Goal: Task Accomplishment & Management: Manage account settings

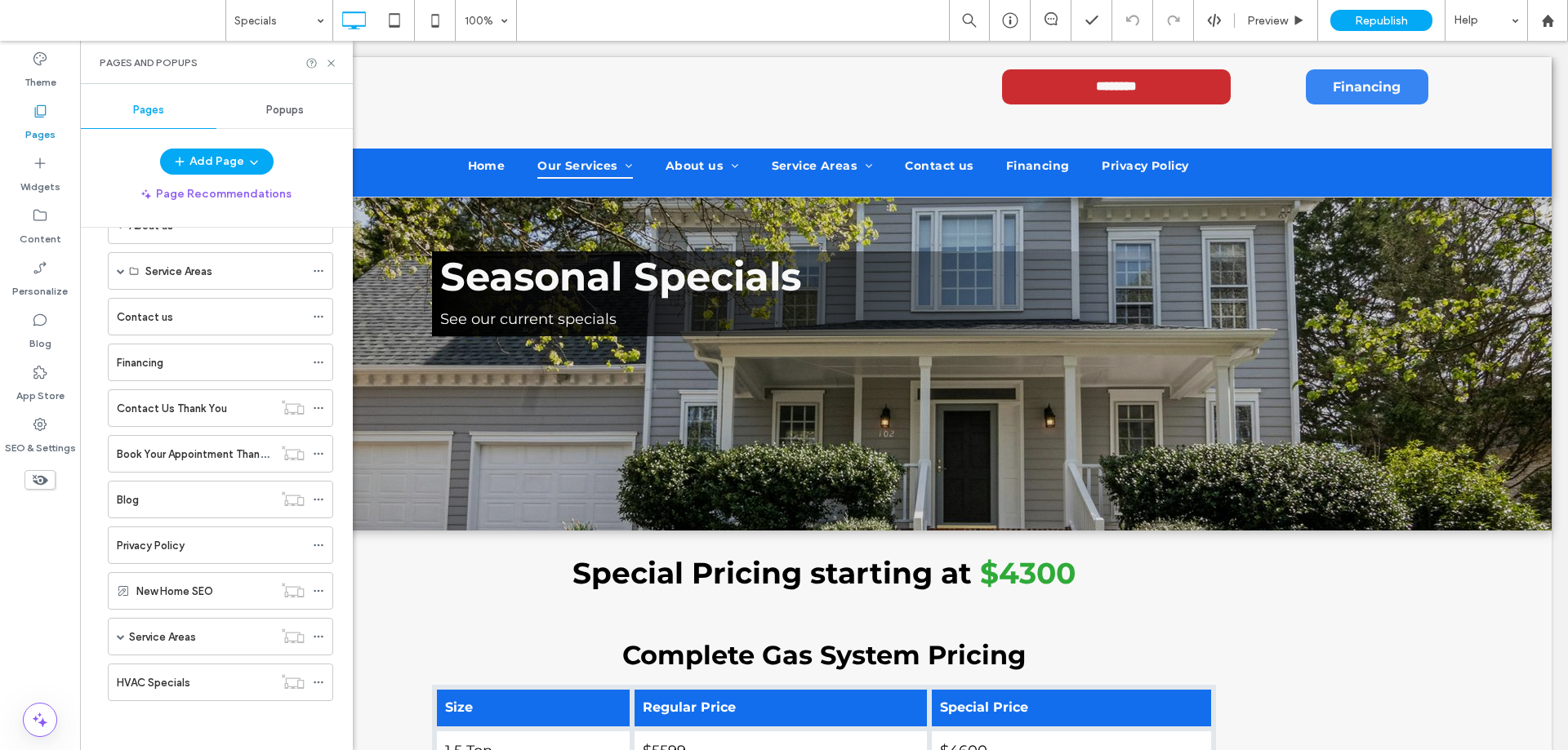
click at [197, 681] on div "HVAC Specials" at bounding box center [195, 682] width 156 height 17
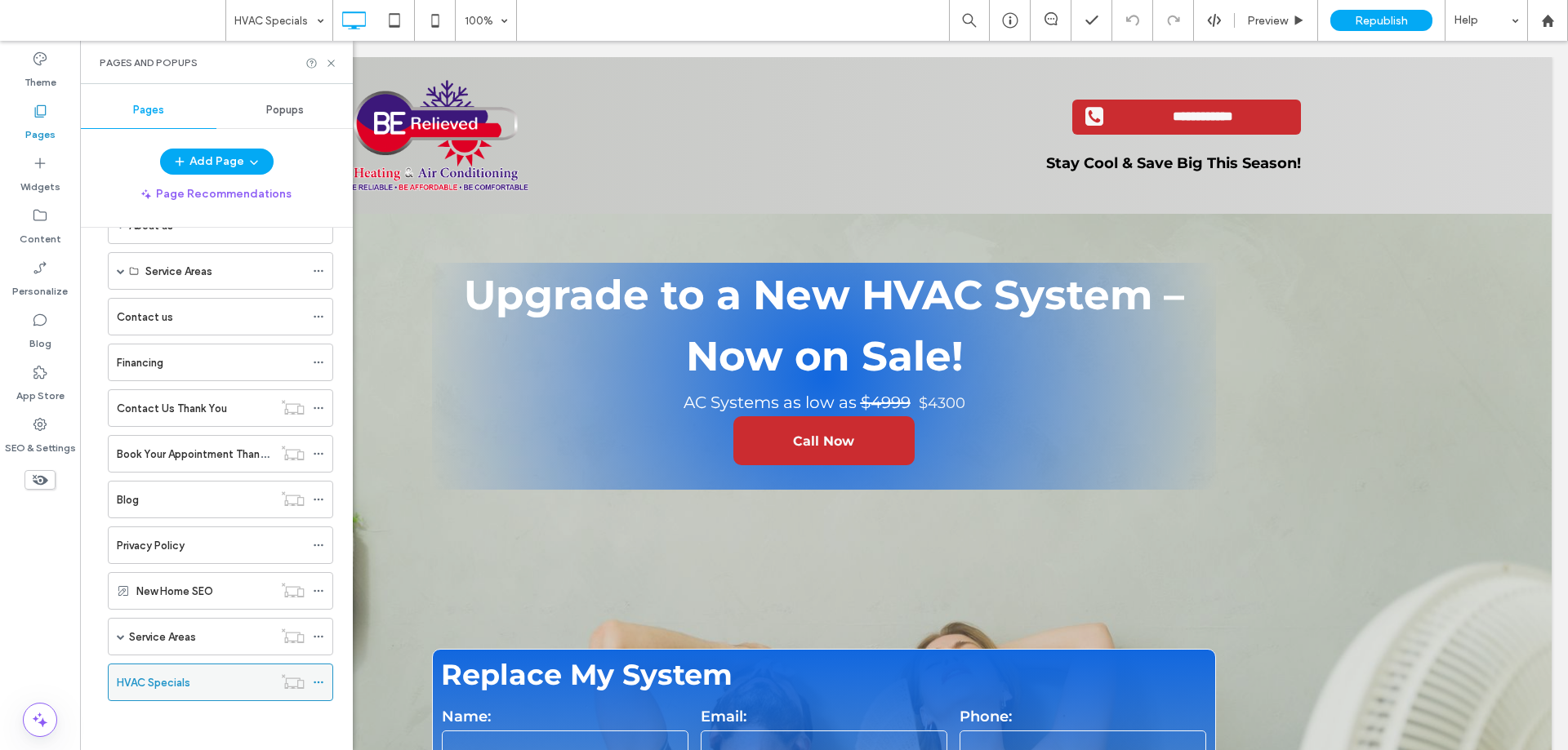
click at [319, 681] on icon at bounding box center [318, 682] width 12 height 12
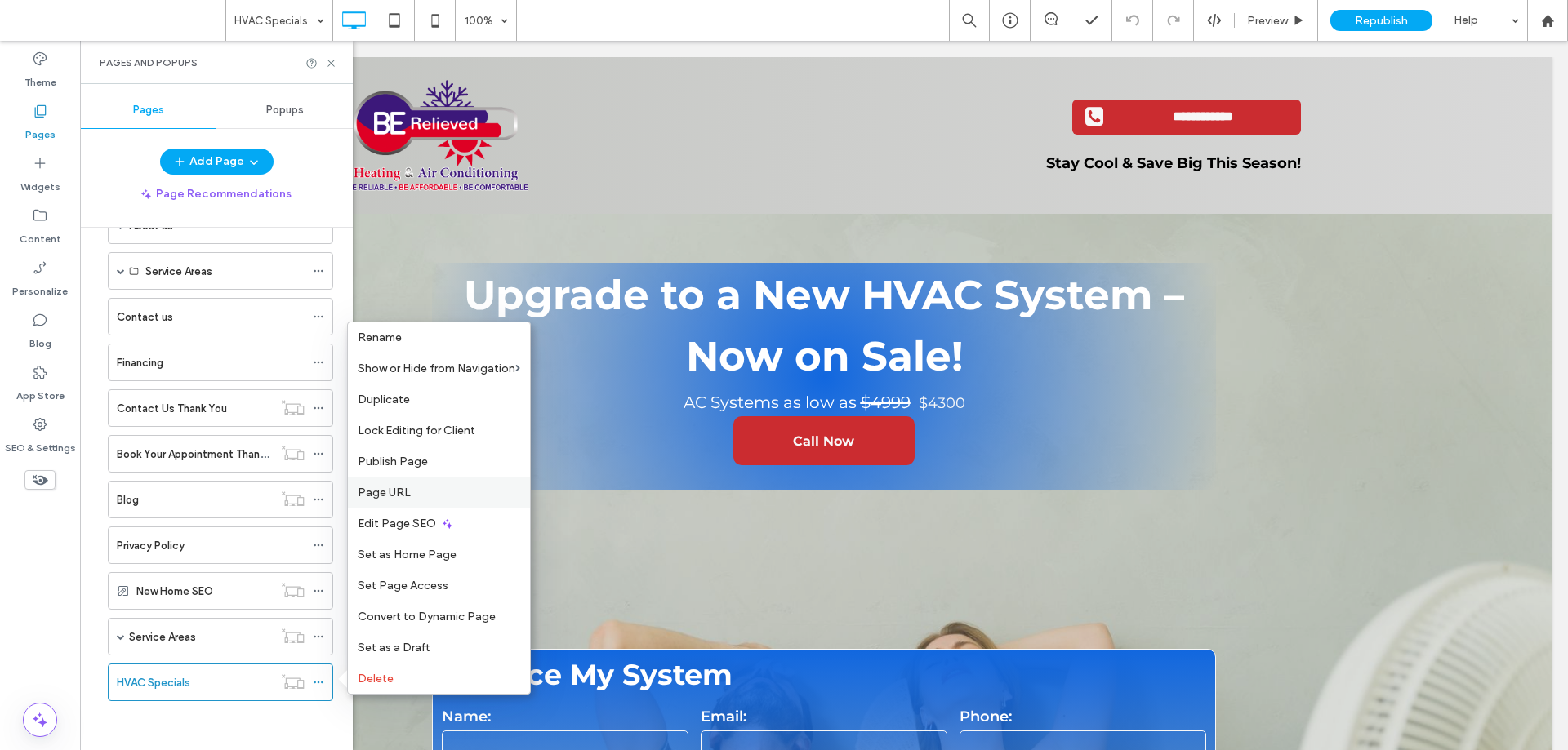
click at [420, 491] on label "Page URL" at bounding box center [439, 493] width 163 height 14
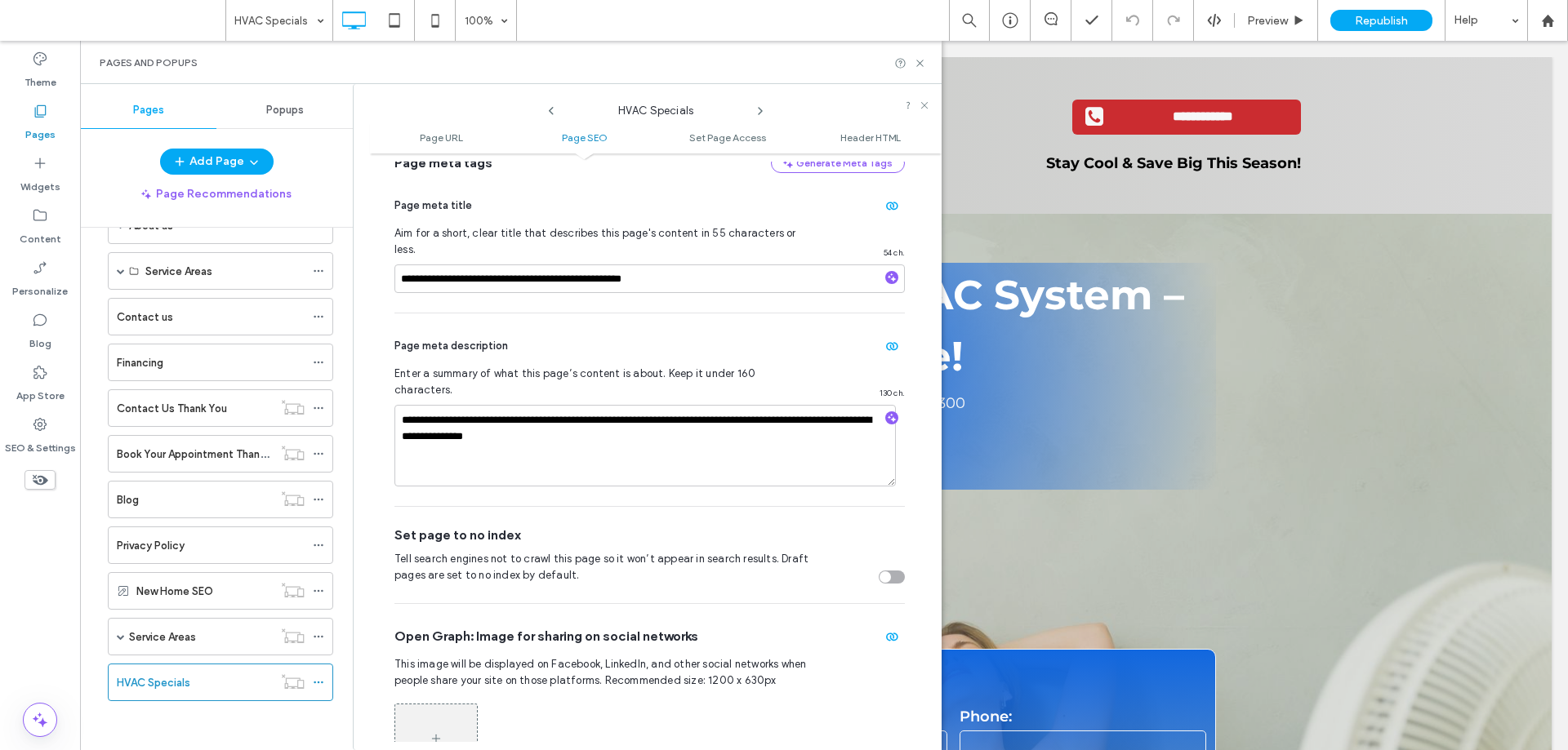
scroll to position [498, 0]
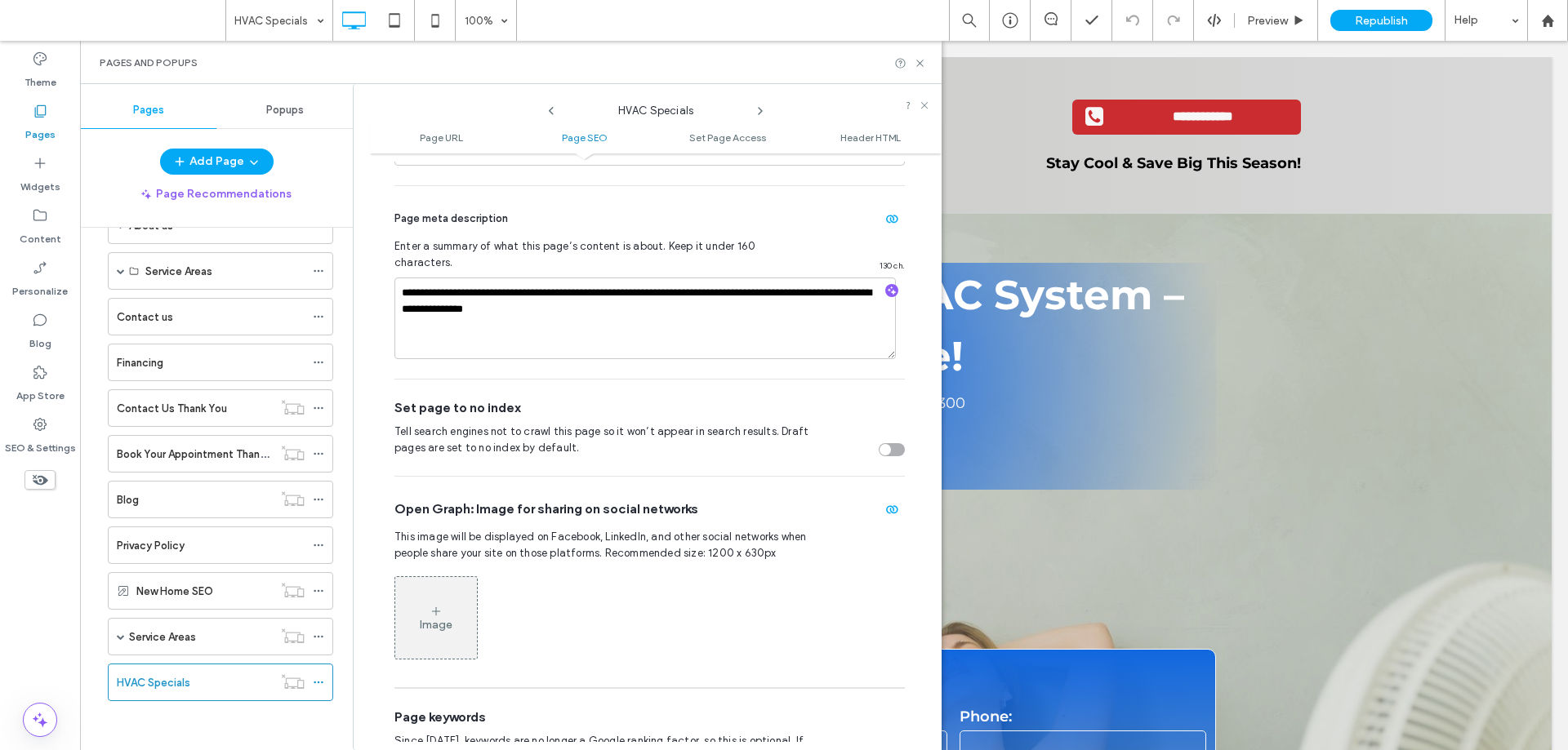
click at [882, 444] on div "toggle" at bounding box center [885, 449] width 12 height 12
click at [314, 683] on div "HVAC Specials" at bounding box center [221, 682] width 225 height 38
click at [326, 686] on div at bounding box center [323, 682] width 20 height 24
click at [320, 680] on icon at bounding box center [318, 682] width 12 height 12
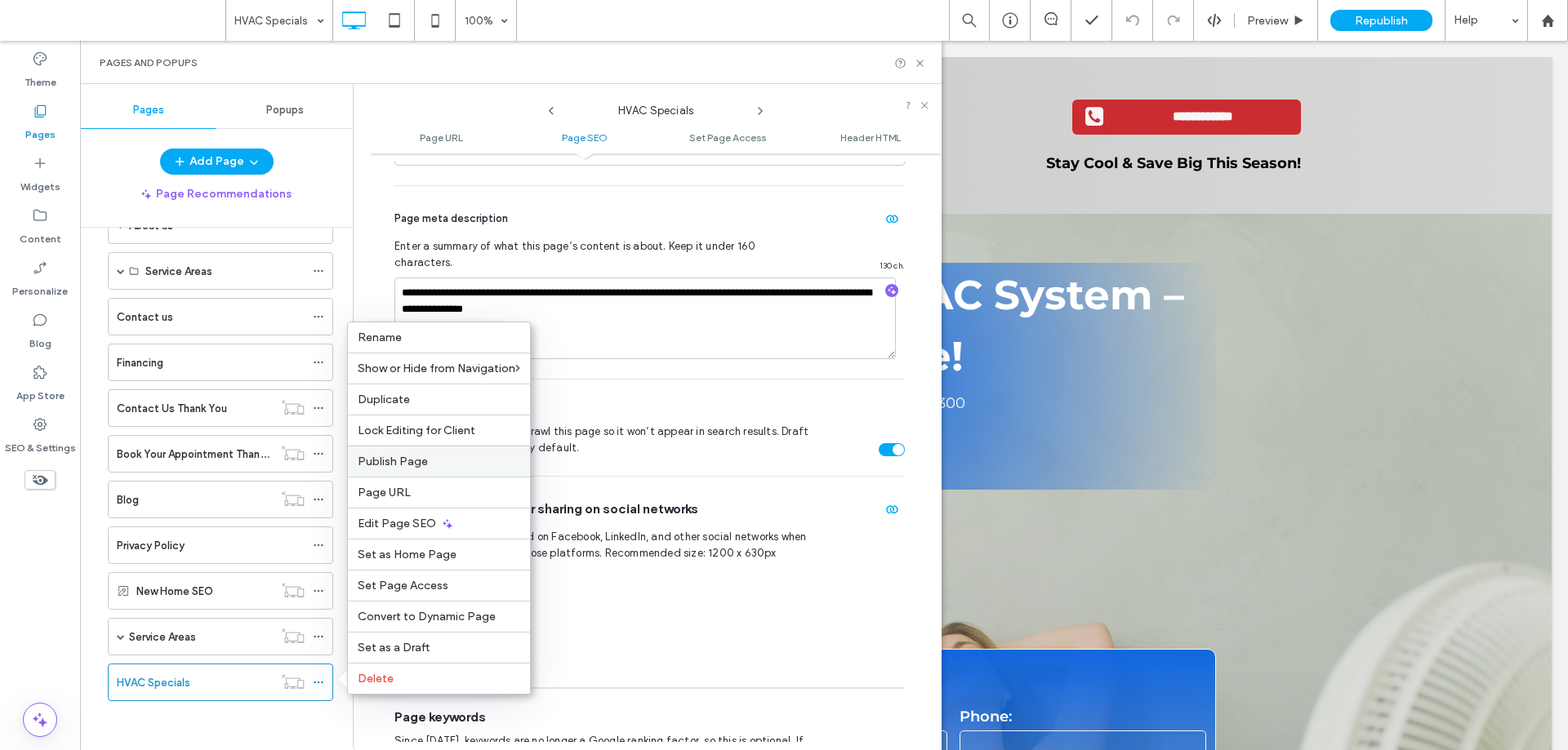
click at [428, 460] on label "Publish Page" at bounding box center [439, 462] width 163 height 14
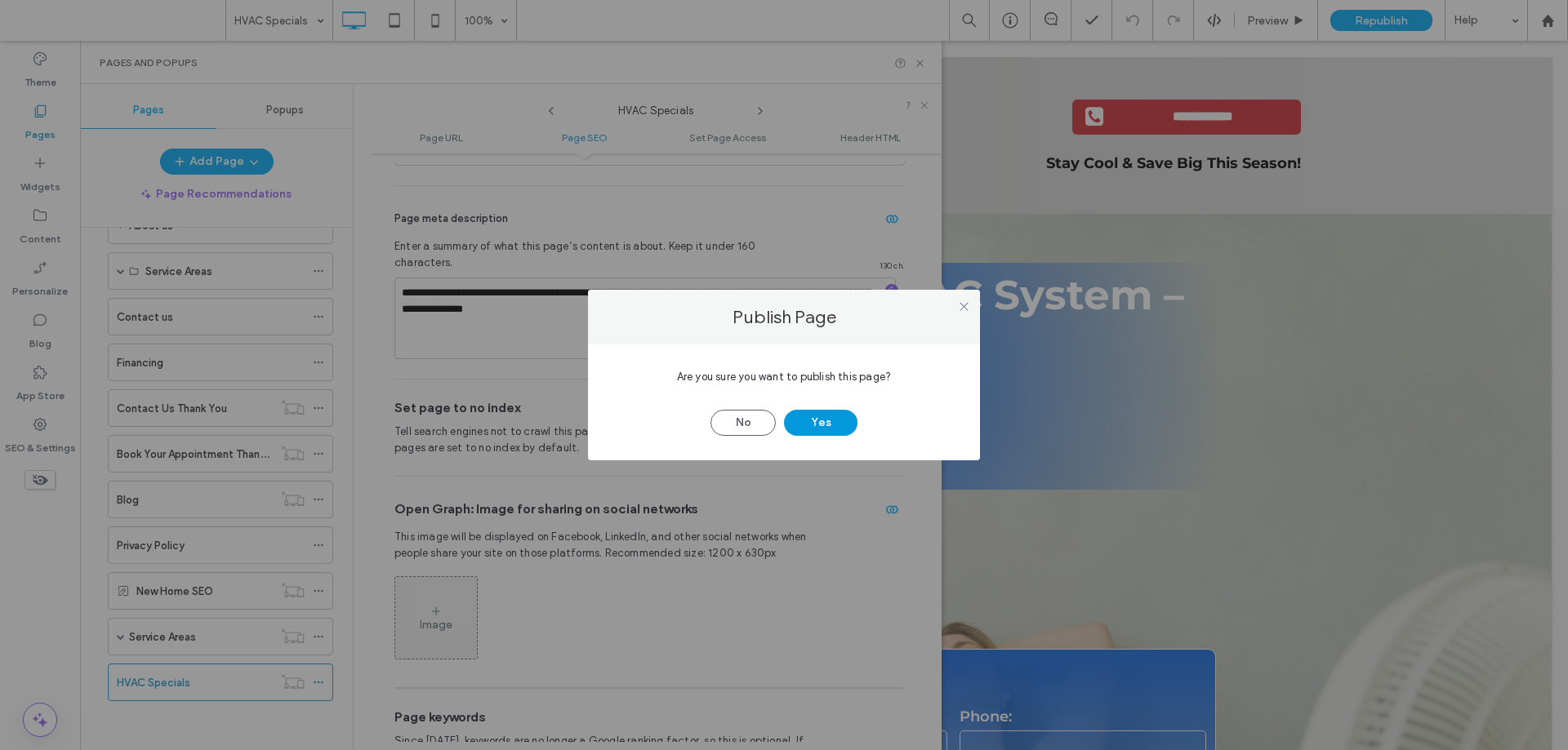
click at [823, 414] on button "Yes" at bounding box center [821, 422] width 73 height 26
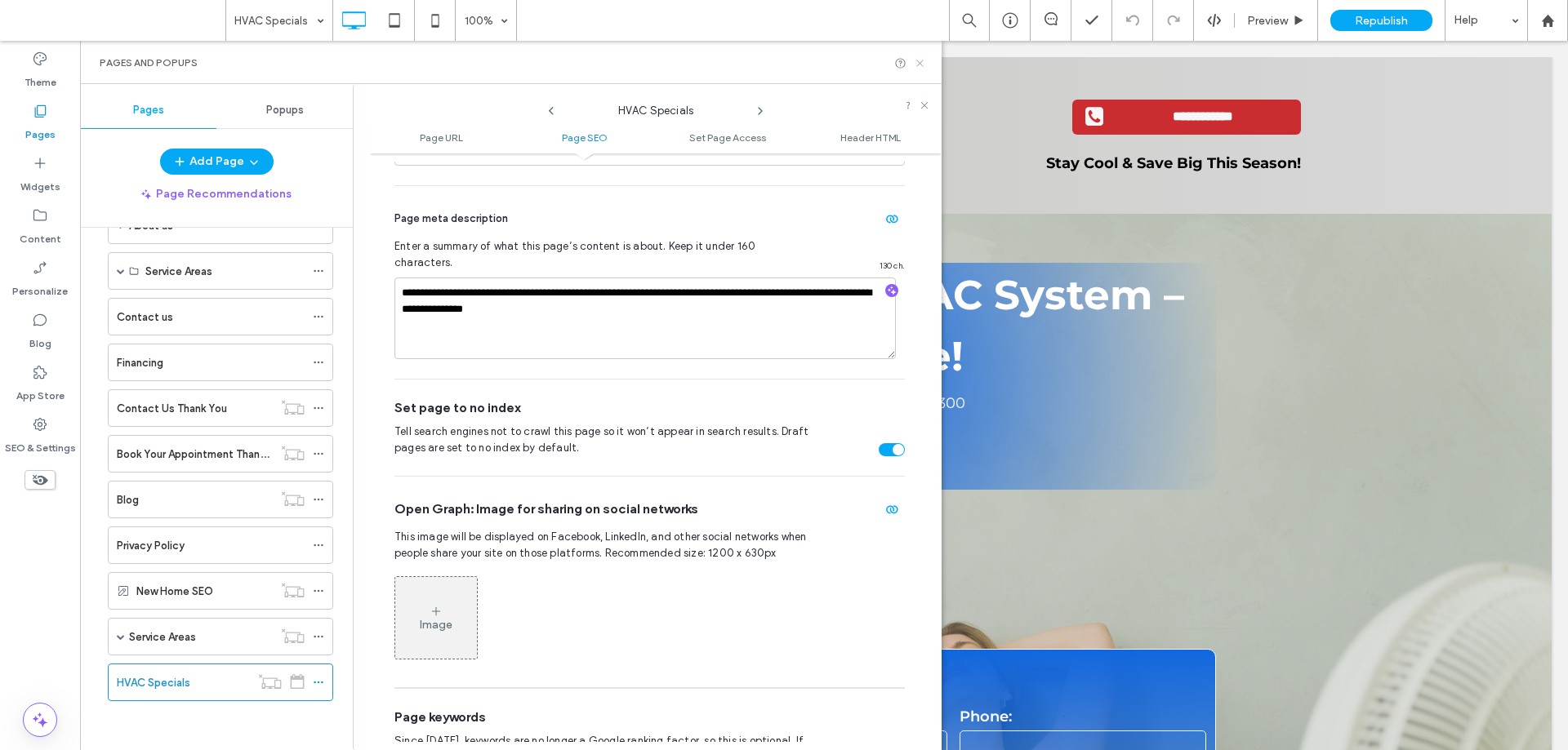
drag, startPoint x: 919, startPoint y: 61, endPoint x: 848, endPoint y: 16, distance: 84.1
click at [919, 61] on icon at bounding box center [920, 63] width 13 height 12
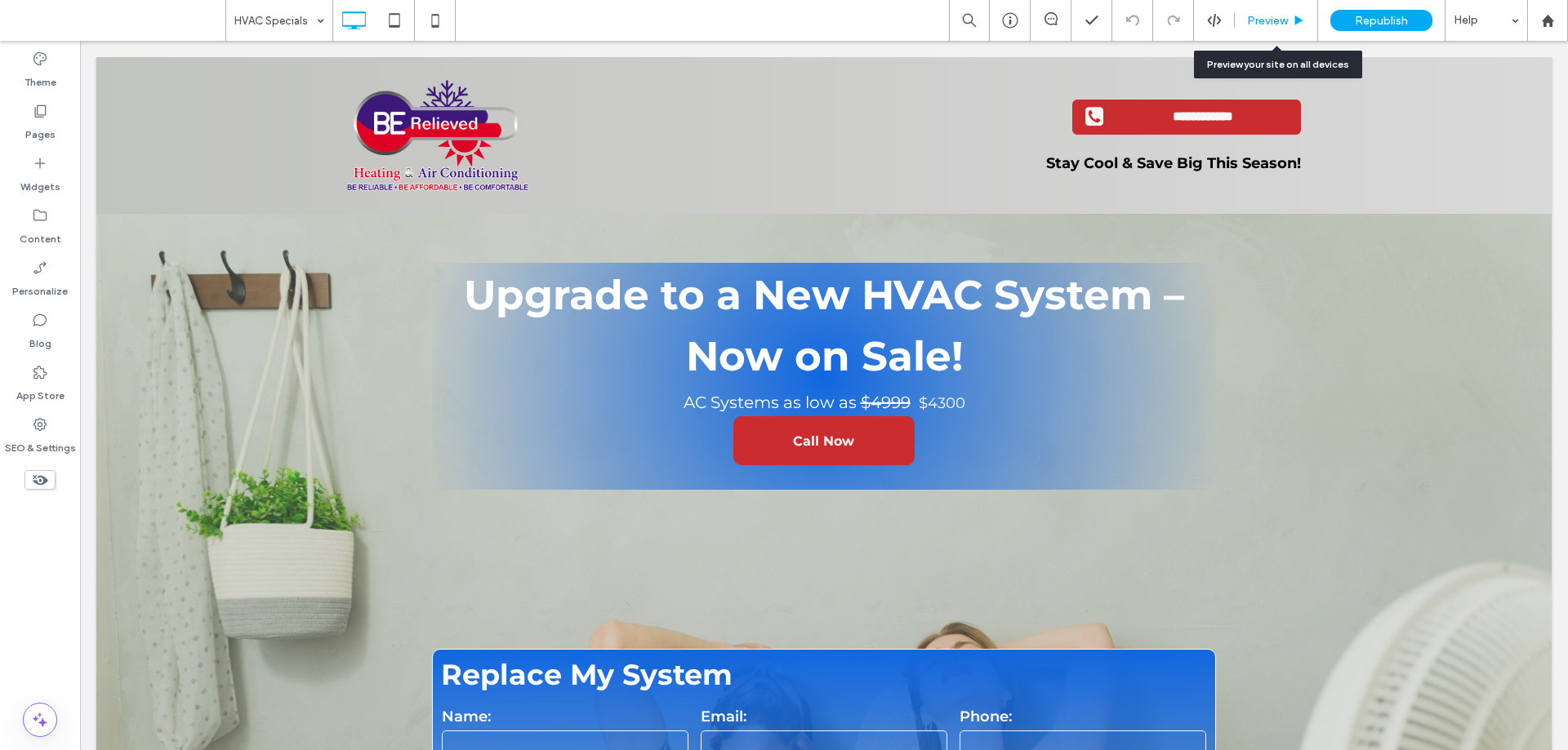
click at [1262, 15] on span "Preview" at bounding box center [1268, 21] width 41 height 14
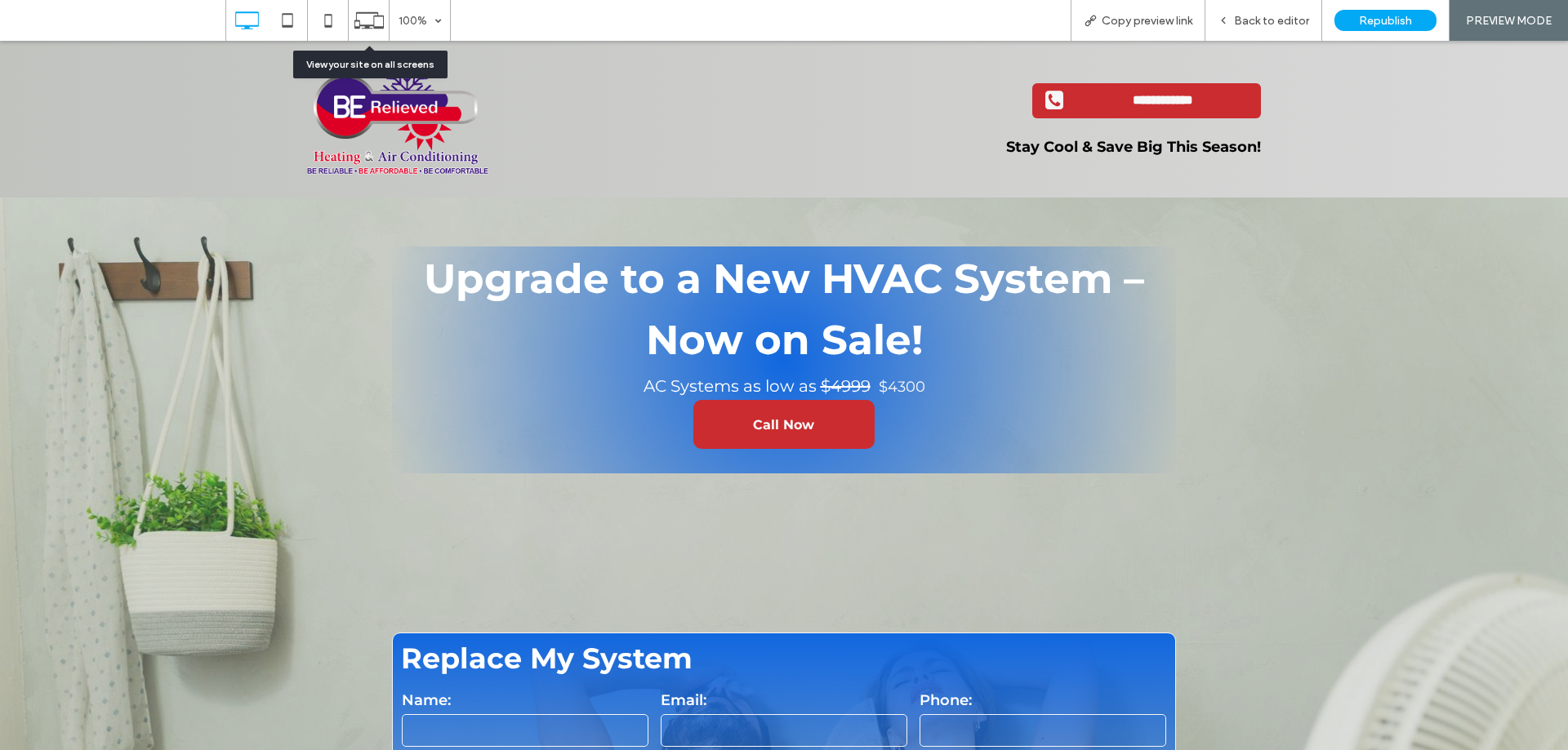
click at [357, 14] on icon at bounding box center [369, 20] width 31 height 31
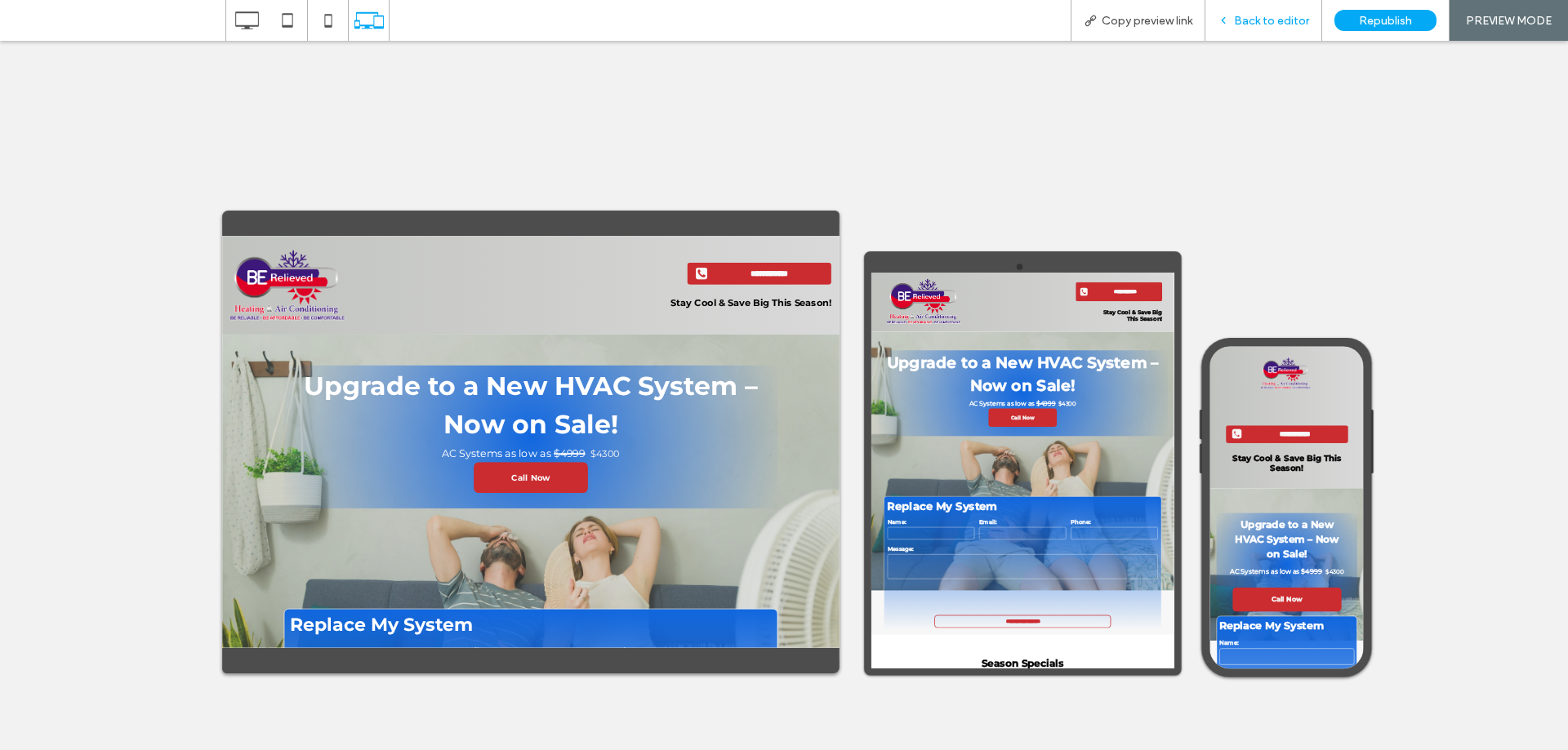
click at [1262, 16] on span "Back to editor" at bounding box center [1271, 21] width 75 height 14
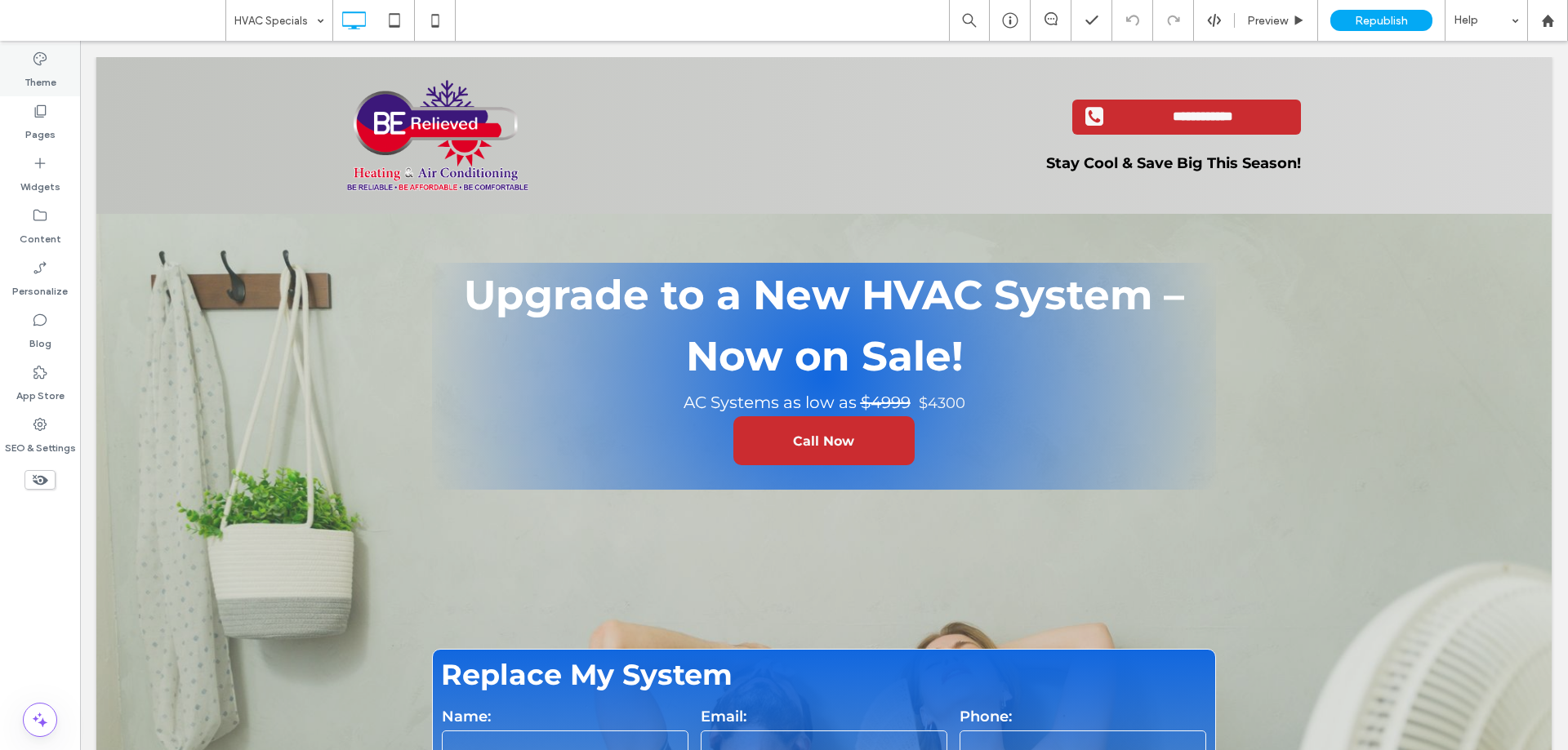
click at [35, 61] on icon at bounding box center [40, 59] width 16 height 16
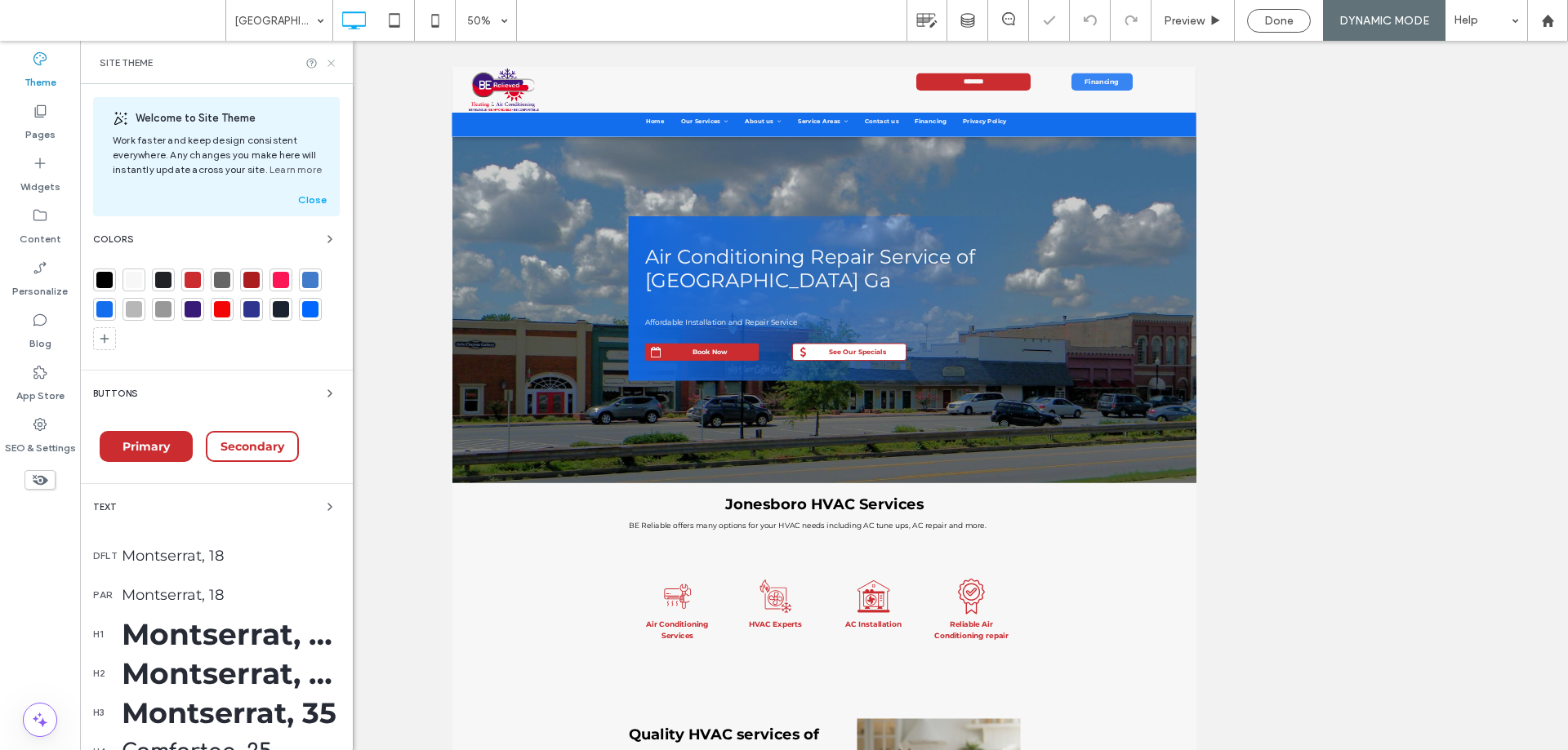
click at [331, 64] on icon at bounding box center [331, 63] width 13 height 12
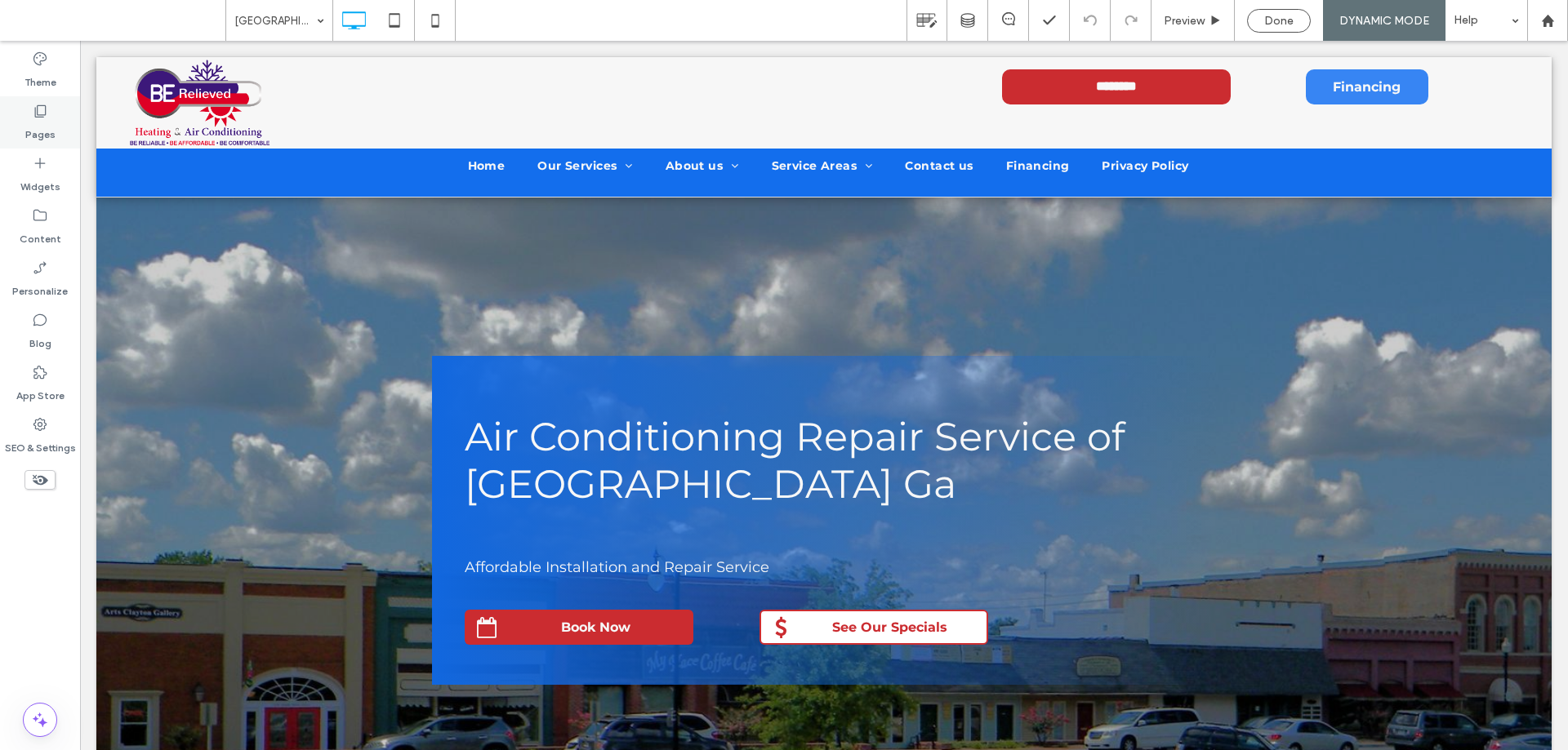
click at [46, 116] on icon at bounding box center [40, 111] width 16 height 16
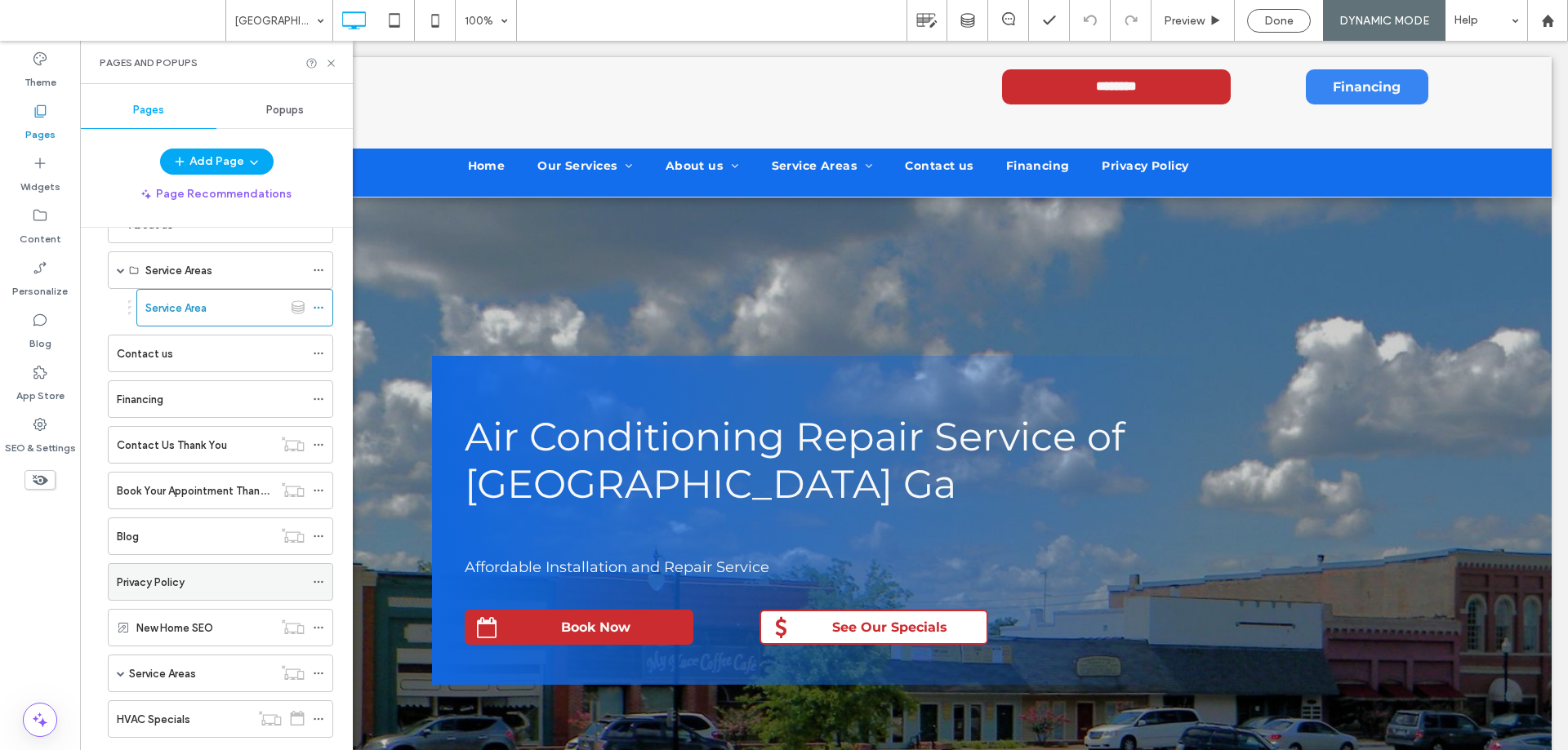
scroll to position [329, 0]
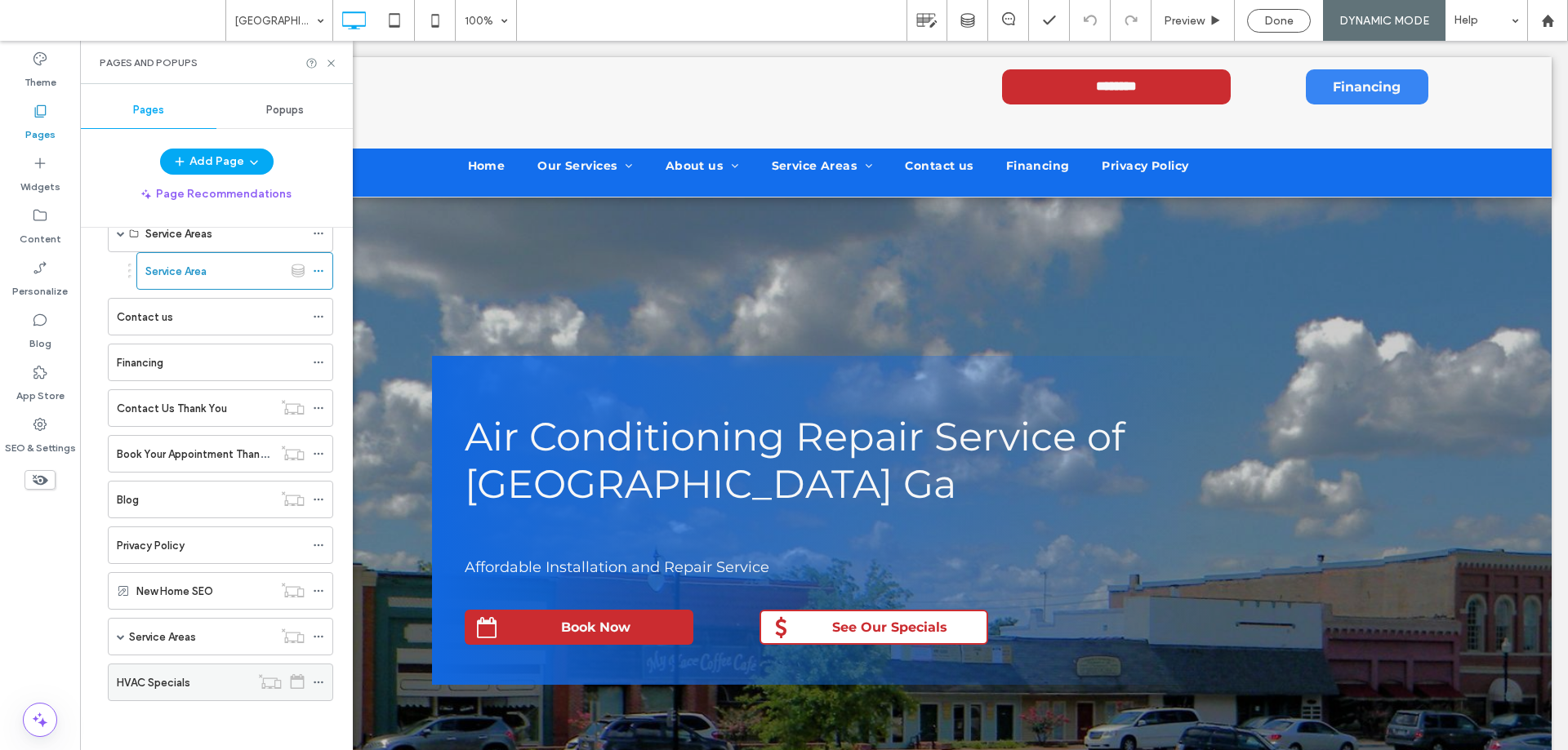
click at [320, 687] on icon at bounding box center [318, 682] width 12 height 12
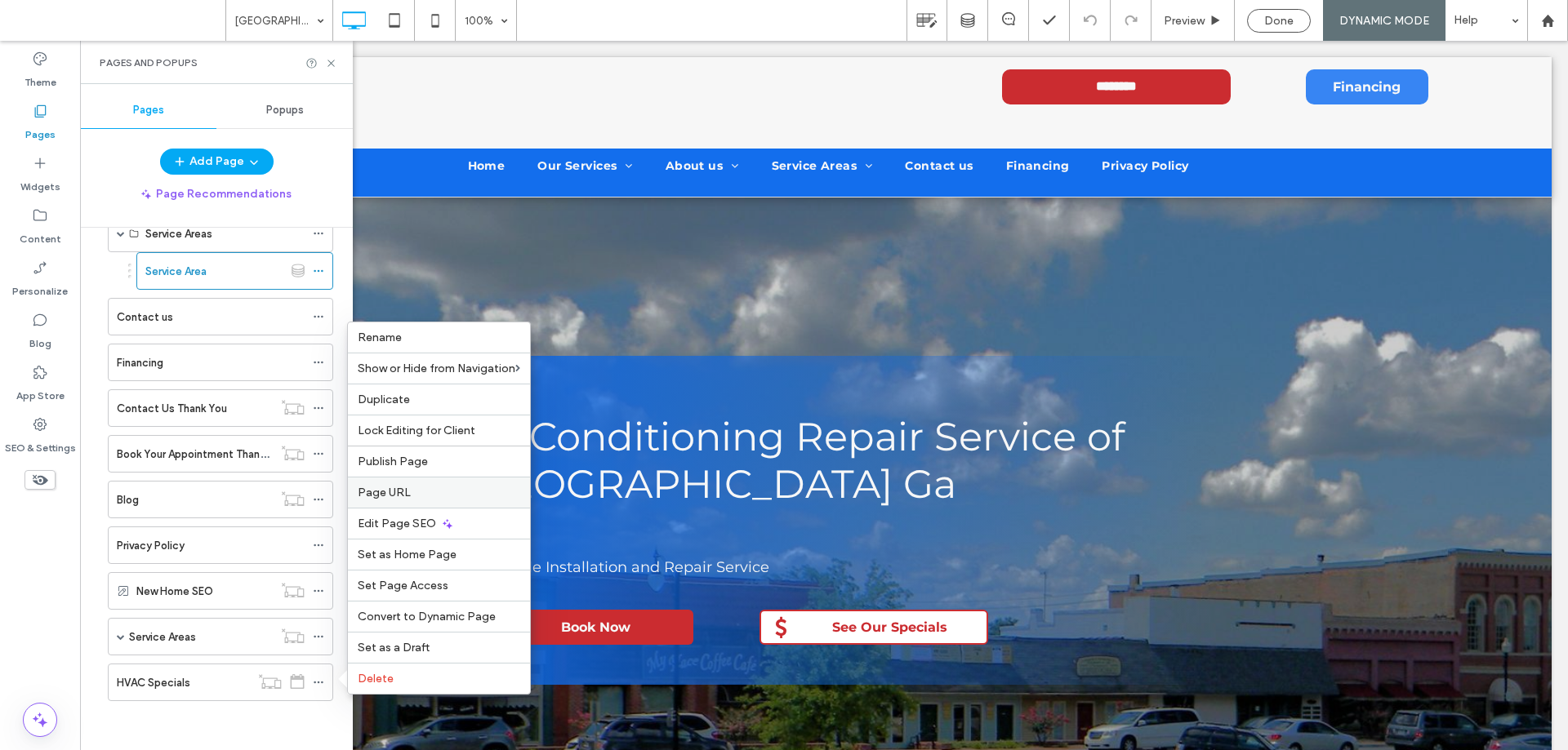
click at [408, 491] on label "Page URL" at bounding box center [439, 493] width 163 height 14
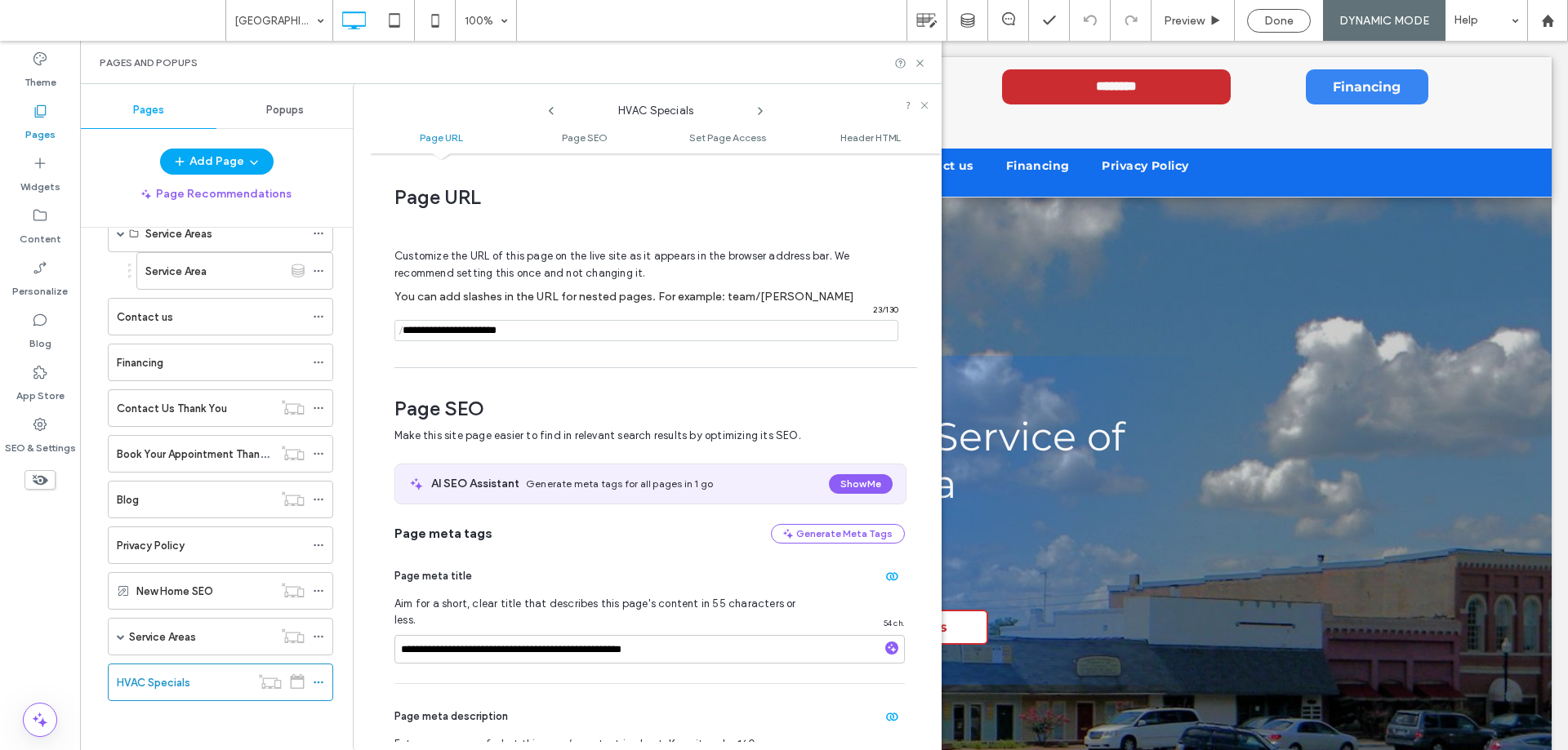
scroll to position [8, 0]
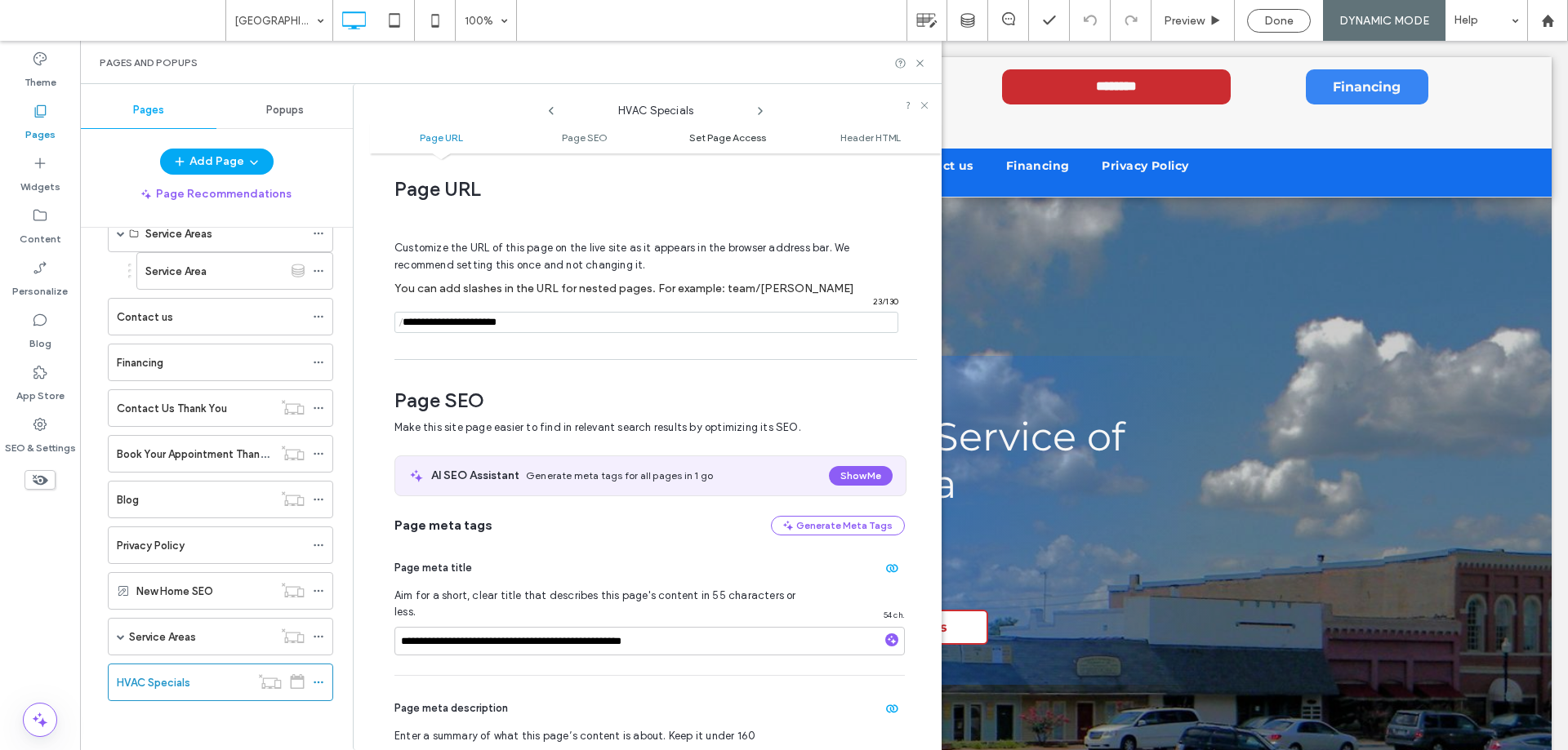
click at [729, 135] on span "Set Page Access" at bounding box center [728, 138] width 77 height 12
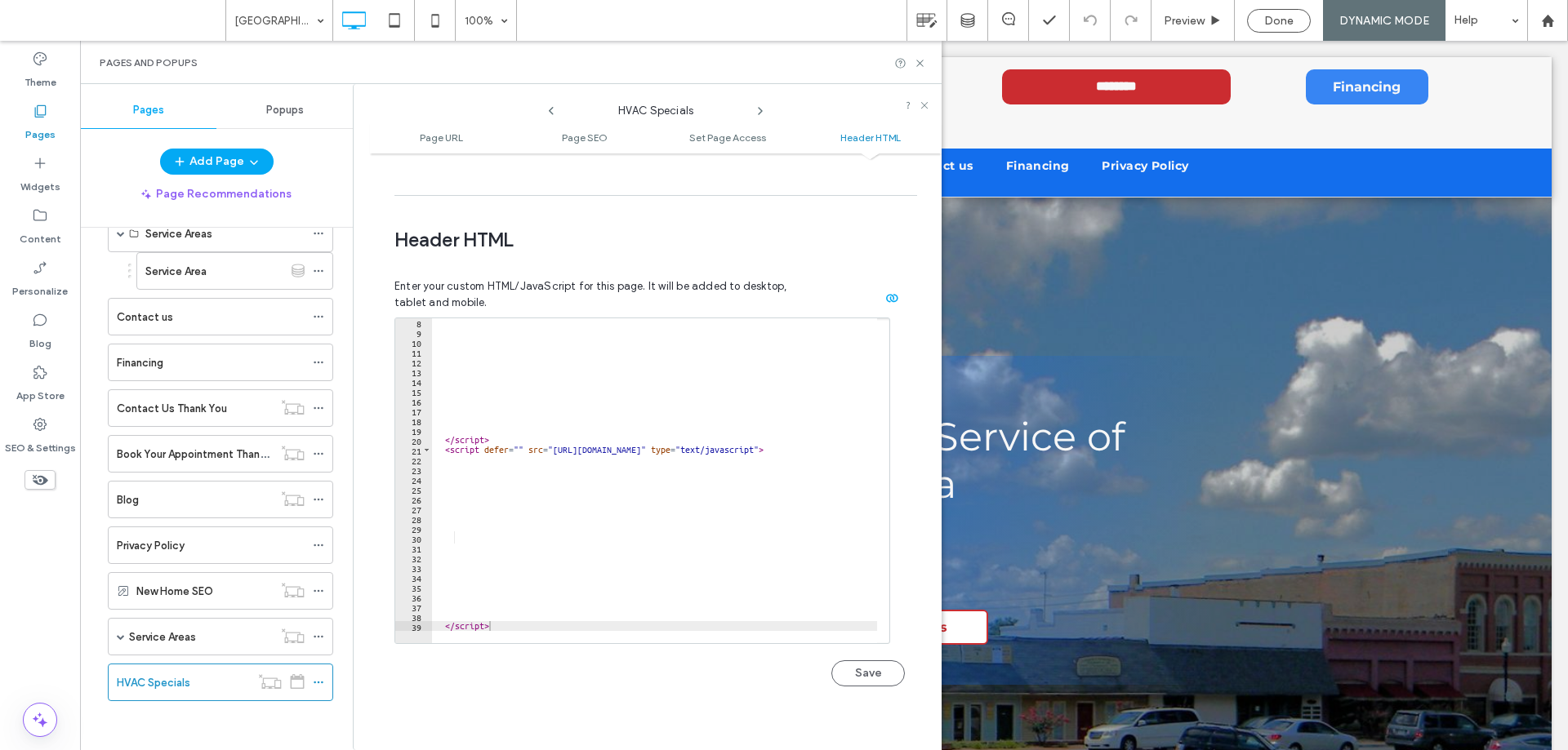
scroll to position [1504, 0]
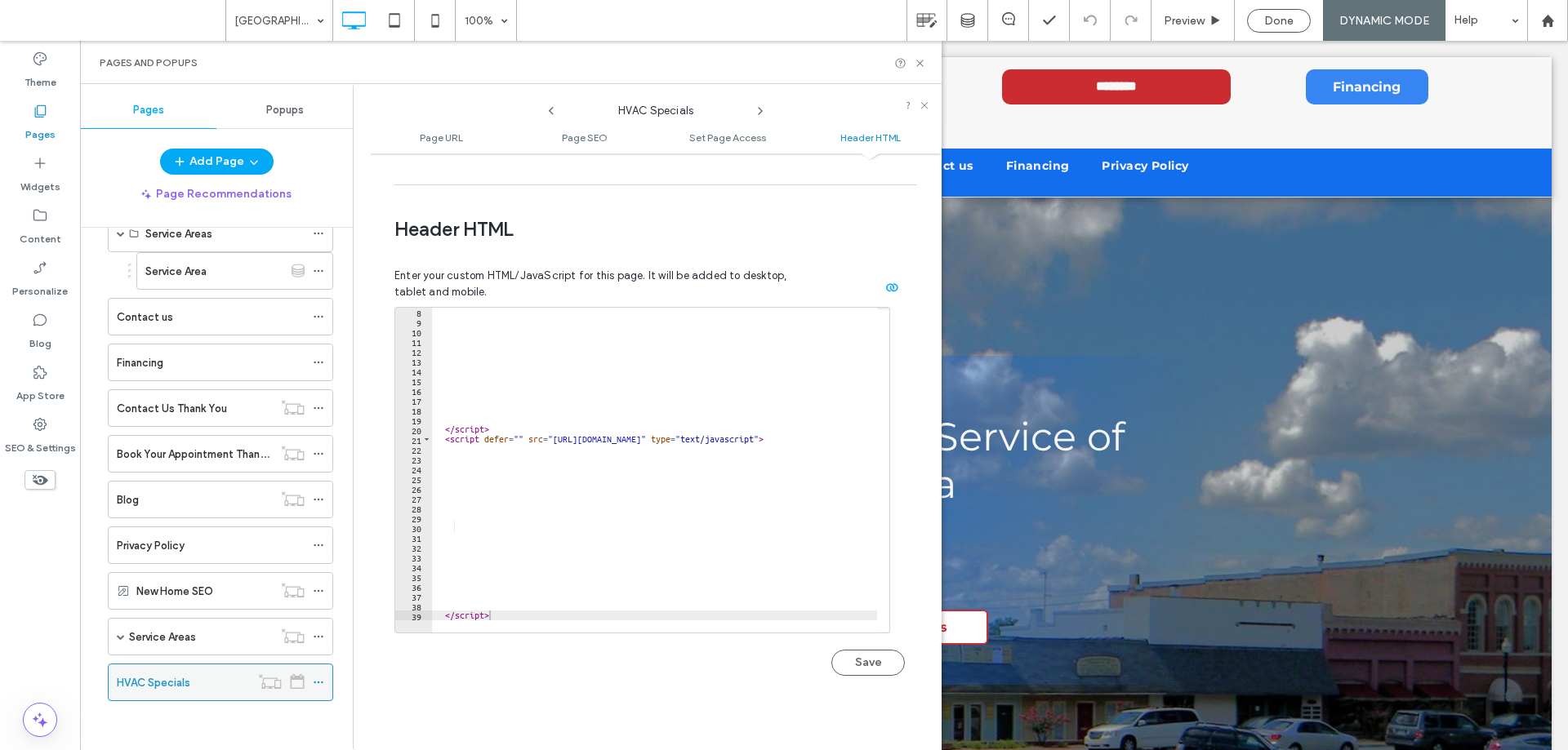
click at [321, 680] on icon at bounding box center [318, 682] width 12 height 12
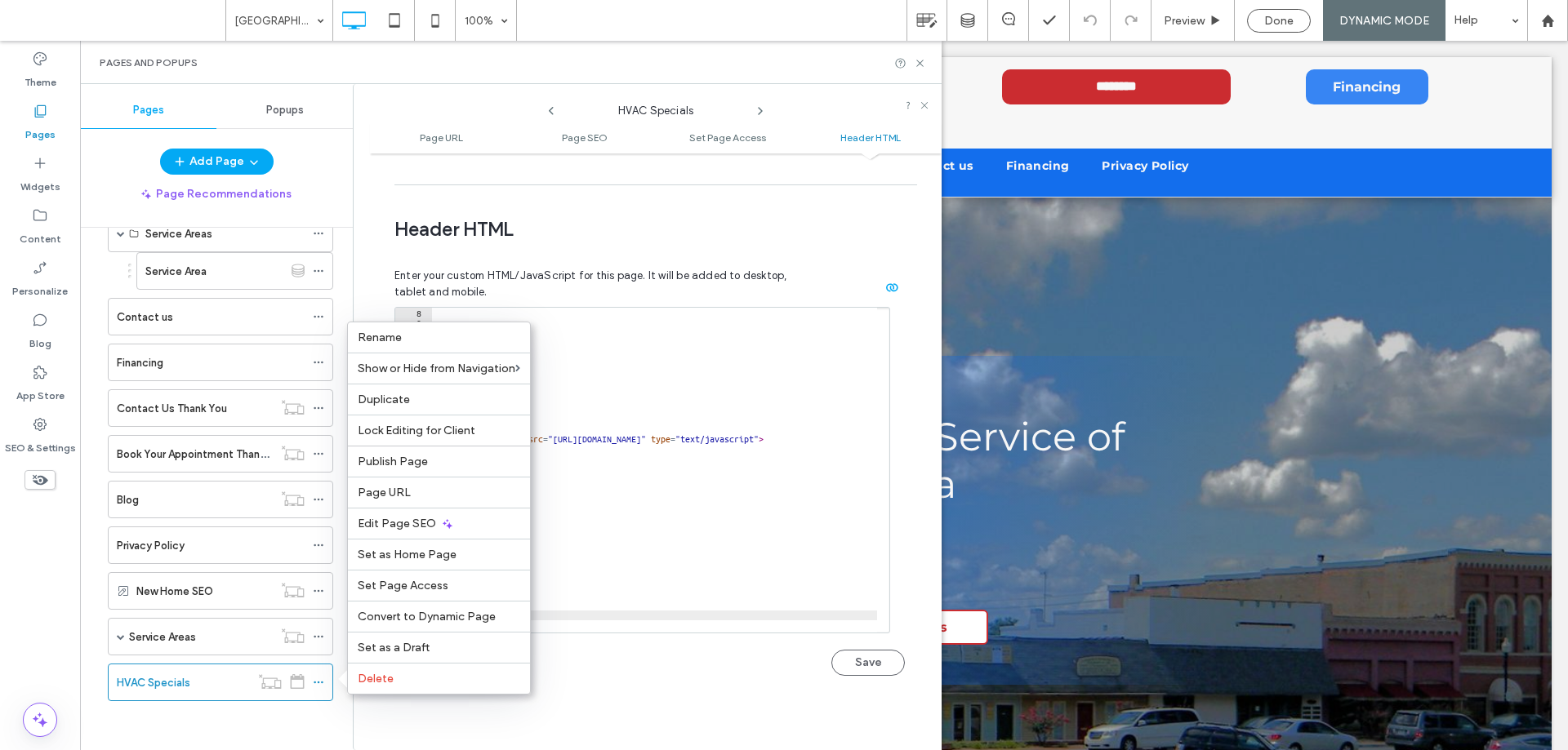
click at [519, 217] on span "Header HTML" at bounding box center [650, 229] width 510 height 24
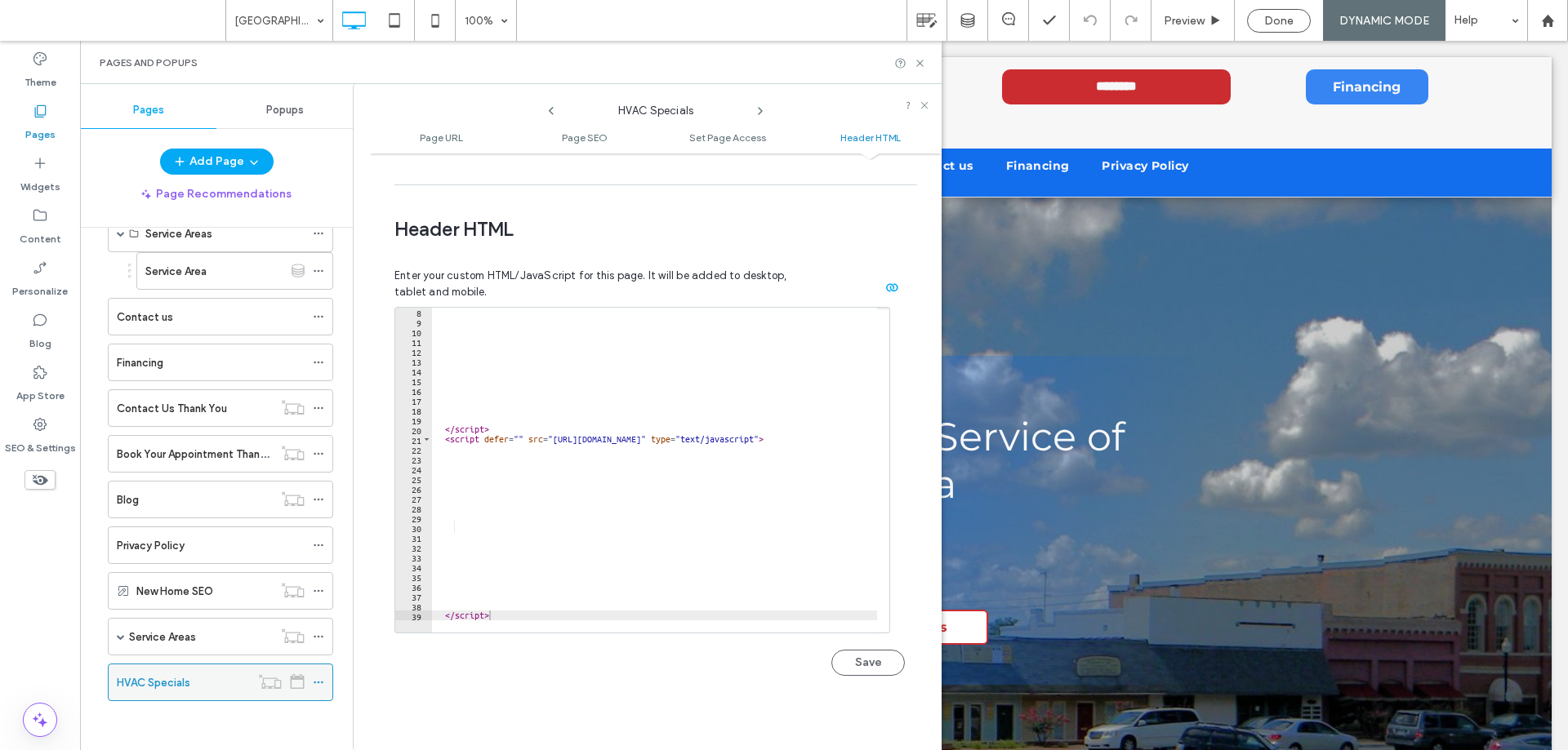
click at [318, 680] on icon at bounding box center [318, 682] width 12 height 12
drag, startPoint x: 927, startPoint y: 60, endPoint x: 928, endPoint y: 25, distance: 35.0
click at [927, 60] on div "Pages and Popups" at bounding box center [511, 62] width 862 height 43
drag, startPoint x: 921, startPoint y: 64, endPoint x: 842, endPoint y: 24, distance: 88.5
click at [921, 64] on icon at bounding box center [920, 63] width 13 height 12
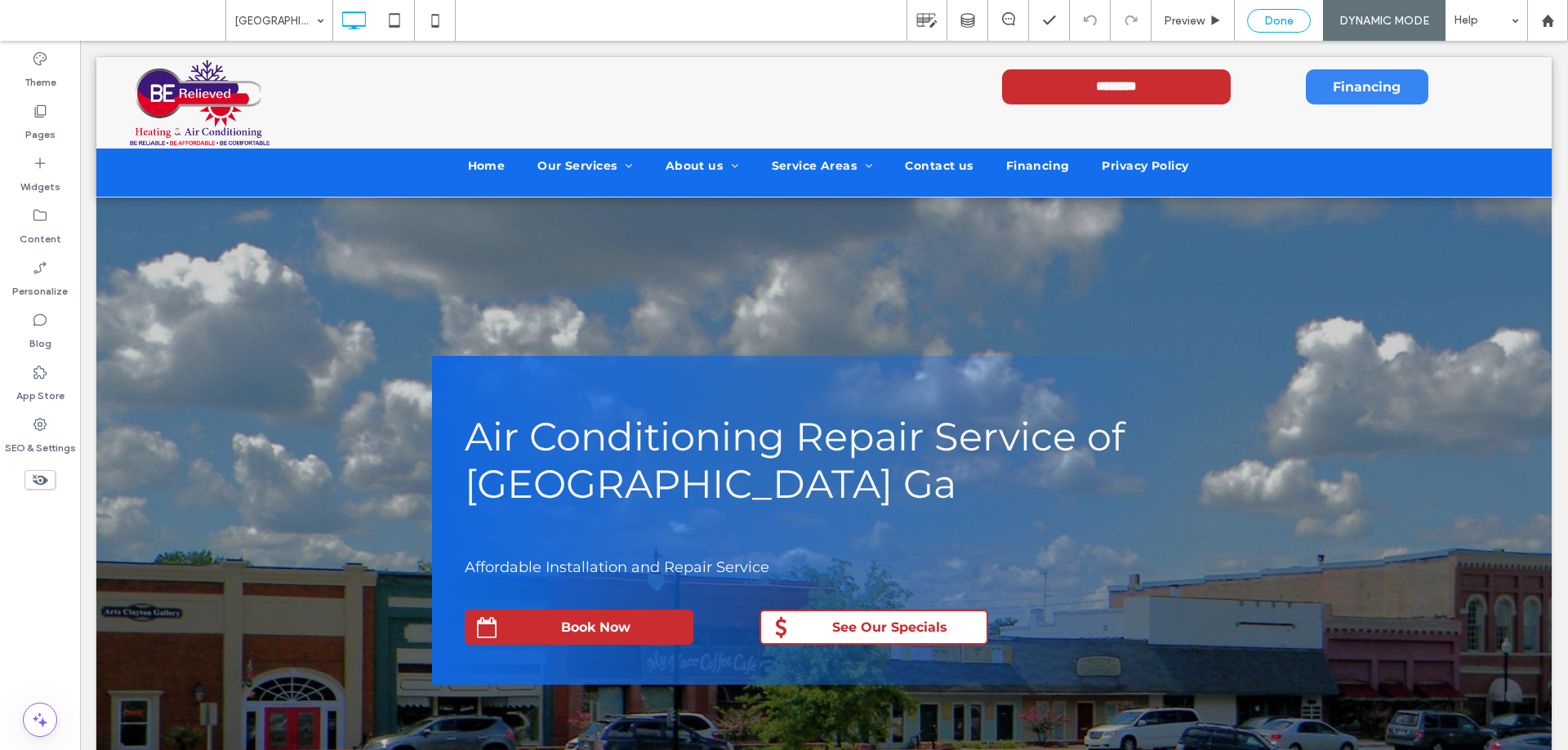
click at [1289, 22] on span "Done" at bounding box center [1279, 21] width 29 height 14
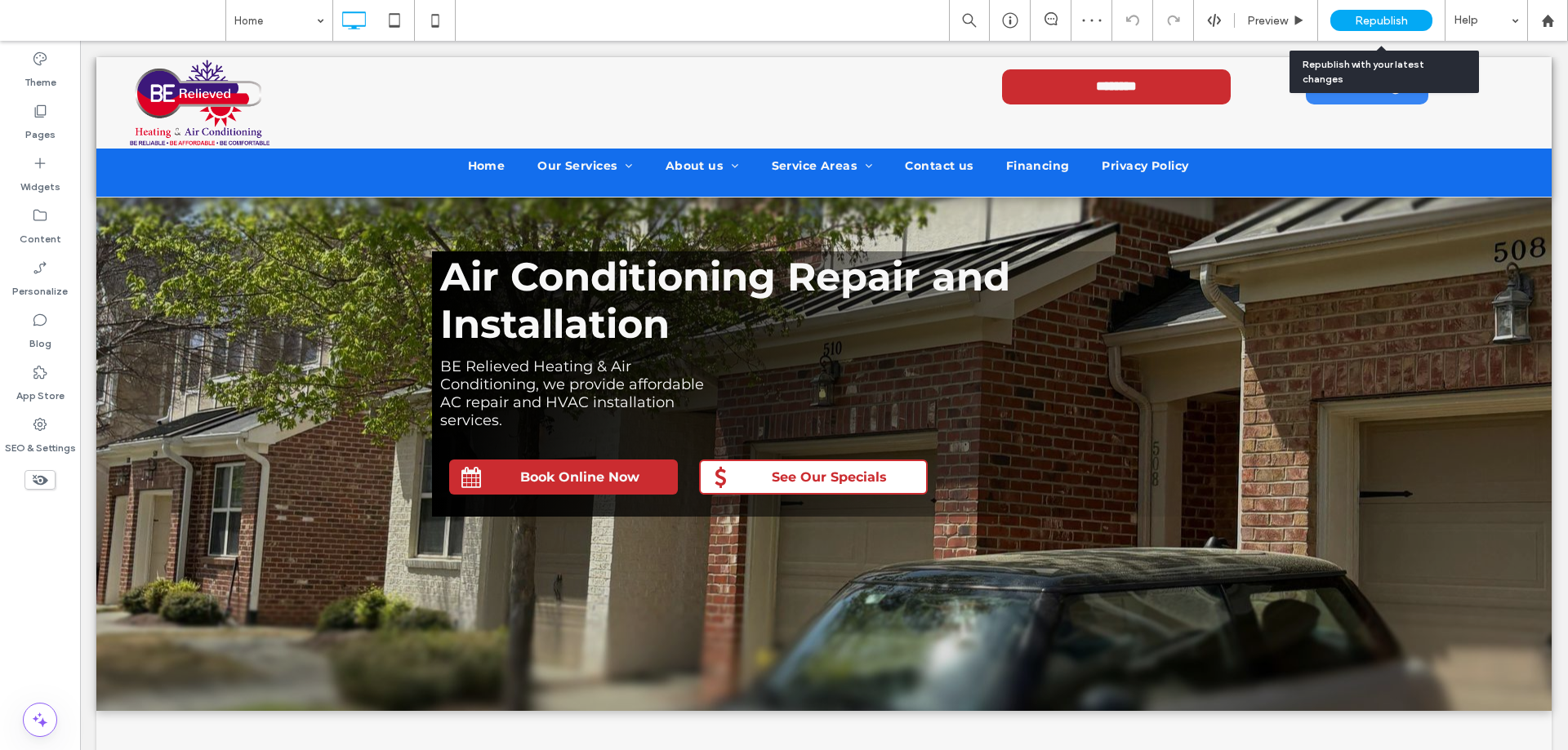
drag, startPoint x: 1364, startPoint y: 16, endPoint x: 1329, endPoint y: 39, distance: 41.9
click at [1361, 18] on span "Republish" at bounding box center [1381, 21] width 53 height 14
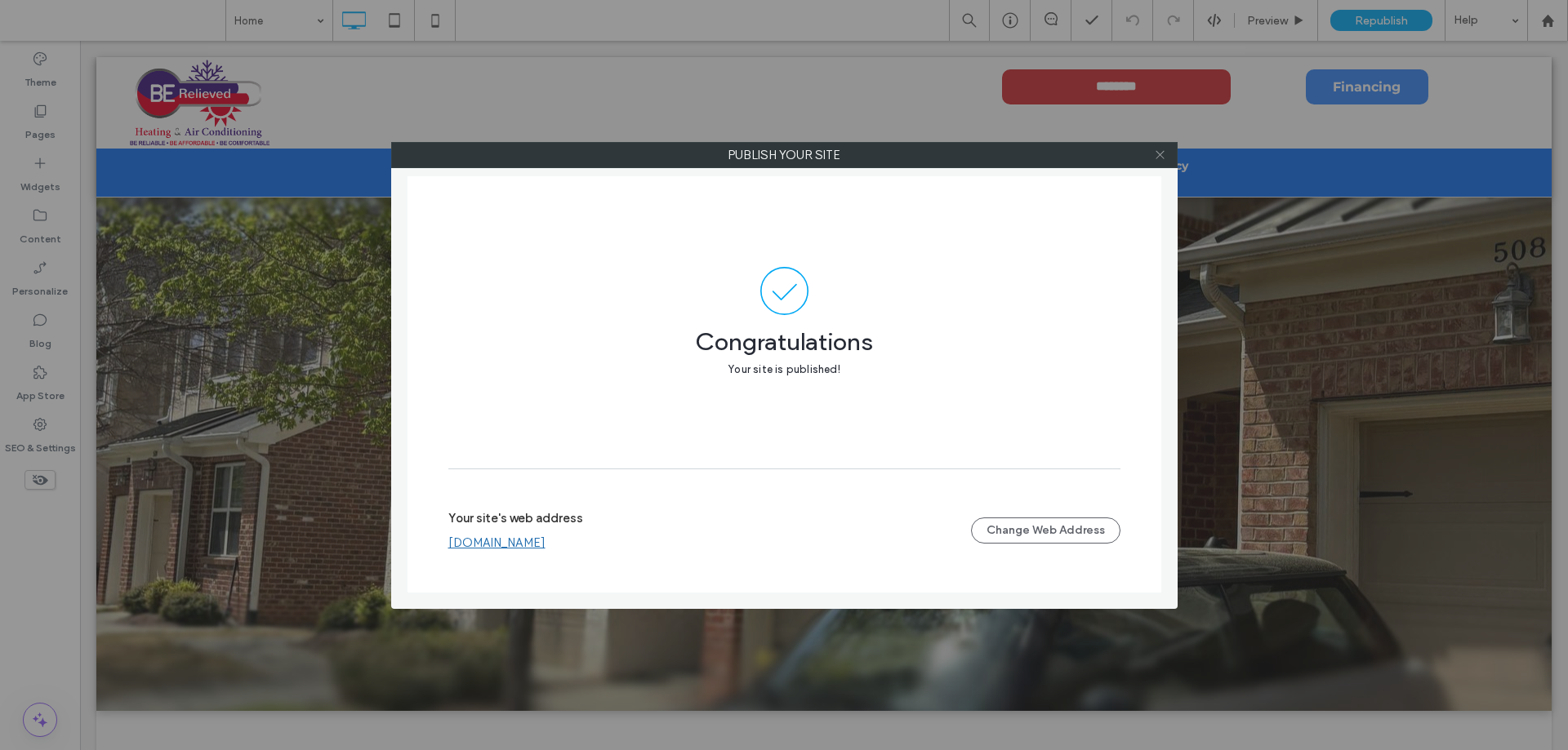
click at [1156, 157] on icon at bounding box center [1161, 154] width 13 height 12
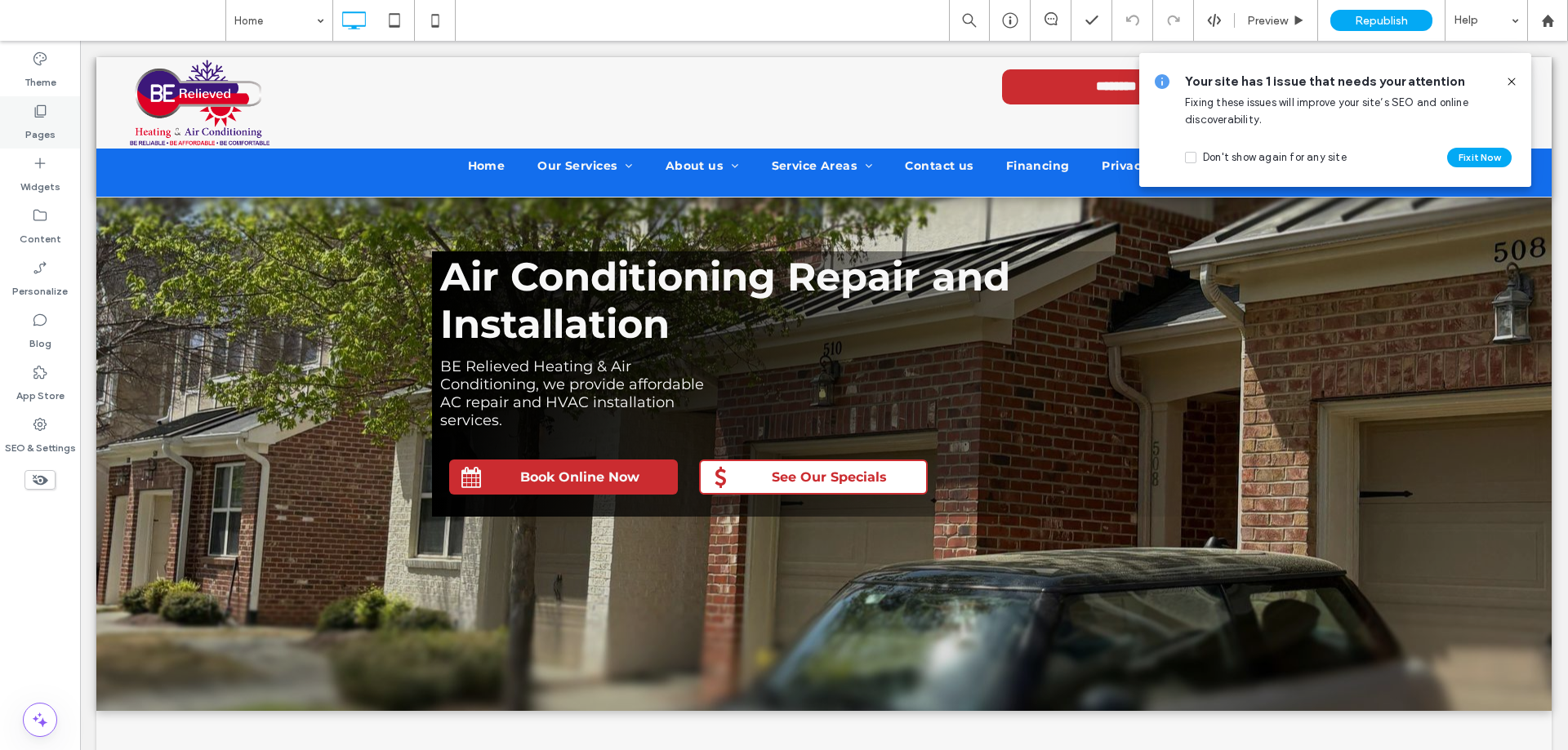
drag, startPoint x: 38, startPoint y: 110, endPoint x: 54, endPoint y: 116, distance: 17.1
click at [38, 109] on icon at bounding box center [40, 111] width 16 height 16
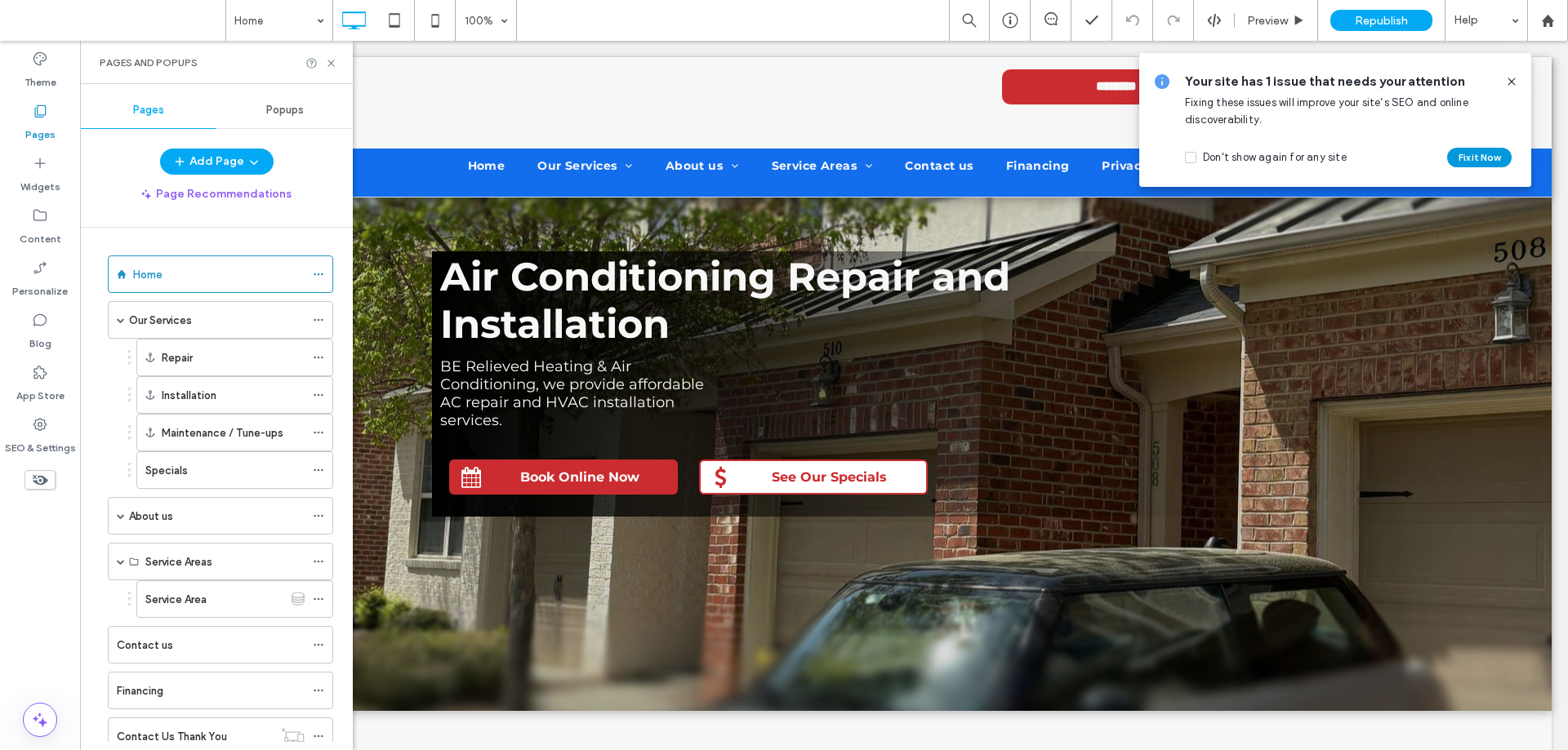
click at [1478, 156] on button "Fix it Now" at bounding box center [1480, 157] width 64 height 20
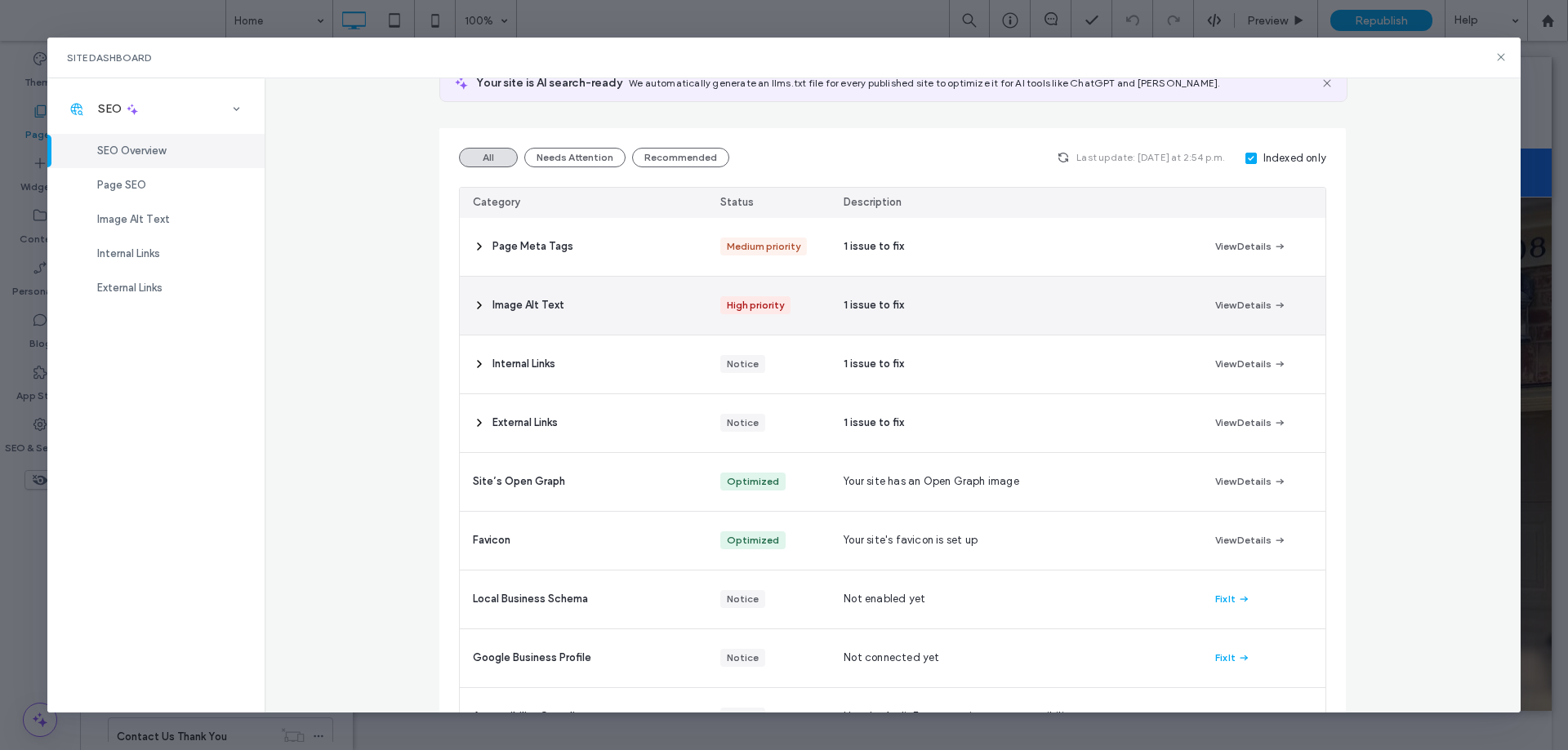
scroll to position [163, 0]
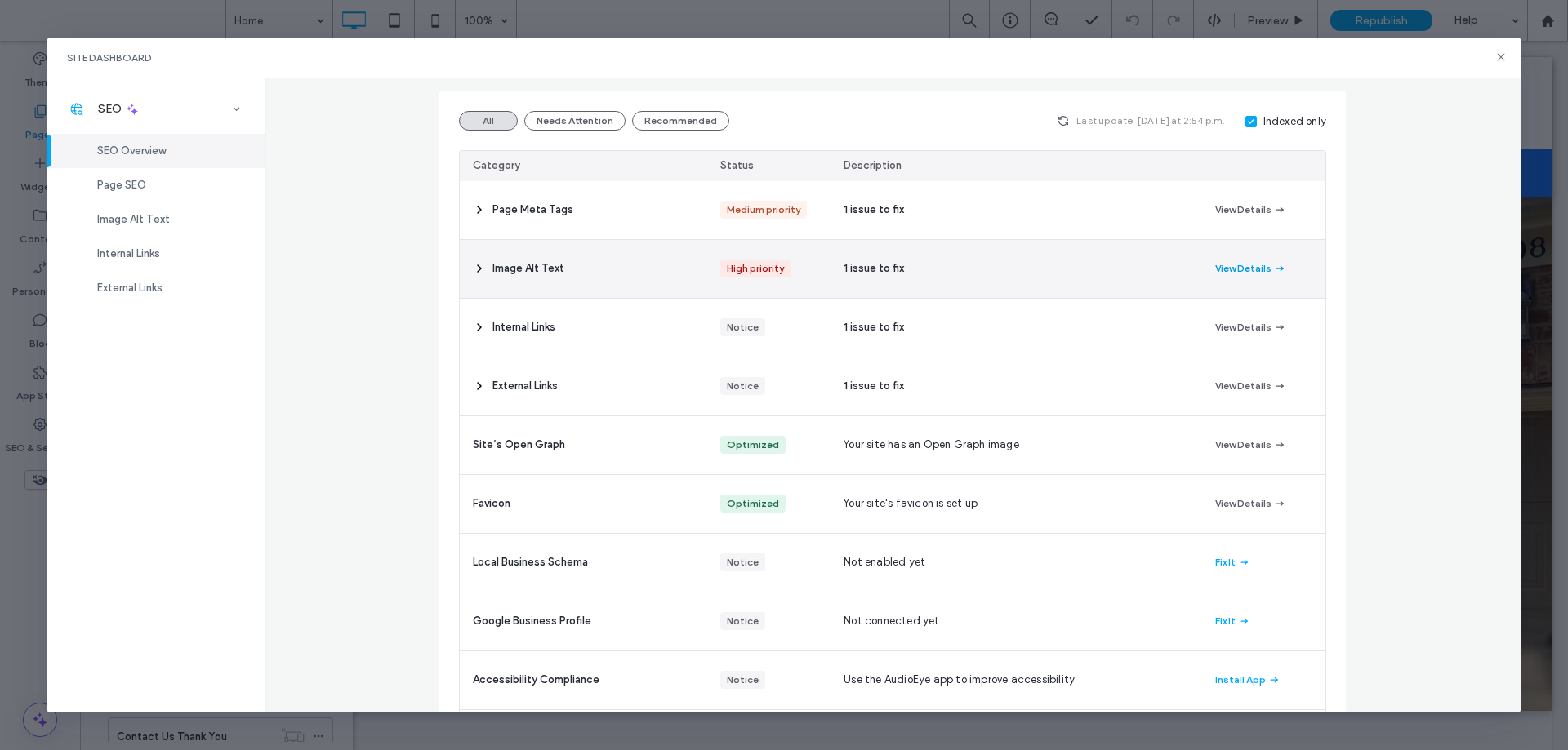
click at [1237, 264] on button "View Details" at bounding box center [1251, 269] width 71 height 20
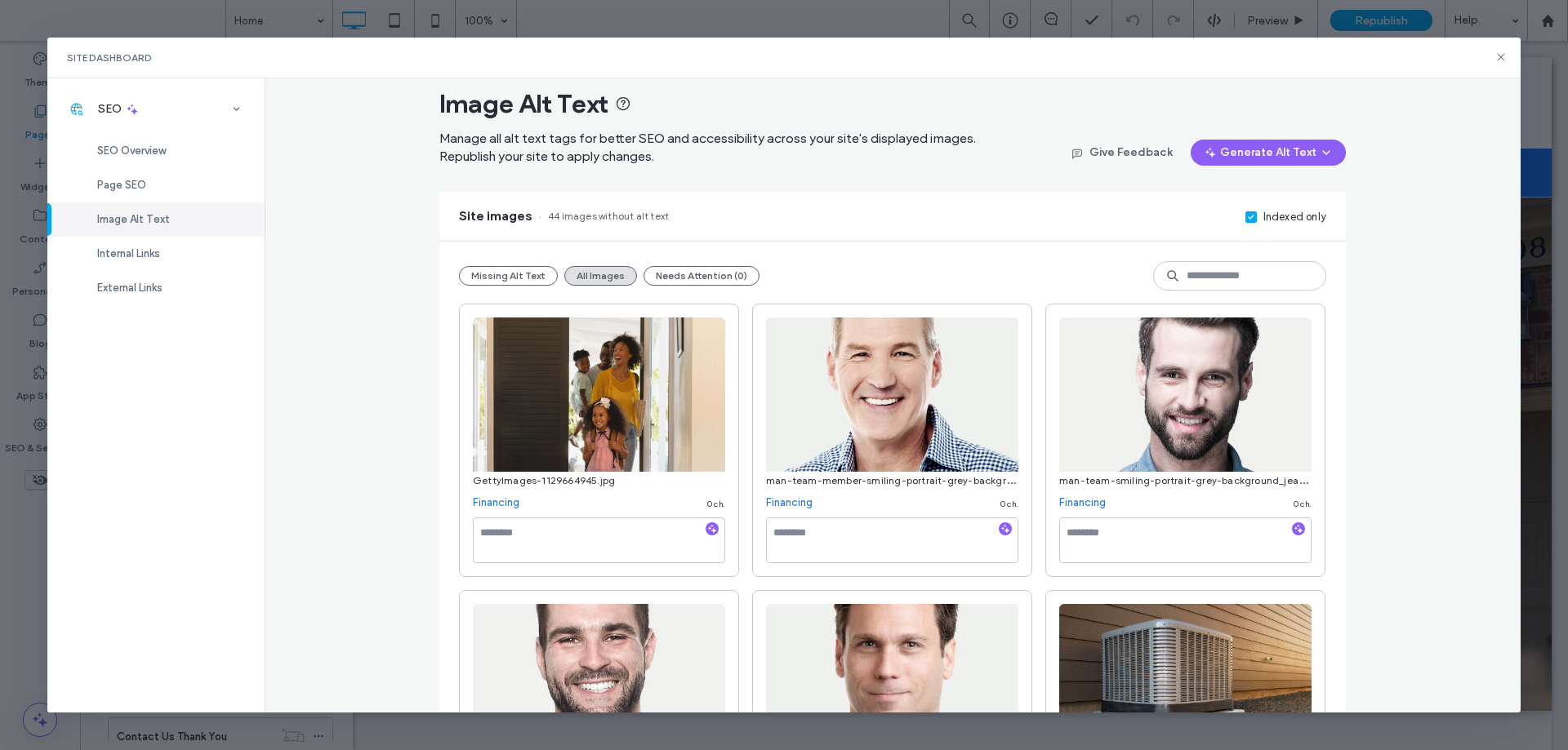
scroll to position [0, 0]
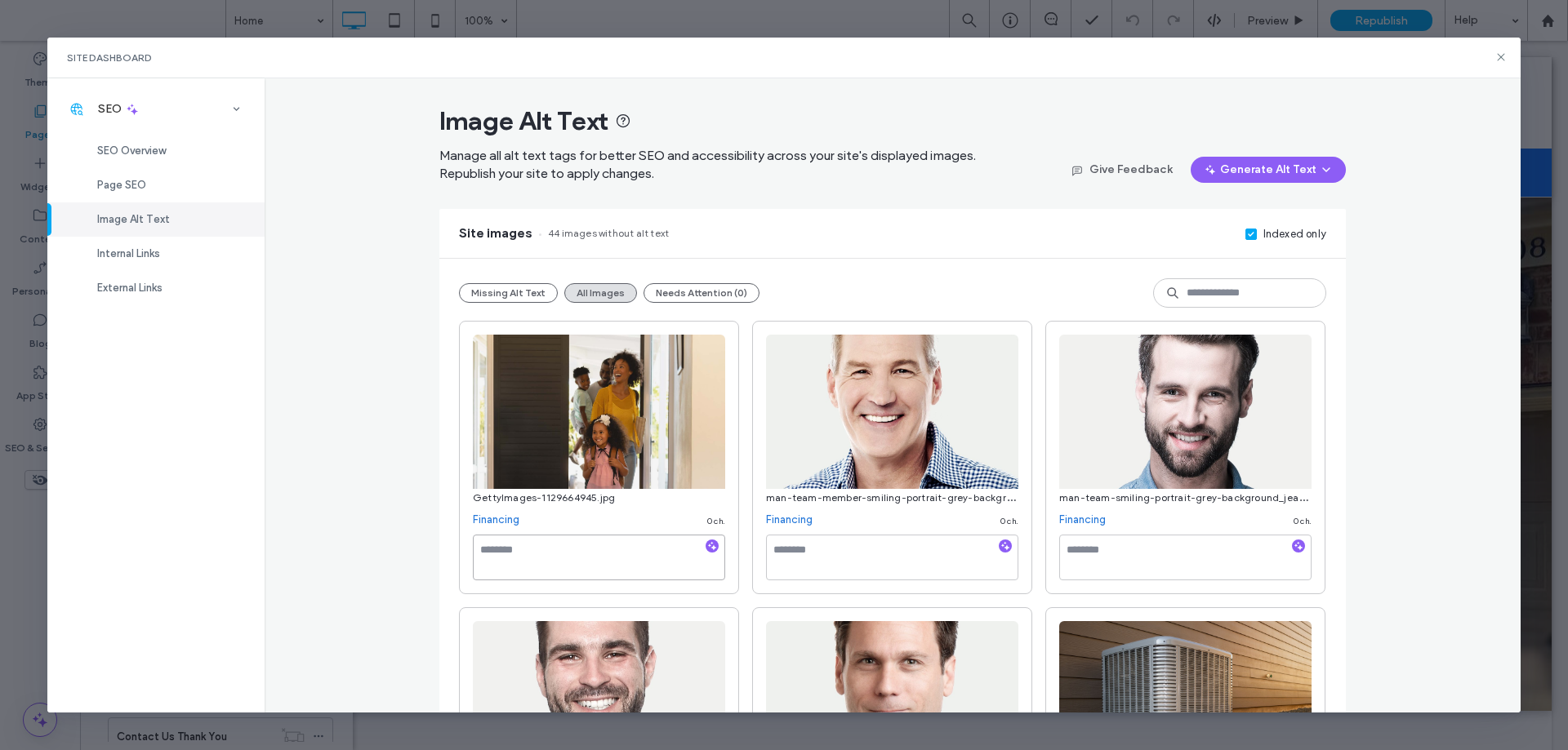
click at [552, 563] on textarea at bounding box center [599, 557] width 253 height 46
type textarea "**********"
click at [840, 226] on div "Site images 44 images without alt text Indexed only" at bounding box center [893, 233] width 907 height 49
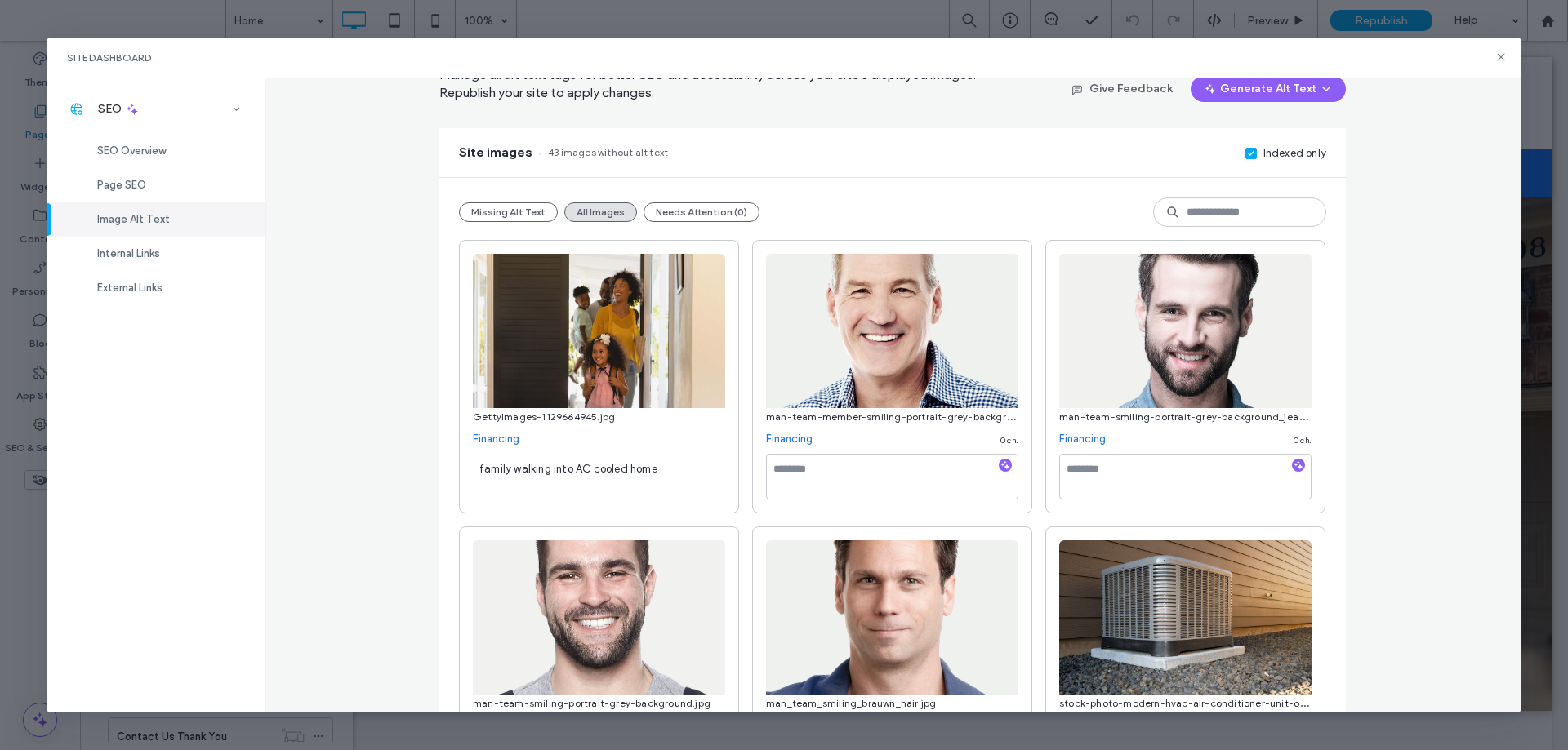
scroll to position [163, 0]
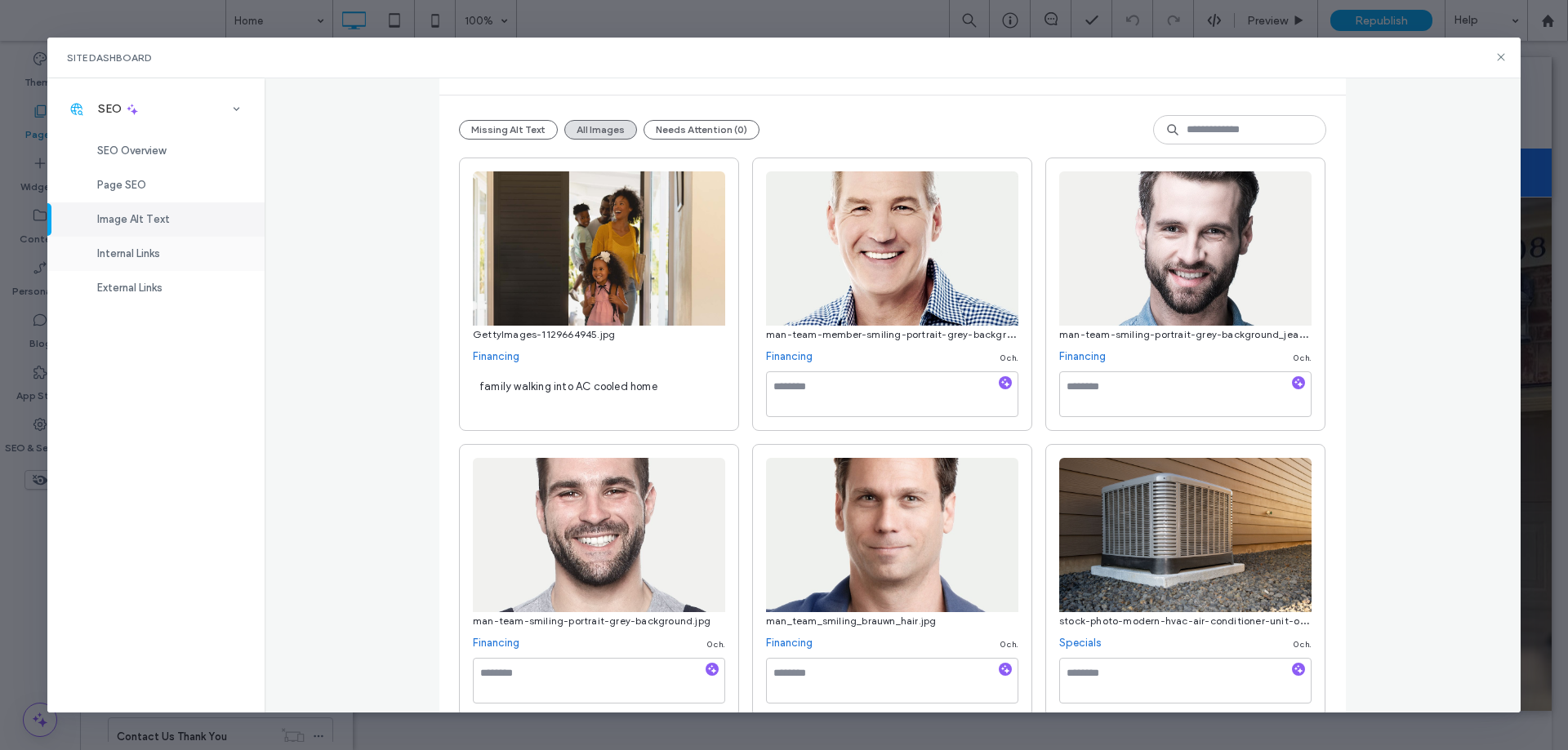
click at [179, 250] on div "Internal Links" at bounding box center [155, 254] width 217 height 34
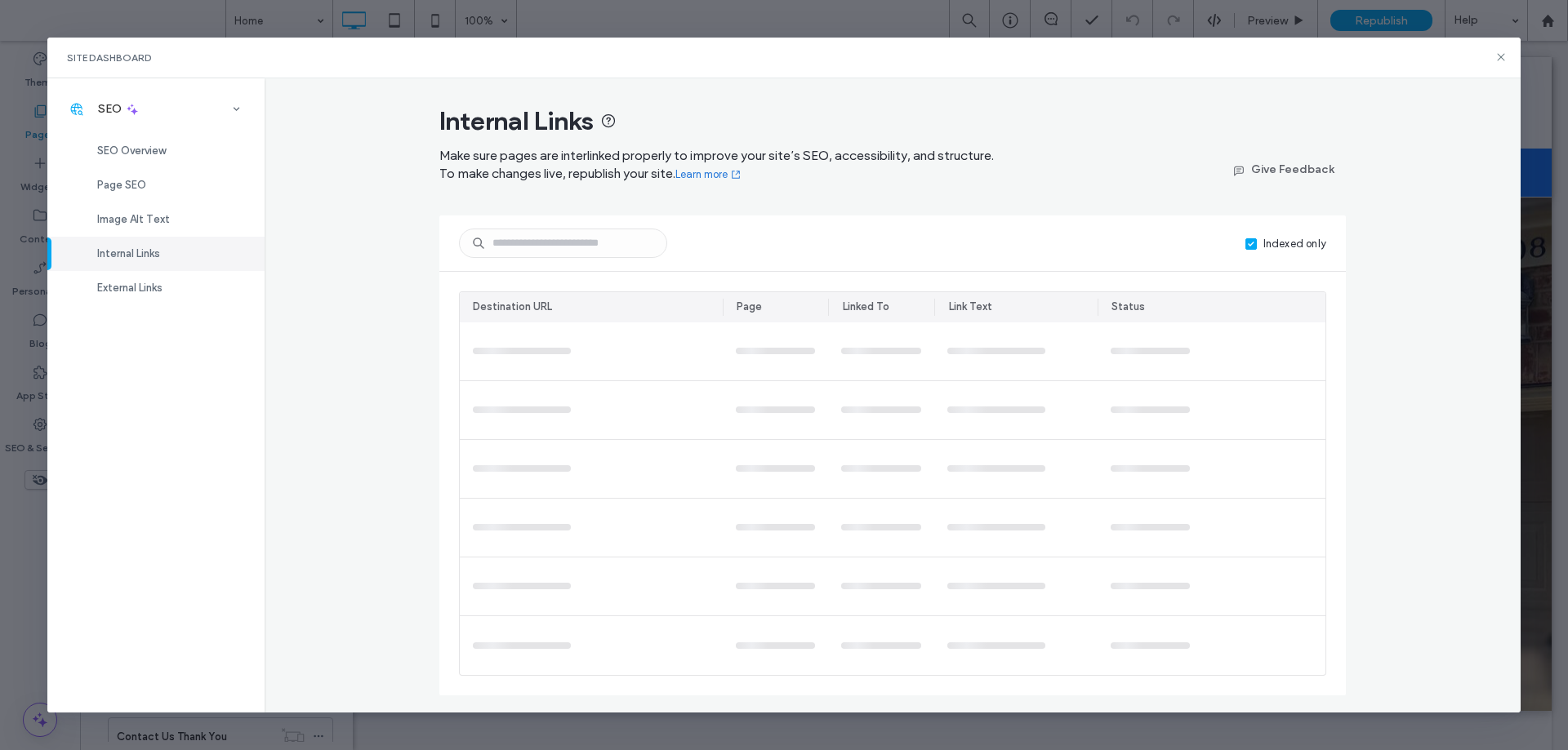
scroll to position [0, 0]
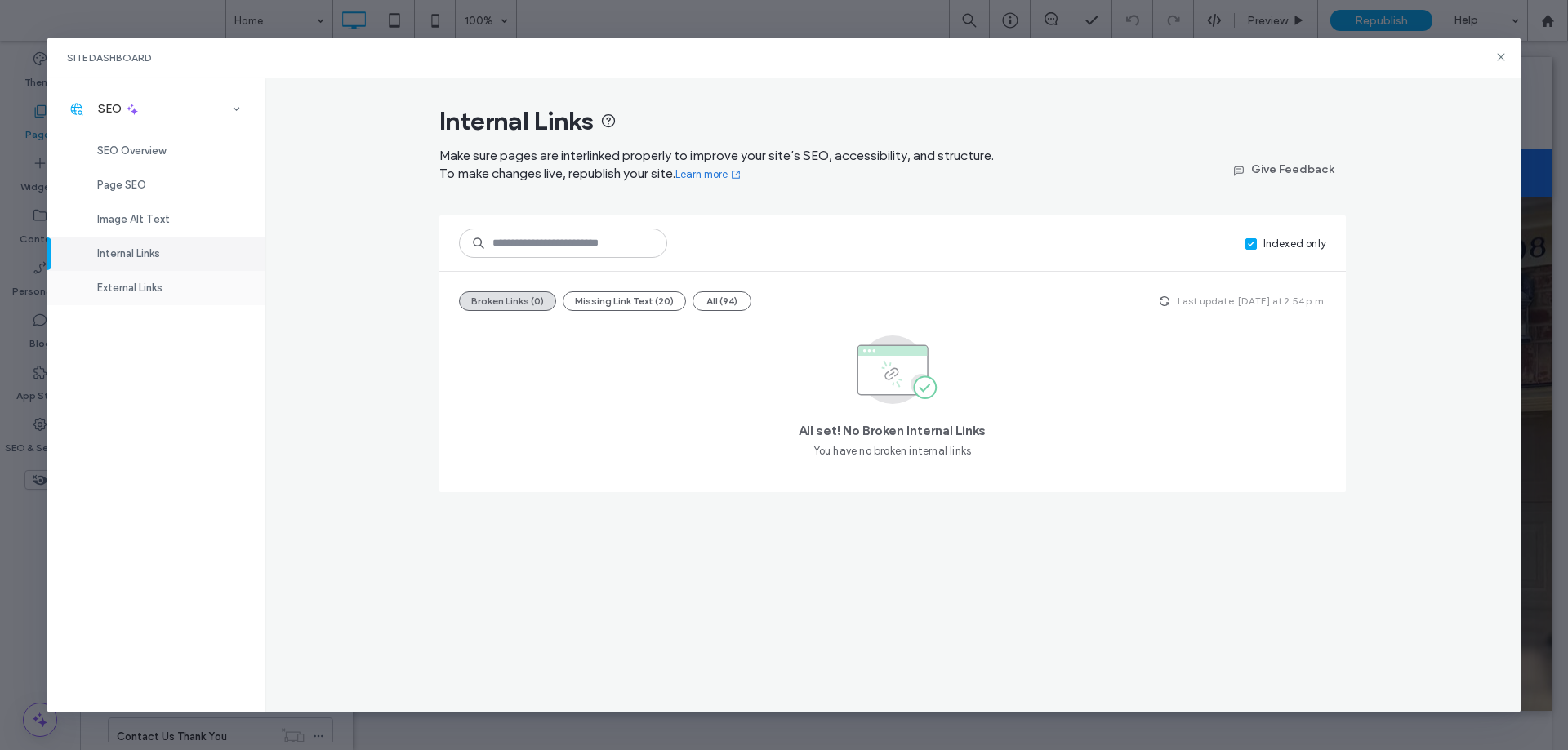
click at [147, 288] on span "External Links" at bounding box center [130, 288] width 65 height 12
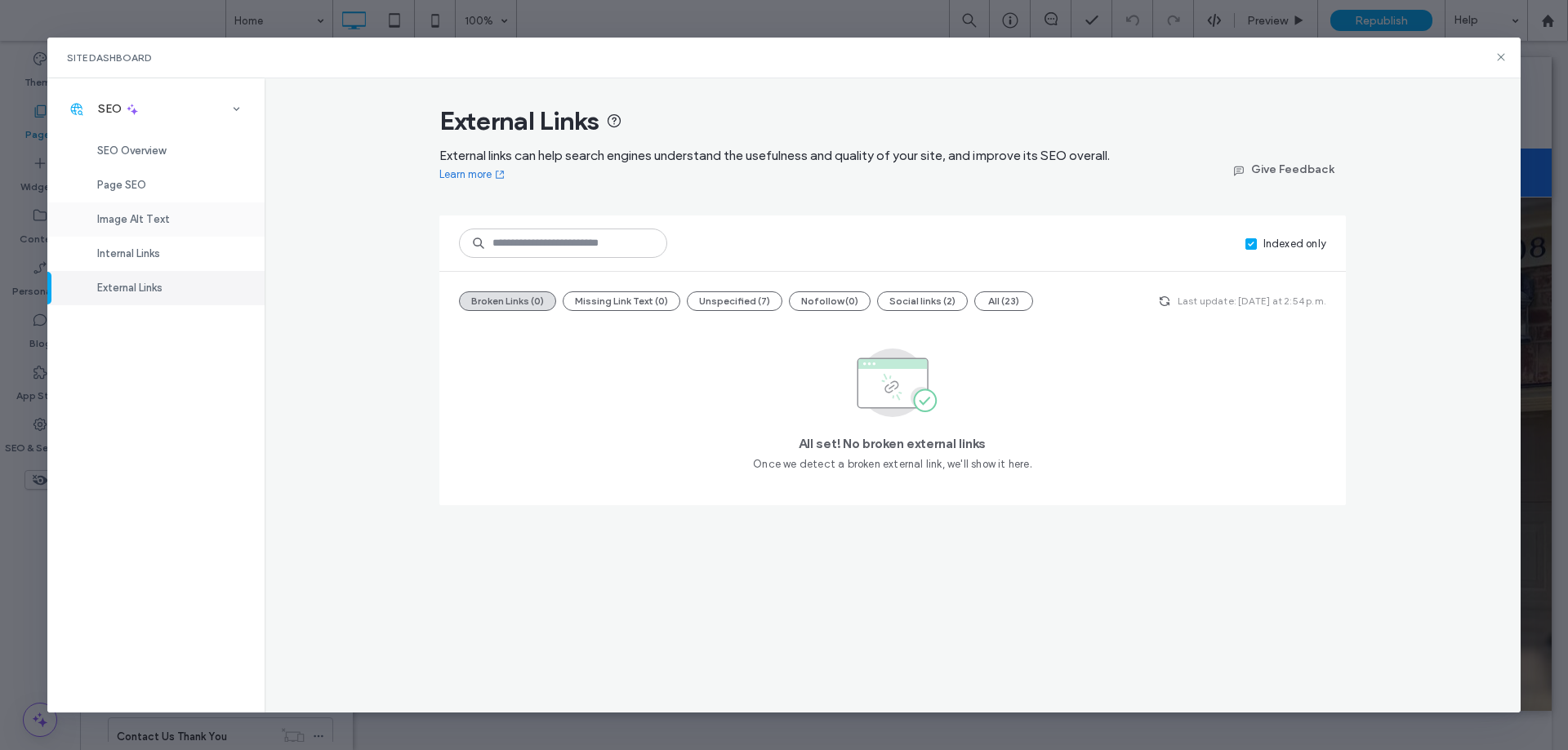
click at [113, 214] on span "Image Alt Text" at bounding box center [133, 220] width 72 height 12
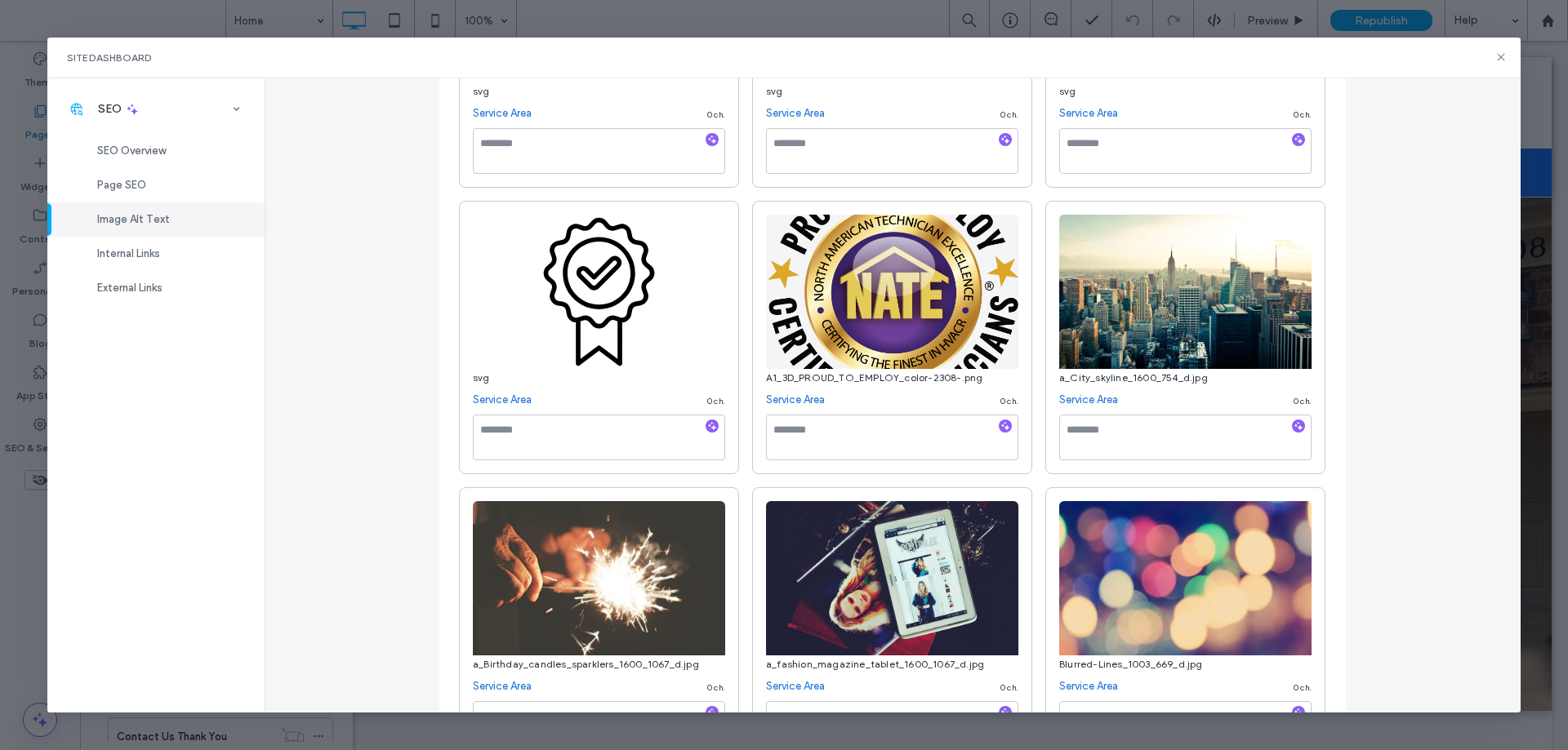
scroll to position [408, 0]
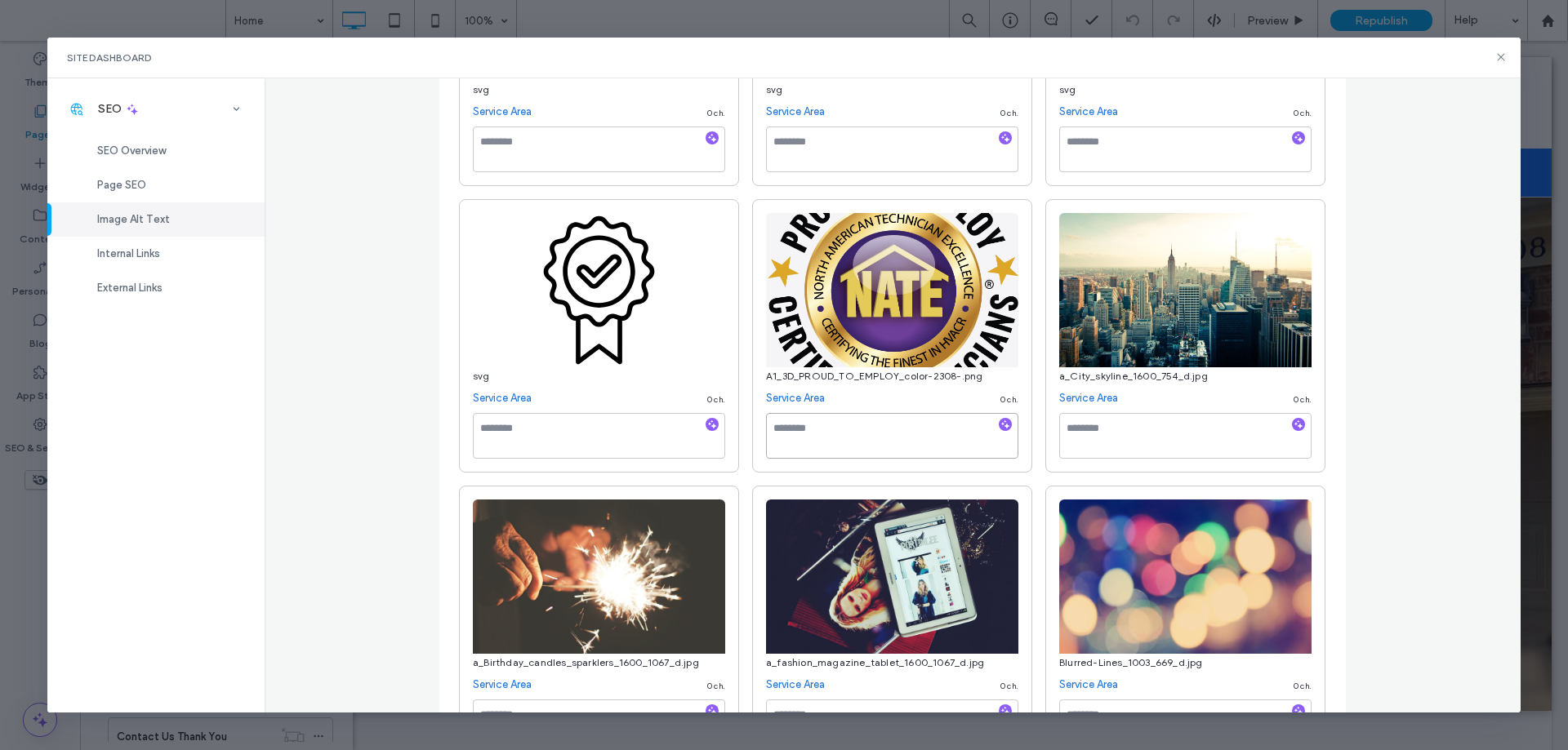
click at [822, 433] on textarea at bounding box center [893, 436] width 253 height 46
type textarea "**********"
click at [1450, 349] on div "**********" at bounding box center [893, 396] width 1257 height 634
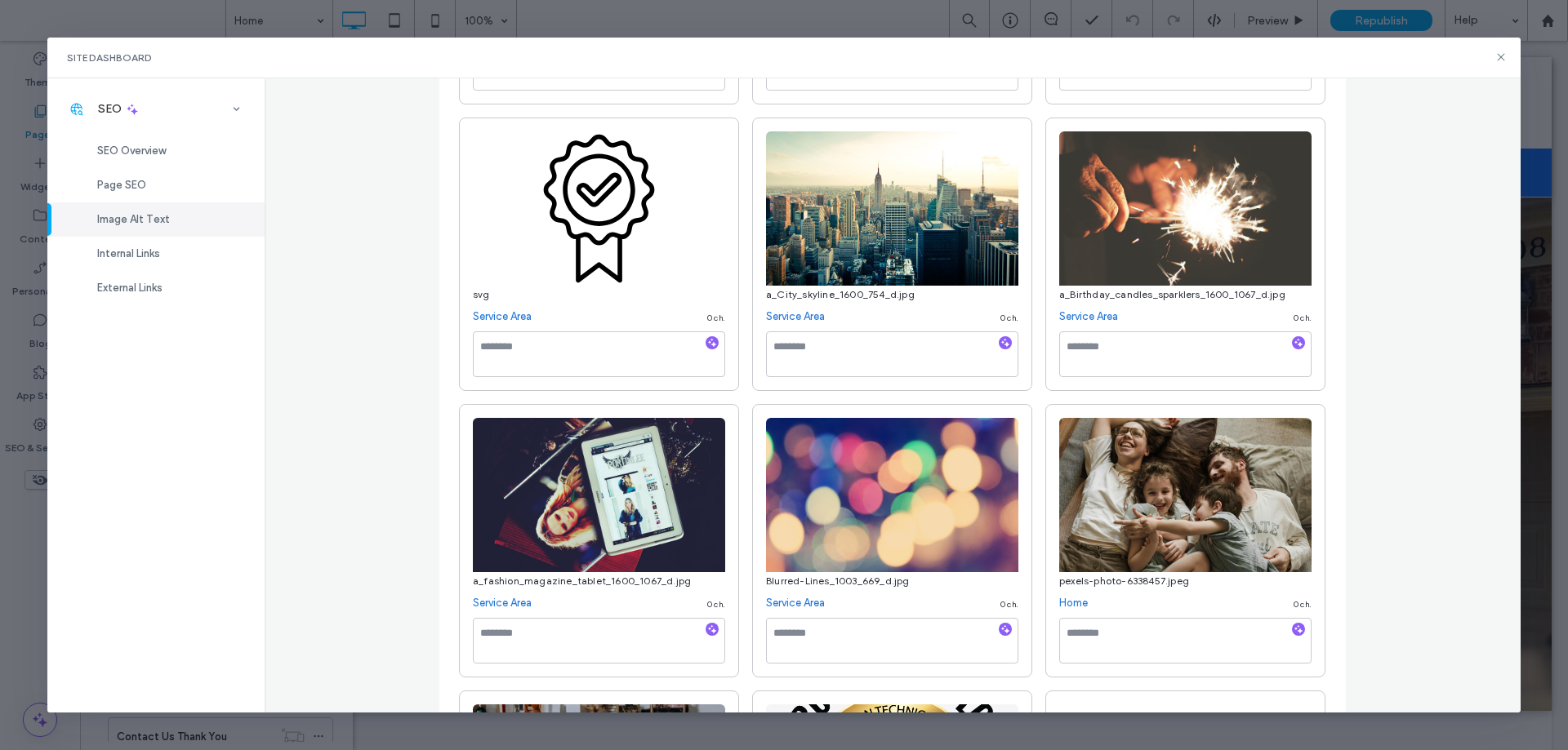
scroll to position [571, 0]
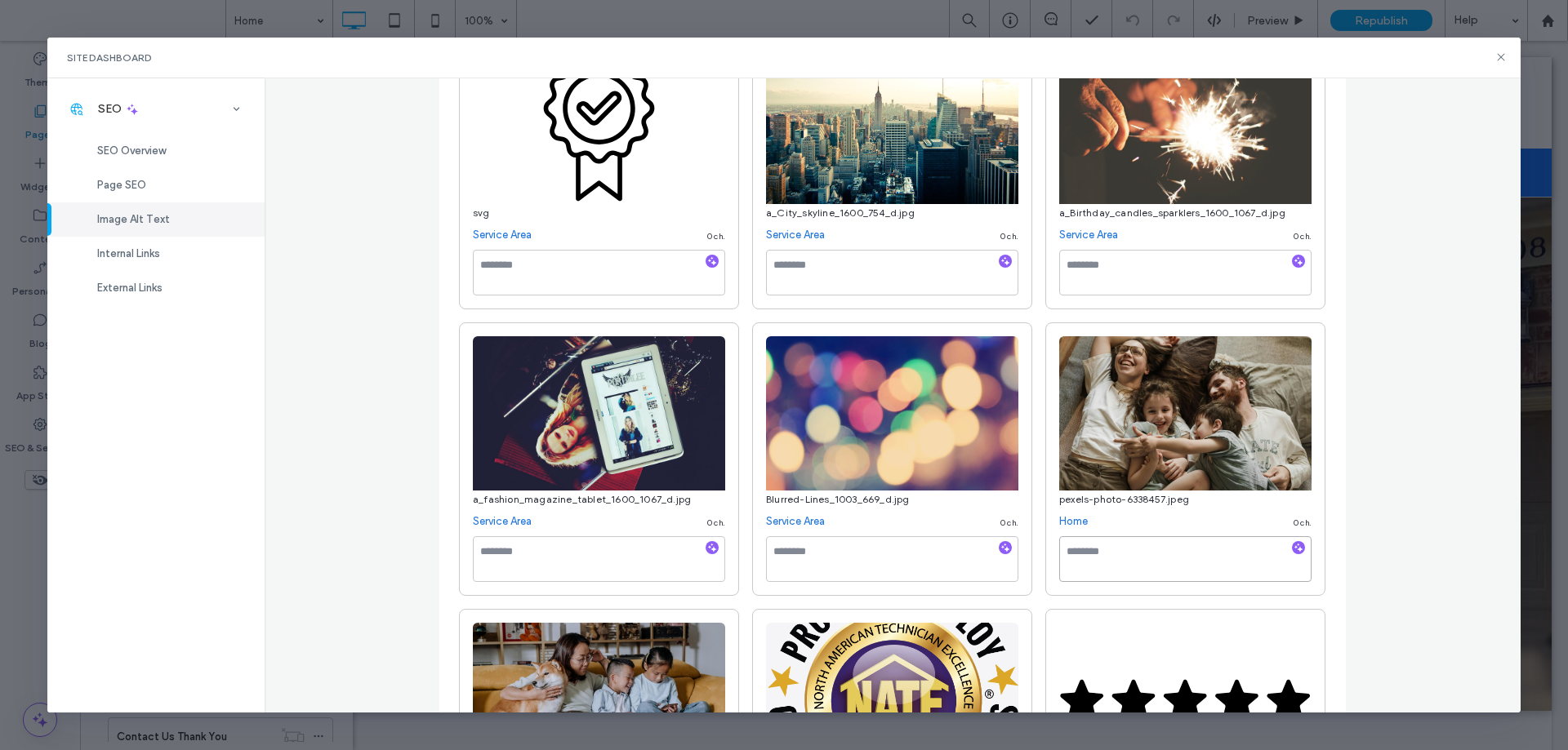
click at [1087, 555] on textarea at bounding box center [1186, 559] width 253 height 46
type textarea "**********"
click at [1453, 528] on div "**********" at bounding box center [893, 396] width 1257 height 634
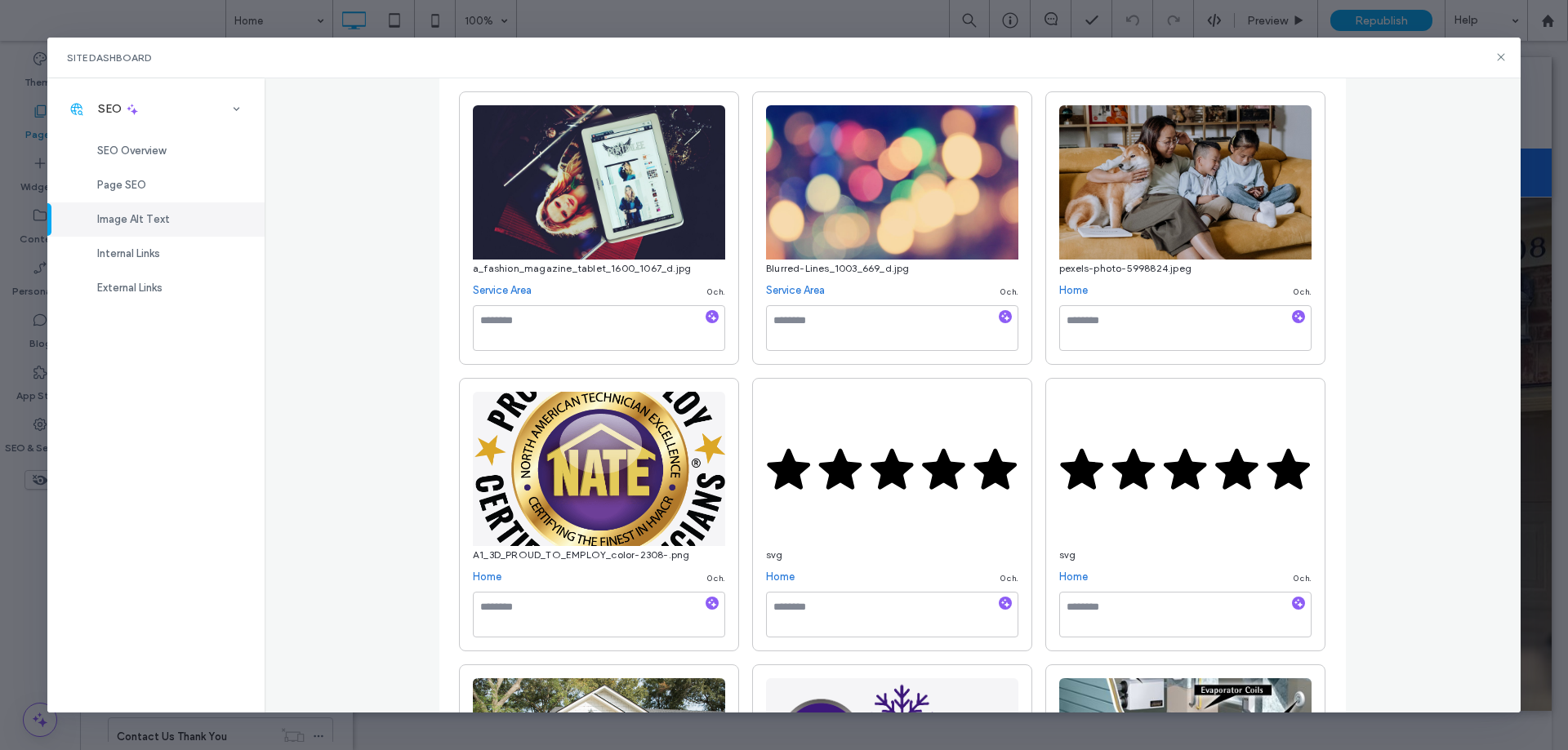
scroll to position [898, 0]
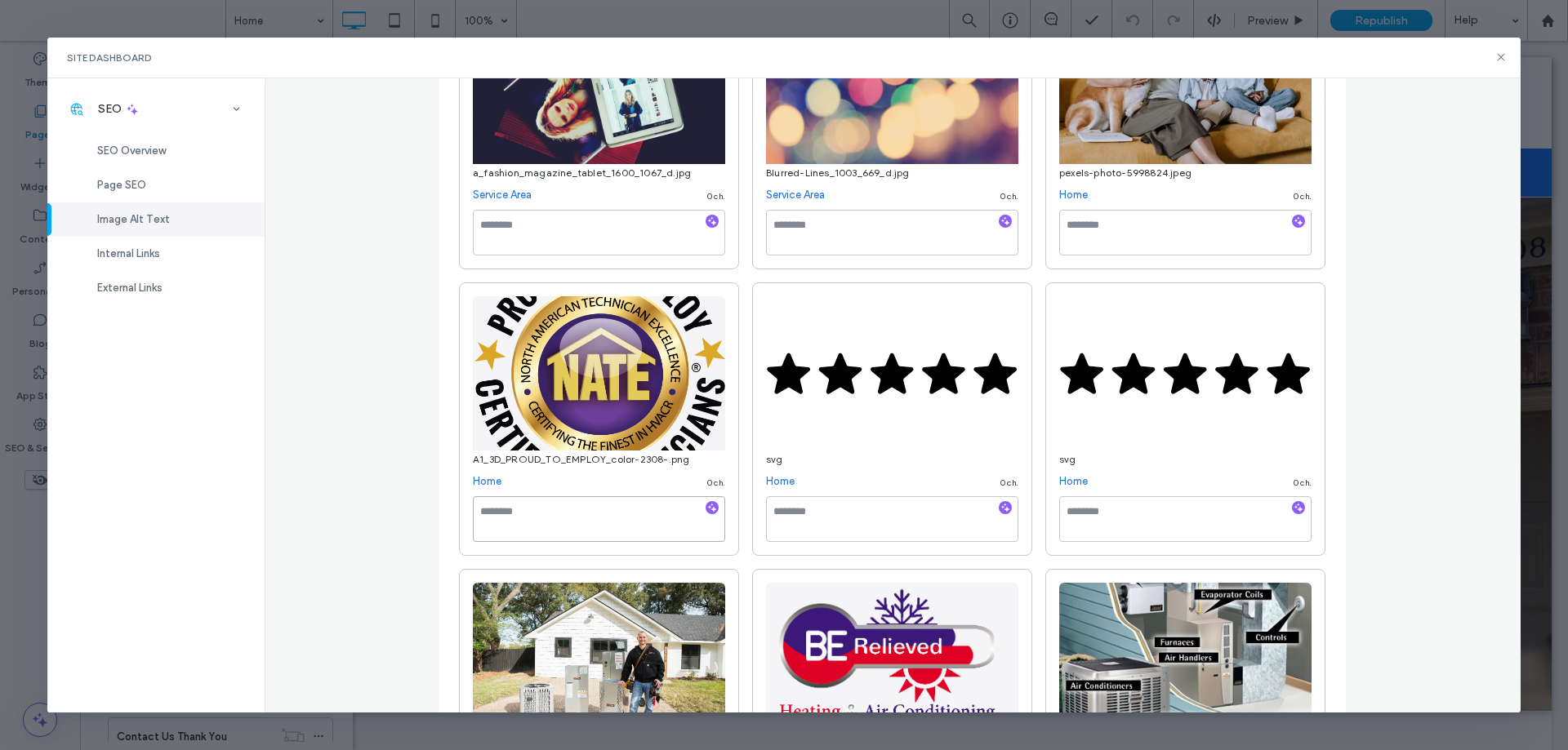
click at [617, 529] on textarea at bounding box center [599, 519] width 253 height 46
type textarea "**********"
drag, startPoint x: 1397, startPoint y: 381, endPoint x: 1387, endPoint y: 384, distance: 10.4
click at [1394, 380] on div "**********" at bounding box center [893, 396] width 1257 height 634
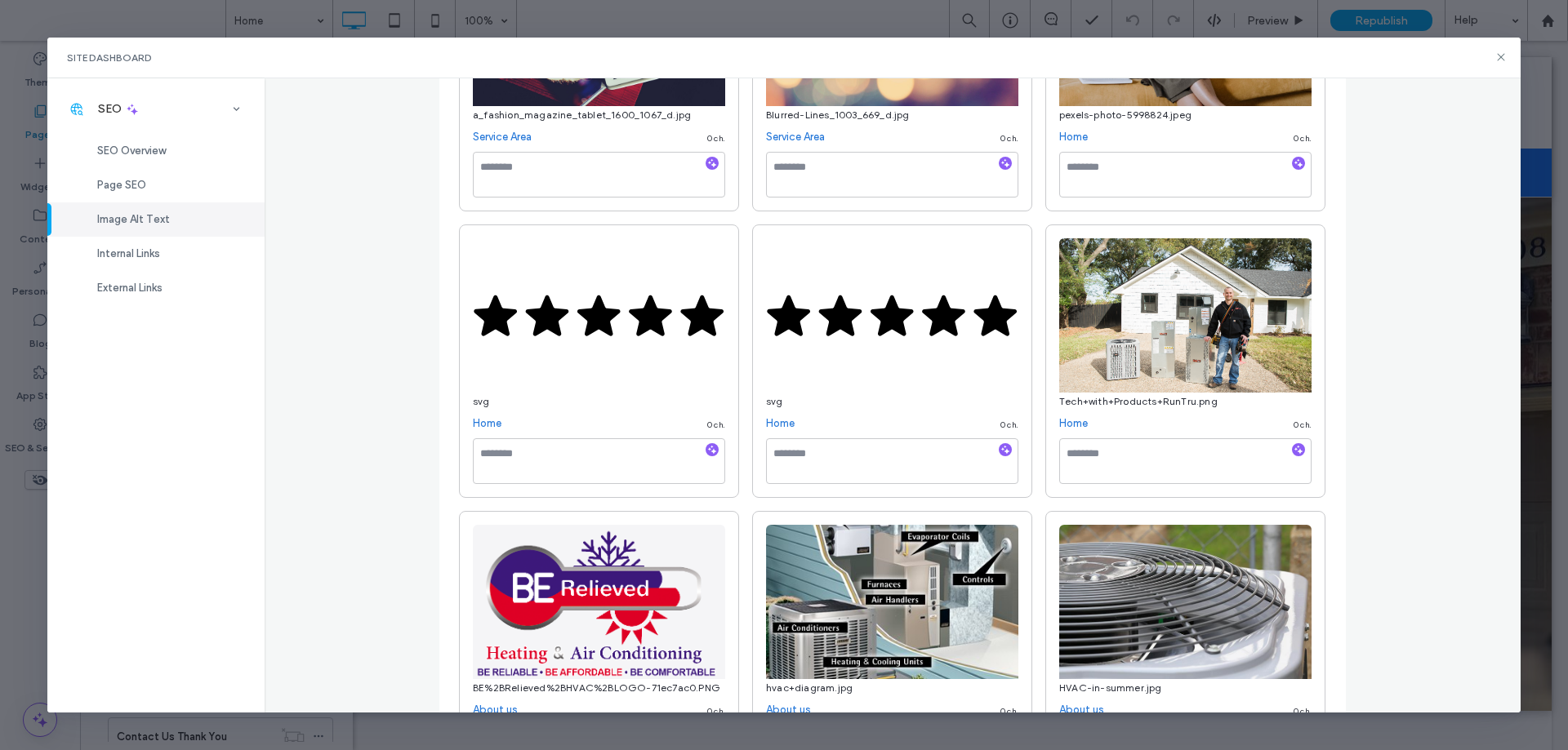
scroll to position [1143, 0]
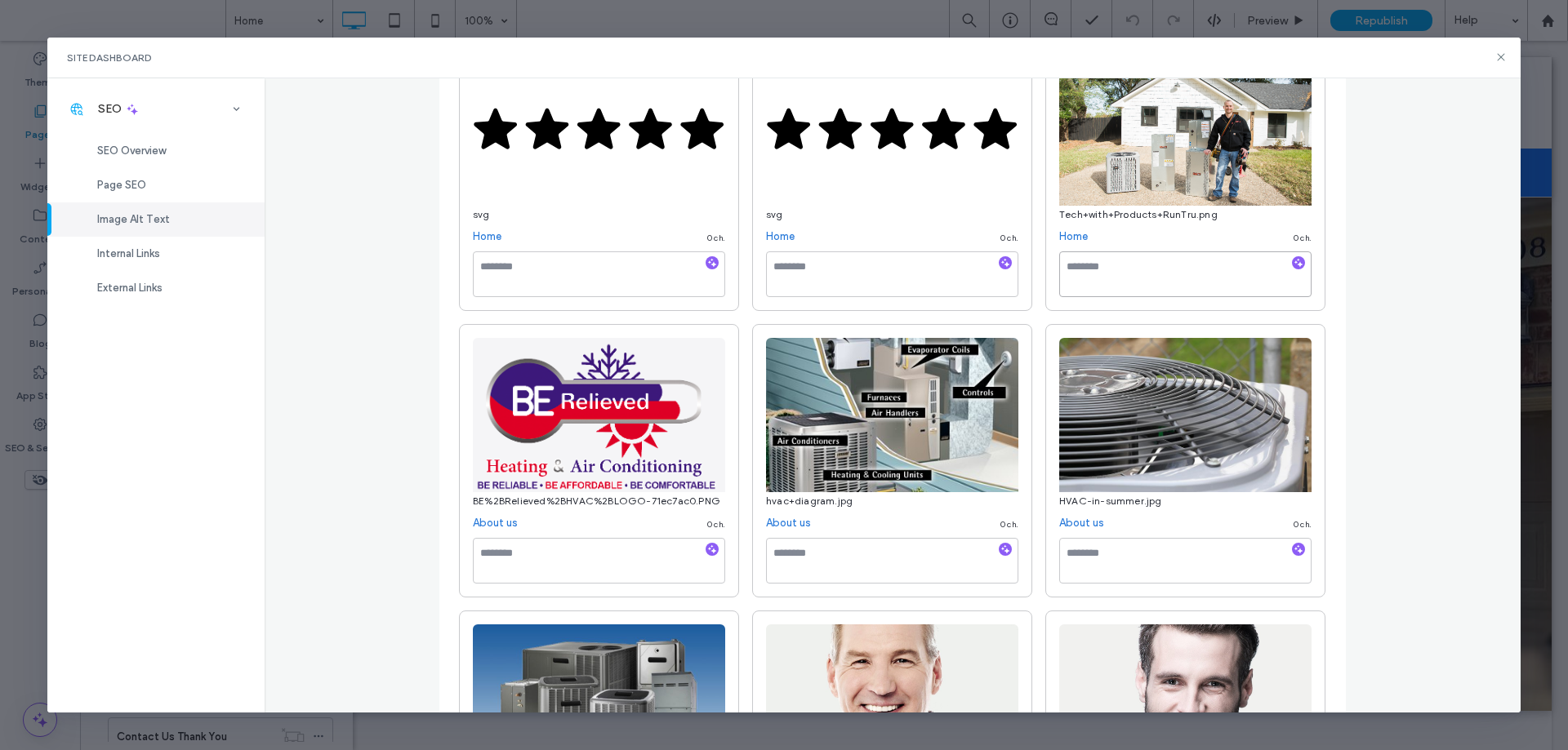
click at [1110, 271] on textarea at bounding box center [1186, 274] width 253 height 46
click at [1158, 269] on textarea "**********" at bounding box center [1186, 274] width 253 height 46
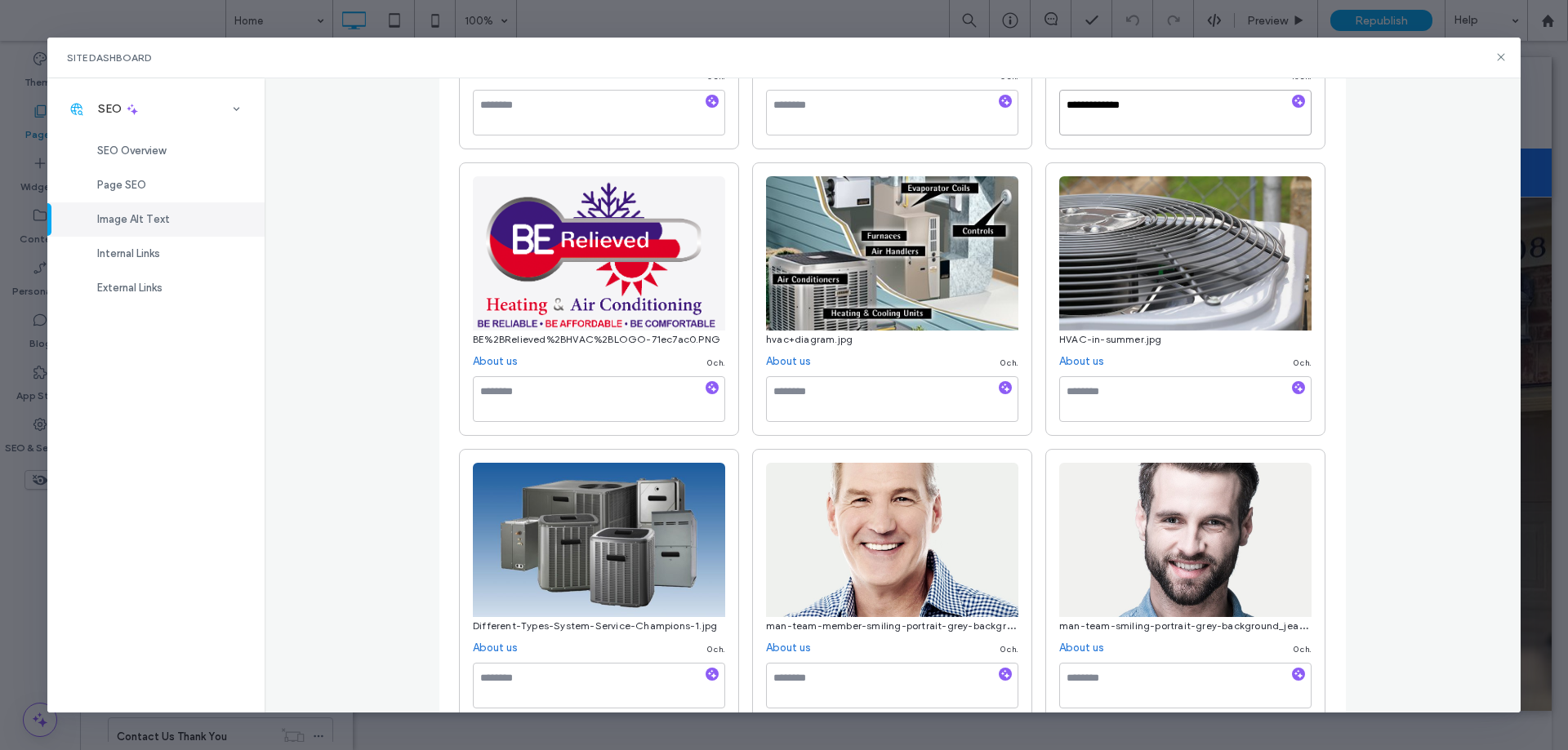
scroll to position [1306, 0]
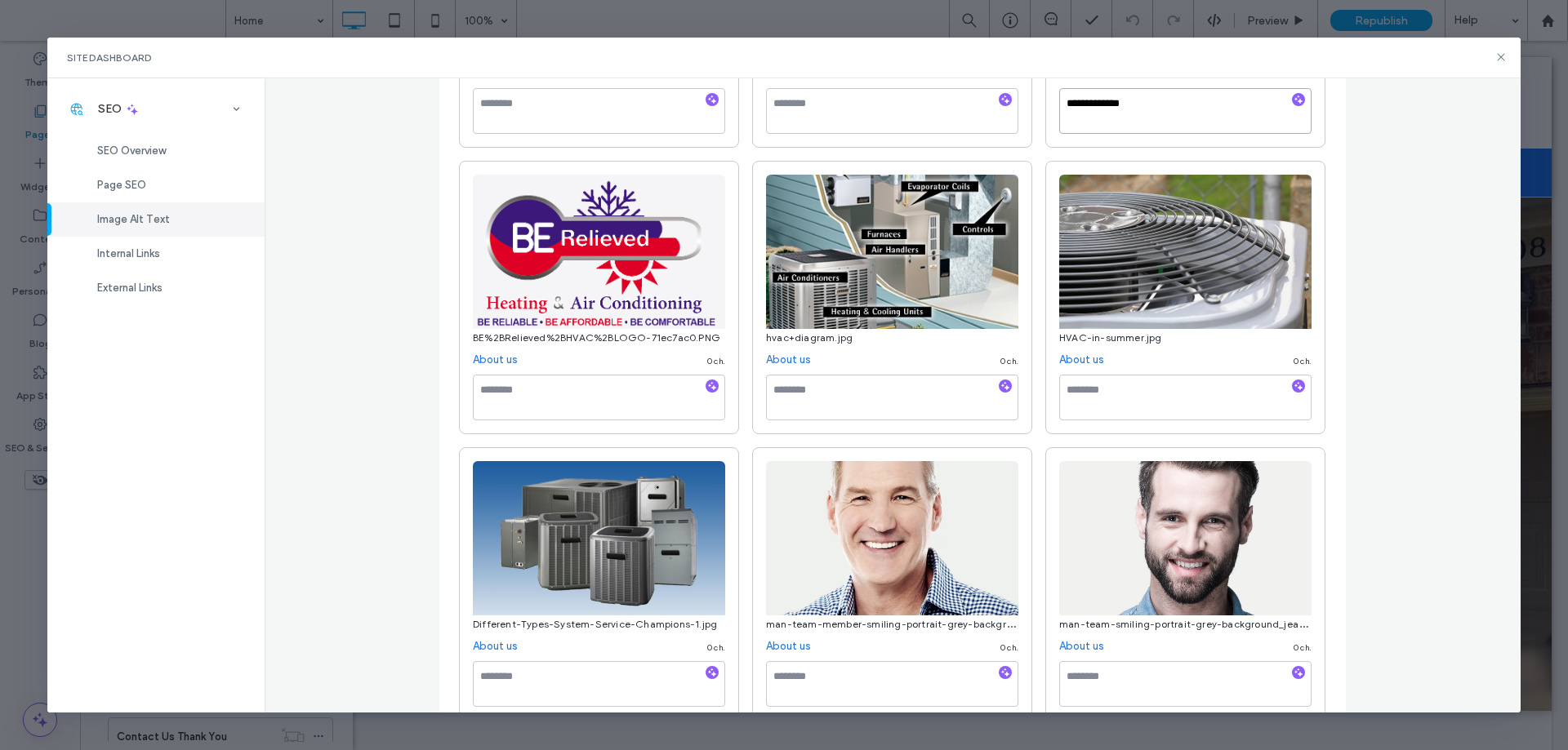
type textarea "**********"
click at [1427, 344] on div "Image Alt Text Manage all alt text tags for better SEO and accessibility across…" at bounding box center [893, 396] width 1257 height 634
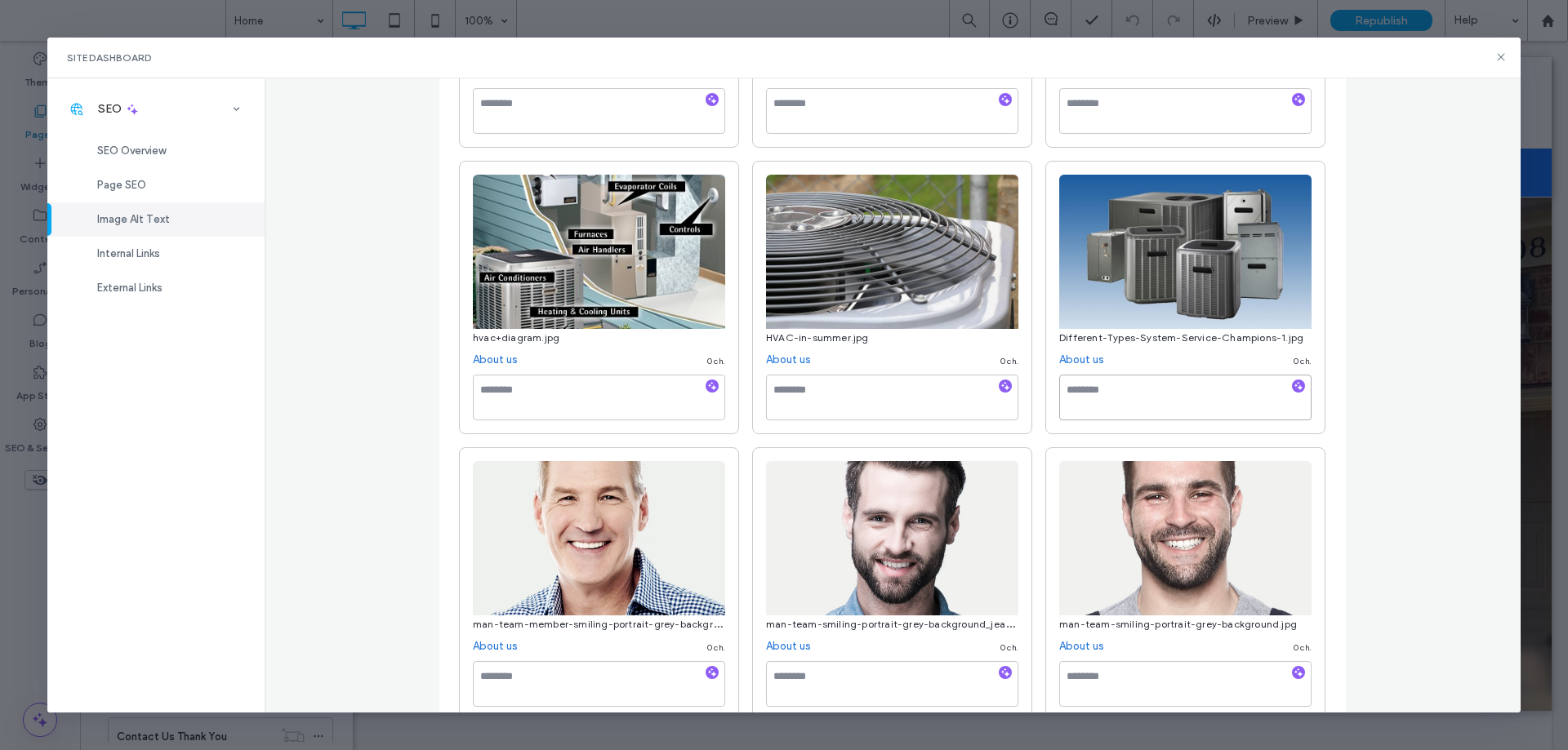
click at [1167, 408] on textarea at bounding box center [1186, 397] width 253 height 46
type textarea "**********"
drag, startPoint x: 1461, startPoint y: 351, endPoint x: 1468, endPoint y: 357, distance: 9.2
click at [1462, 352] on div "Image Alt Text Manage all alt text tags for better SEO and accessibility across…" at bounding box center [893, 396] width 1257 height 634
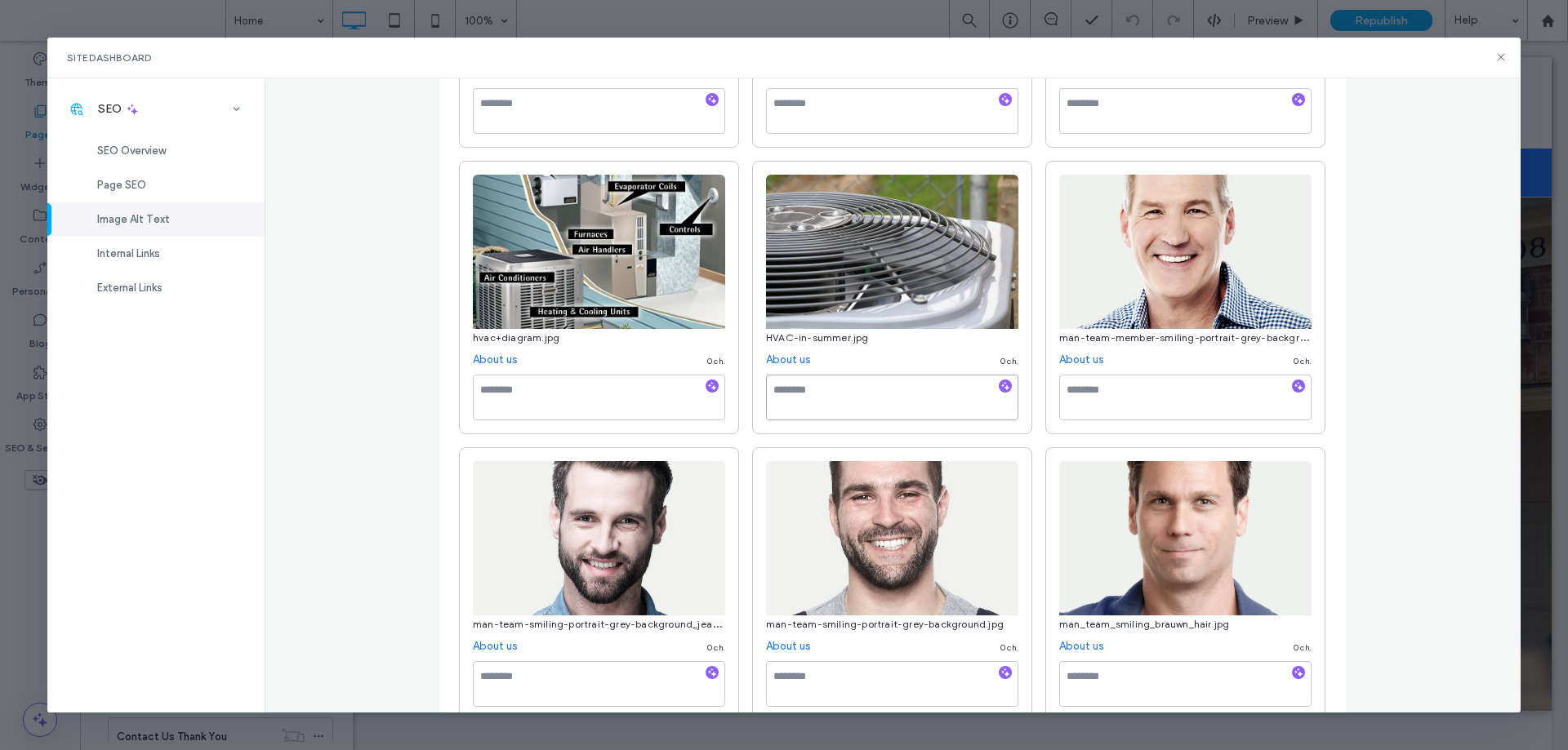
click at [839, 406] on textarea at bounding box center [893, 397] width 253 height 46
type textarea "**********"
drag, startPoint x: 1450, startPoint y: 359, endPoint x: 1388, endPoint y: 381, distance: 65.8
click at [1446, 360] on div "Image Alt Text Manage all alt text tags for better SEO and accessibility across…" at bounding box center [893, 396] width 1257 height 634
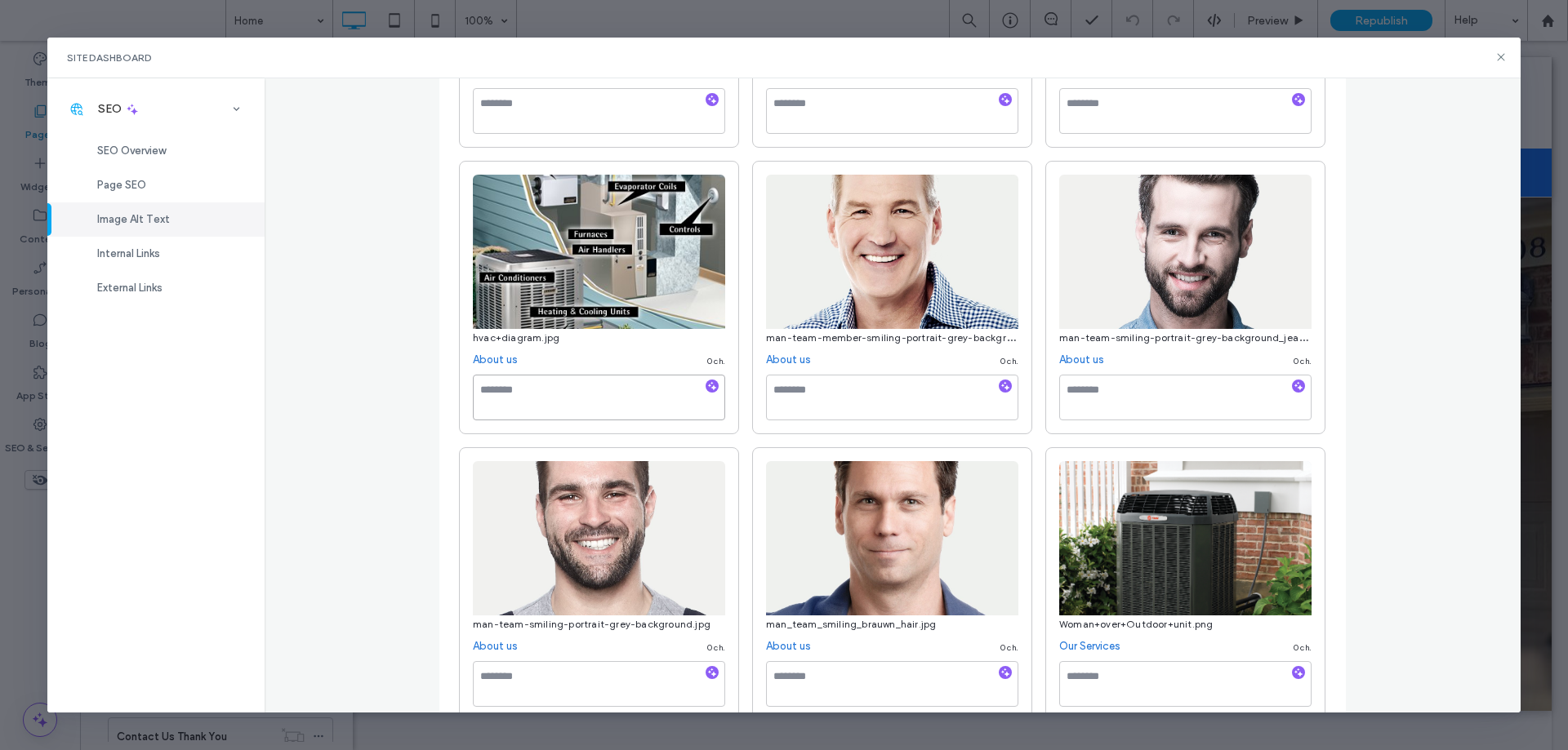
click at [577, 399] on textarea at bounding box center [599, 397] width 253 height 46
type textarea "**********"
click at [1449, 257] on div "Image Alt Text Manage all alt text tags for better SEO and accessibility across…" at bounding box center [893, 396] width 1257 height 634
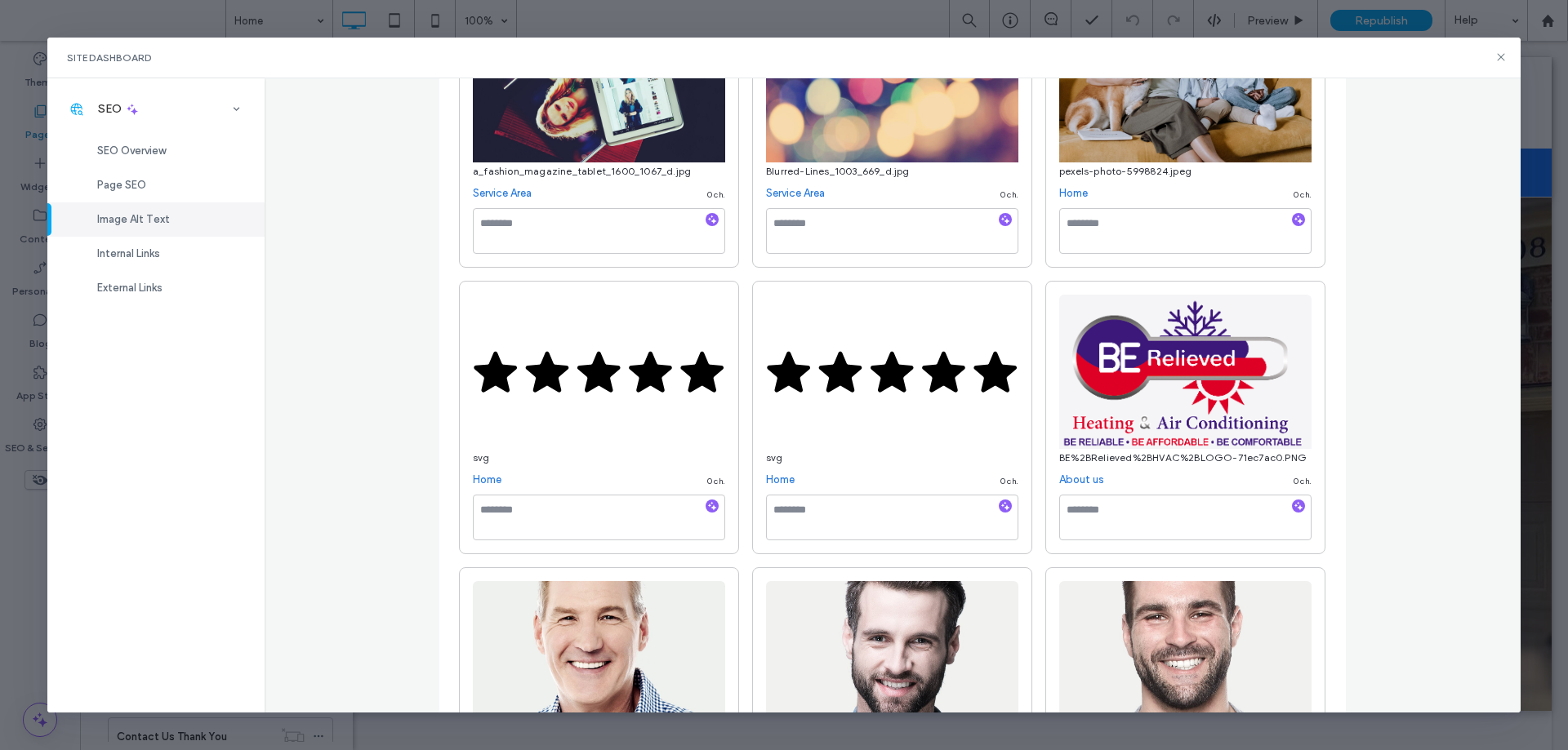
scroll to position [898, 0]
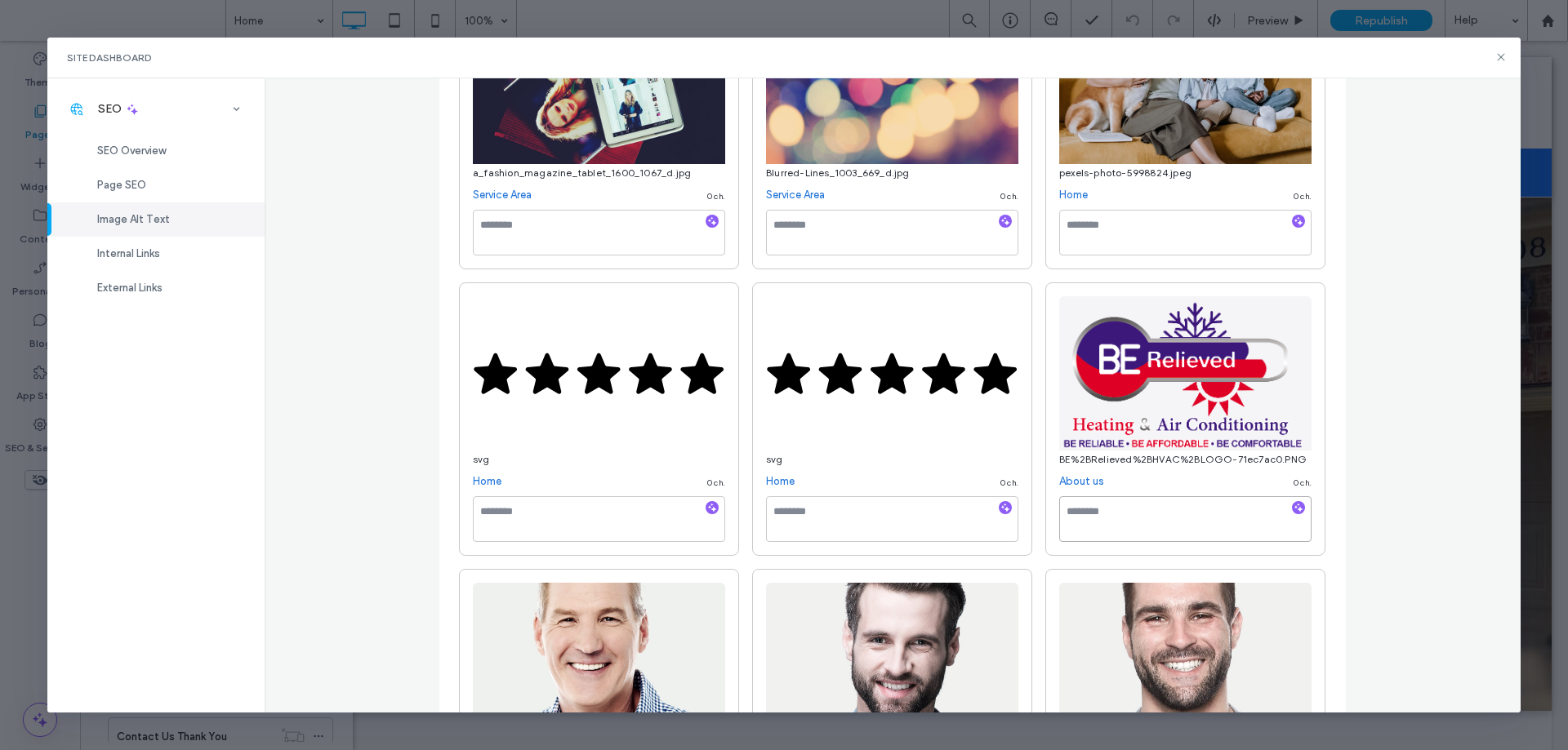
click at [1151, 529] on textarea at bounding box center [1186, 519] width 253 height 46
type textarea "**********"
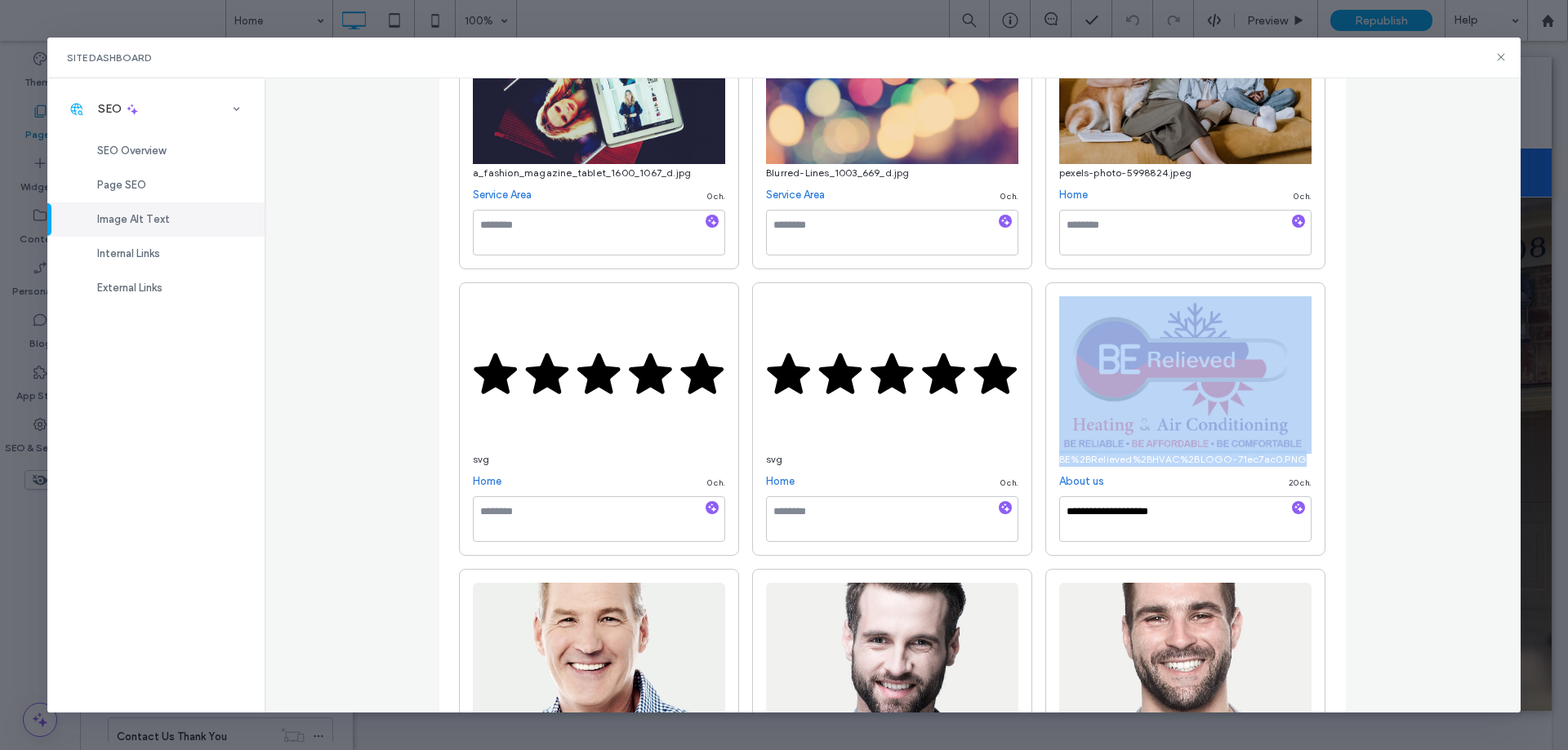
click at [1413, 450] on div "Image Alt Text Manage all alt text tags for better SEO and accessibility across…" at bounding box center [893, 396] width 1257 height 634
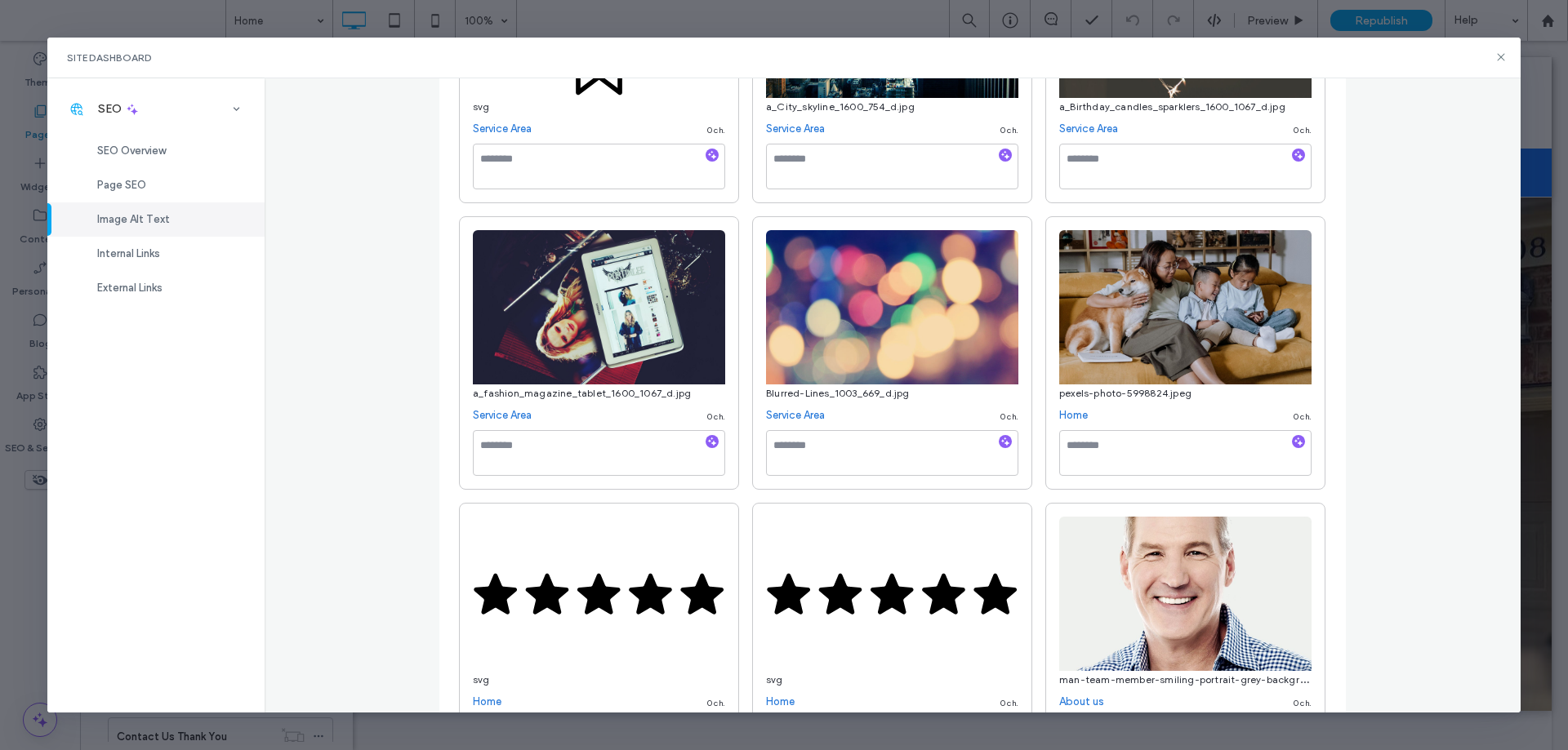
scroll to position [653, 0]
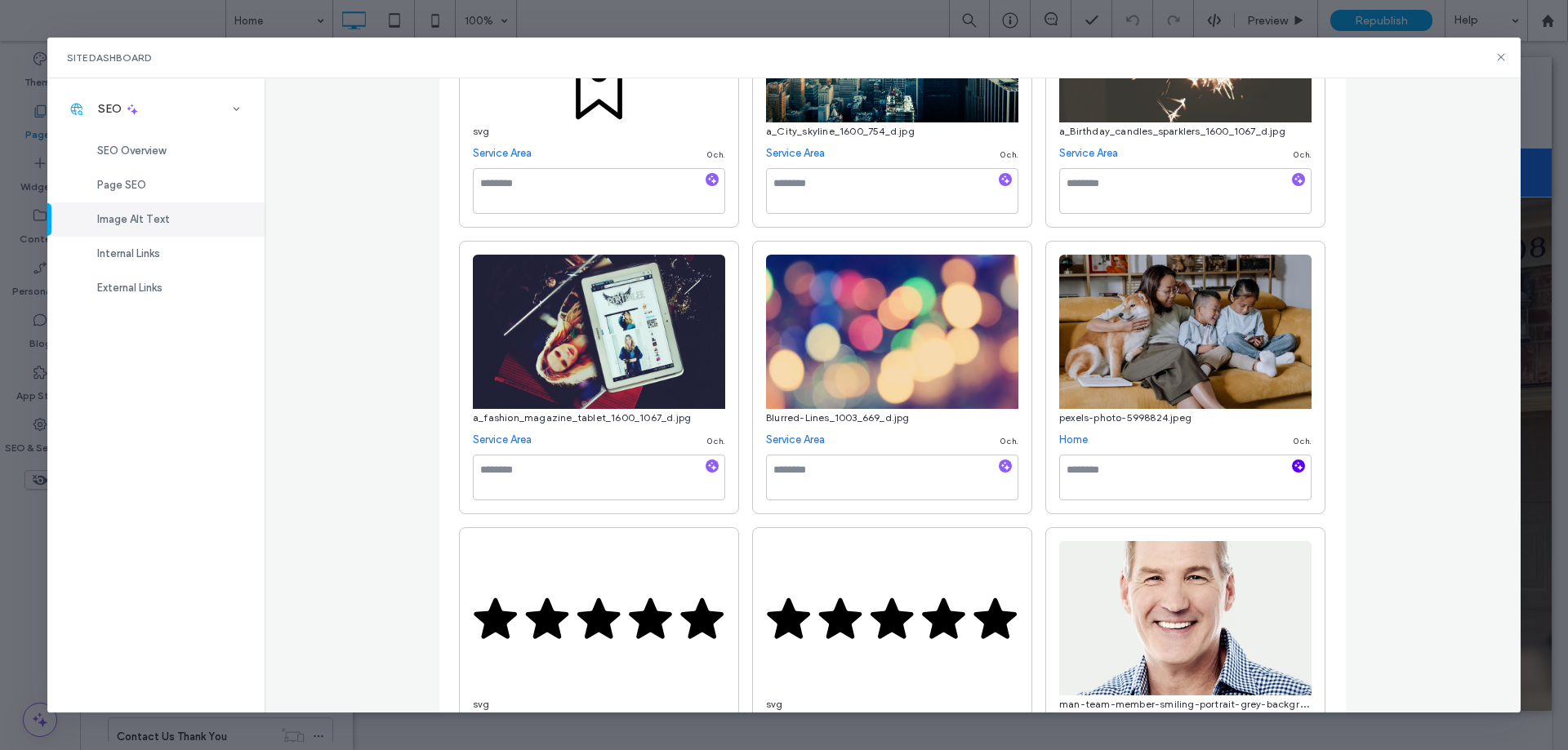
click at [1293, 462] on icon "button" at bounding box center [1298, 466] width 12 height 12
click at [1227, 485] on textarea "**********" at bounding box center [1186, 477] width 253 height 46
type textarea "**********"
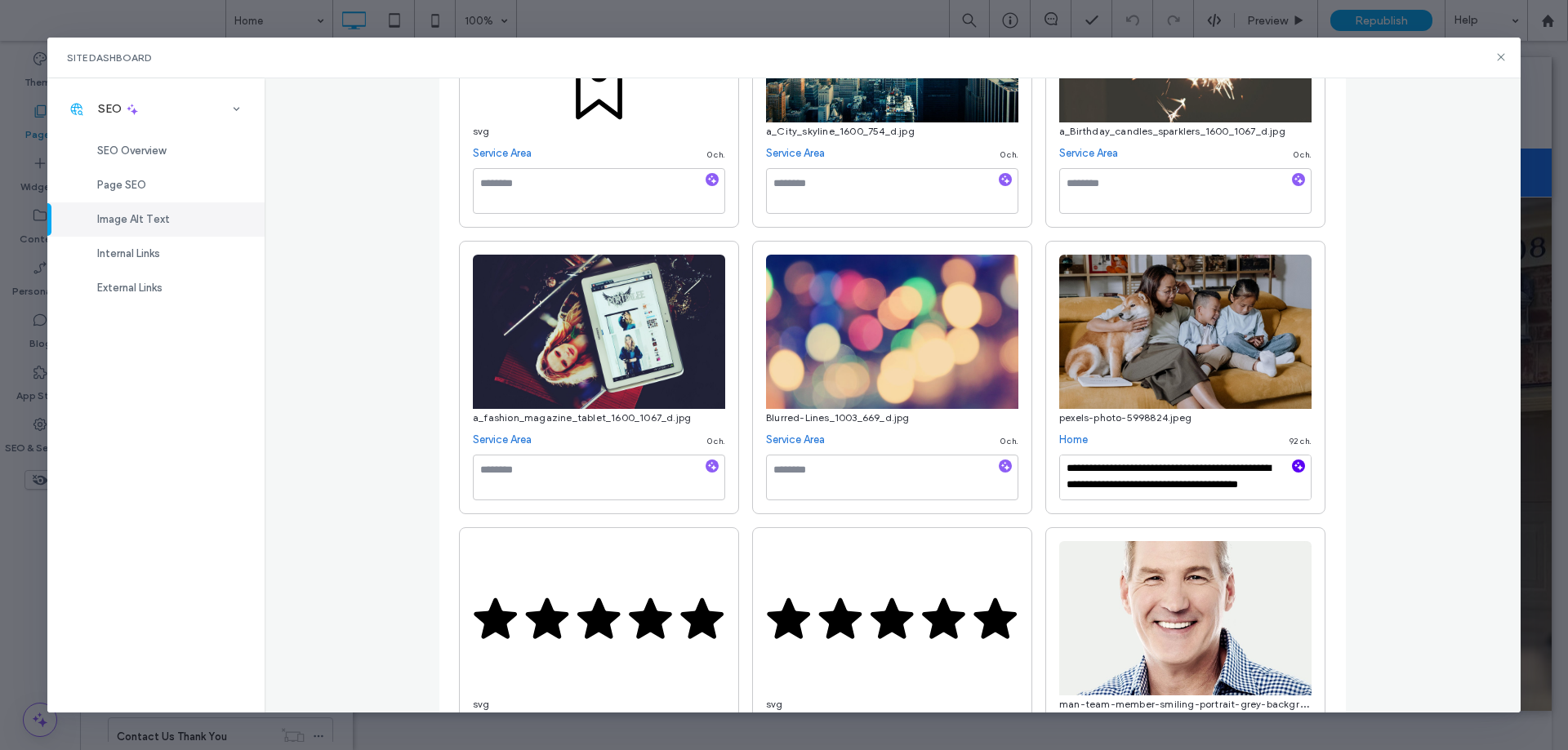
click at [1462, 478] on div "Image Alt Text Manage all alt text tags for better SEO and accessibility across…" at bounding box center [893, 396] width 1257 height 634
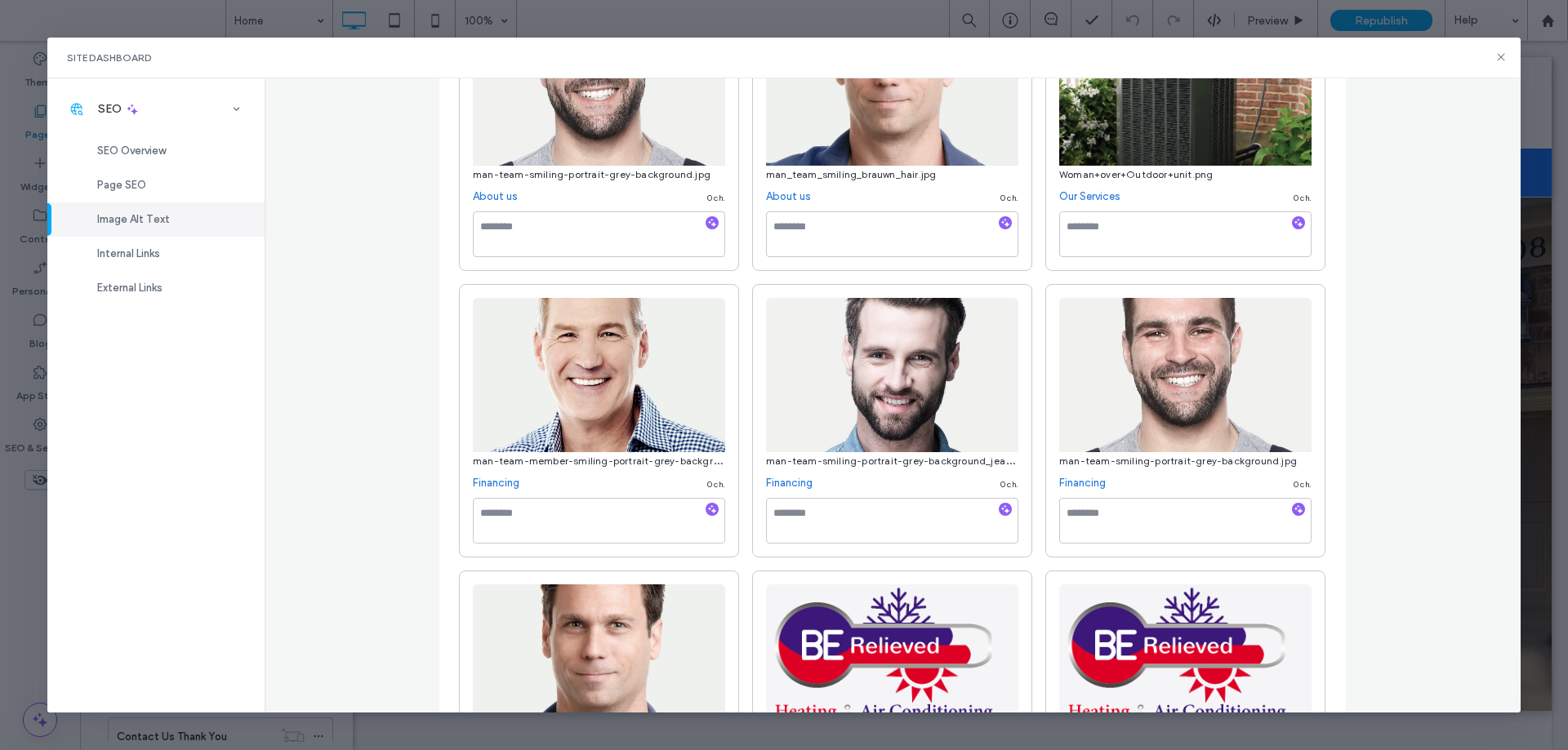
scroll to position [1388, 0]
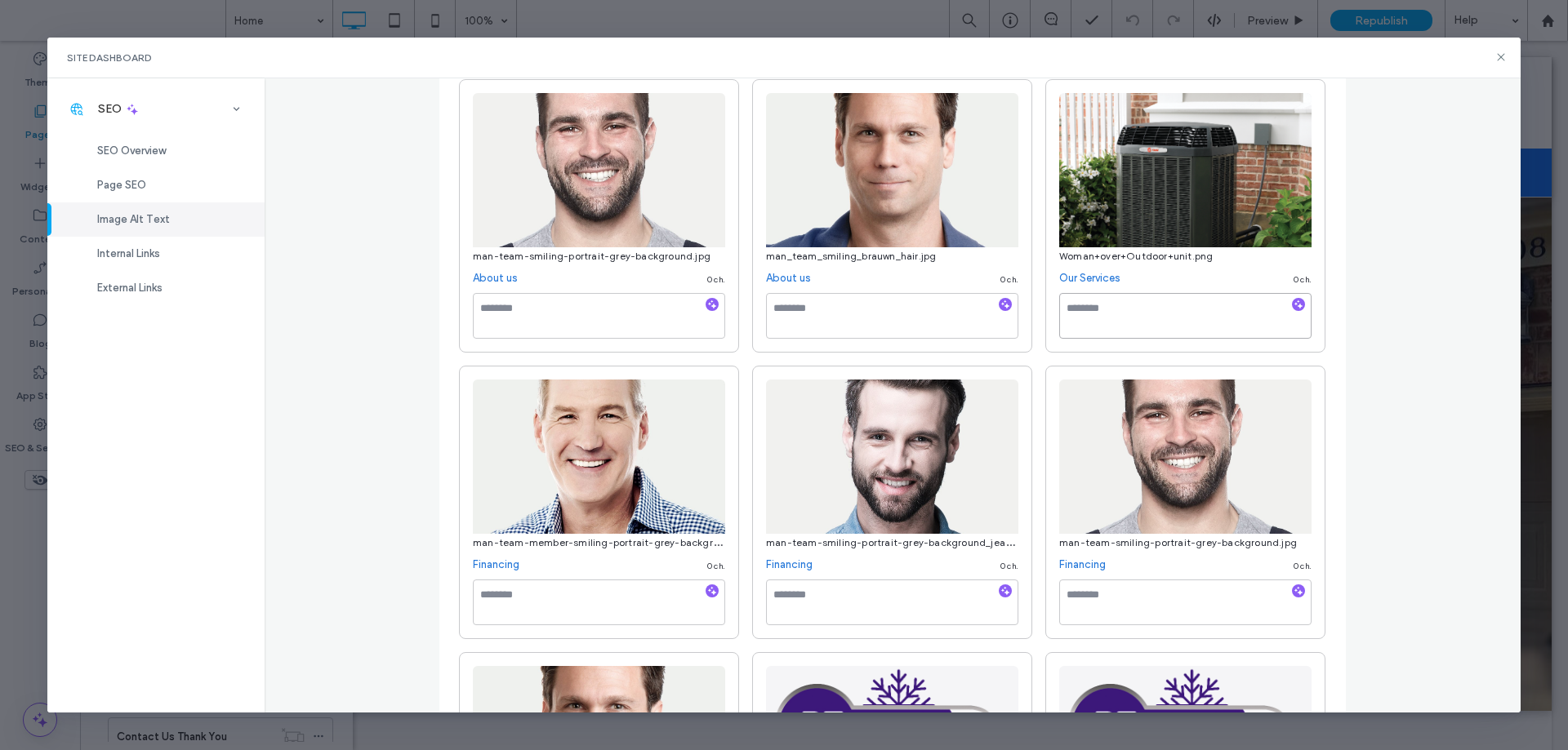
click at [1134, 329] on textarea at bounding box center [1186, 315] width 253 height 46
type textarea "**********"
drag, startPoint x: 1463, startPoint y: 250, endPoint x: 1455, endPoint y: 259, distance: 12.0
click at [1463, 253] on div "Image Alt Text Manage all alt text tags for better SEO and accessibility across…" at bounding box center [893, 396] width 1257 height 634
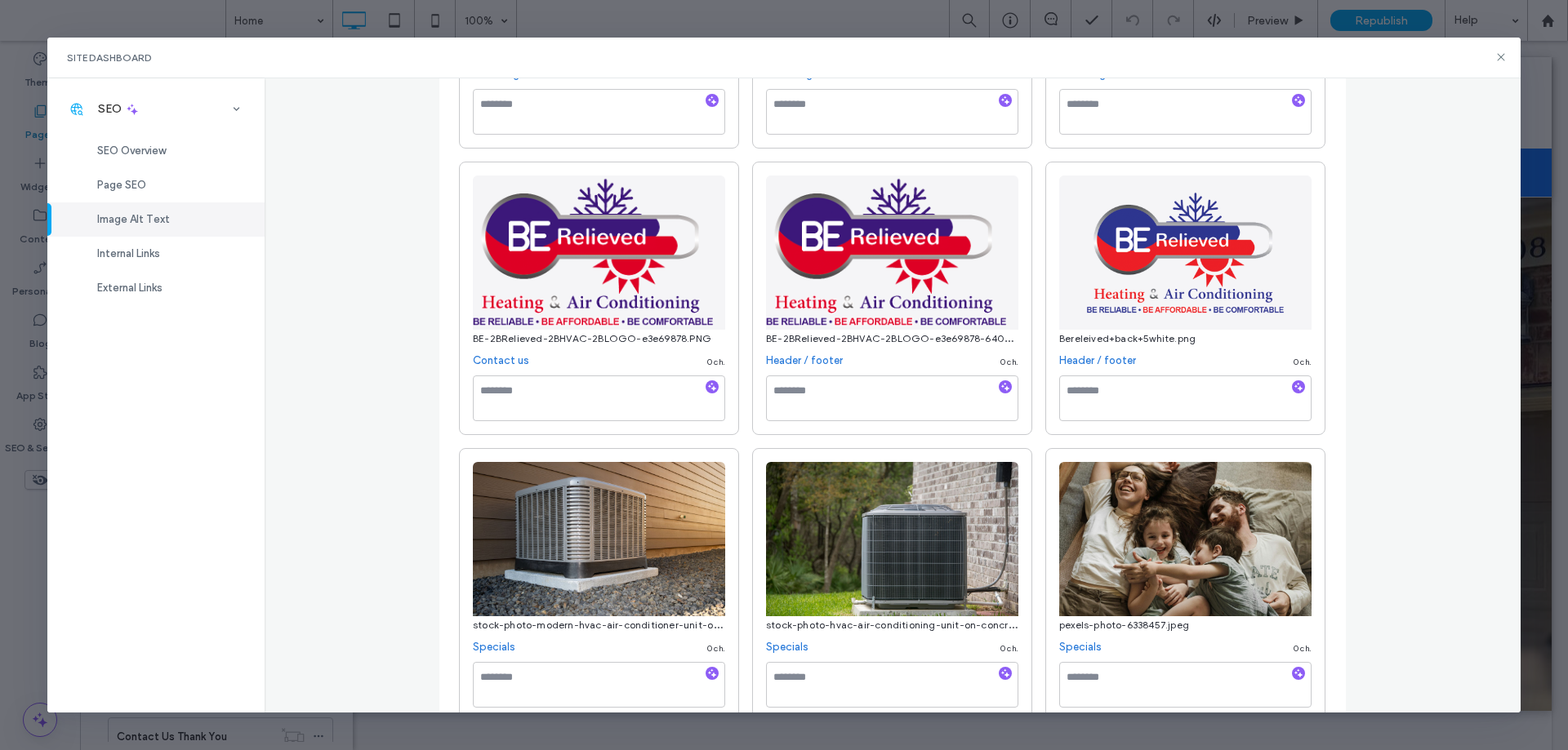
scroll to position [1959, 0]
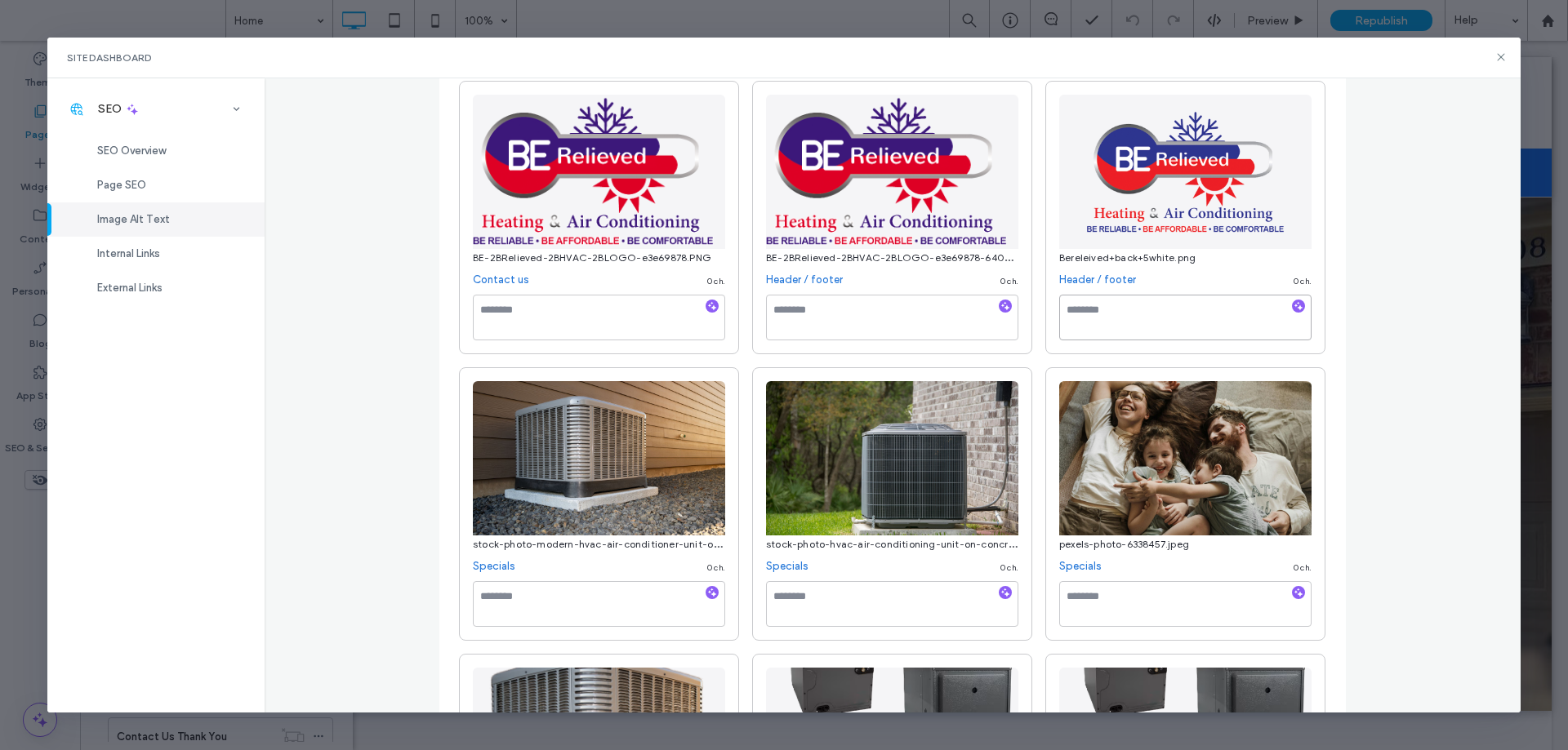
click at [1123, 310] on textarea at bounding box center [1186, 317] width 253 height 46
click at [1293, 301] on icon "button" at bounding box center [1298, 305] width 12 height 12
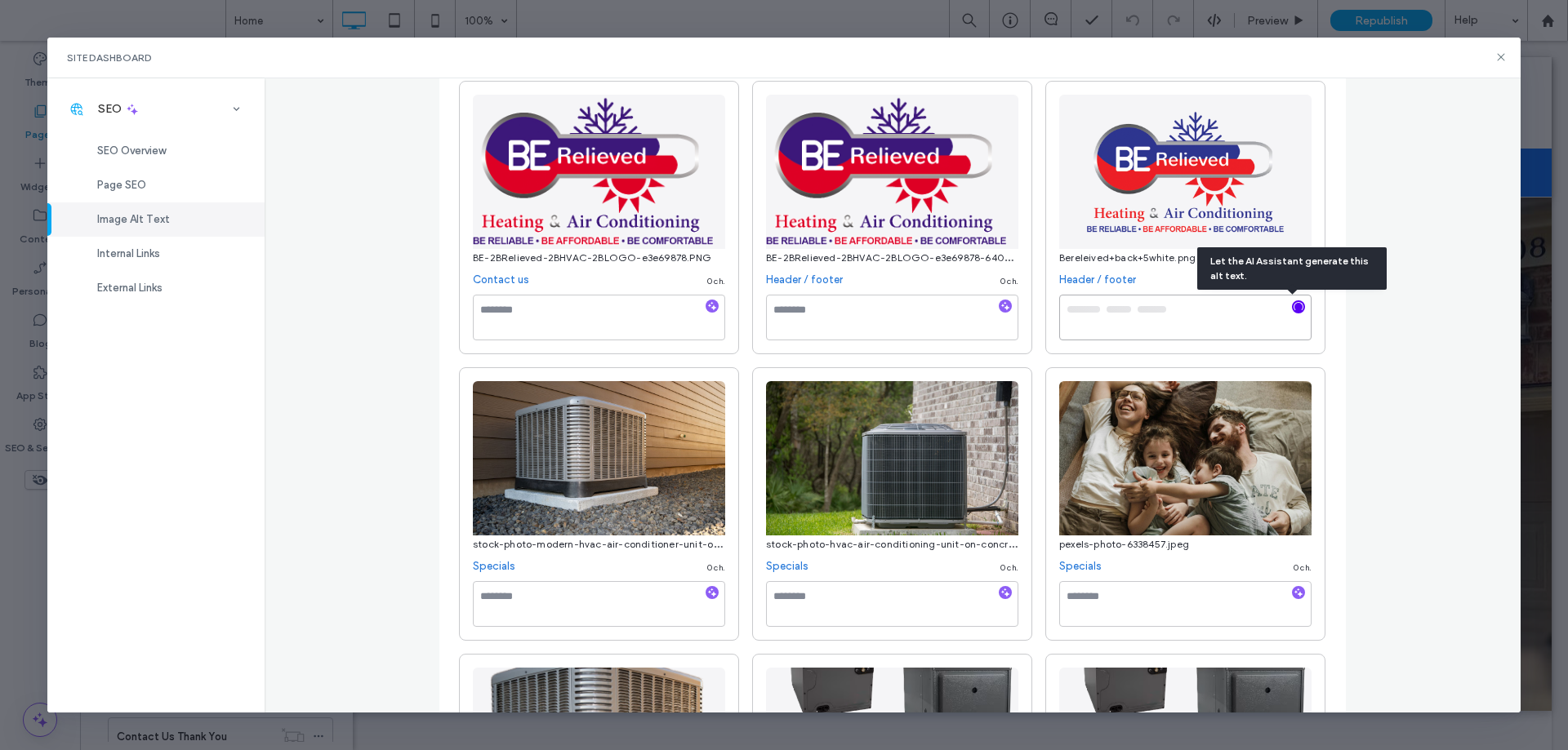
type textarea "**********"
click at [912, 311] on textarea at bounding box center [893, 317] width 253 height 46
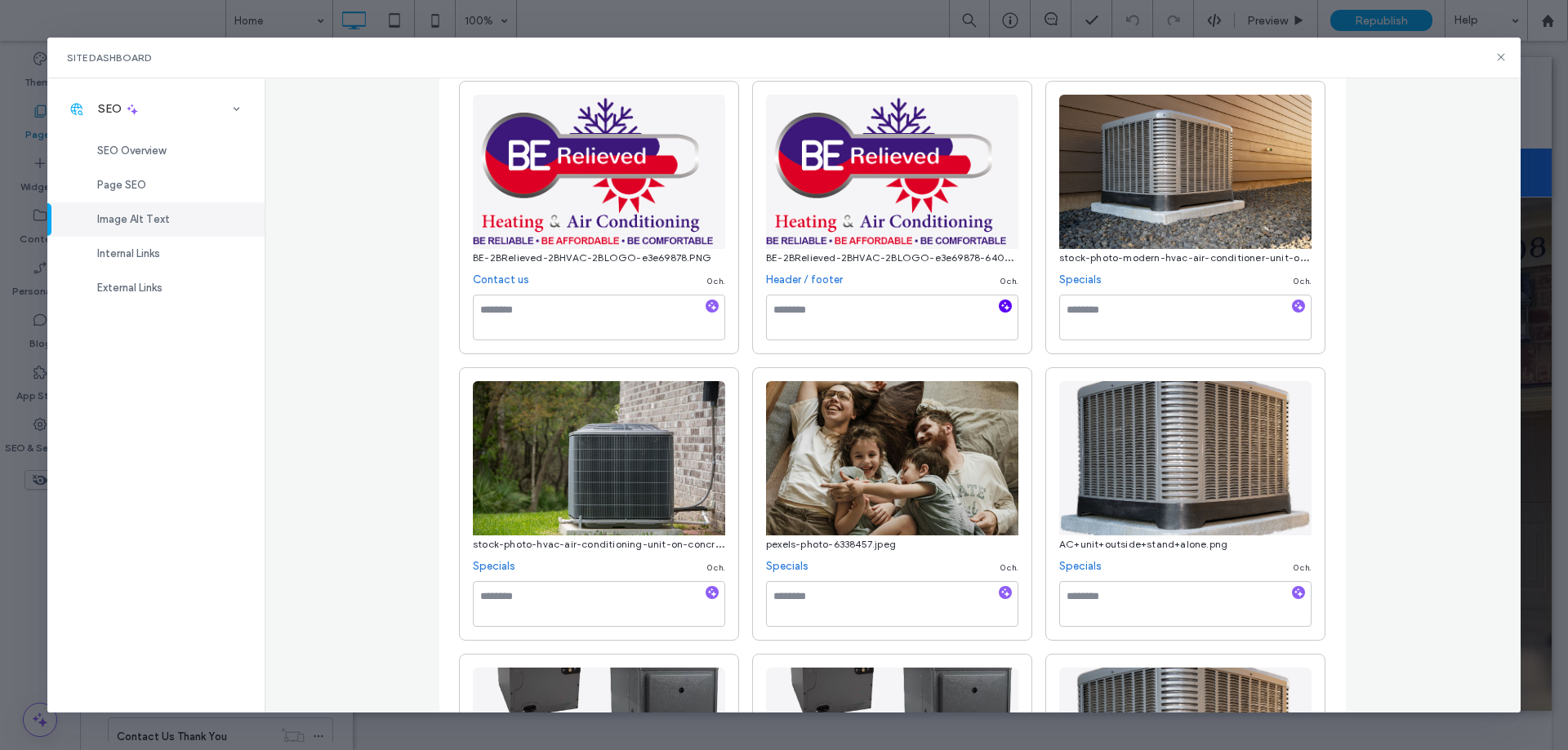
click at [1000, 307] on icon "button" at bounding box center [1005, 305] width 12 height 12
type textarea "**********"
click at [1109, 313] on textarea at bounding box center [1186, 317] width 253 height 46
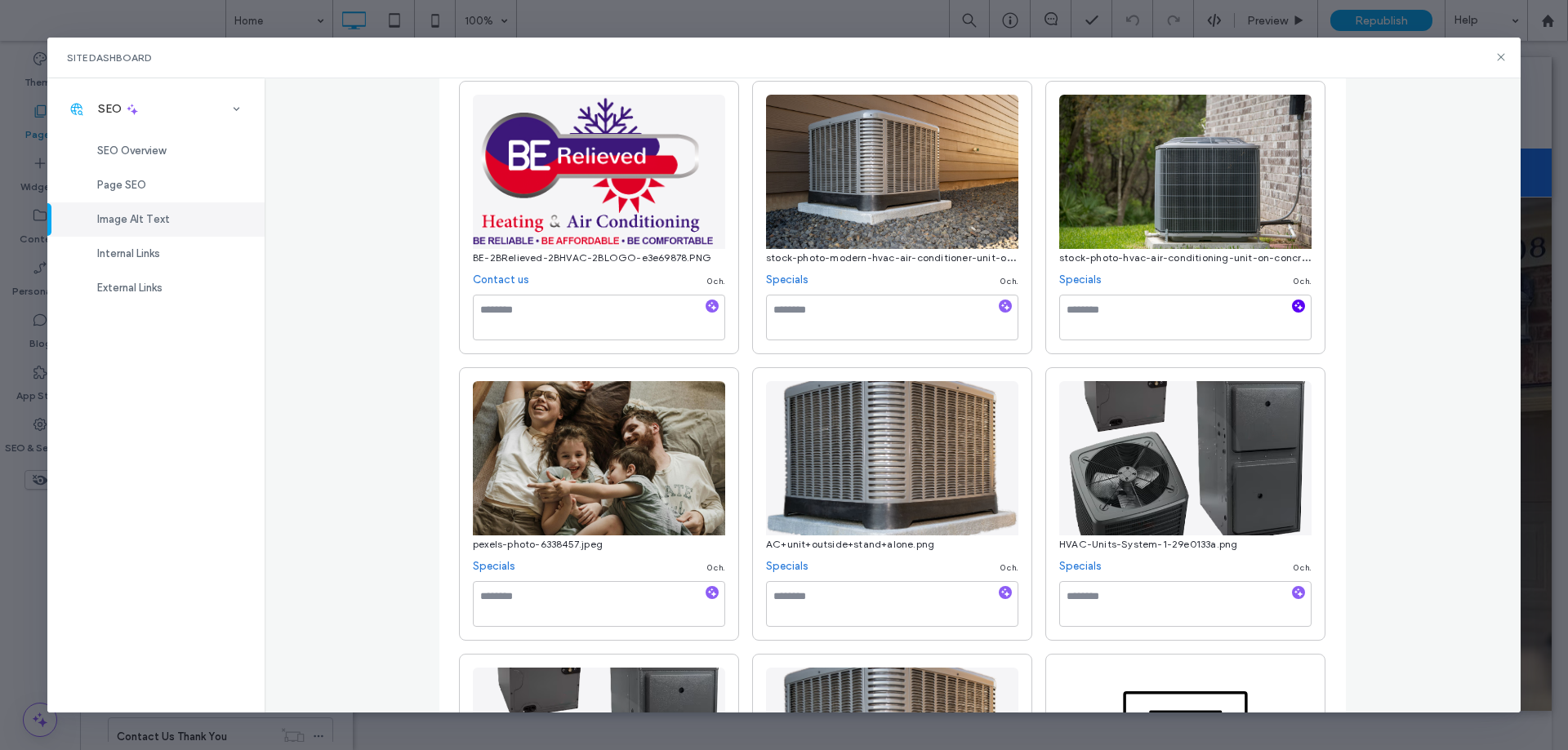
click at [1293, 304] on icon "button" at bounding box center [1298, 305] width 12 height 12
type textarea "**********"
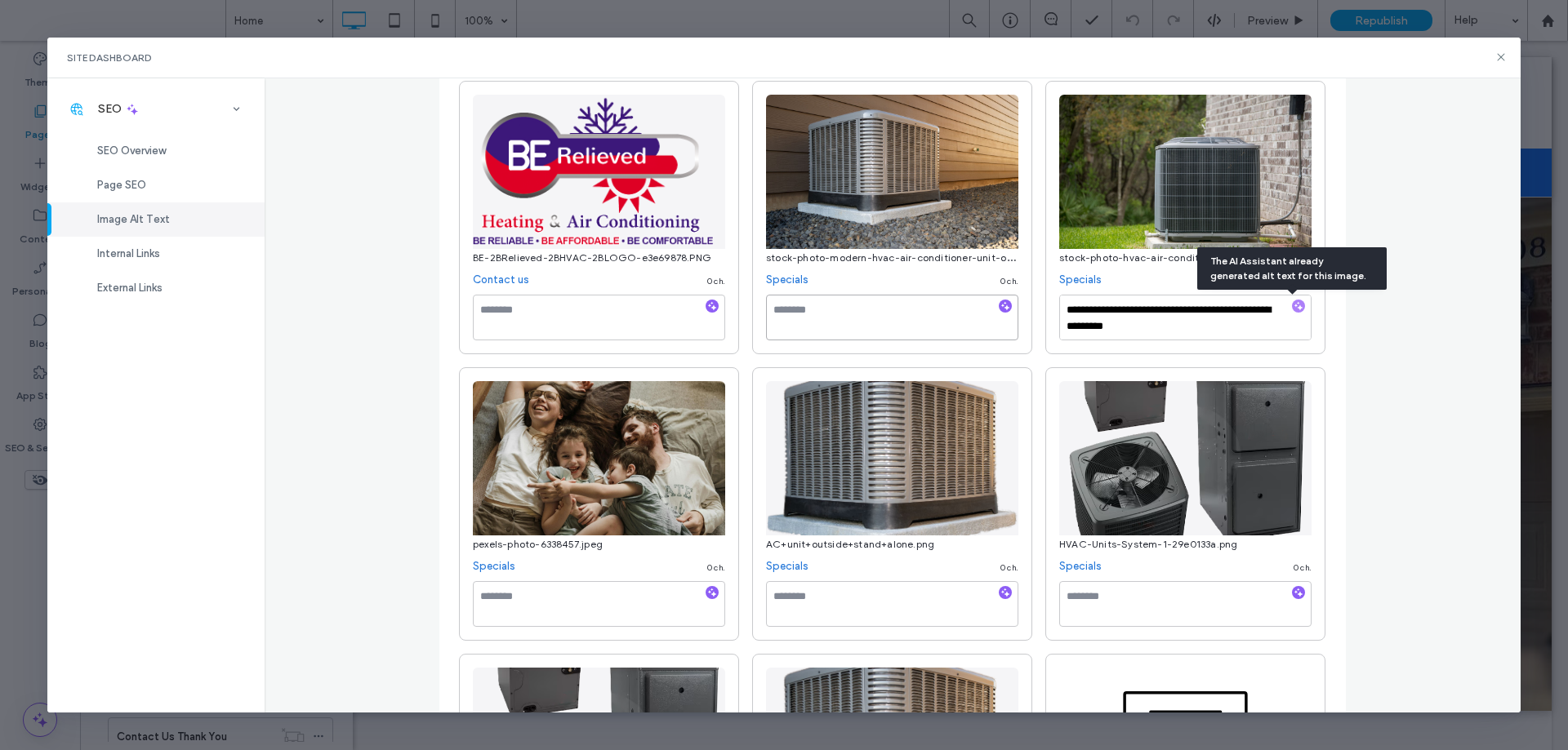
click at [905, 320] on textarea at bounding box center [893, 317] width 253 height 46
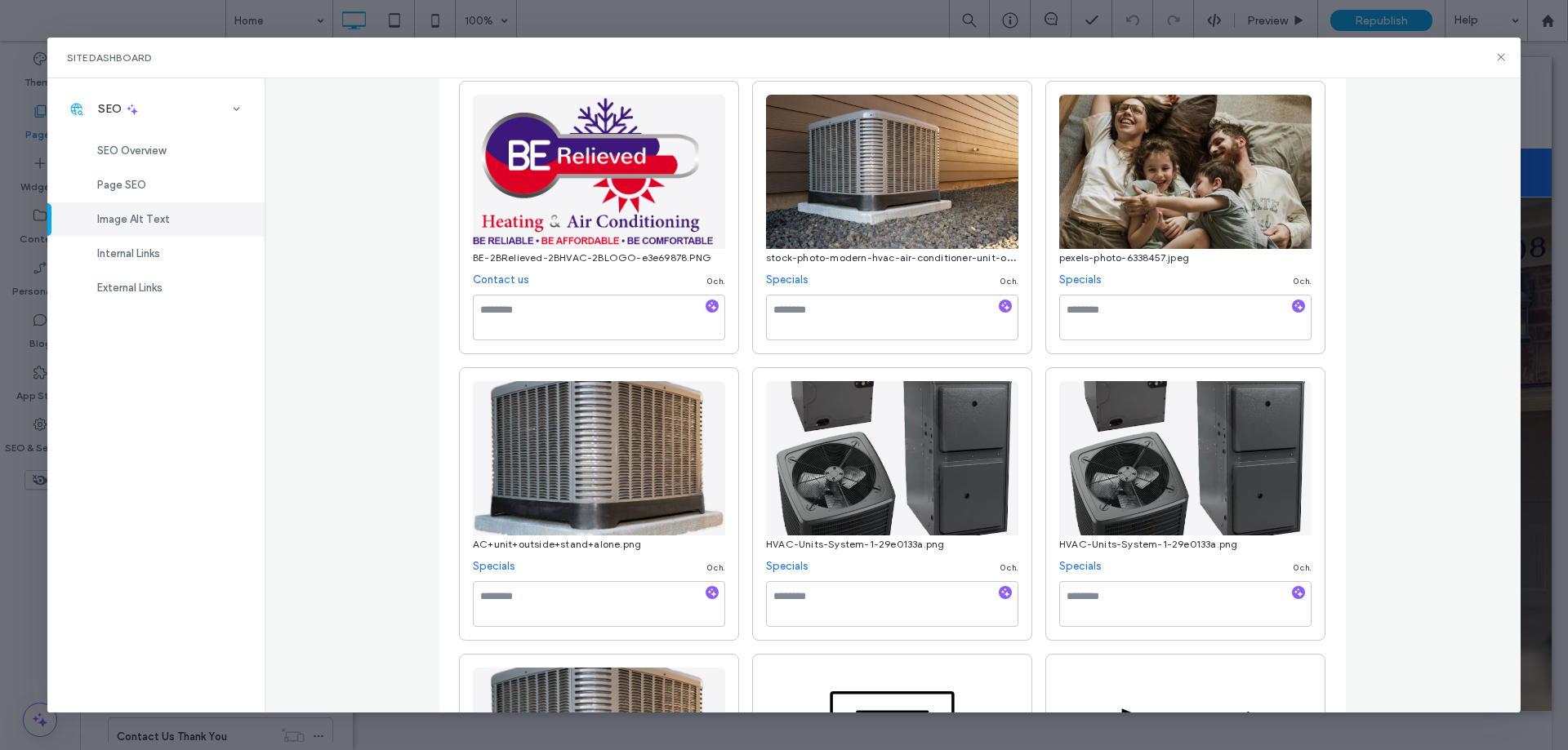
click at [1000, 306] on icon "button" at bounding box center [1005, 305] width 12 height 12
type textarea "**********"
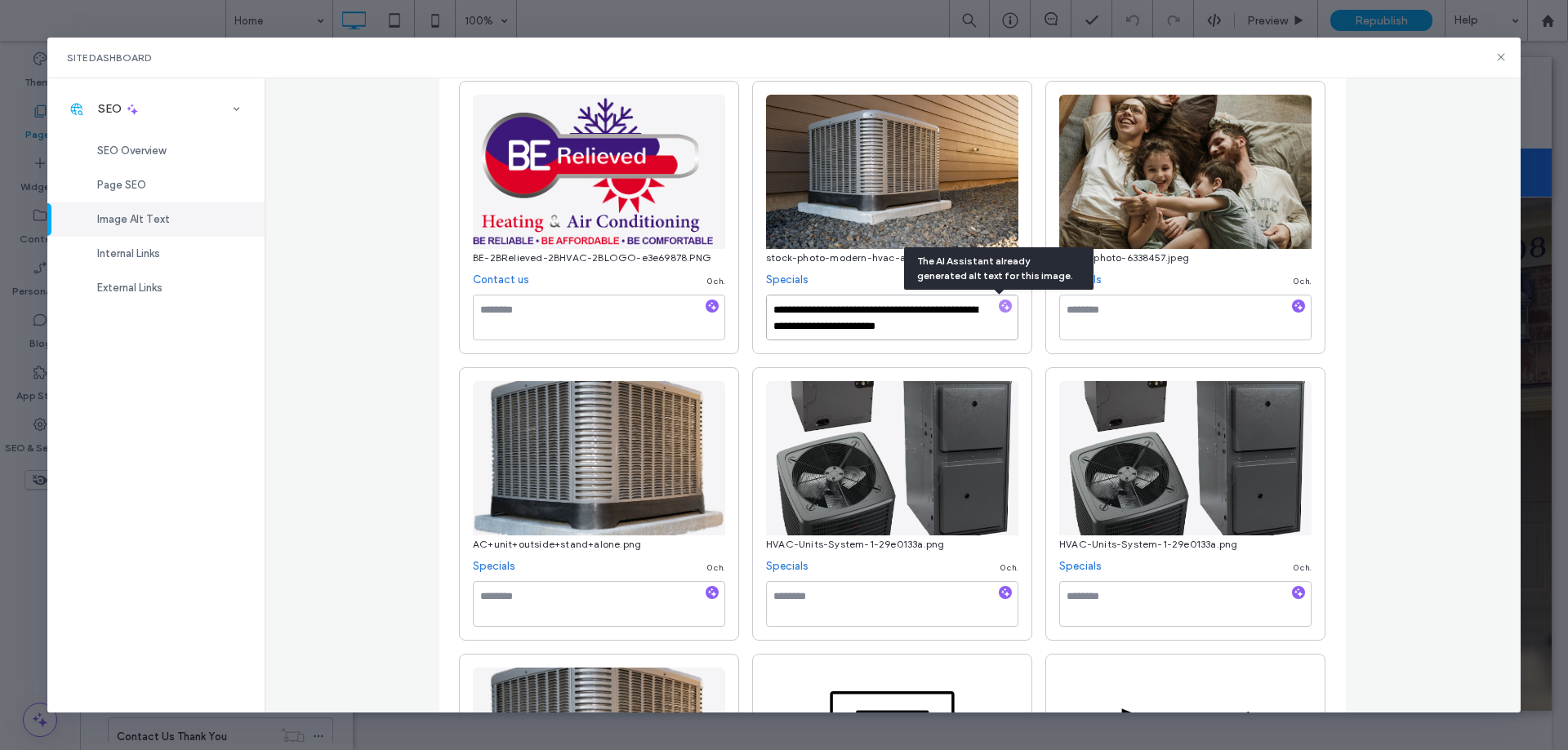
scroll to position [2, 0]
click at [1000, 590] on icon "button" at bounding box center [1005, 592] width 12 height 12
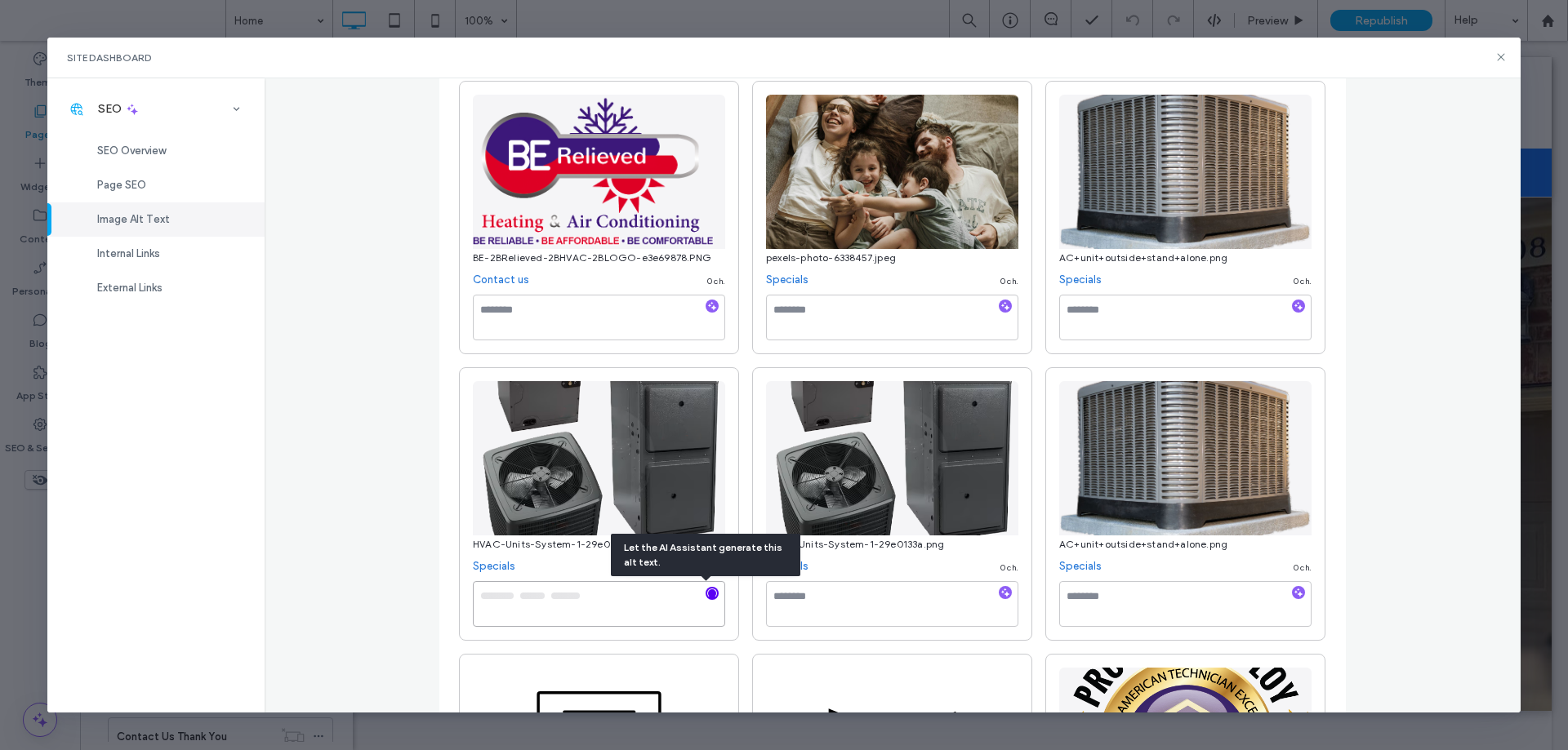
type textarea "**********"
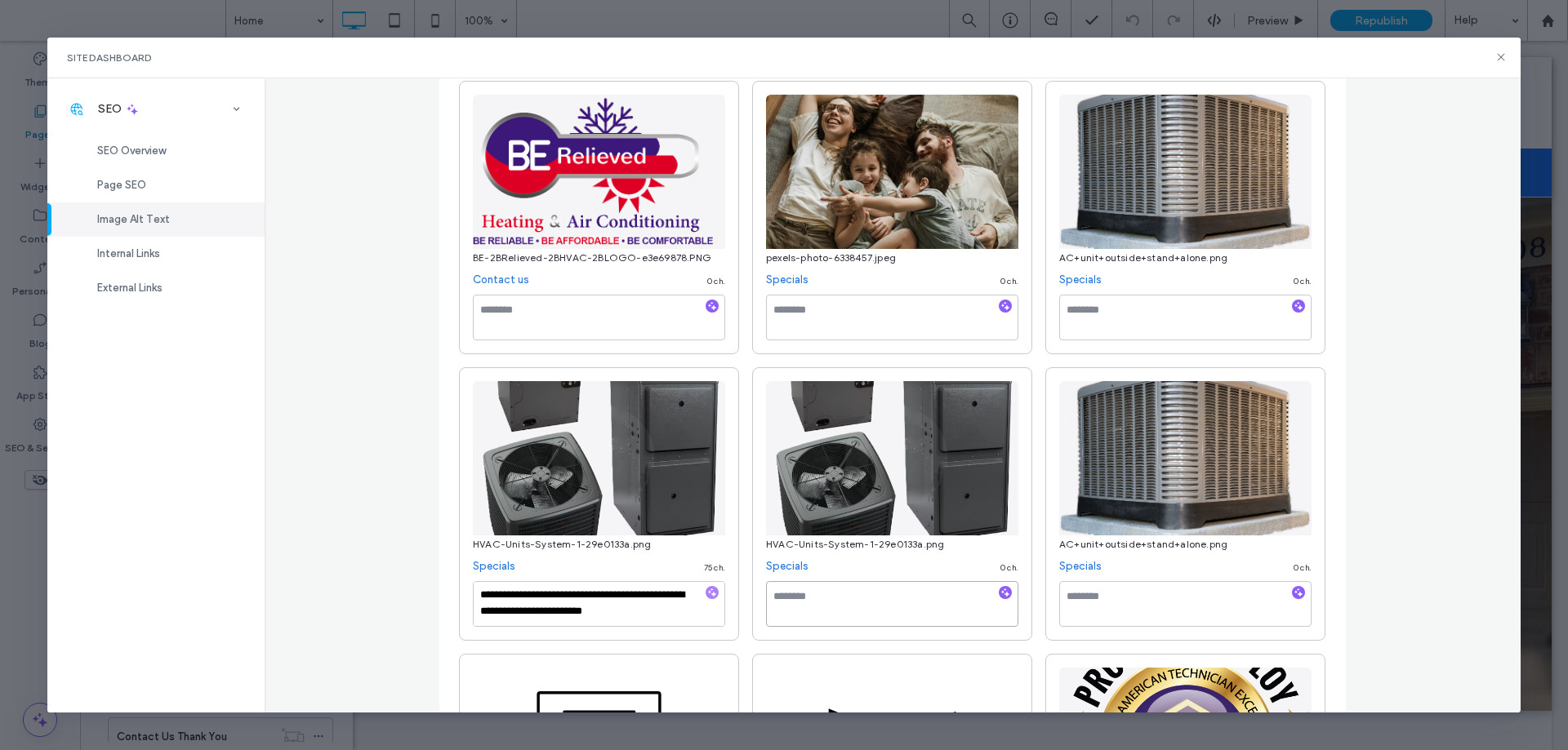
click at [826, 608] on textarea at bounding box center [893, 604] width 253 height 46
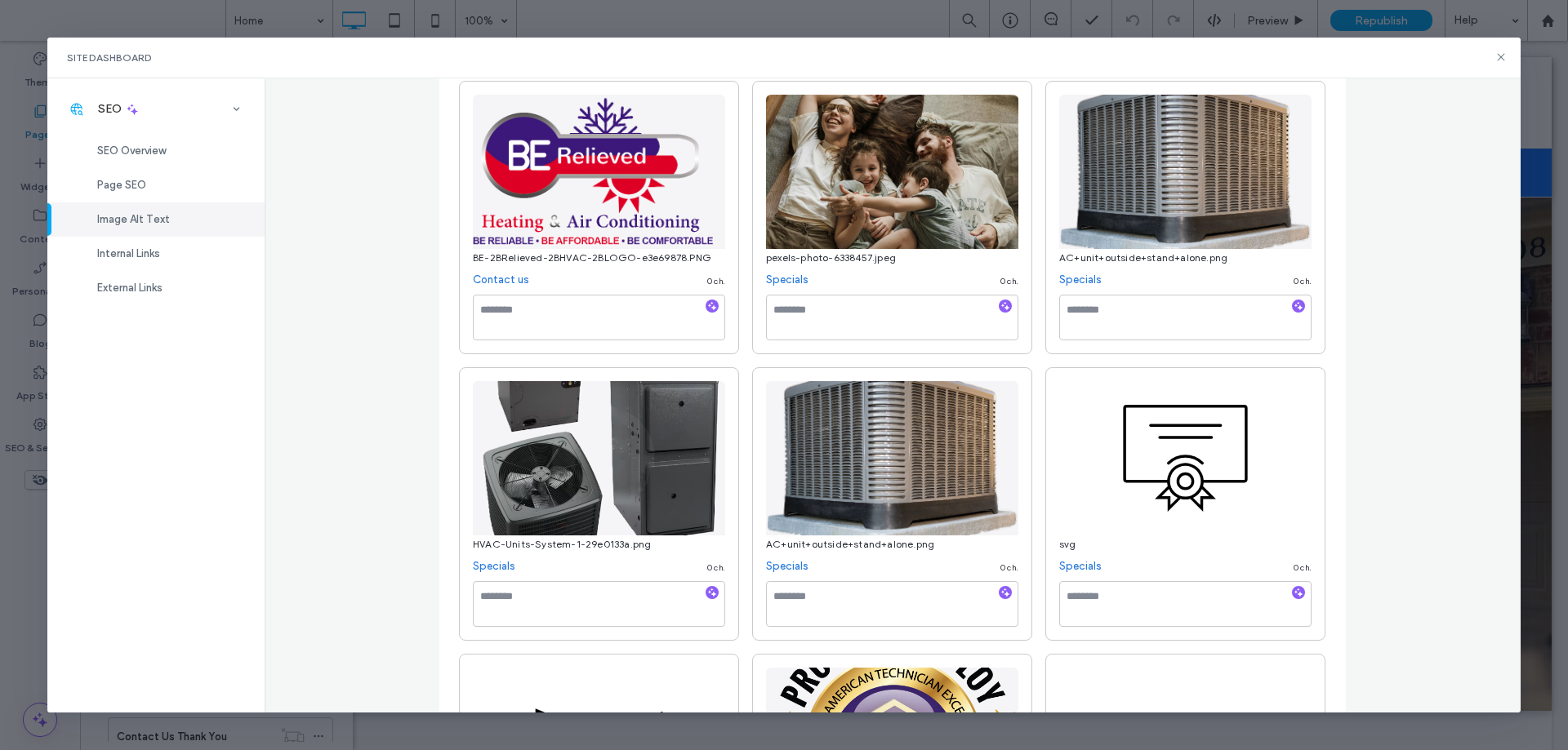
click at [707, 589] on icon "button" at bounding box center [712, 592] width 12 height 12
type textarea "**********"
click at [894, 600] on textarea at bounding box center [893, 604] width 253 height 46
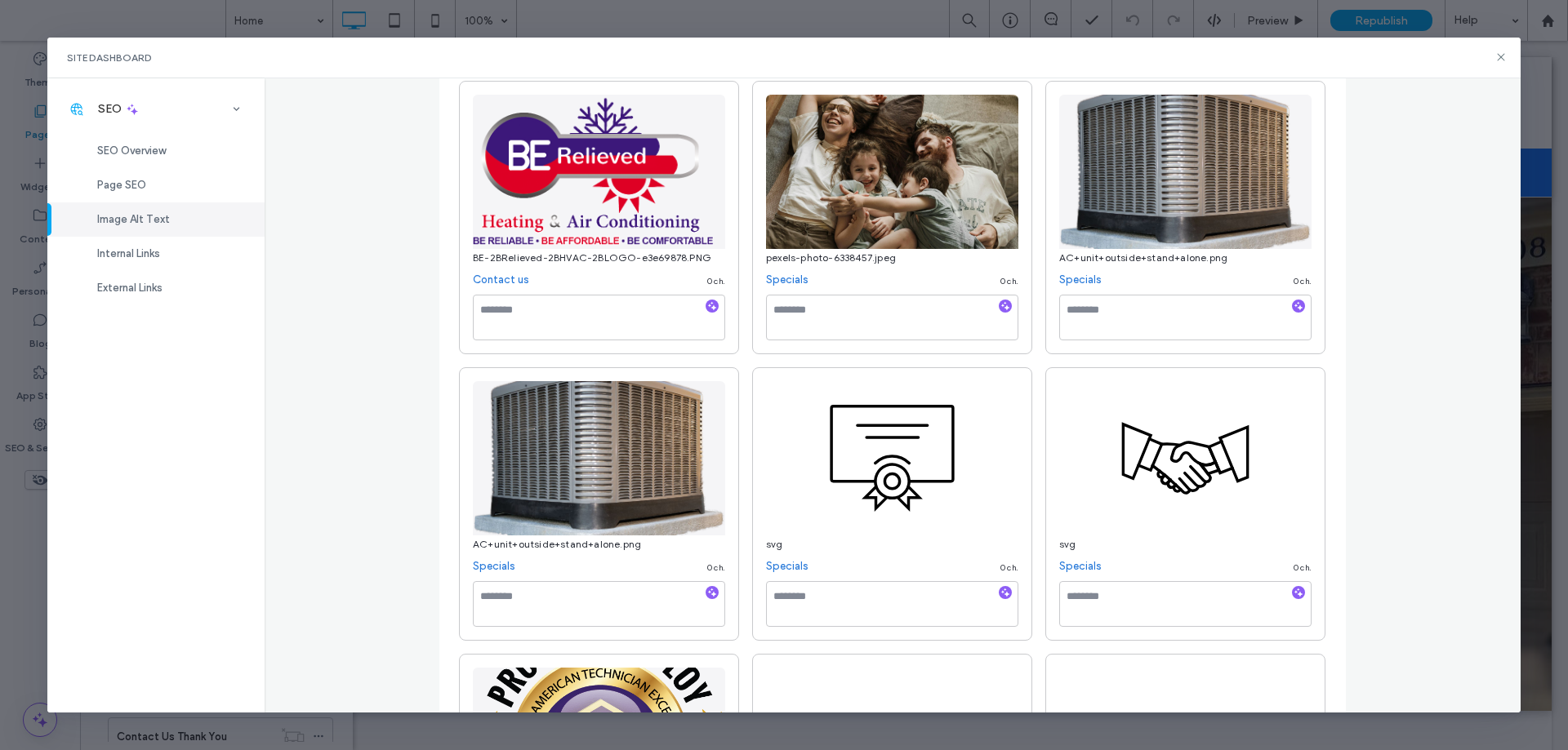
click at [707, 590] on icon "button" at bounding box center [712, 592] width 12 height 12
type textarea "**********"
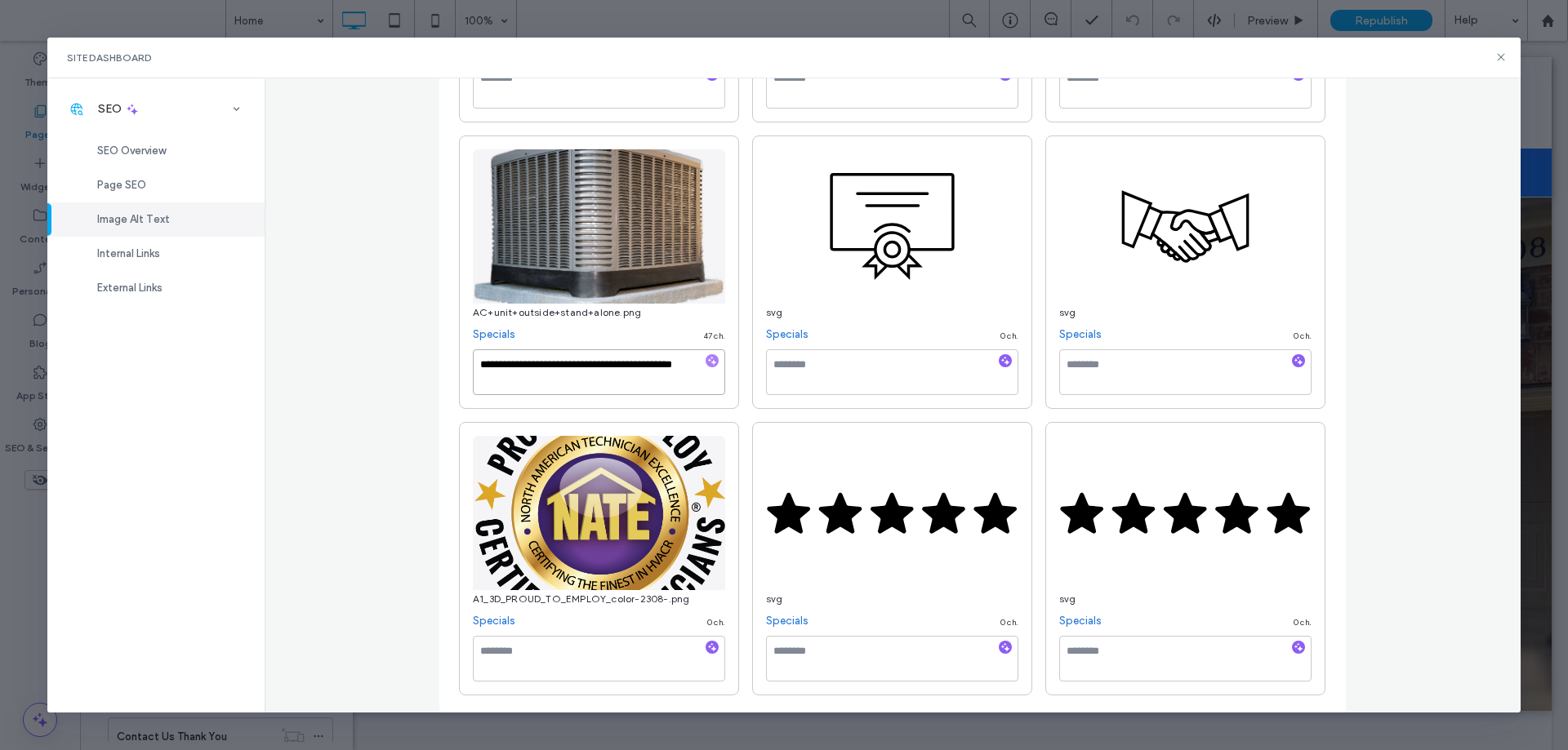
scroll to position [2194, 0]
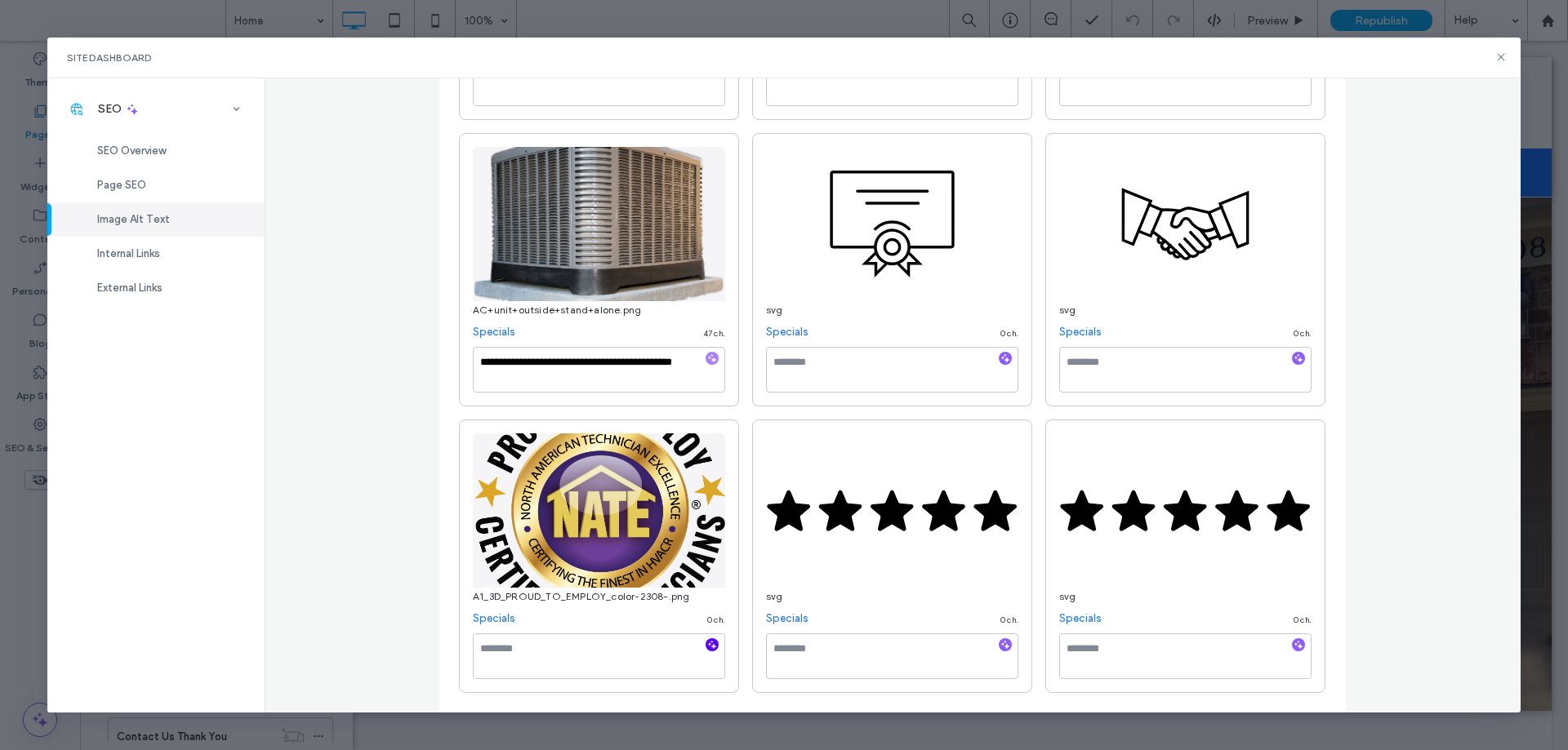
click at [707, 642] on icon "button" at bounding box center [712, 645] width 12 height 12
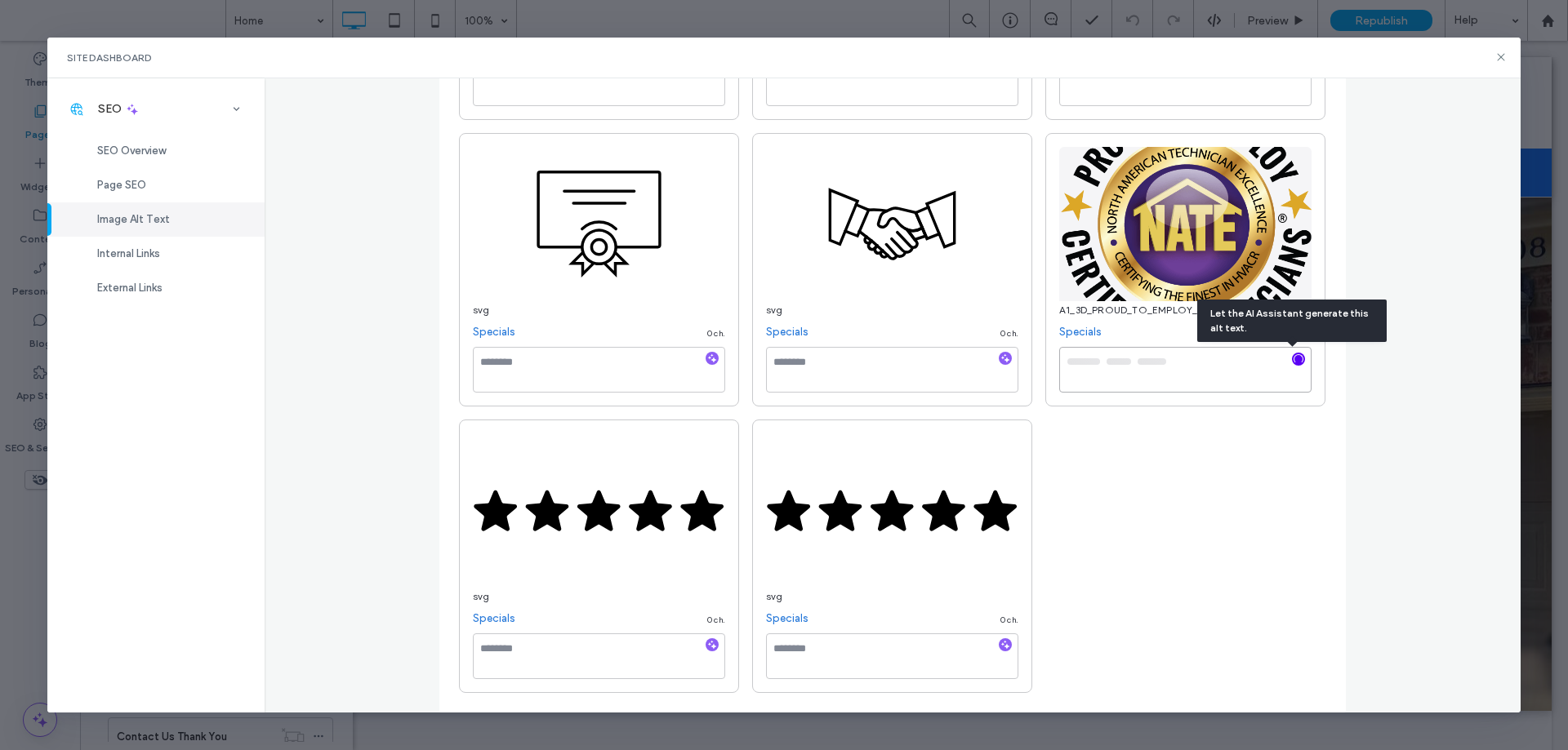
type textarea "**********"
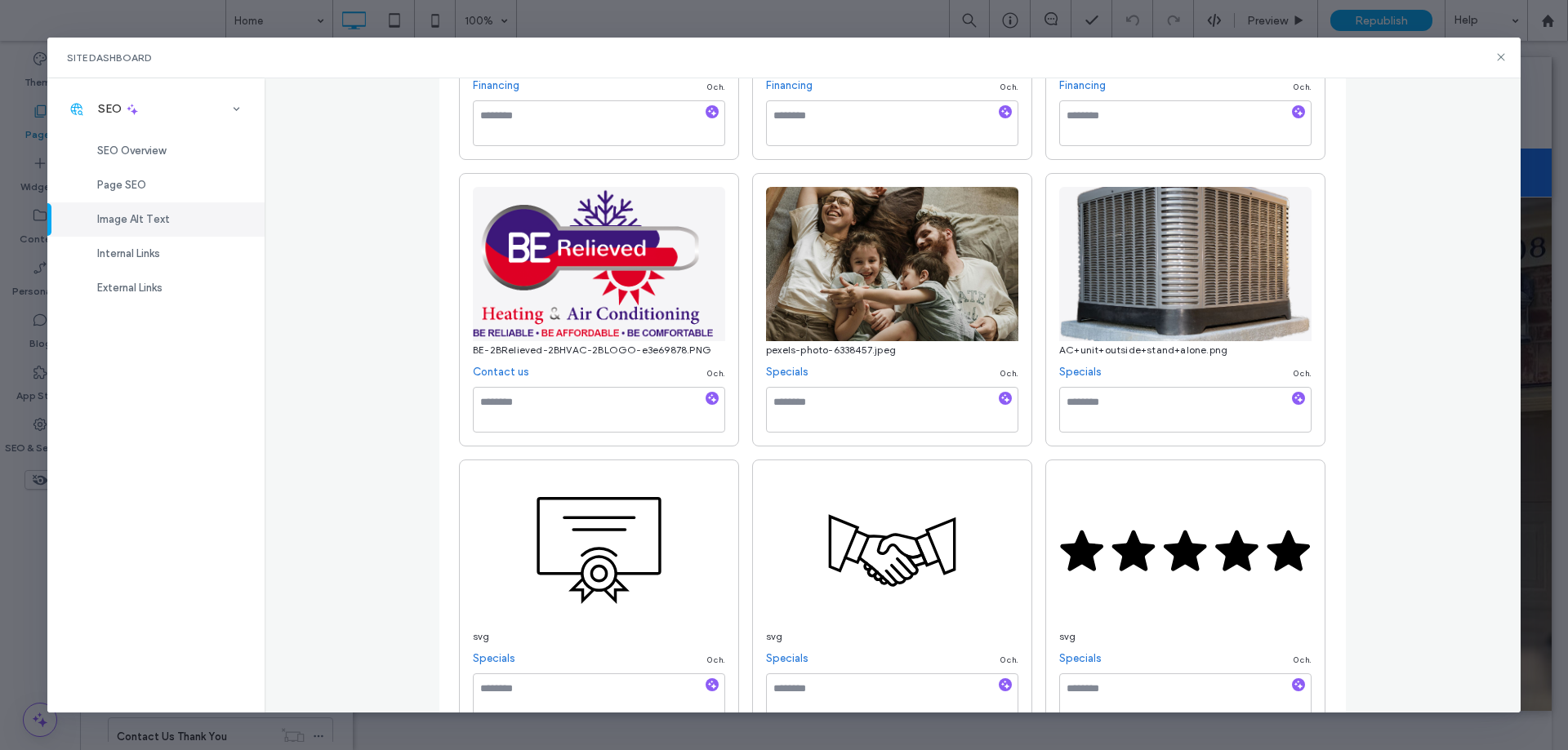
scroll to position [1622, 0]
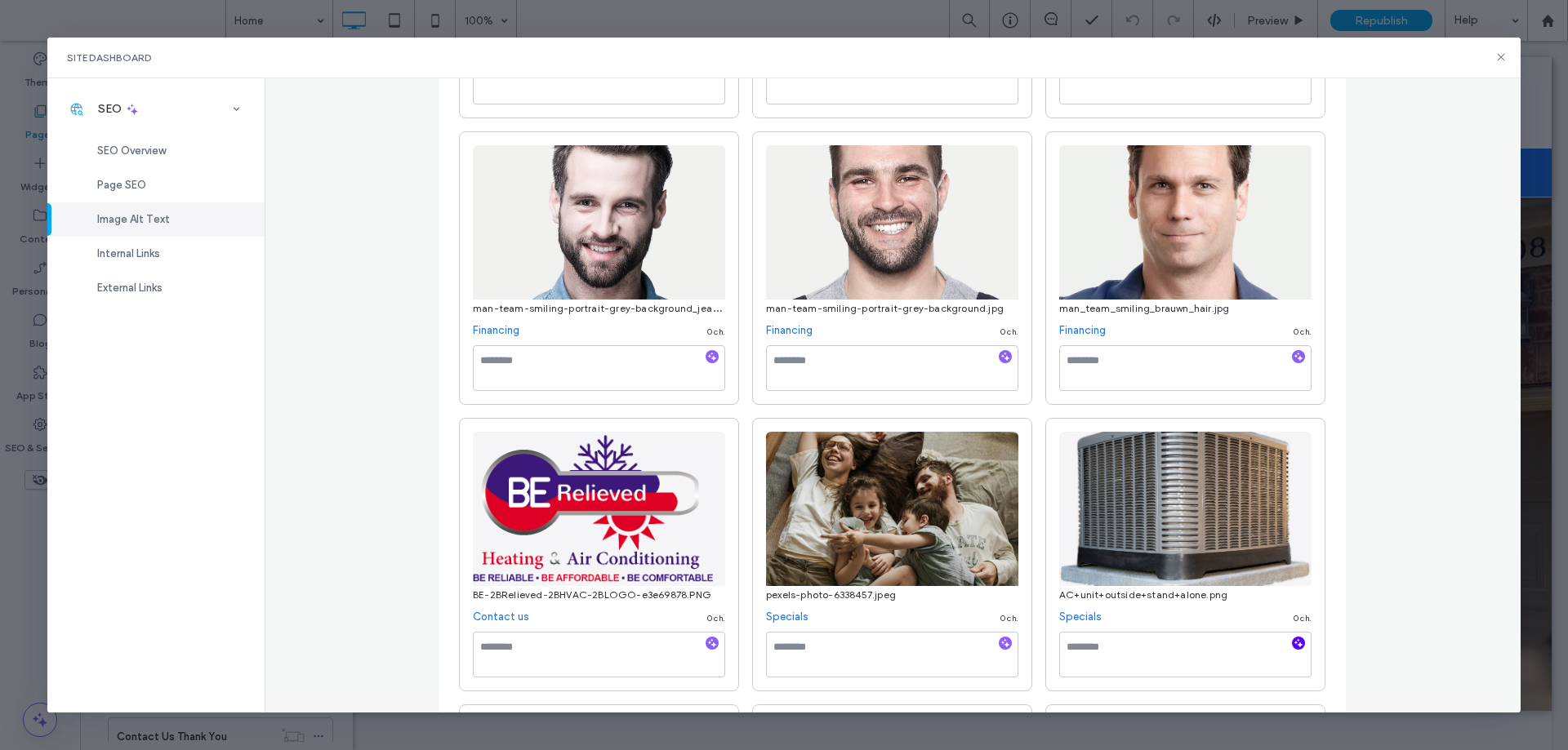
click at [1295, 643] on use "button" at bounding box center [1299, 644] width 9 height 9
type textarea "**********"
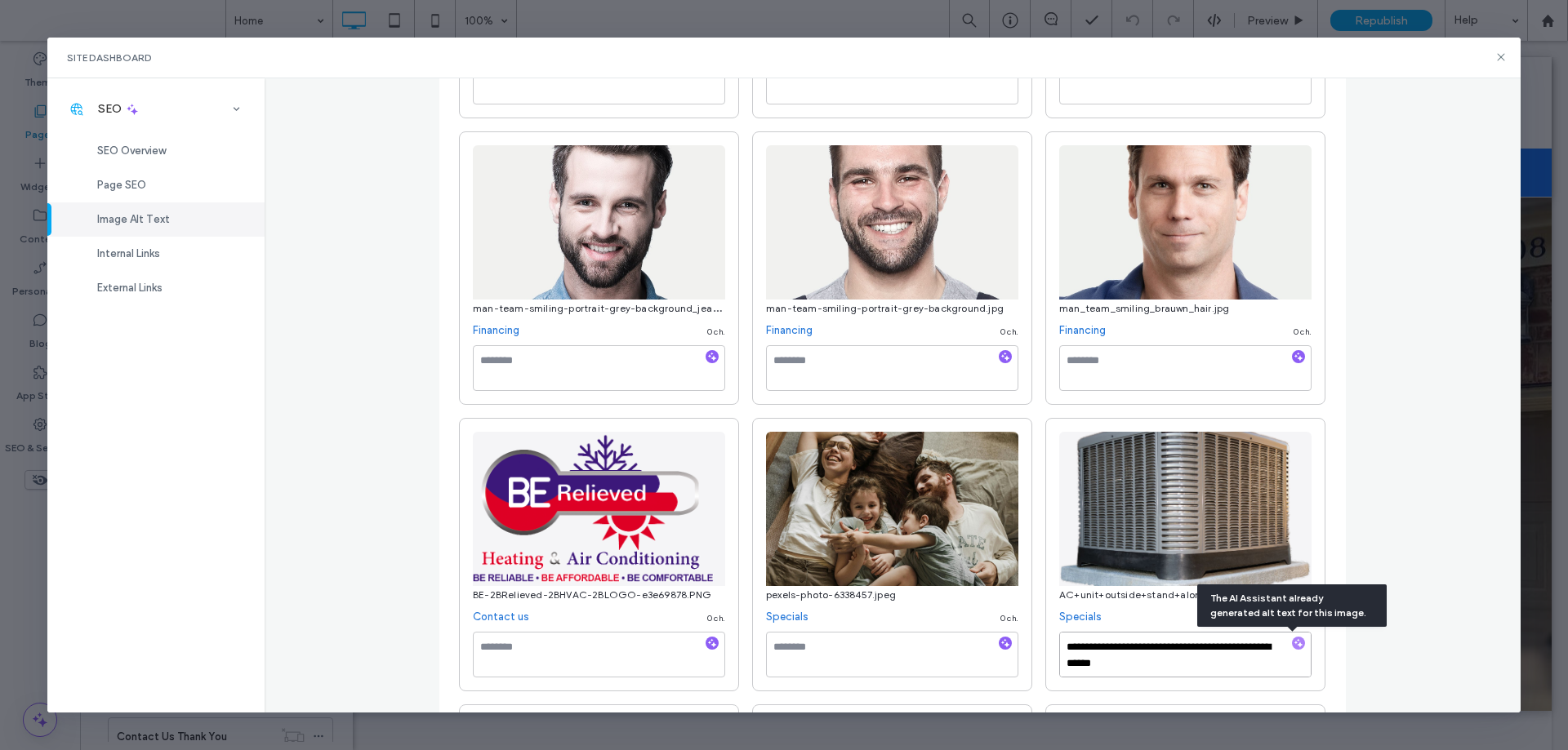
scroll to position [2, 0]
click at [918, 654] on textarea at bounding box center [893, 654] width 253 height 46
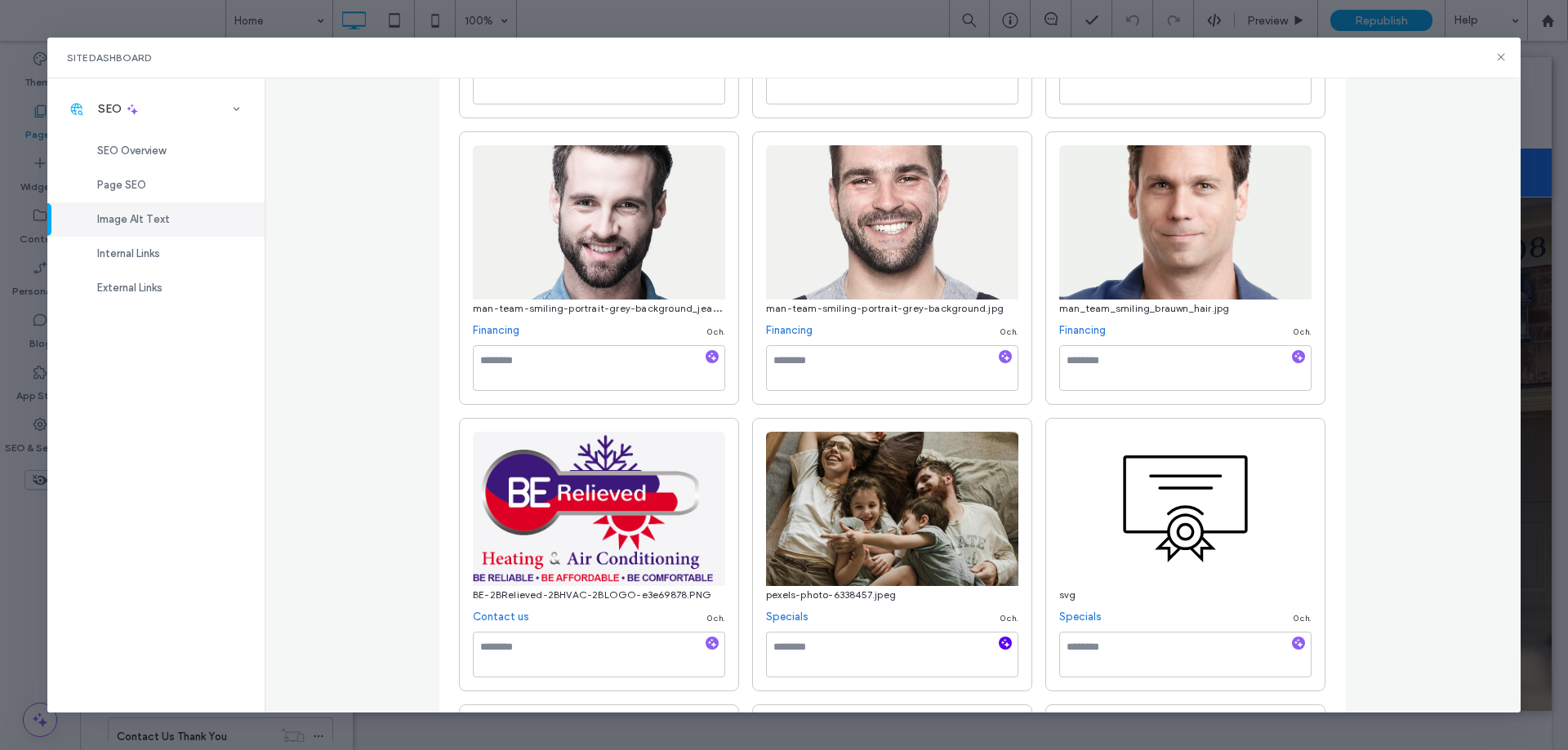
click at [1000, 642] on icon "button" at bounding box center [1005, 643] width 12 height 12
type textarea "**********"
click at [642, 654] on textarea at bounding box center [599, 654] width 253 height 46
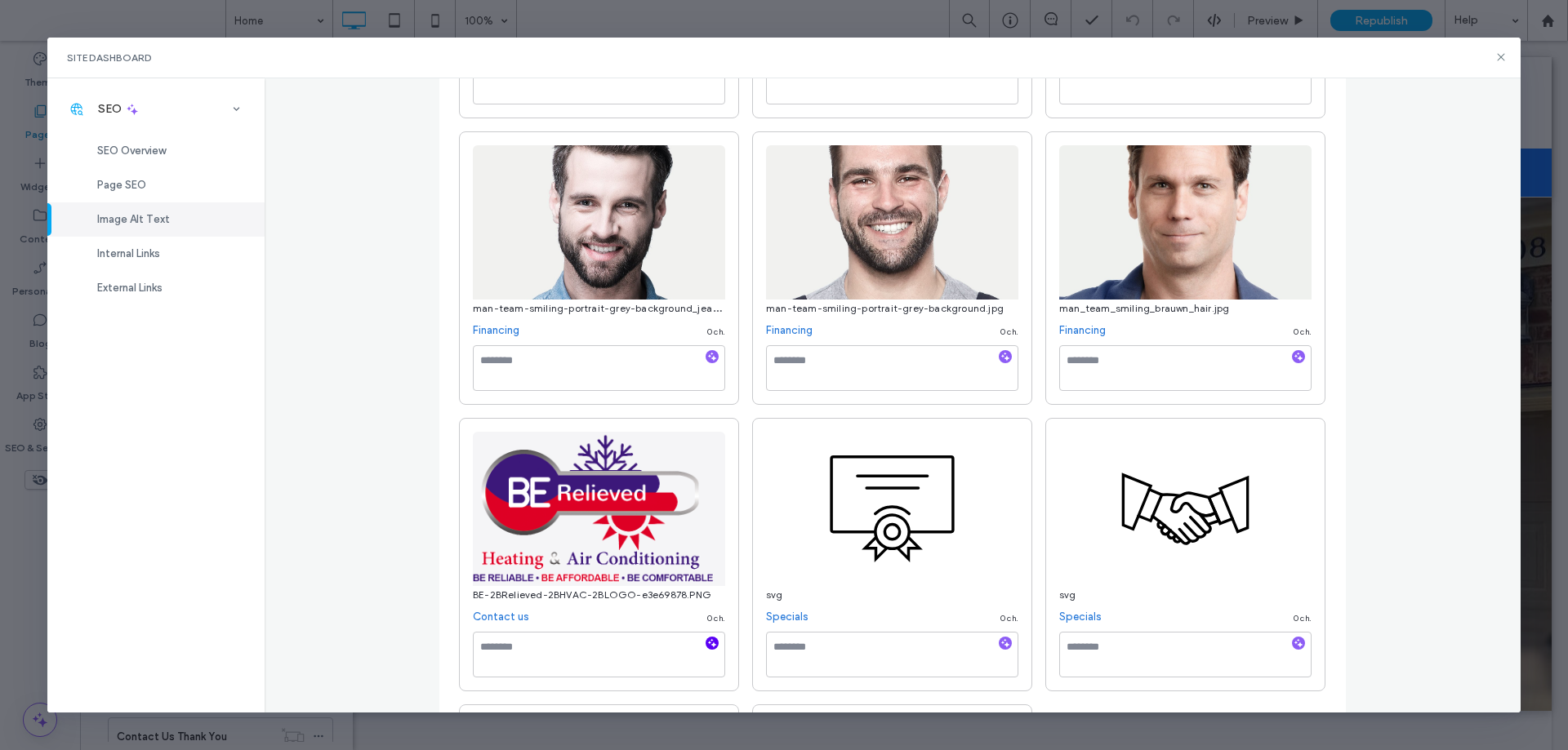
click at [710, 641] on icon "button" at bounding box center [712, 643] width 12 height 12
type textarea "**********"
drag, startPoint x: 1440, startPoint y: 576, endPoint x: 1431, endPoint y: 576, distance: 9.0
click at [1432, 576] on div "Image Alt Text Manage all alt text tags for better SEO and accessibility across…" at bounding box center [893, 396] width 1257 height 634
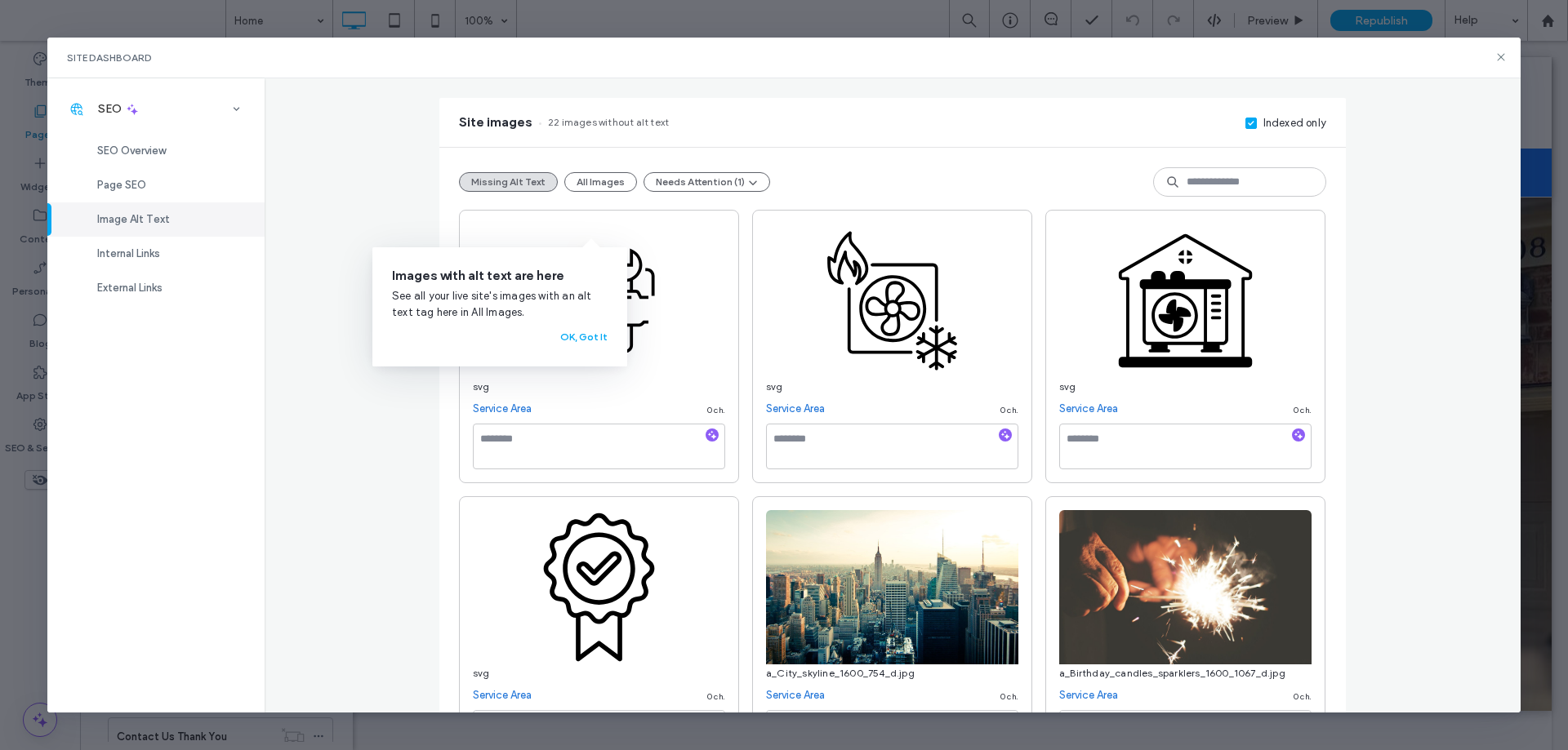
scroll to position [0, 0]
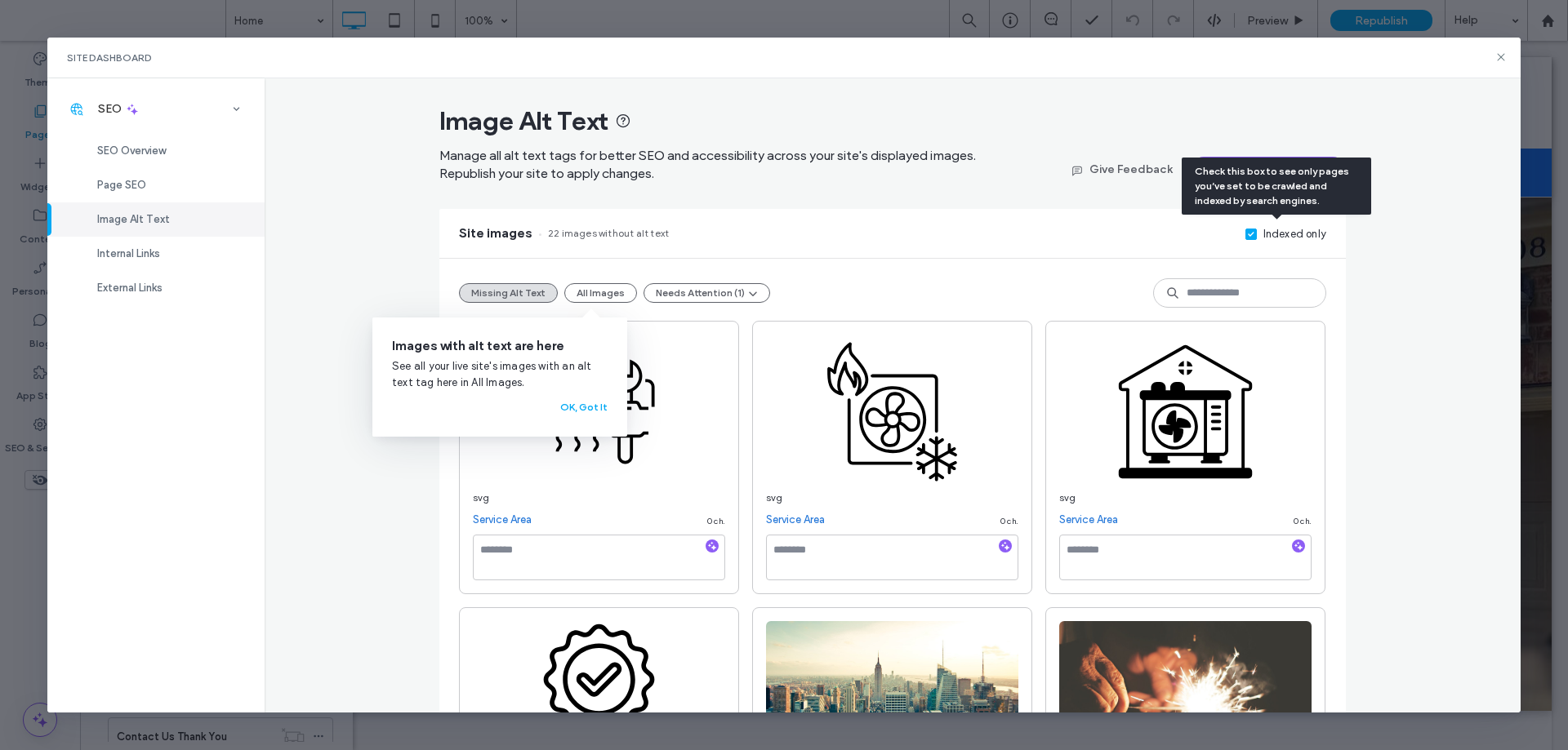
click at [1249, 234] on span at bounding box center [1251, 234] width 12 height 12
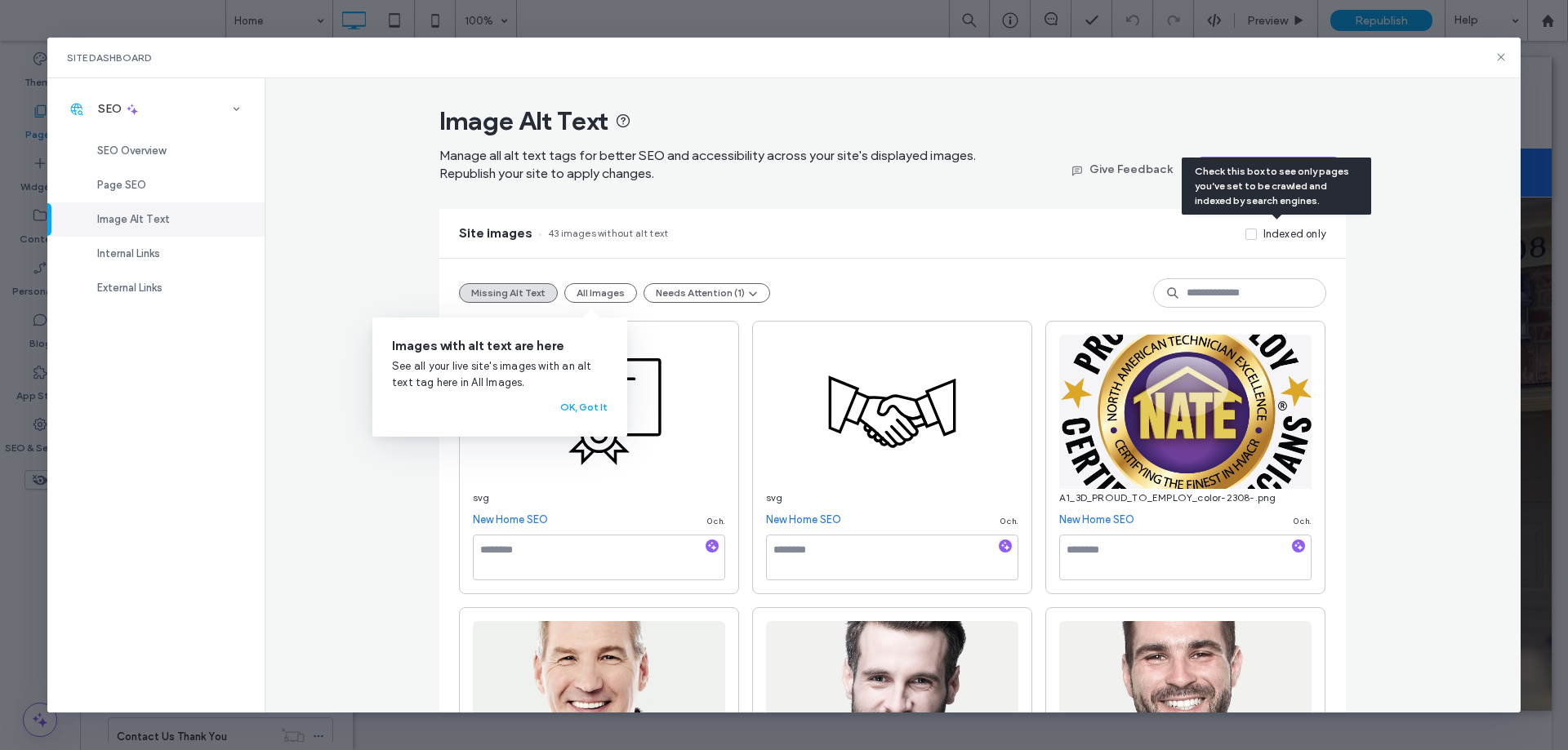
click at [1248, 233] on icon at bounding box center [1251, 234] width 6 height 4
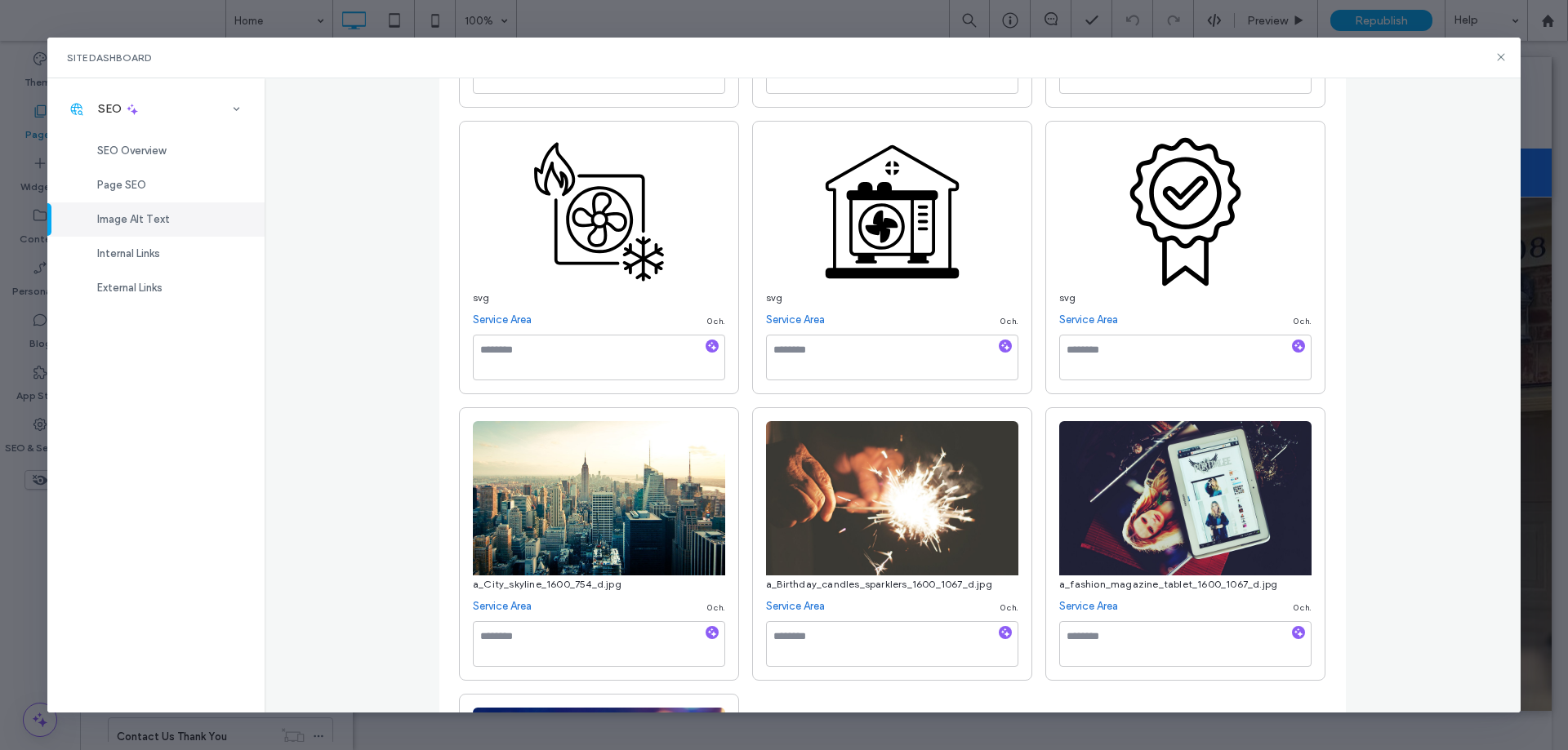
scroll to position [1796, 0]
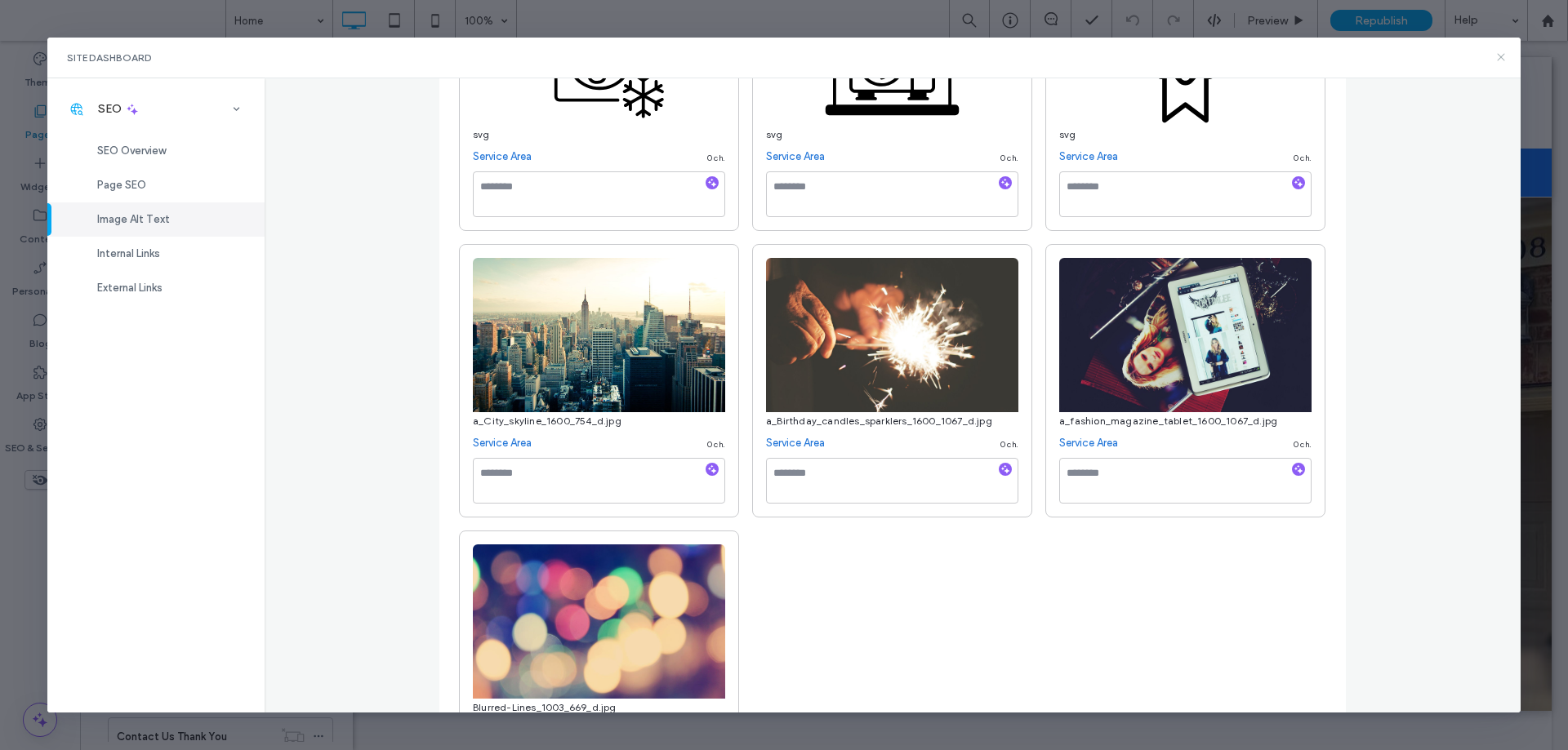
click at [1501, 54] on icon at bounding box center [1501, 57] width 13 height 13
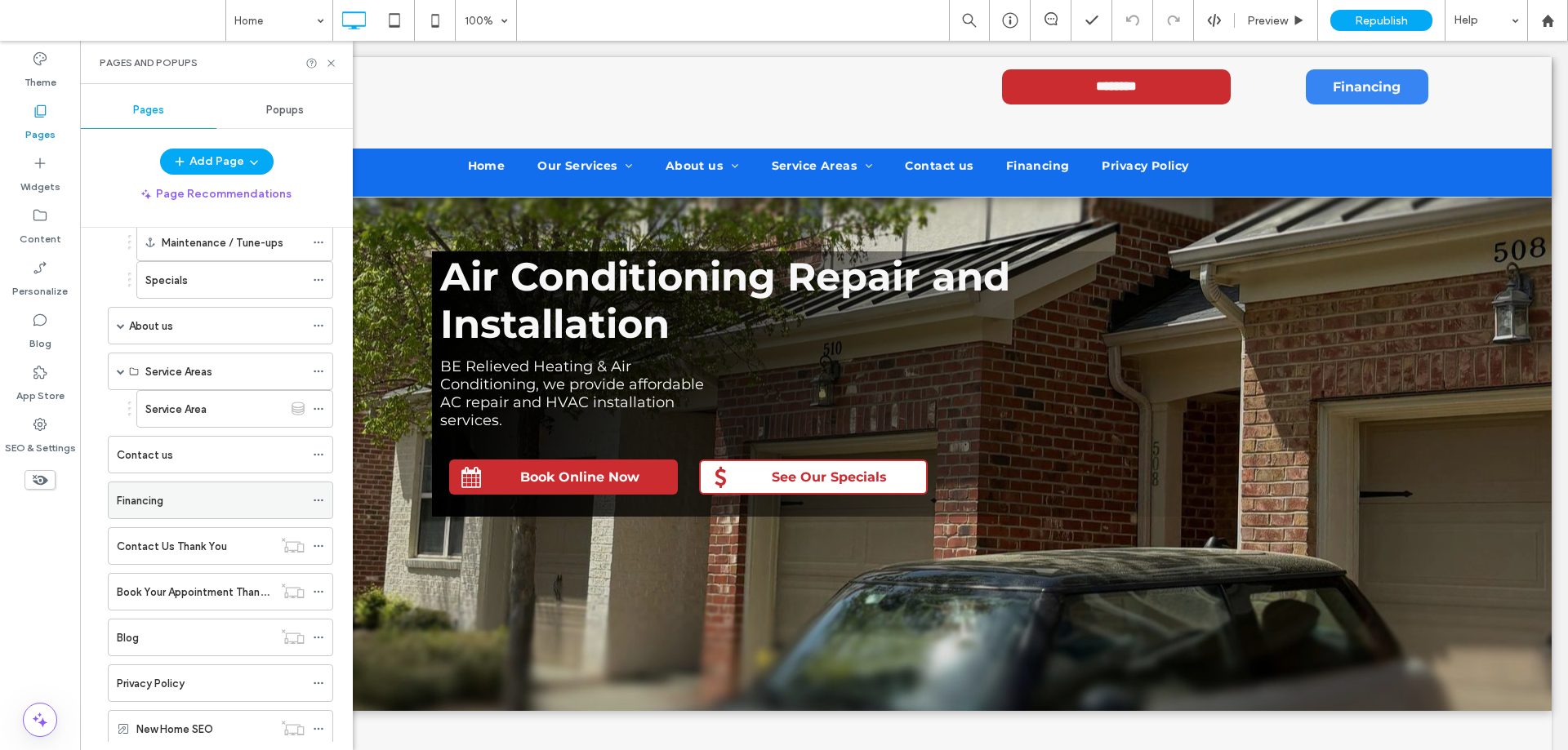
scroll to position [245, 0]
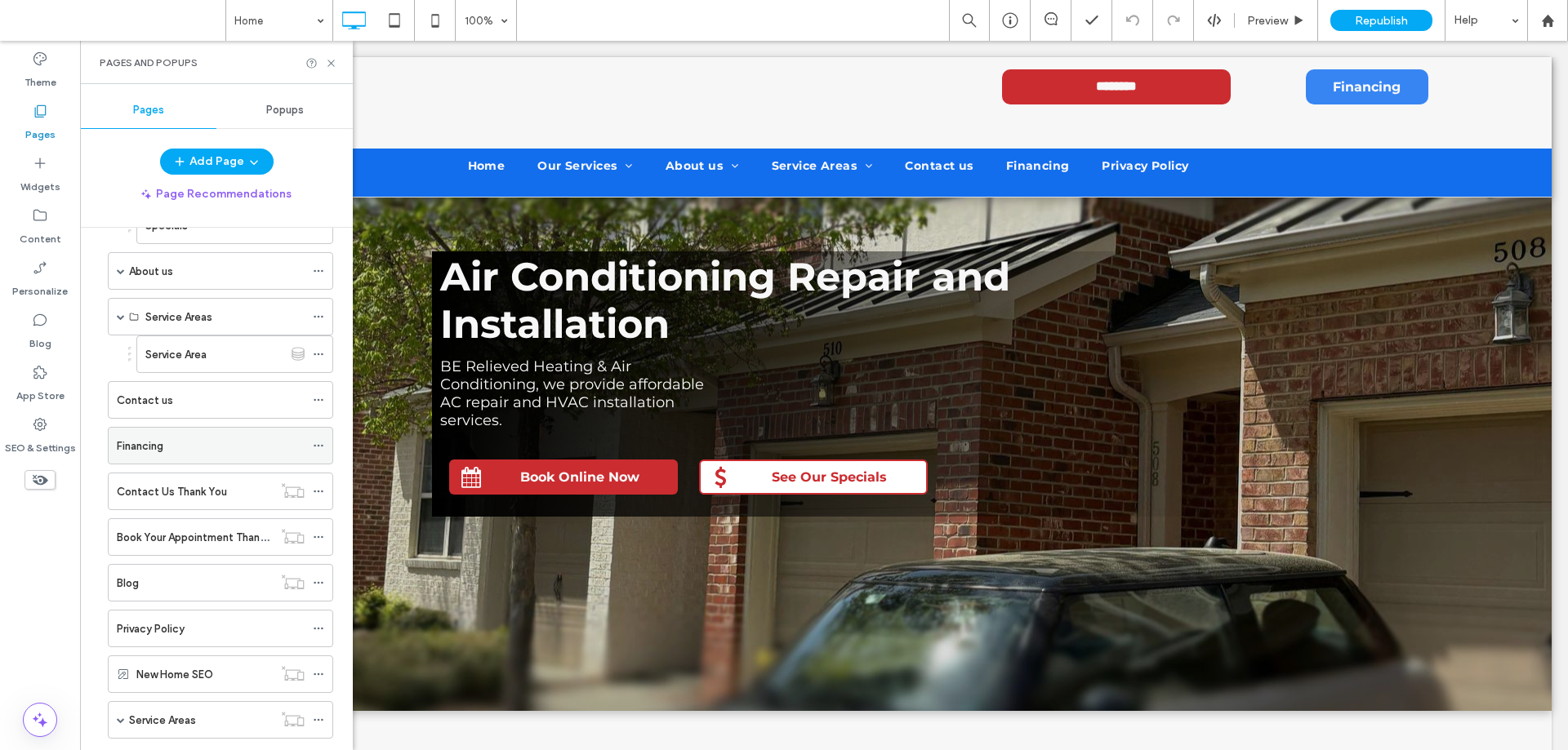
click at [38, 424] on use at bounding box center [39, 424] width 13 height 13
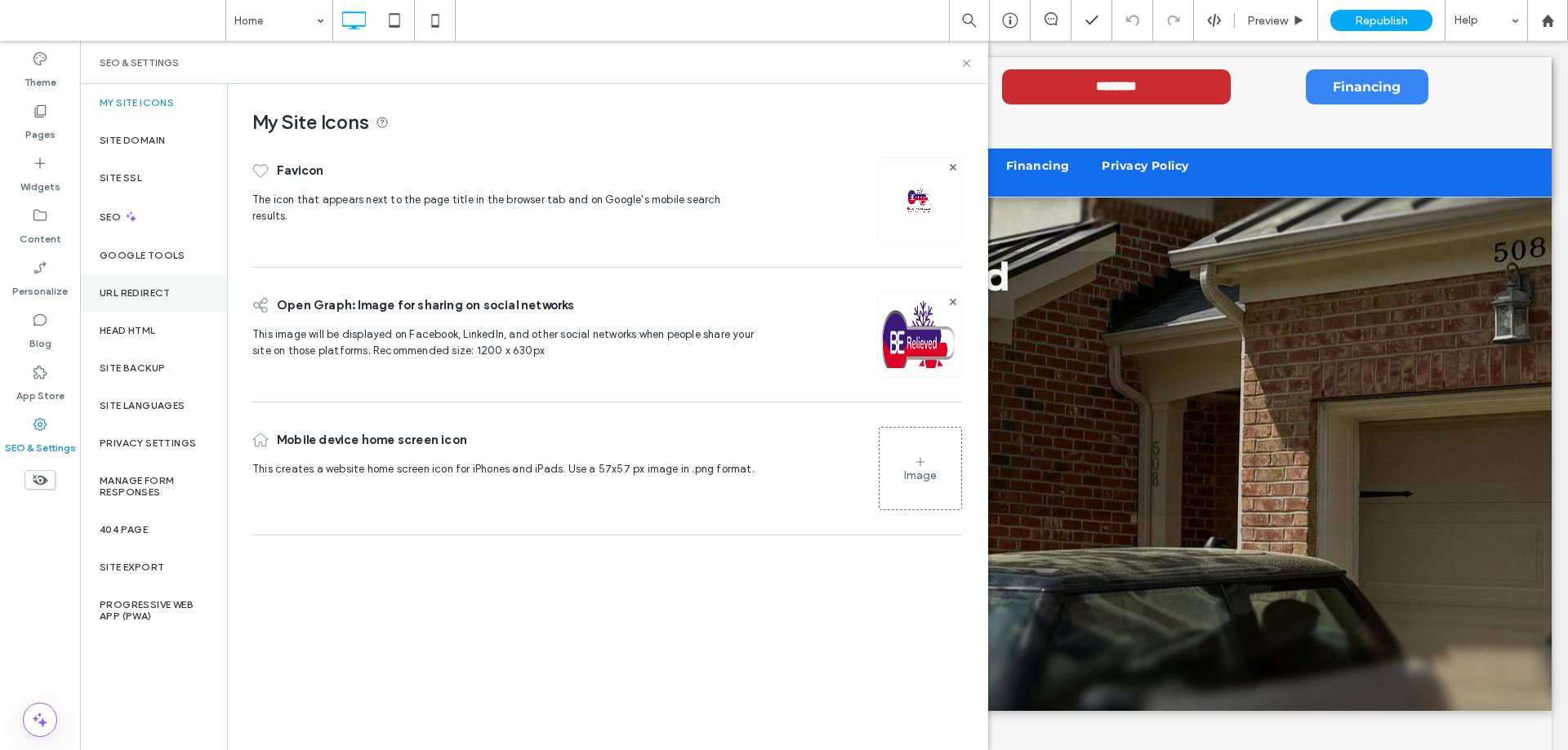
click at [136, 293] on label "URL Redirect" at bounding box center [136, 293] width 71 height 12
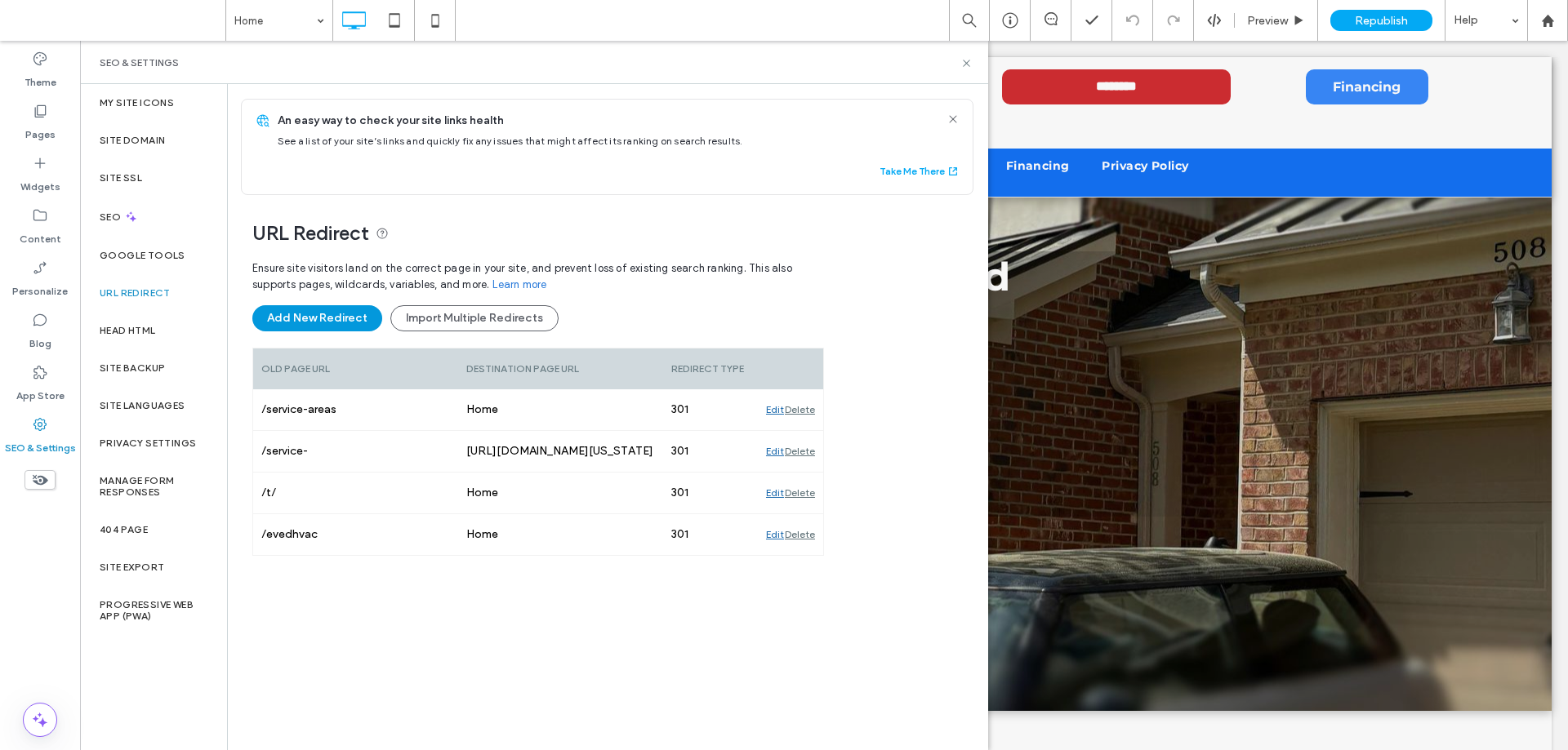
click at [314, 313] on button "Add New Redirect" at bounding box center [317, 318] width 130 height 26
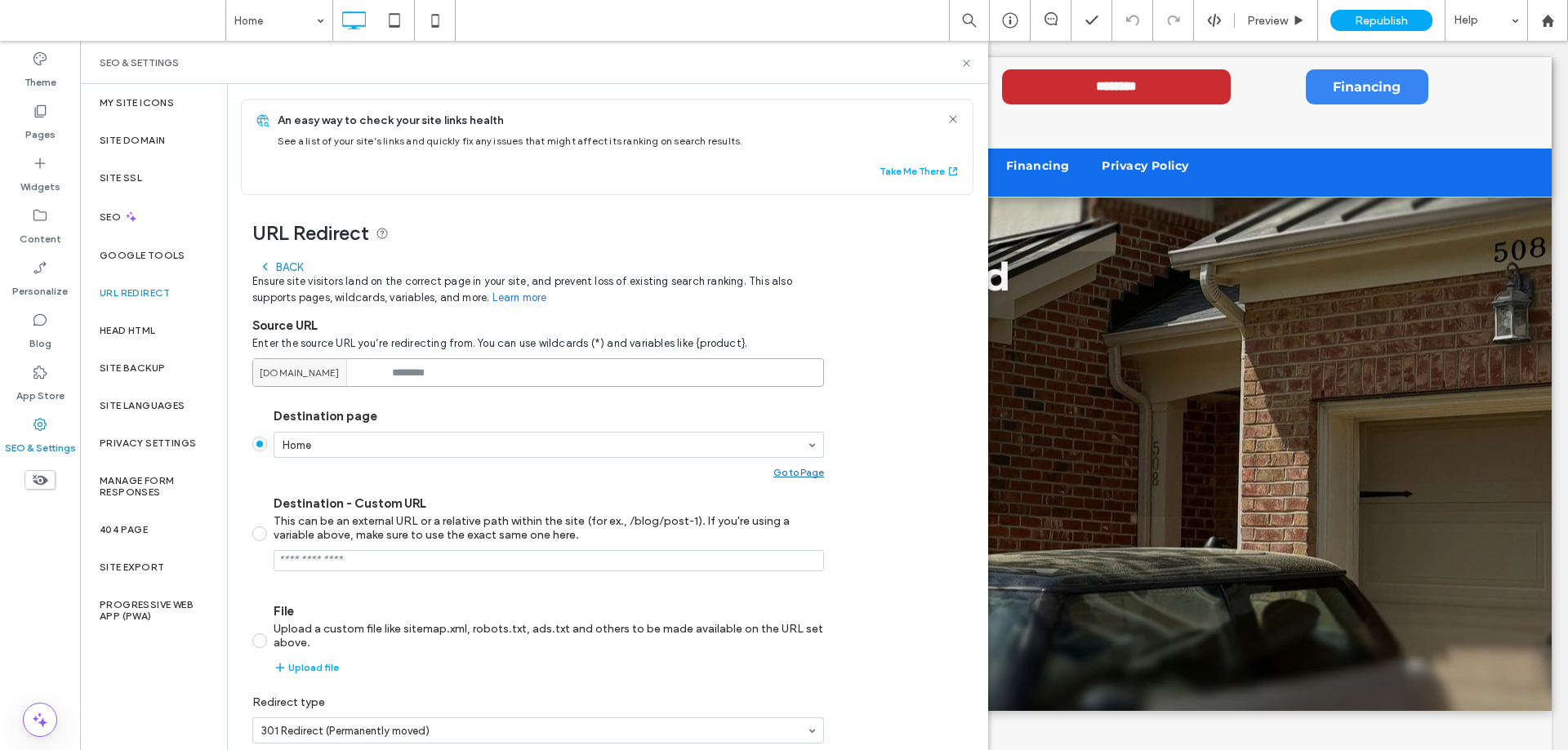
click at [440, 372] on input at bounding box center [539, 372] width 572 height 29
paste input "**********"
type input "**********"
click at [257, 537] on label "Destination - Custom URL This can be an external URL or a relative path within …" at bounding box center [539, 534] width 572 height 75
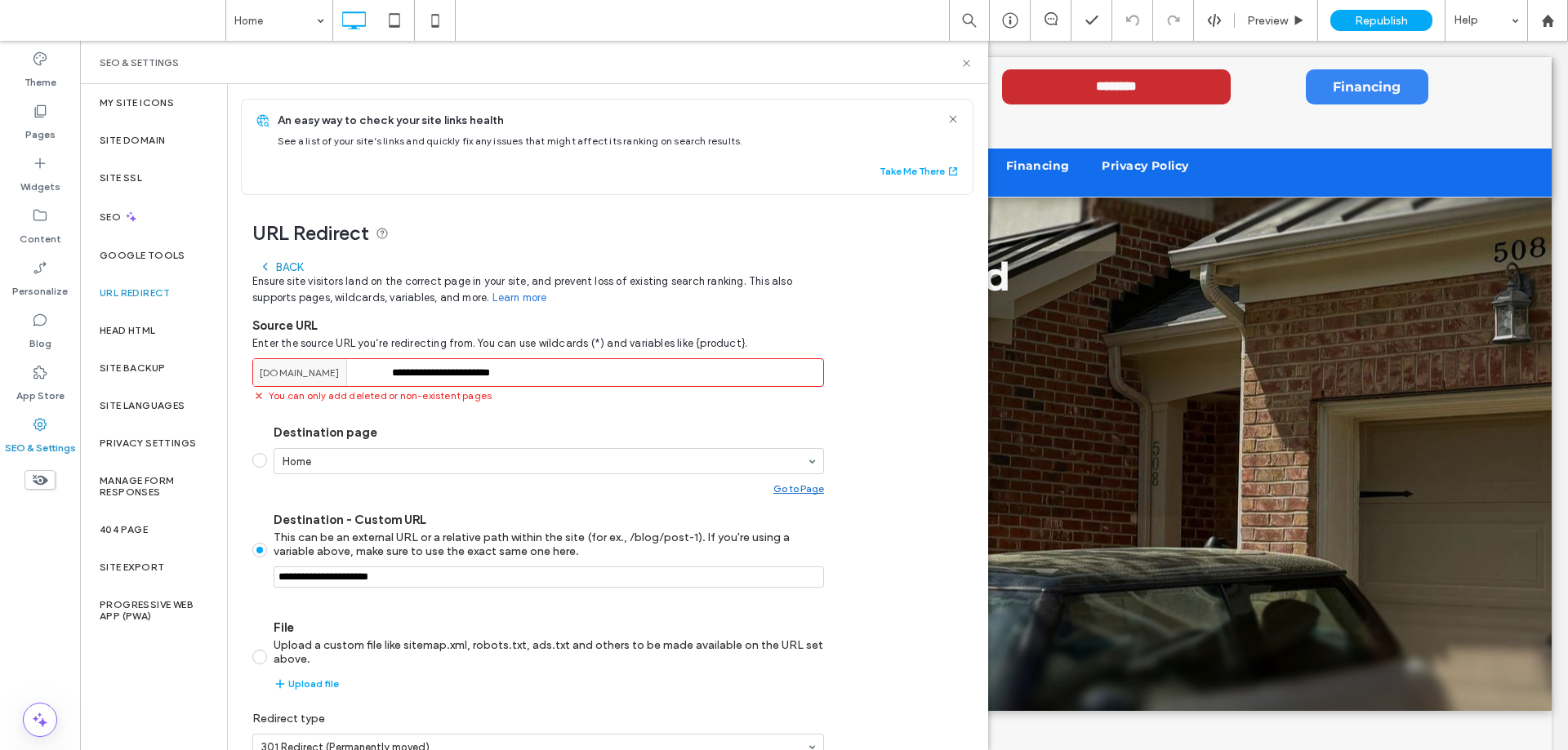
drag, startPoint x: 427, startPoint y: 577, endPoint x: 249, endPoint y: 560, distance: 178.8
click at [249, 558] on div "**********" at bounding box center [601, 509] width 747 height 628
type input "*********"
drag, startPoint x: 739, startPoint y: 212, endPoint x: 728, endPoint y: 232, distance: 22.8
click at [738, 212] on div "**********" at bounding box center [601, 509] width 747 height 628
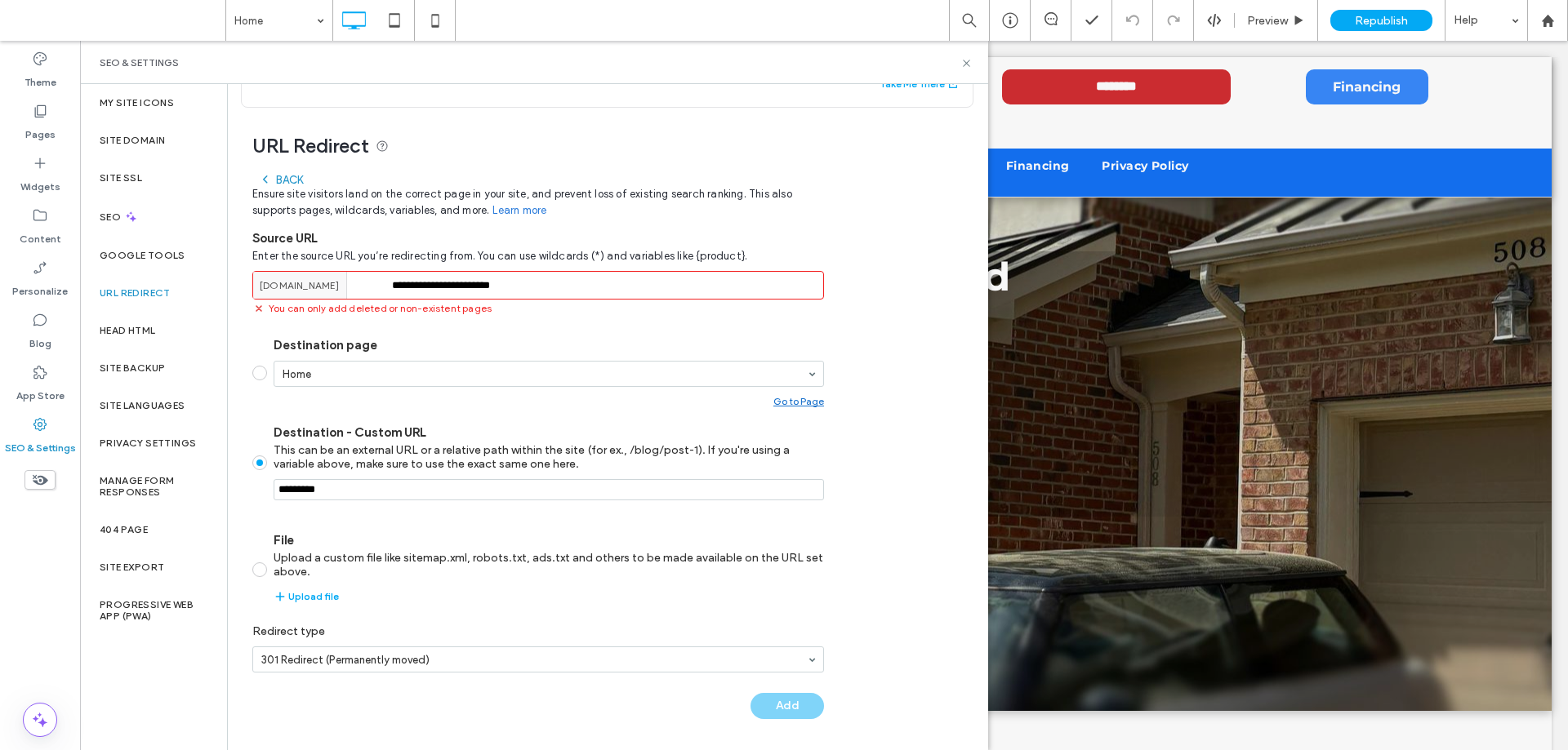
scroll to position [88, 0]
drag, startPoint x: 24, startPoint y: 115, endPoint x: 39, endPoint y: 113, distance: 15.1
click at [28, 114] on div "Pages" at bounding box center [40, 122] width 80 height 53
click at [39, 111] on icon at bounding box center [40, 111] width 16 height 16
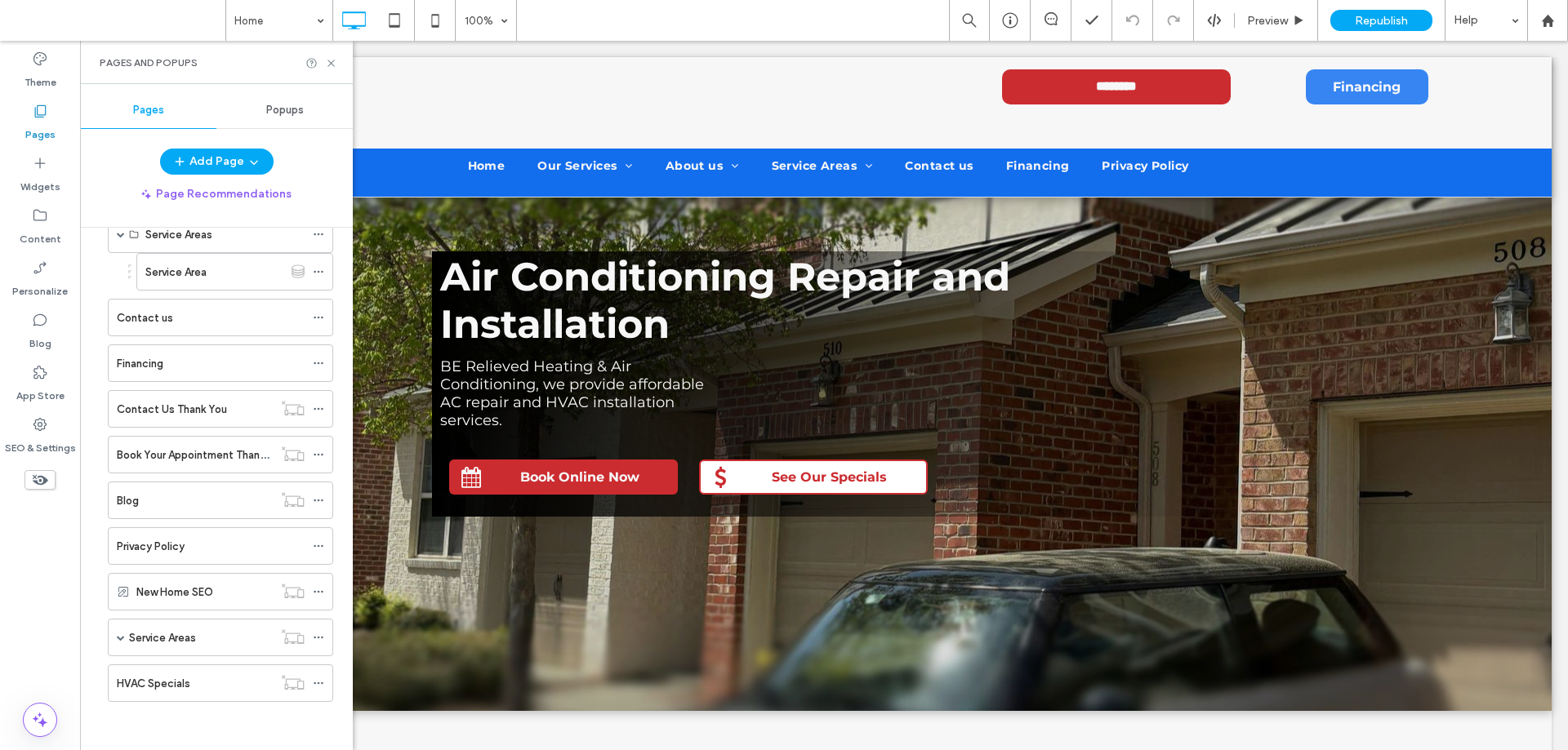
scroll to position [329, 0]
click at [317, 684] on icon at bounding box center [318, 682] width 12 height 12
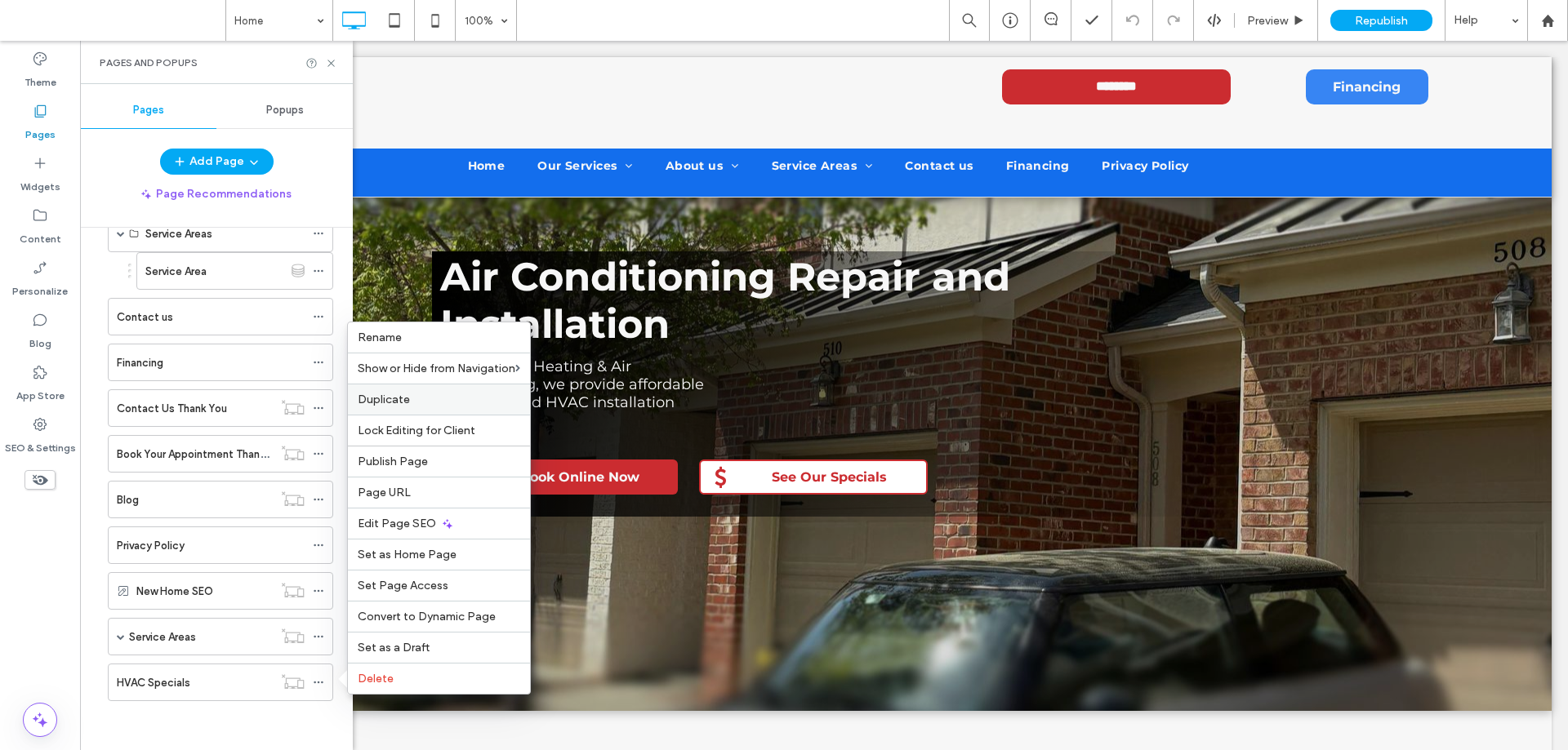
click at [421, 394] on label "Duplicate" at bounding box center [439, 400] width 163 height 14
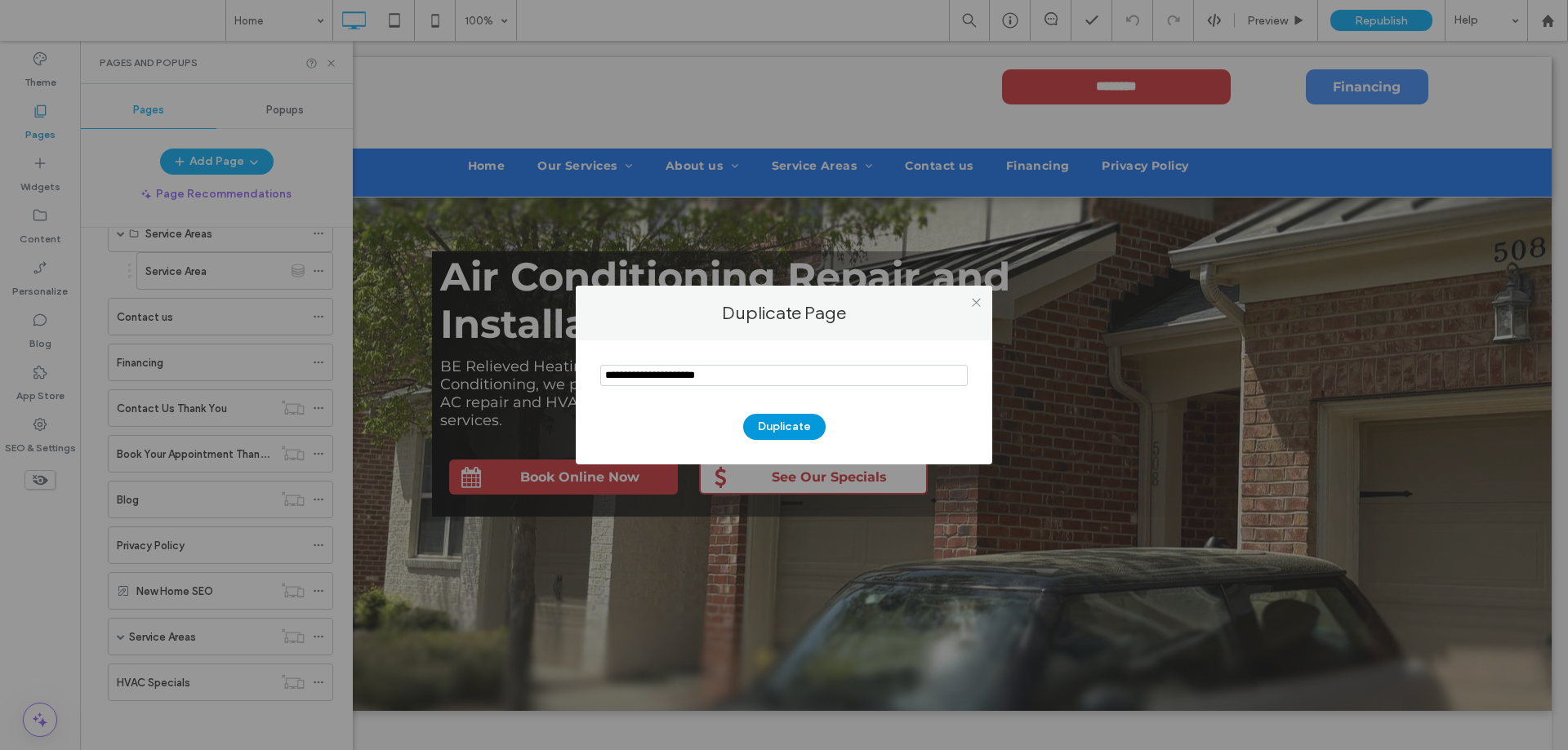
click at [784, 426] on button "Duplicate" at bounding box center [784, 427] width 82 height 26
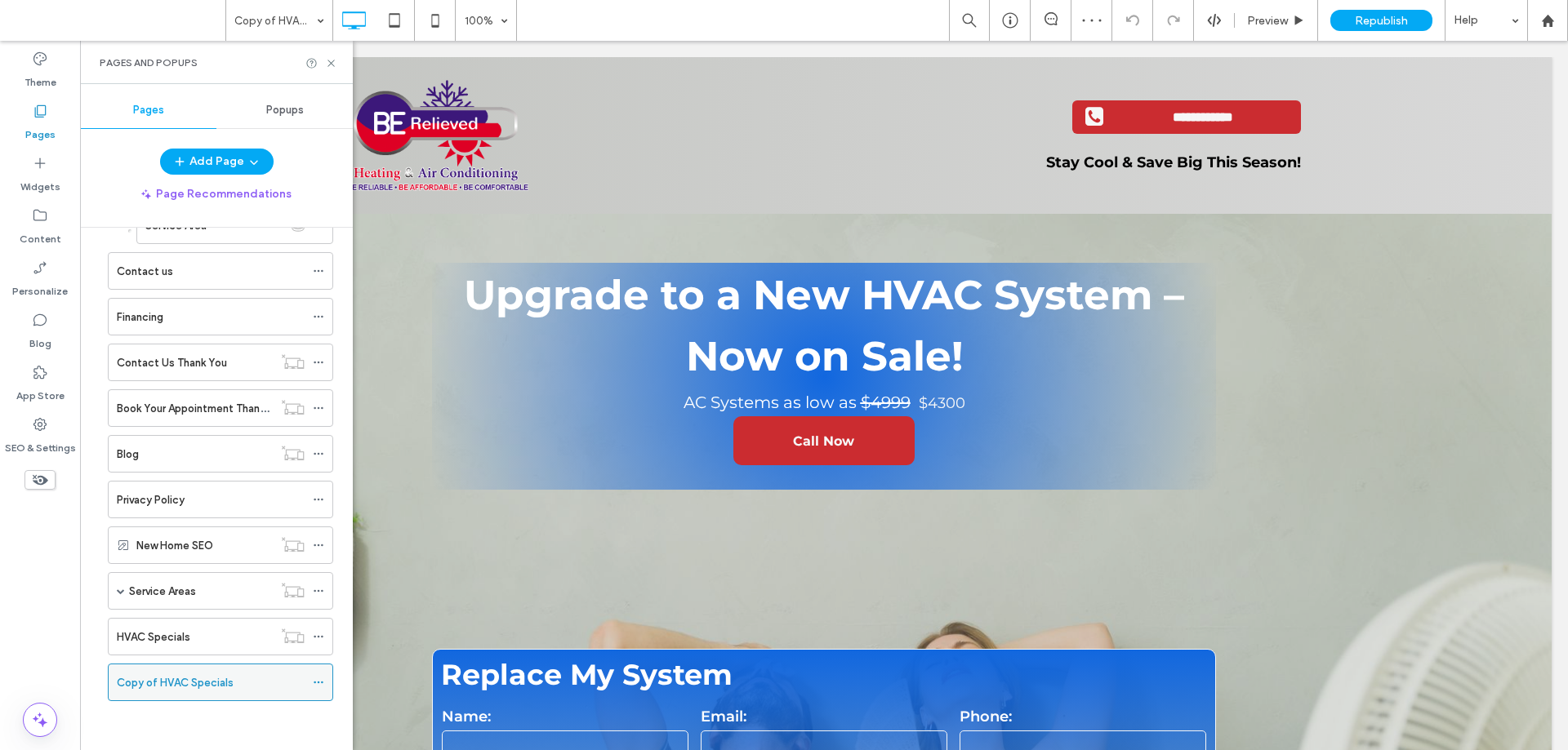
scroll to position [245, 0]
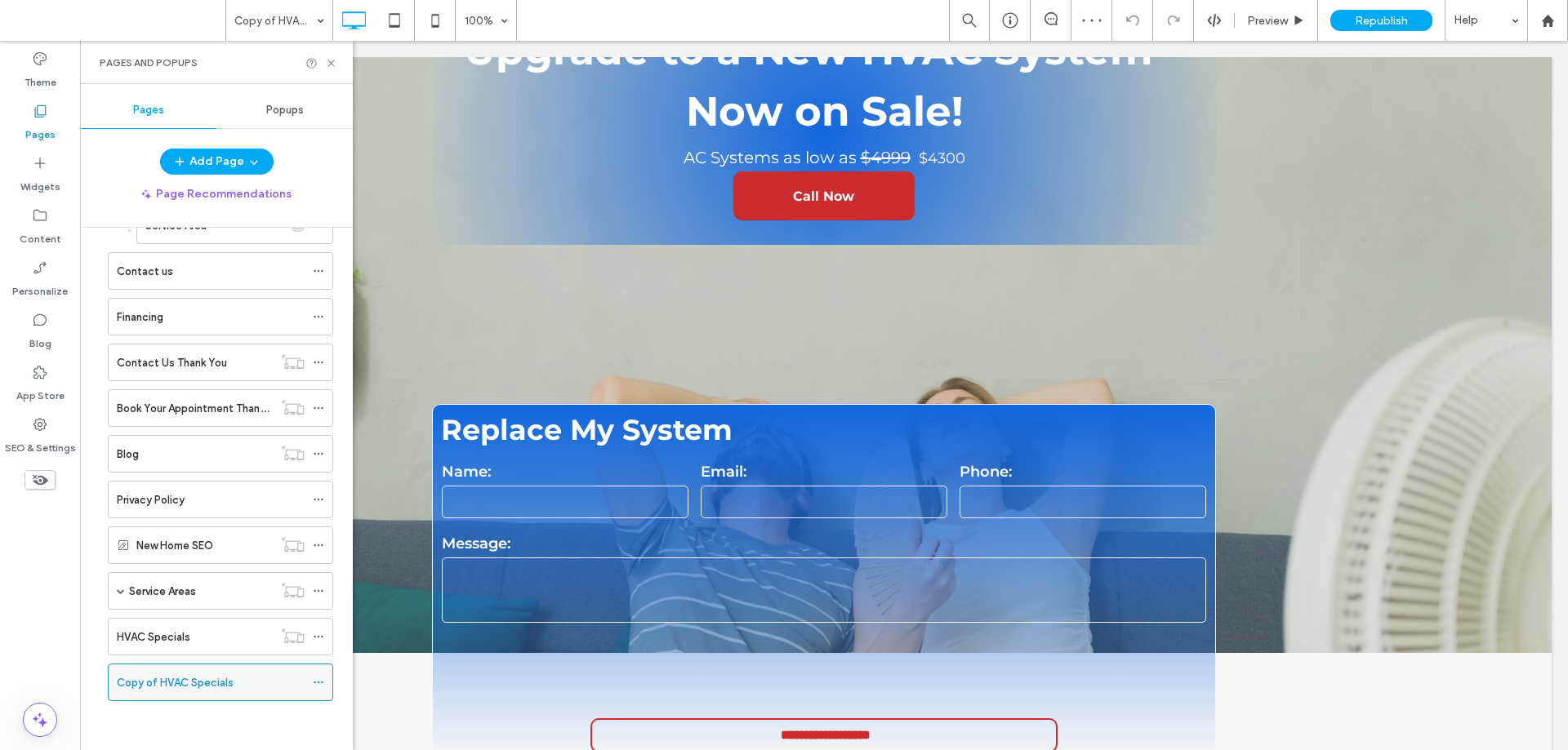
click at [320, 685] on icon at bounding box center [318, 682] width 12 height 12
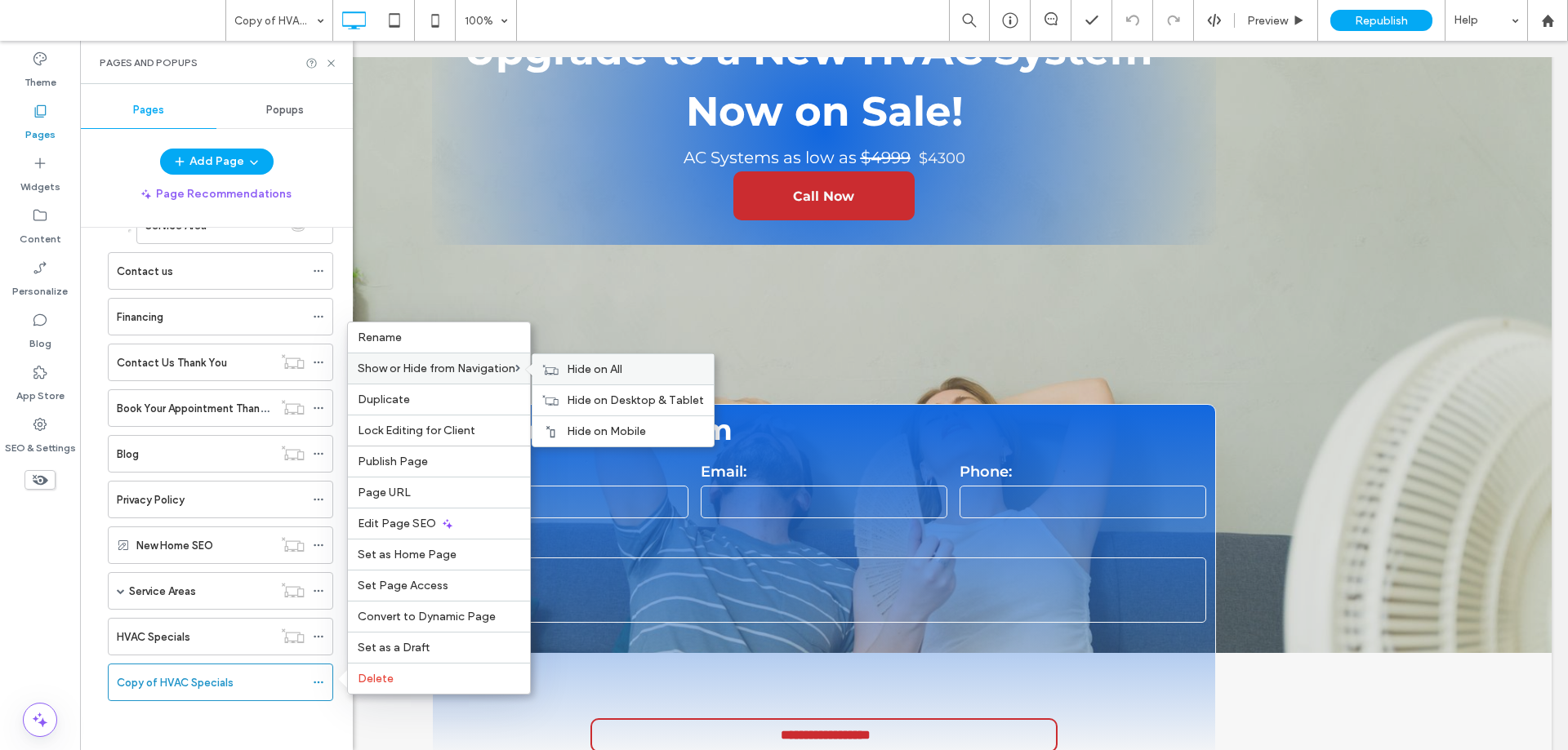
click at [582, 367] on span "Hide on All" at bounding box center [595, 370] width 55 height 14
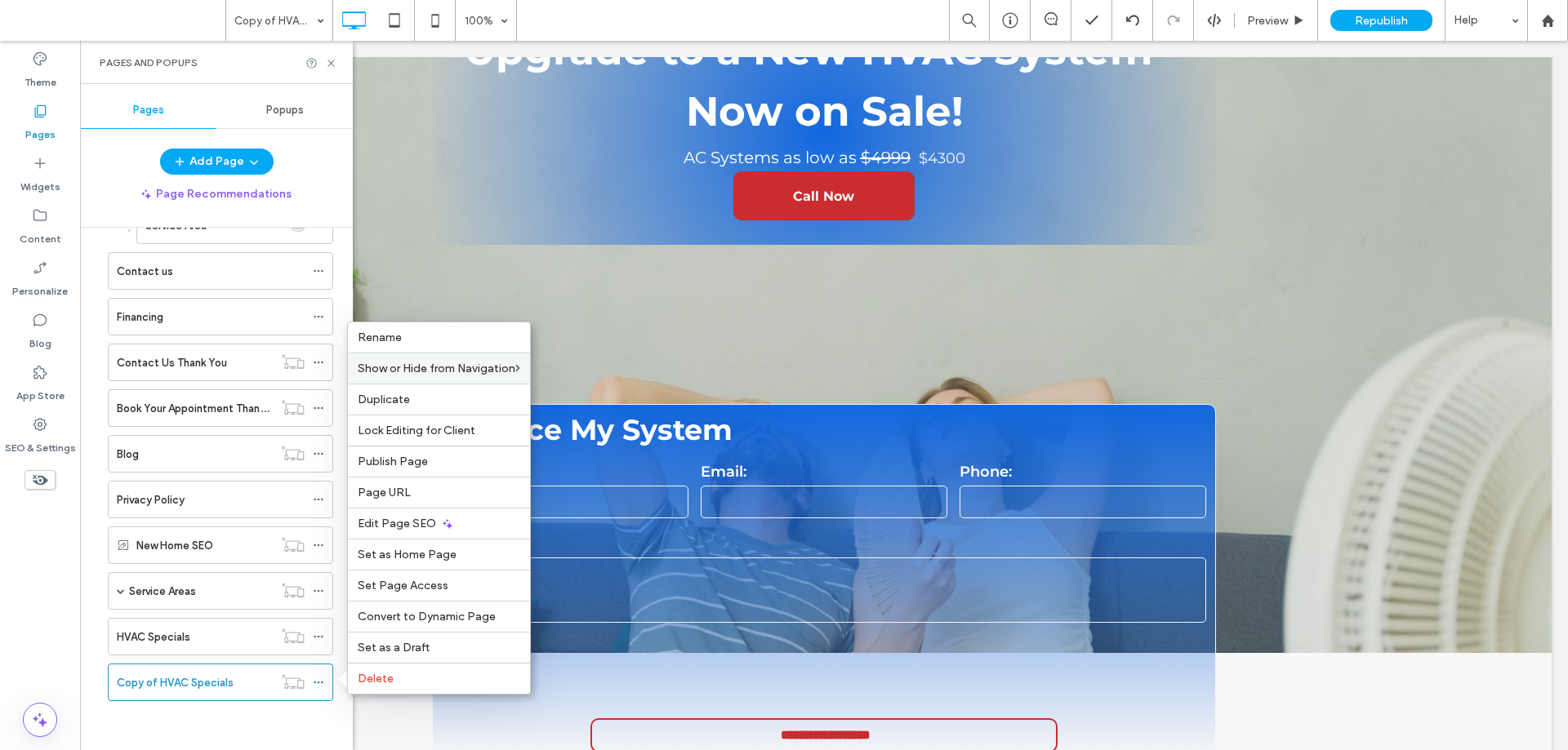
click at [224, 743] on div "Pages Popups Add Page Page Recommendations Home Our Services Repair Installatio…" at bounding box center [216, 417] width 273 height 666
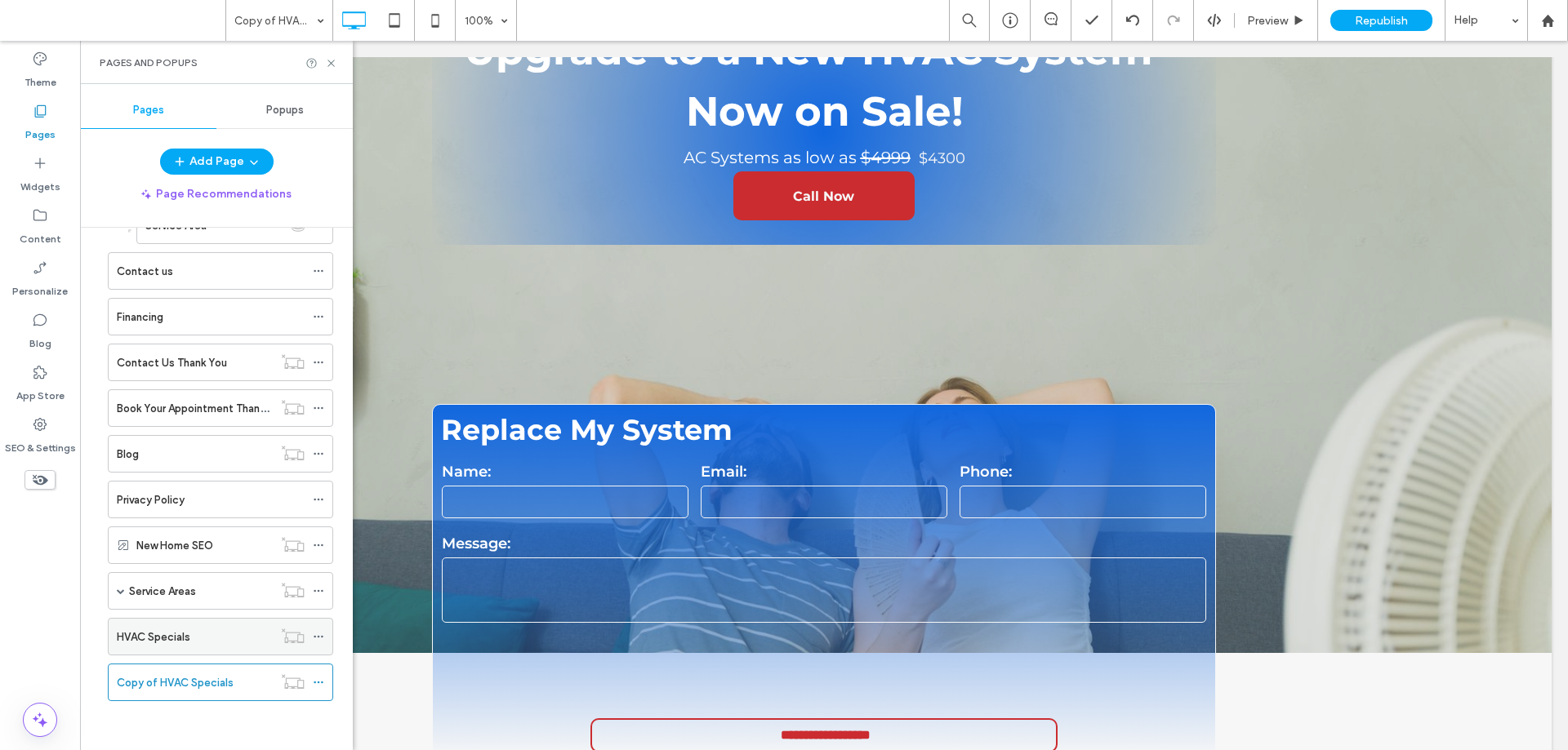
click at [314, 638] on use at bounding box center [318, 637] width 9 height 3
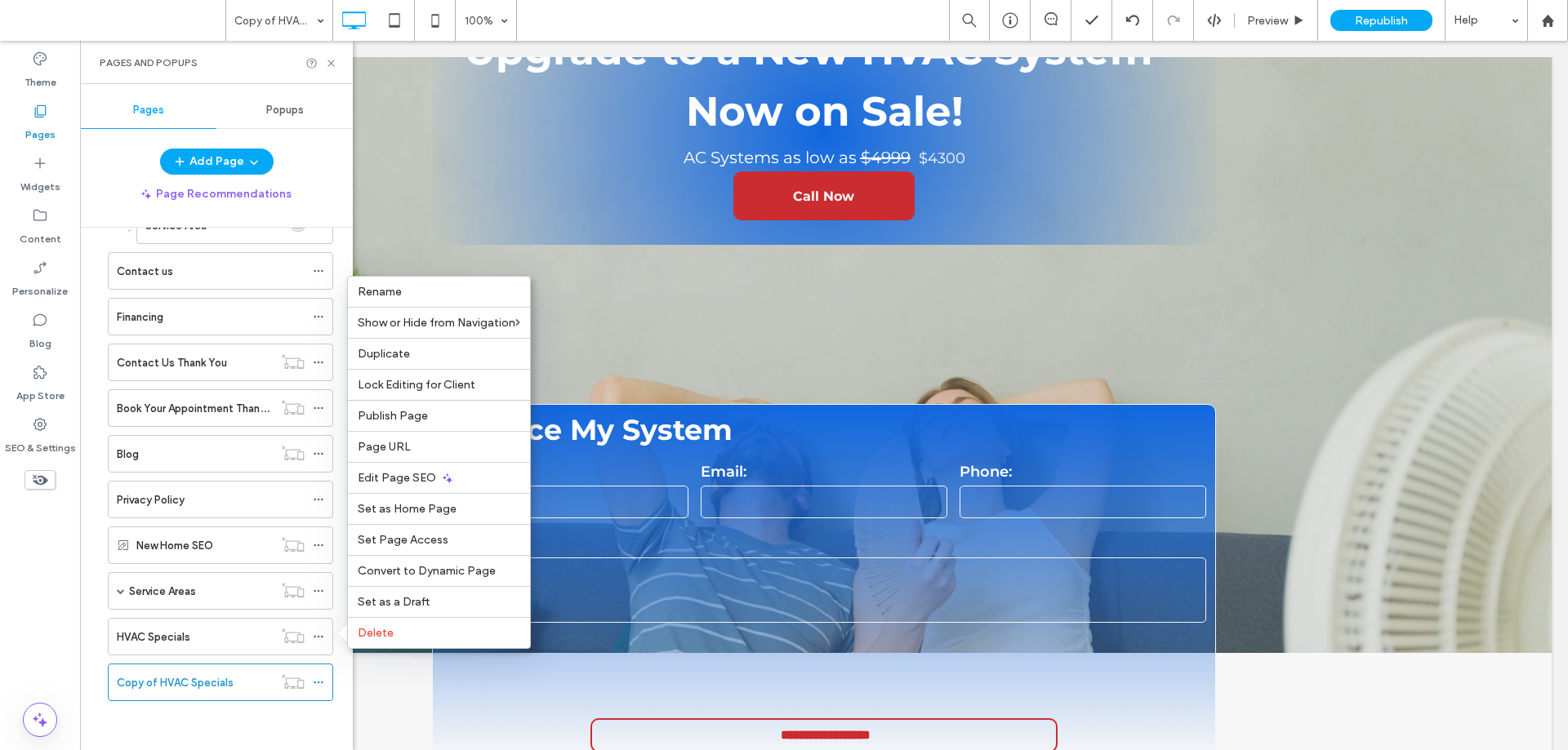
click at [256, 718] on div "Home Our Services Repair Installation Maintenance / Tune-ups Specials About us …" at bounding box center [210, 296] width 246 height 847
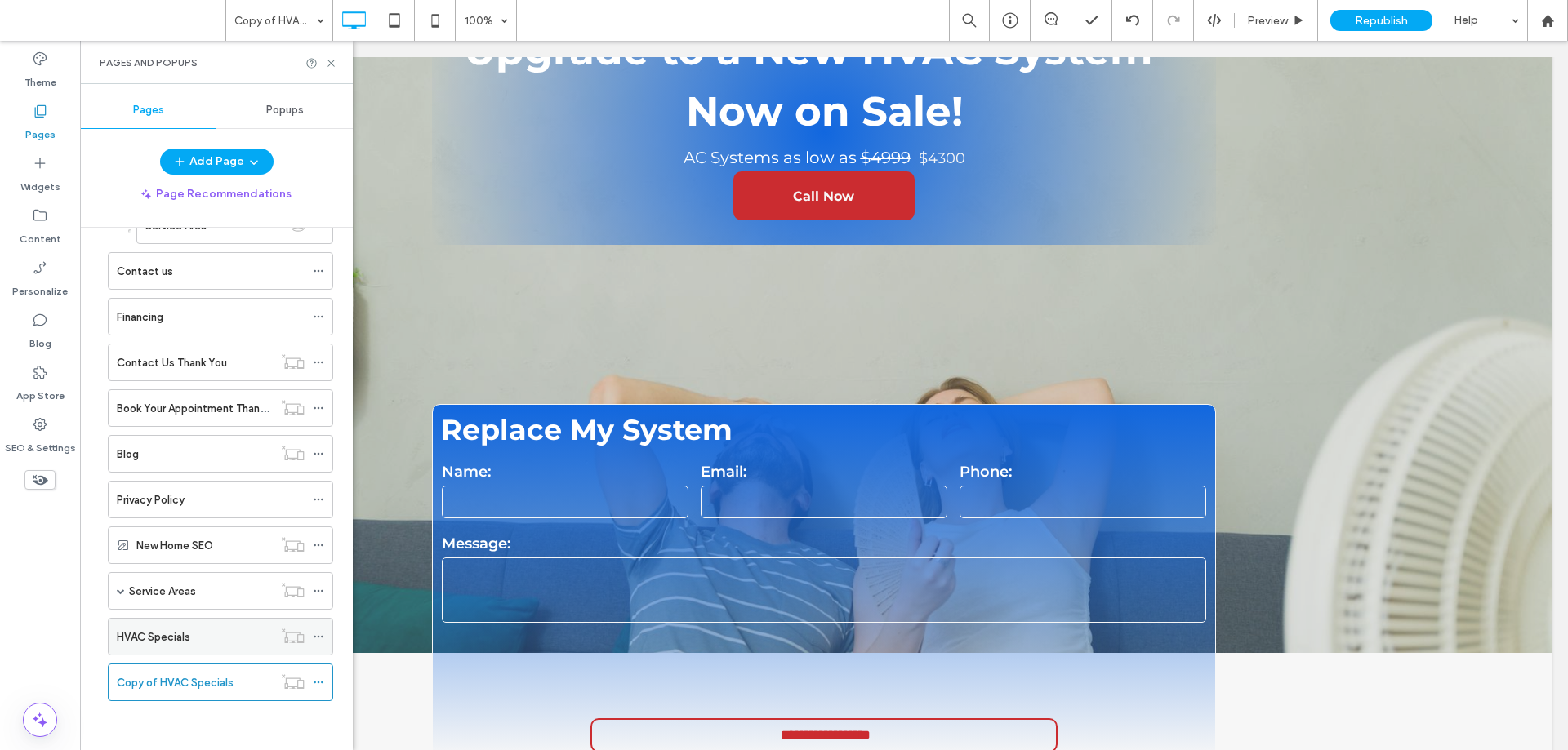
click at [320, 634] on icon at bounding box center [318, 637] width 12 height 12
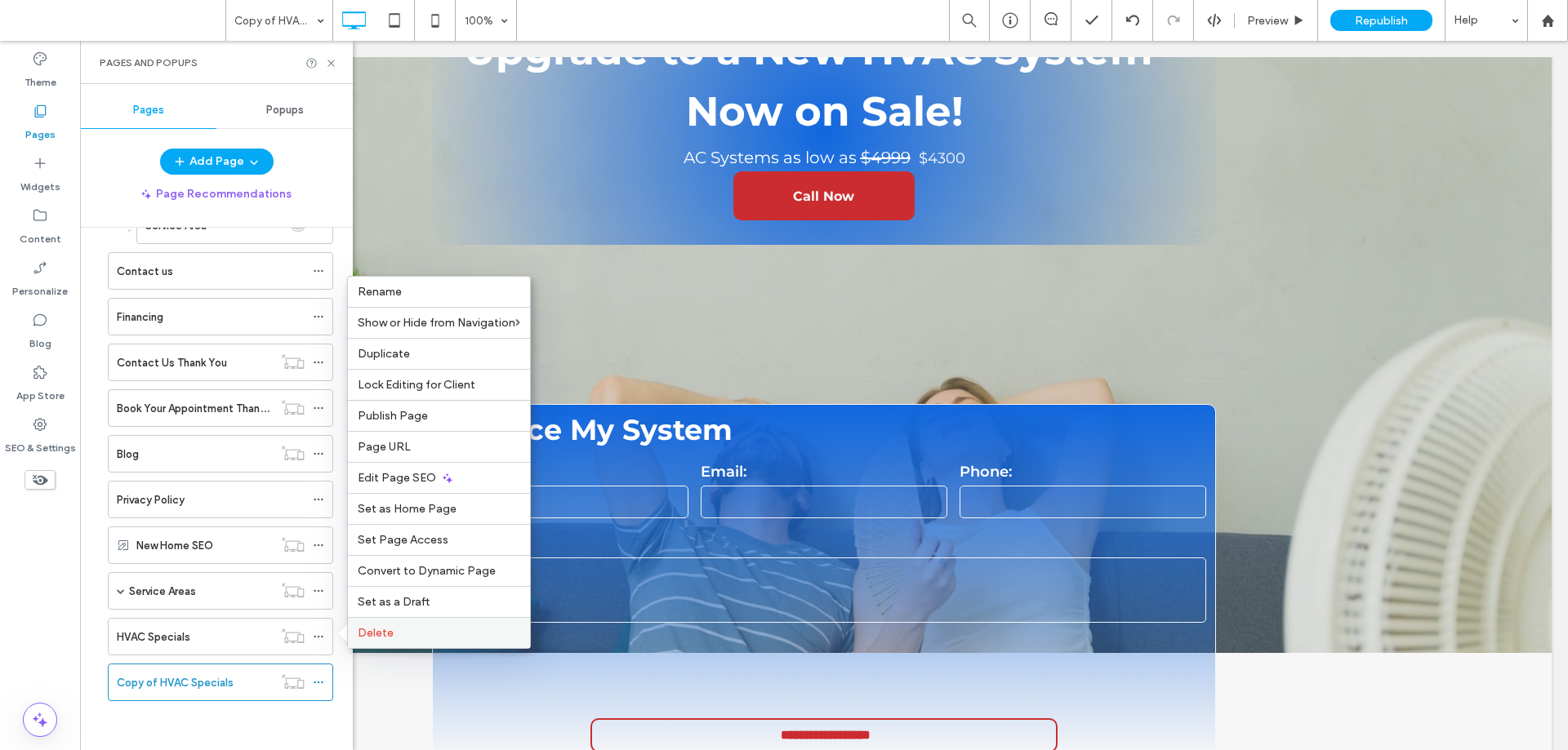
click at [365, 628] on span "Delete" at bounding box center [375, 633] width 36 height 14
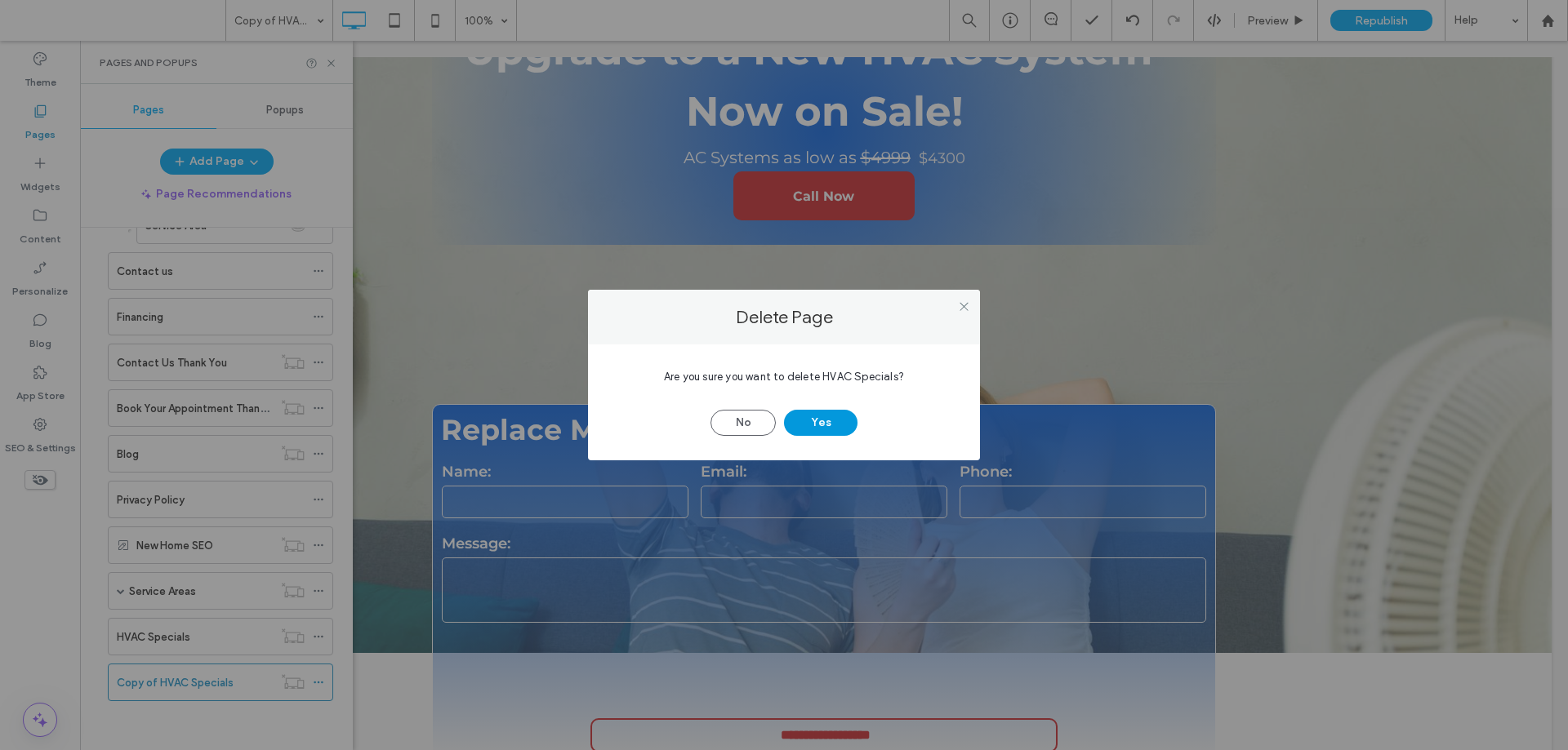
drag, startPoint x: 837, startPoint y: 426, endPoint x: 826, endPoint y: 432, distance: 12.5
click at [836, 428] on button "Yes" at bounding box center [821, 422] width 73 height 26
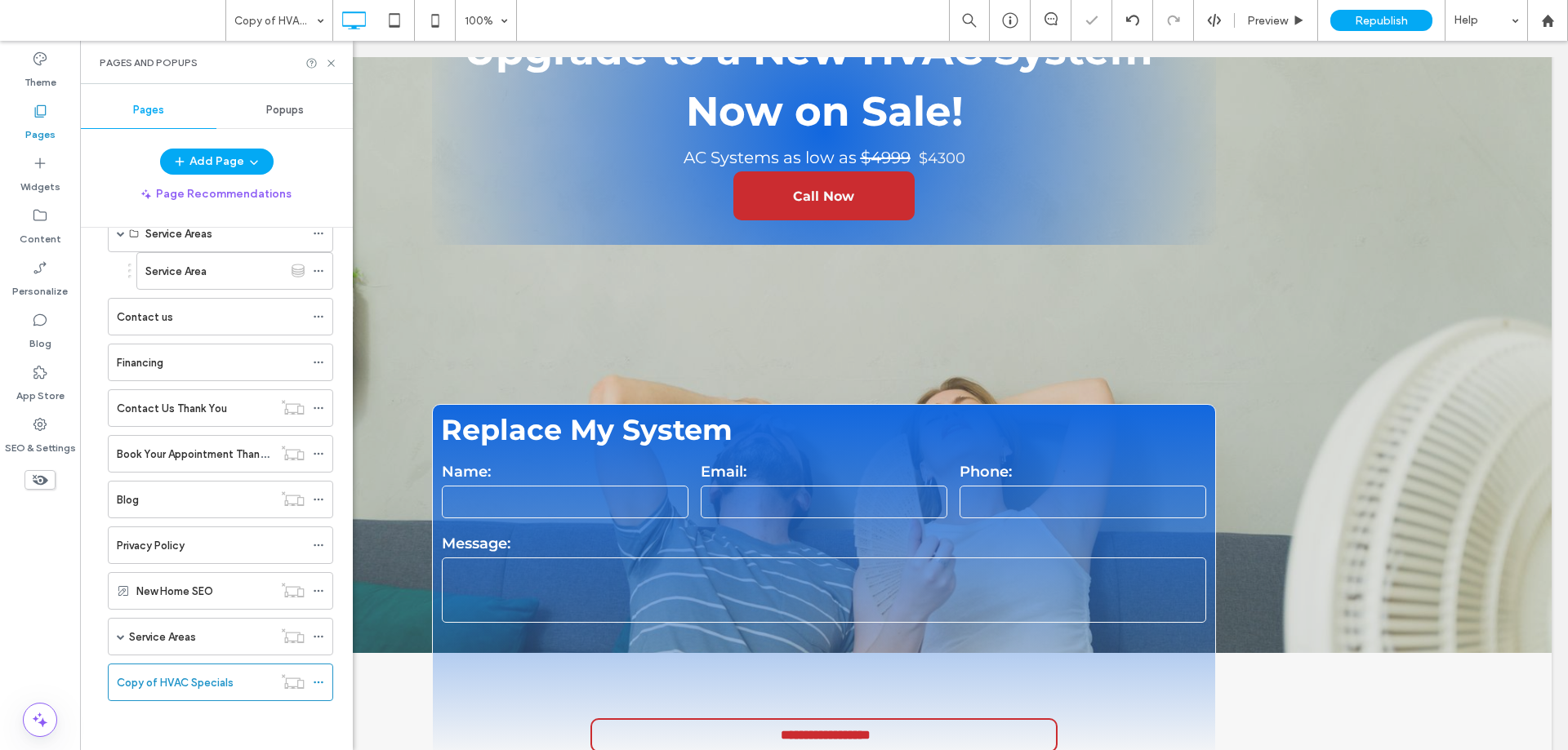
scroll to position [329, 0]
click at [36, 224] on label "Content" at bounding box center [40, 236] width 42 height 23
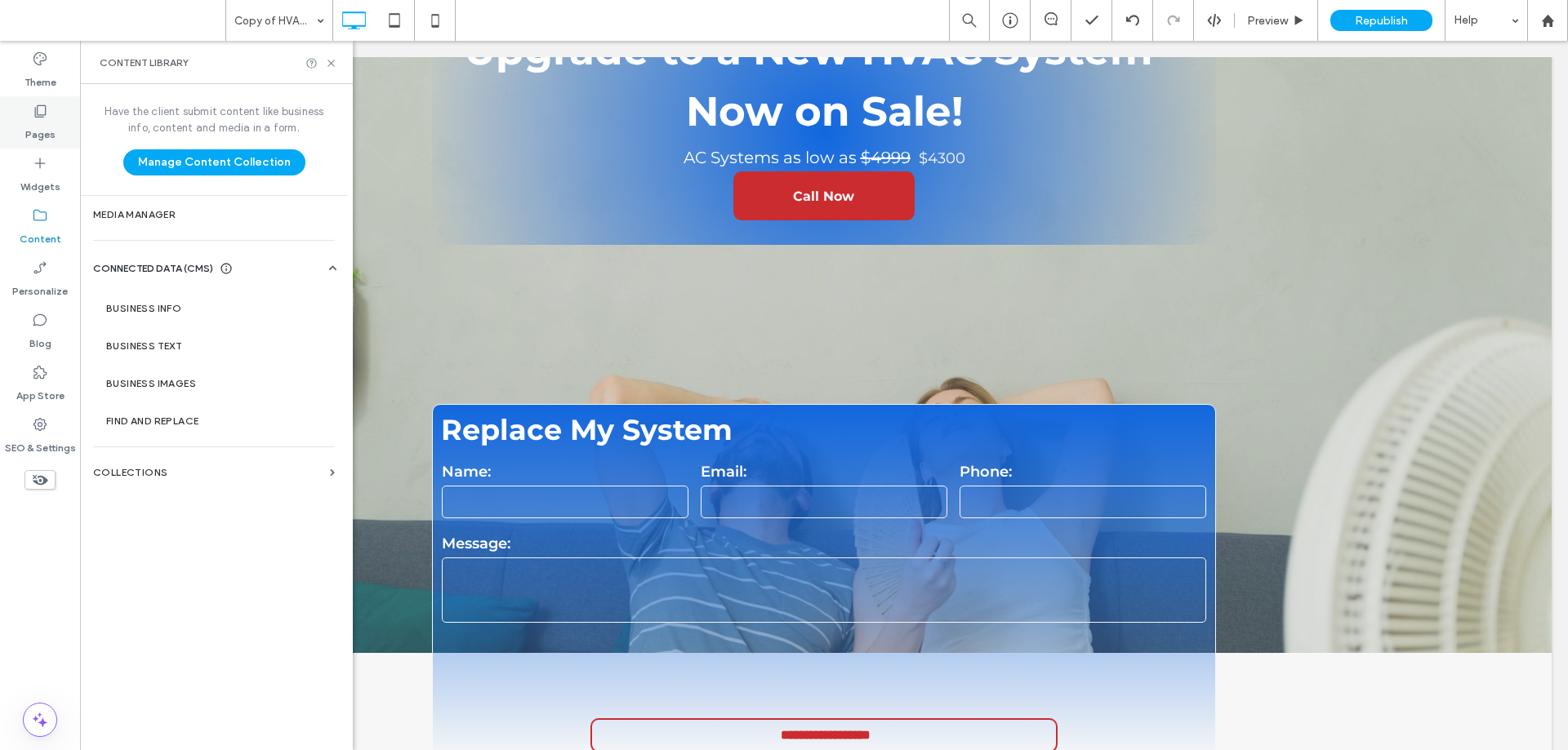
click at [39, 111] on icon at bounding box center [40, 111] width 16 height 16
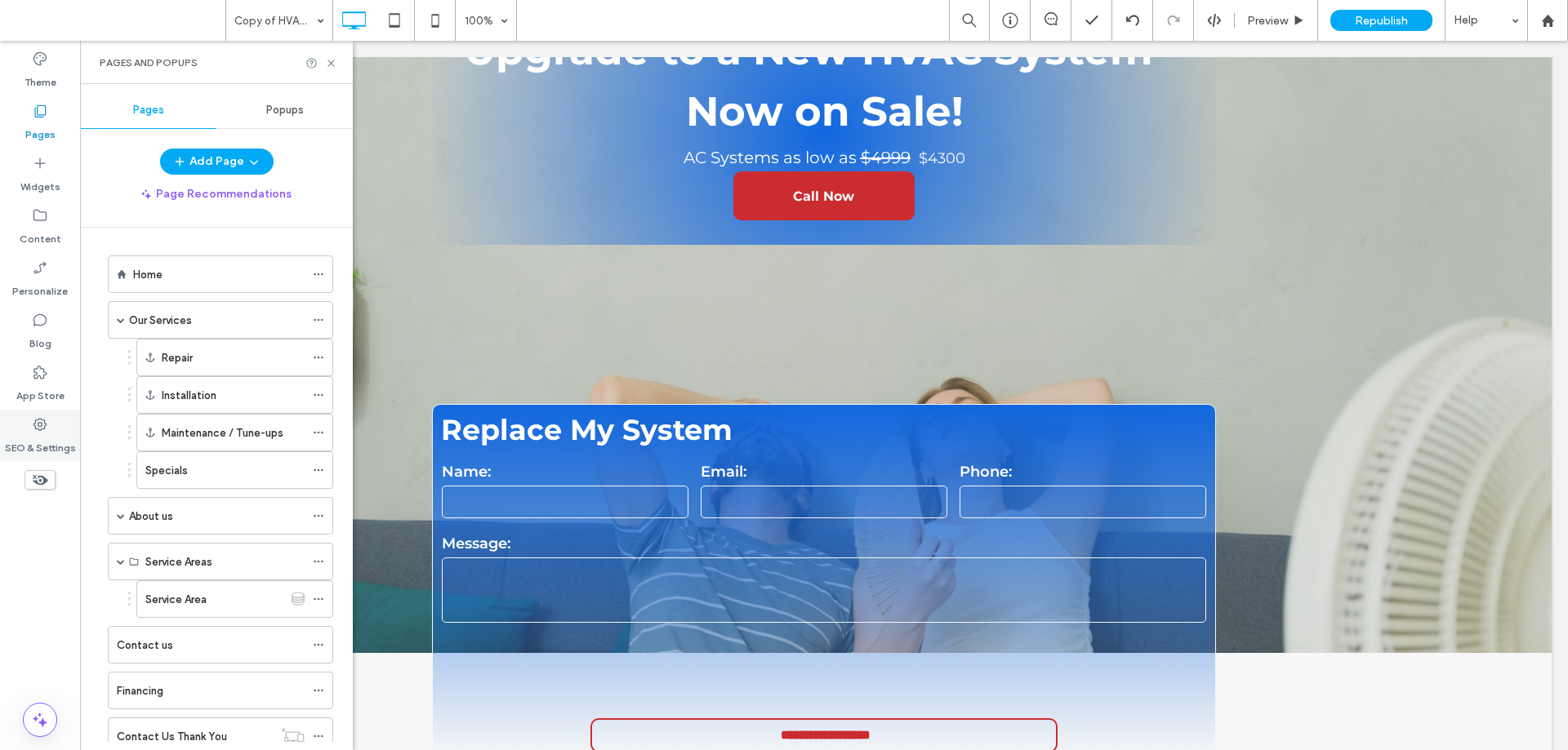
click at [41, 429] on use at bounding box center [39, 424] width 13 height 13
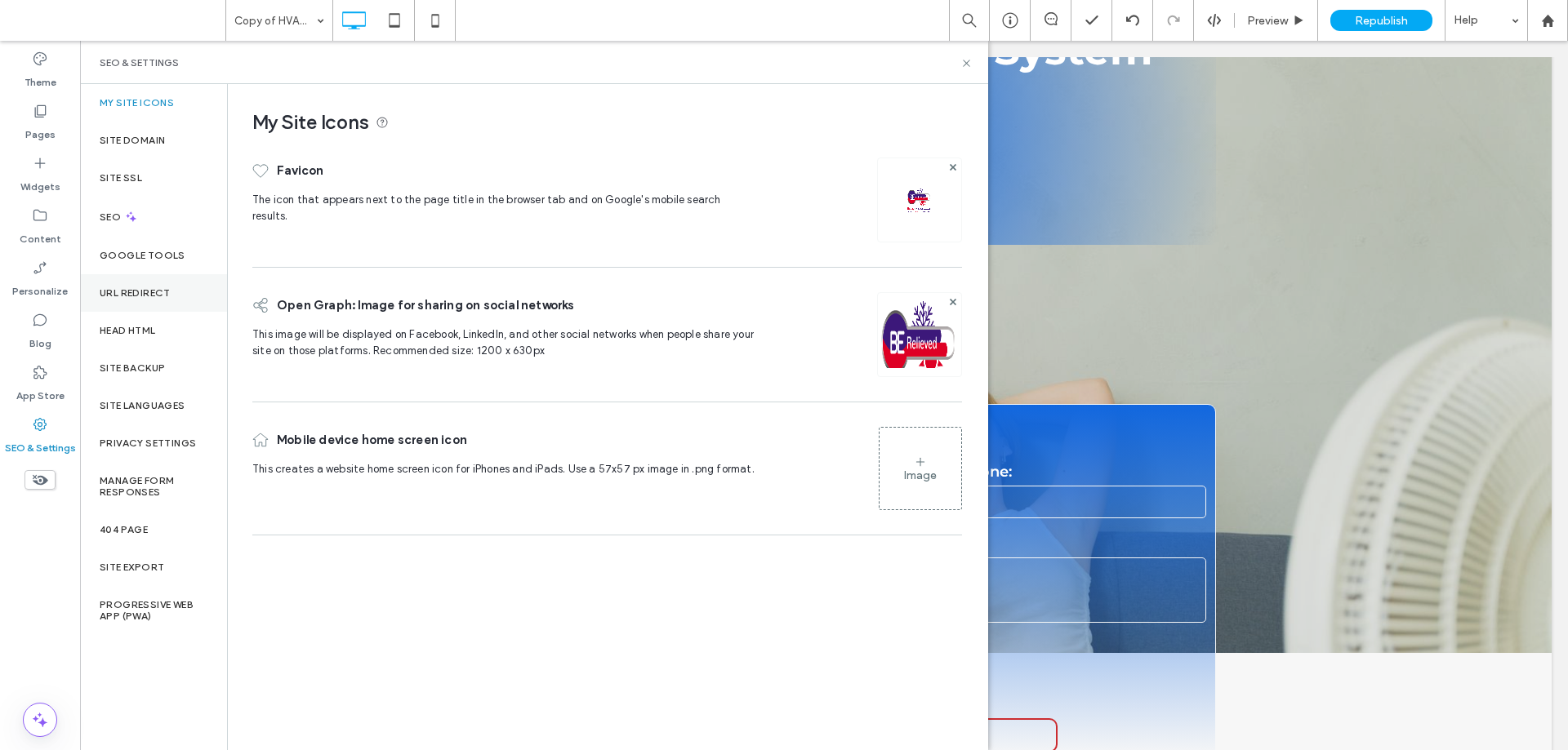
click at [157, 296] on label "URL Redirect" at bounding box center [136, 293] width 71 height 12
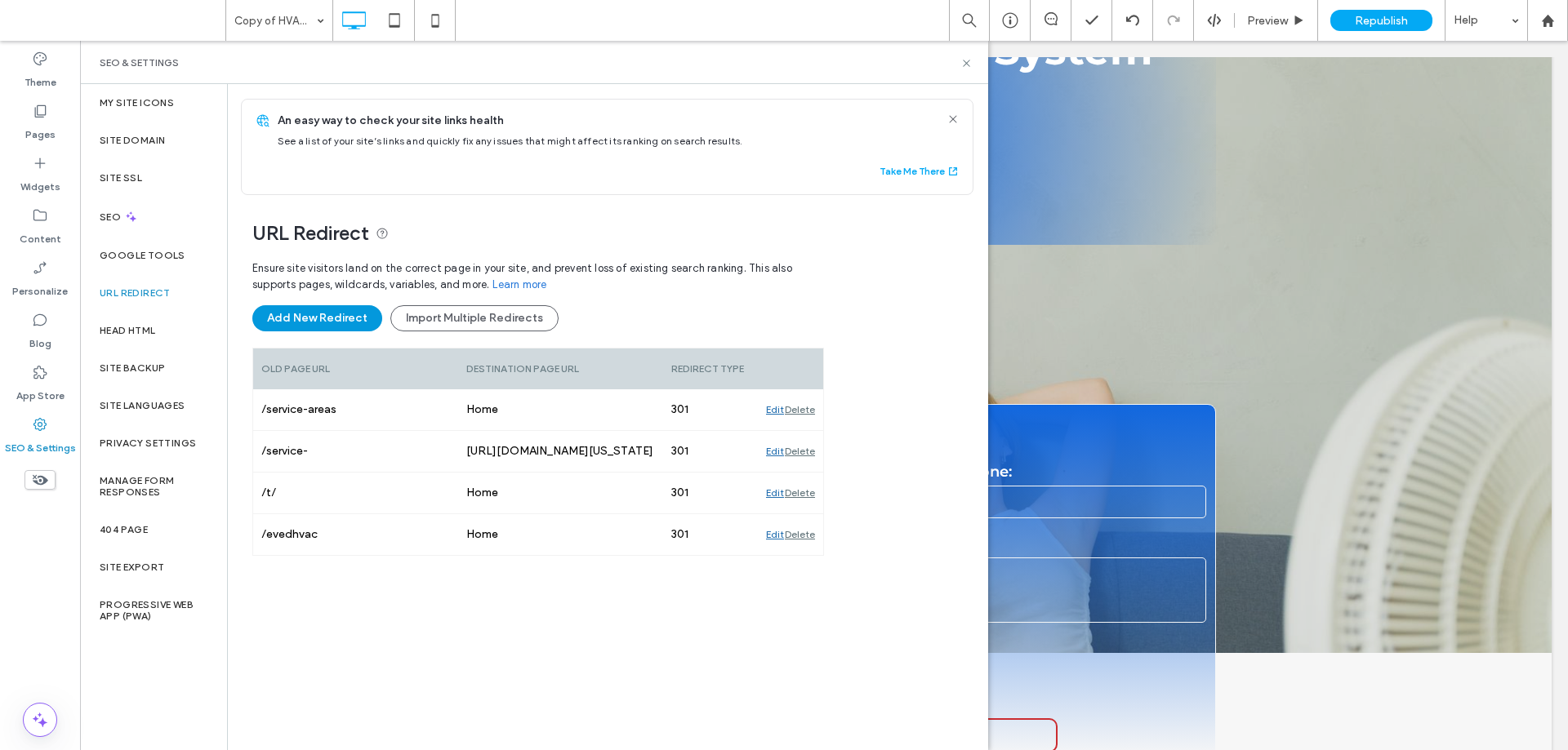
click at [319, 309] on button "Add New Redirect" at bounding box center [317, 318] width 130 height 26
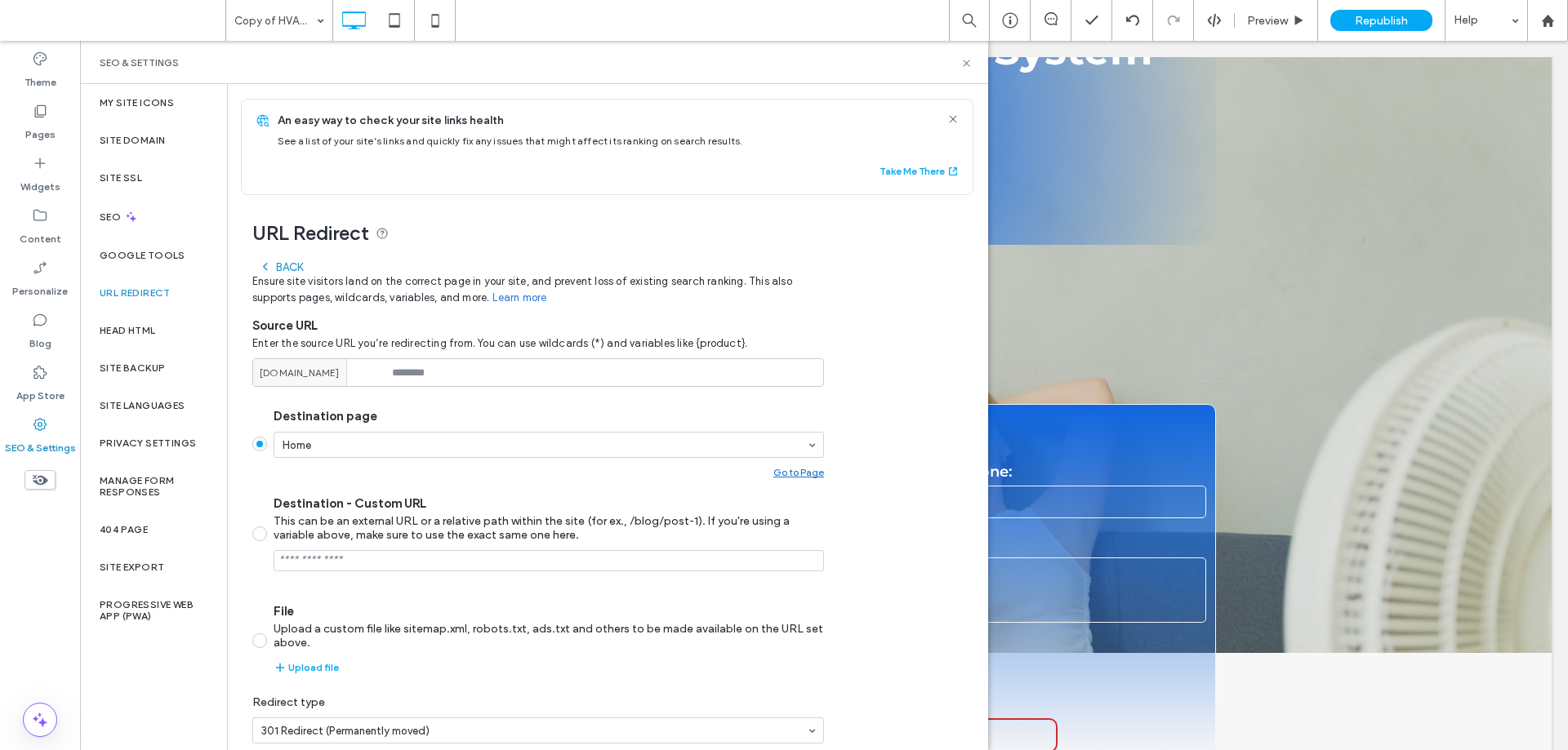
click at [520, 395] on div "Back Ensure site visitors land on the correct page in your site, and prevent lo…" at bounding box center [539, 529] width 572 height 554
click at [521, 371] on input at bounding box center [539, 372] width 572 height 29
paste input "**********"
type input "**********"
click at [259, 531] on span at bounding box center [260, 534] width 14 height 14
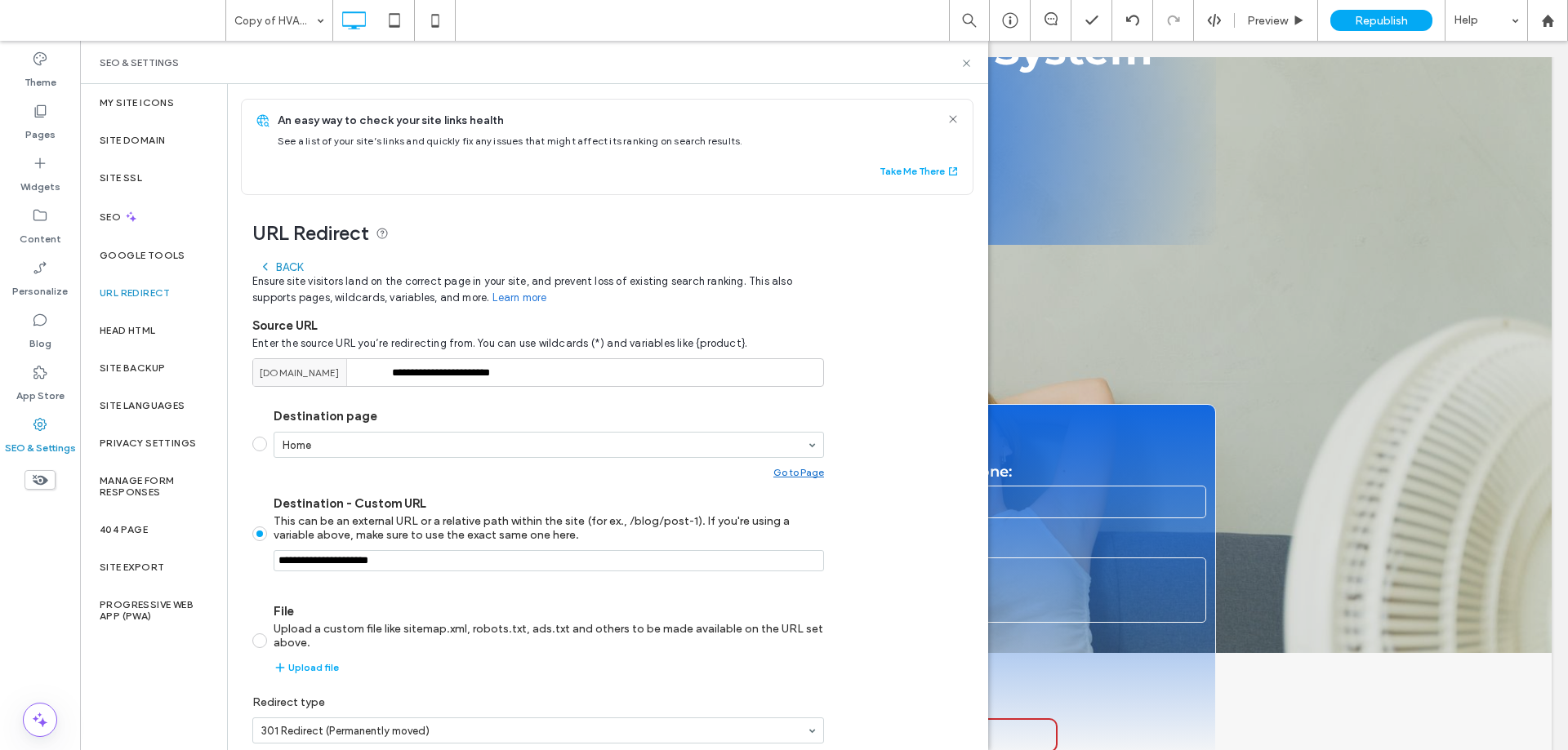
click at [405, 561] on input "Destination - Custom URL This can be an external URL or a relative path within …" at bounding box center [549, 561] width 550 height 21
paste input "**********"
type input "*********"
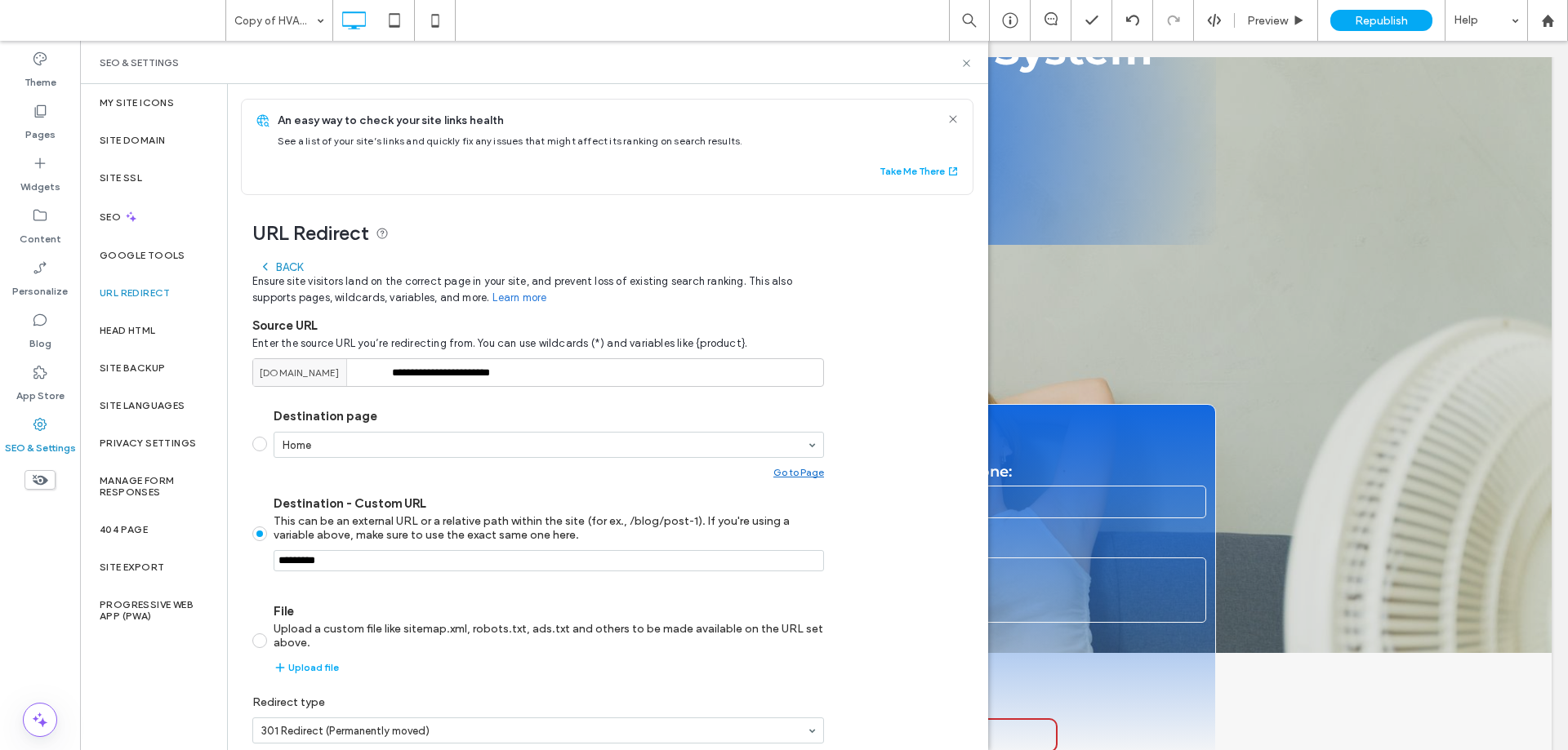
drag, startPoint x: 522, startPoint y: 488, endPoint x: 486, endPoint y: 545, distance: 67.4
click at [521, 488] on section "Destination page Home Go to Page Destination - Custom URL This can be an extern…" at bounding box center [539, 541] width 572 height 292
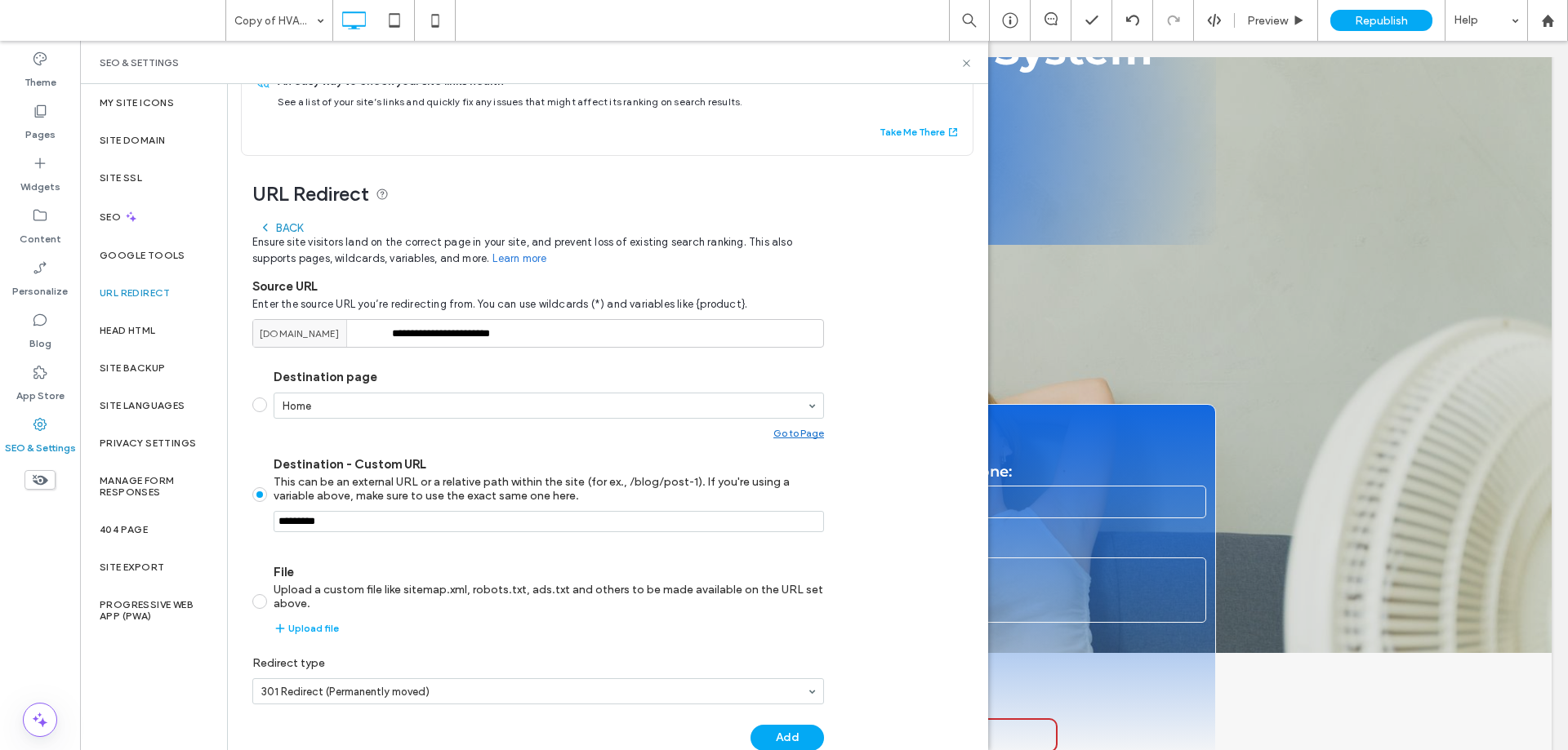
scroll to position [71, 0]
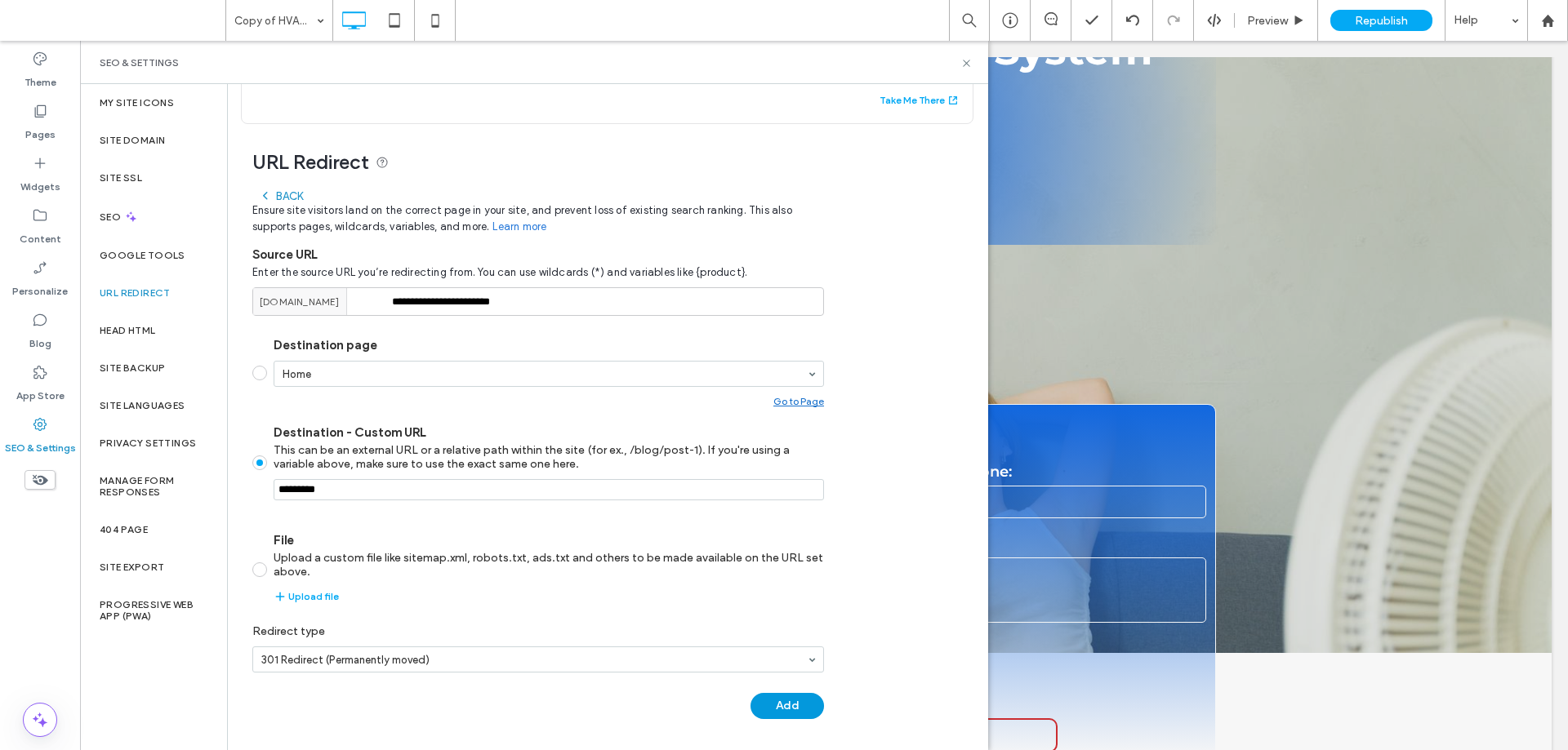
click at [776, 705] on button "Add" at bounding box center [787, 705] width 73 height 26
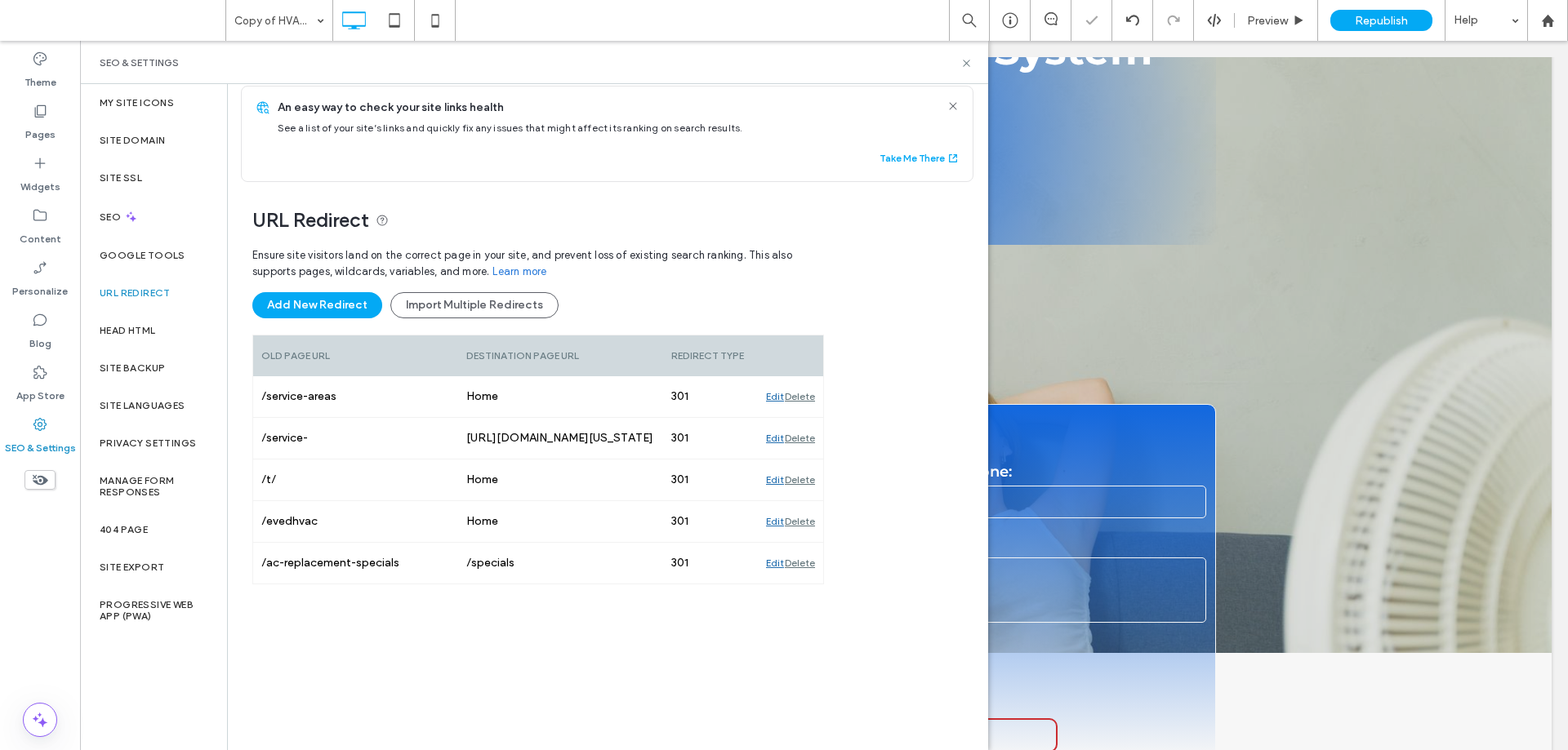
scroll to position [13, 0]
drag, startPoint x: 1388, startPoint y: 17, endPoint x: 1364, endPoint y: 22, distance: 24.5
click at [1379, 20] on span "Republish" at bounding box center [1381, 21] width 53 height 14
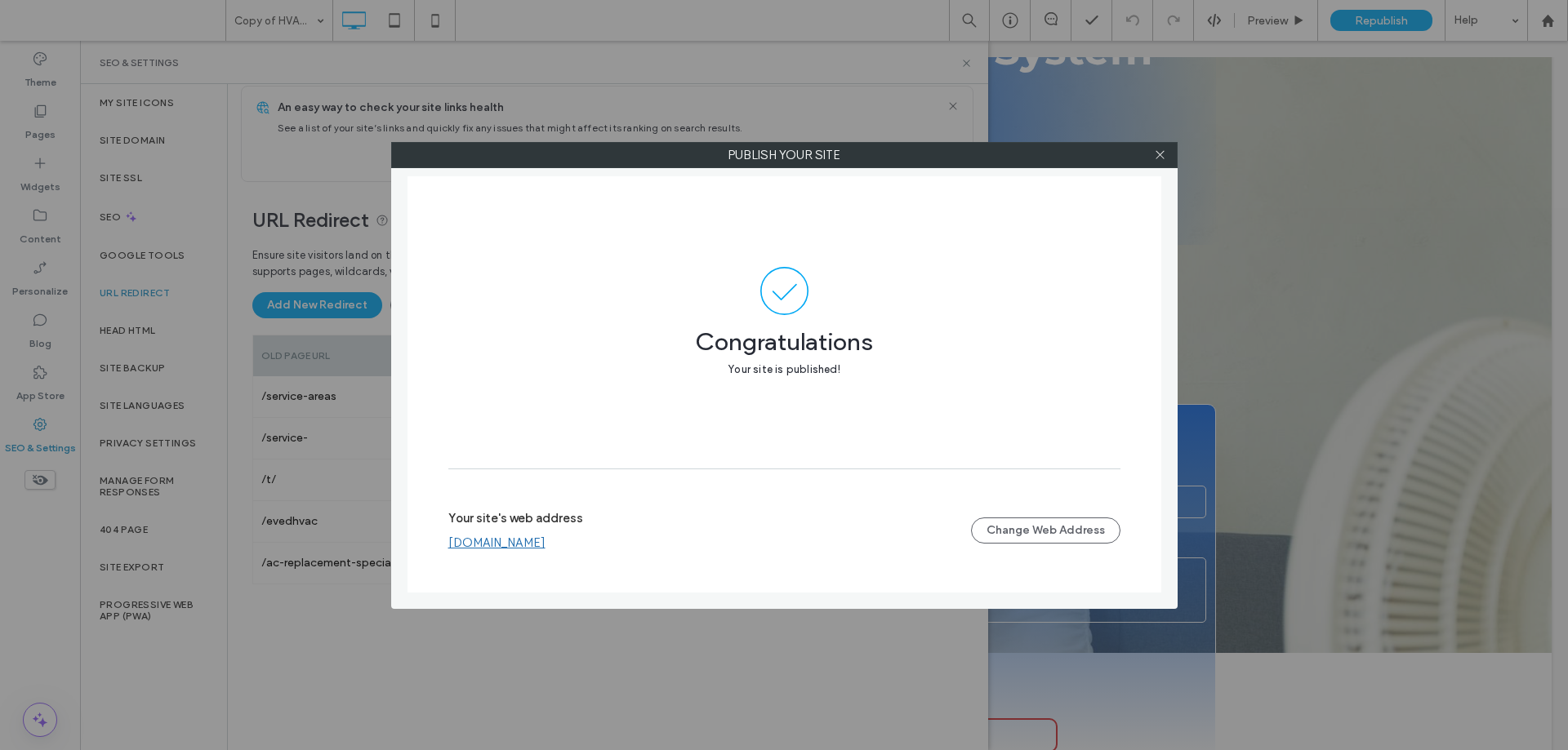
drag, startPoint x: 1158, startPoint y: 156, endPoint x: 1144, endPoint y: 158, distance: 14.1
click at [1157, 156] on icon at bounding box center [1161, 154] width 13 height 12
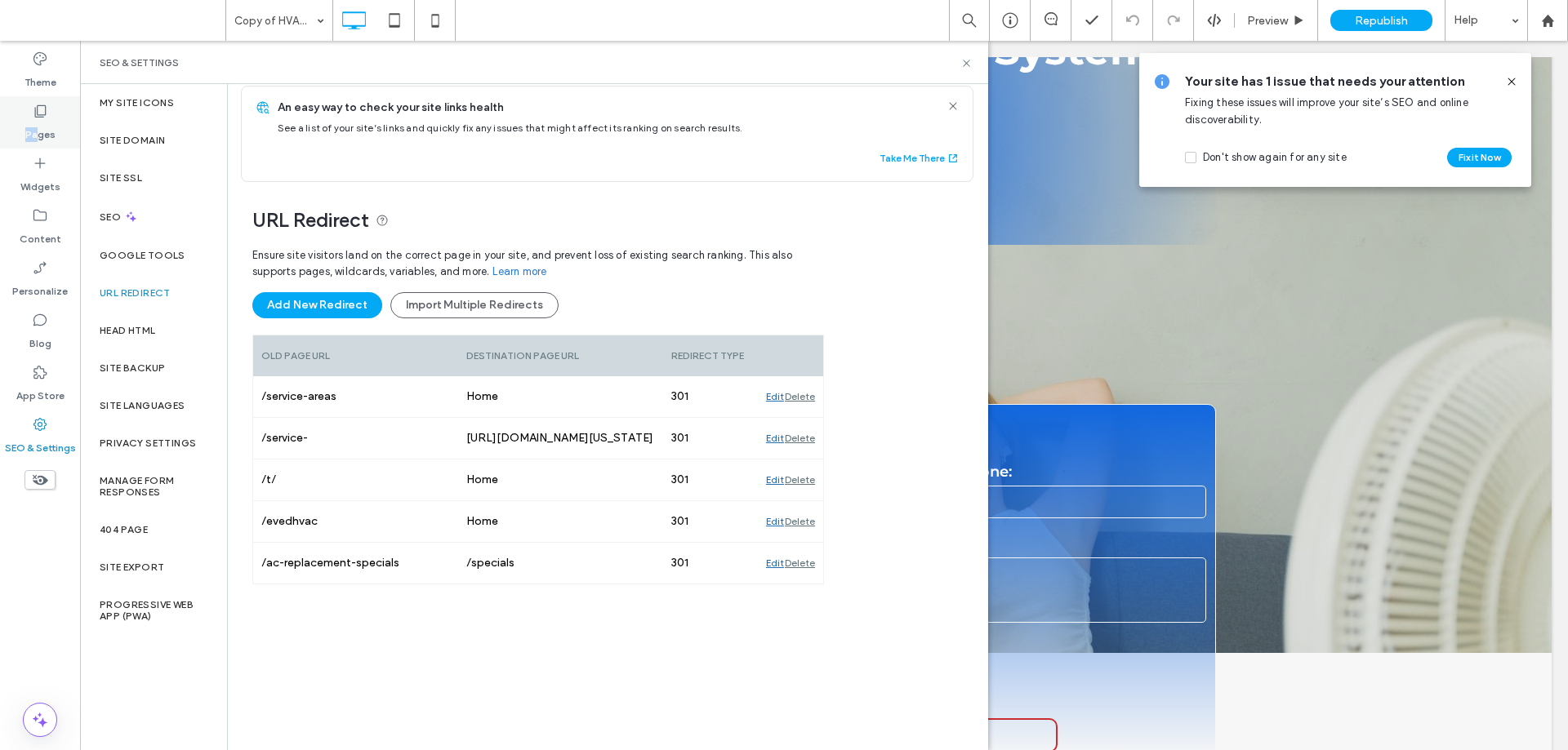
click at [40, 119] on div "Pages" at bounding box center [40, 122] width 80 height 53
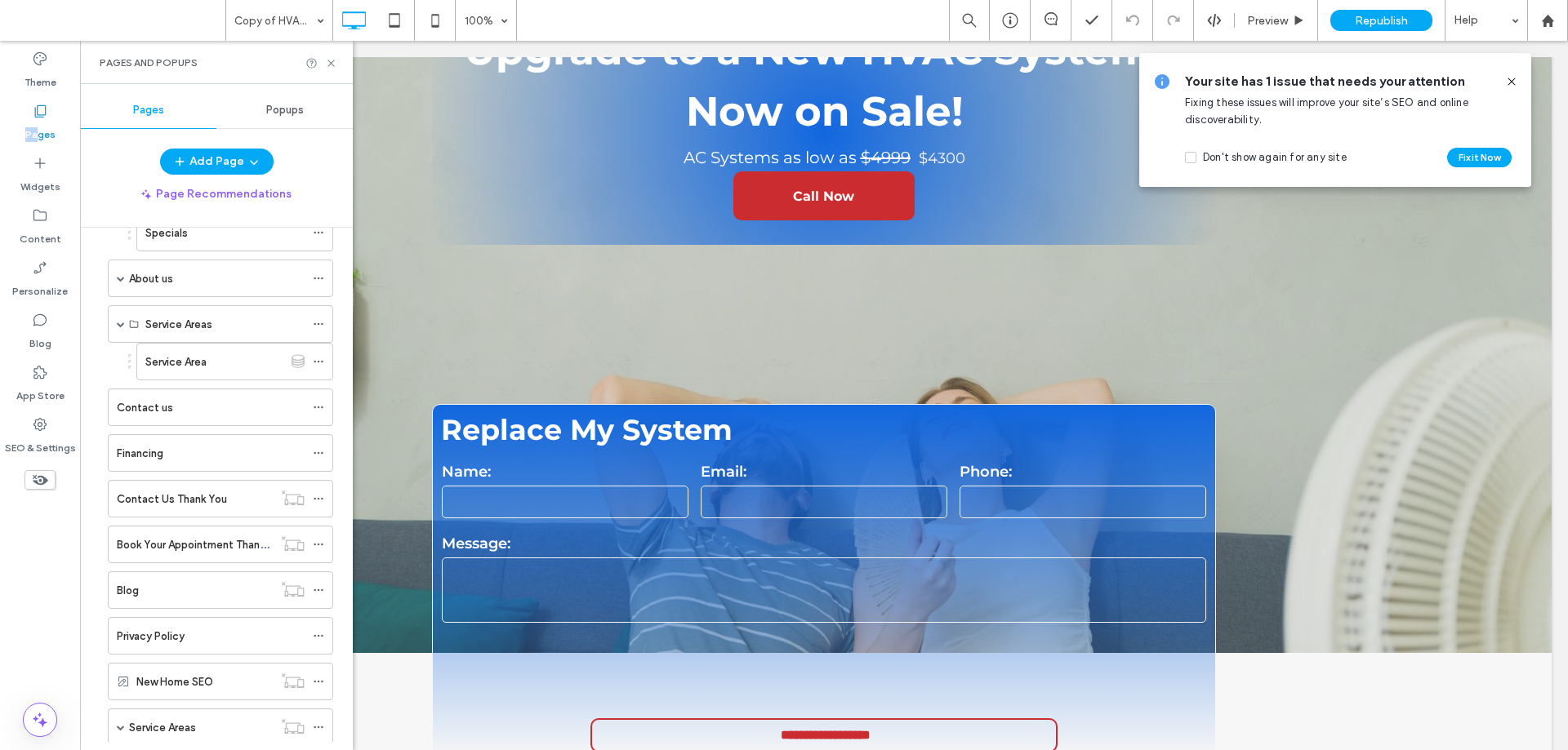
scroll to position [329, 0]
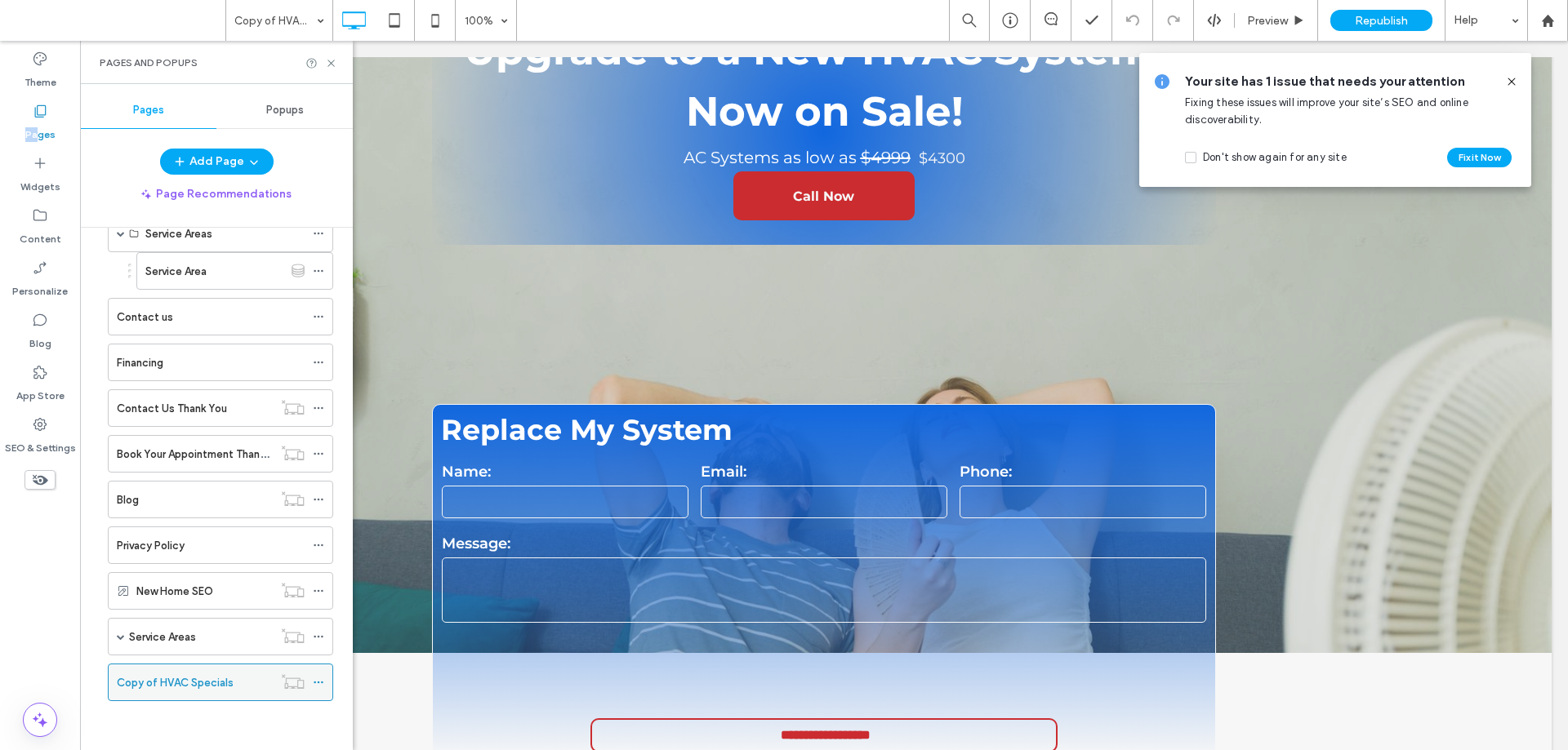
click at [316, 681] on icon at bounding box center [318, 682] width 12 height 12
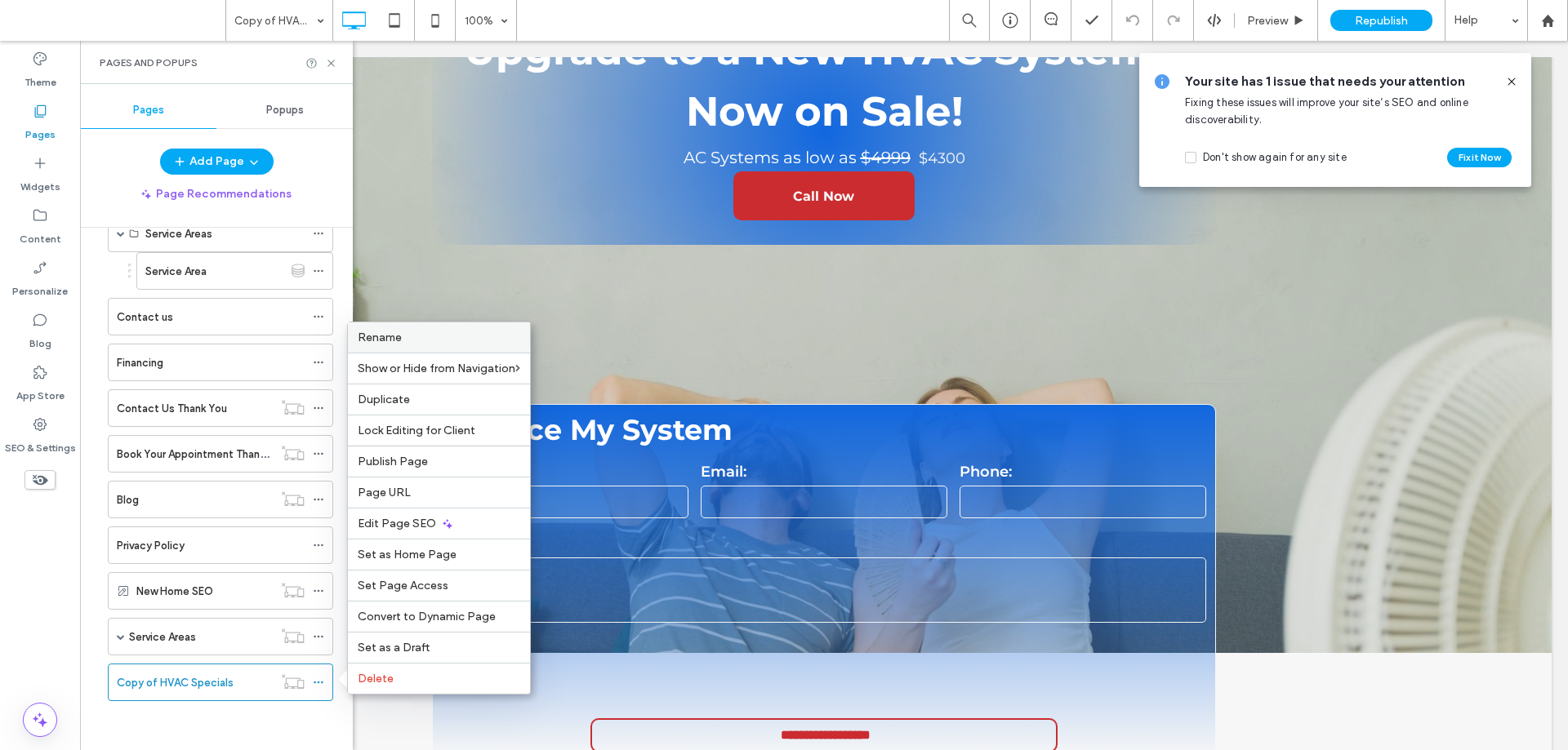
click at [415, 334] on label "Rename" at bounding box center [439, 338] width 163 height 14
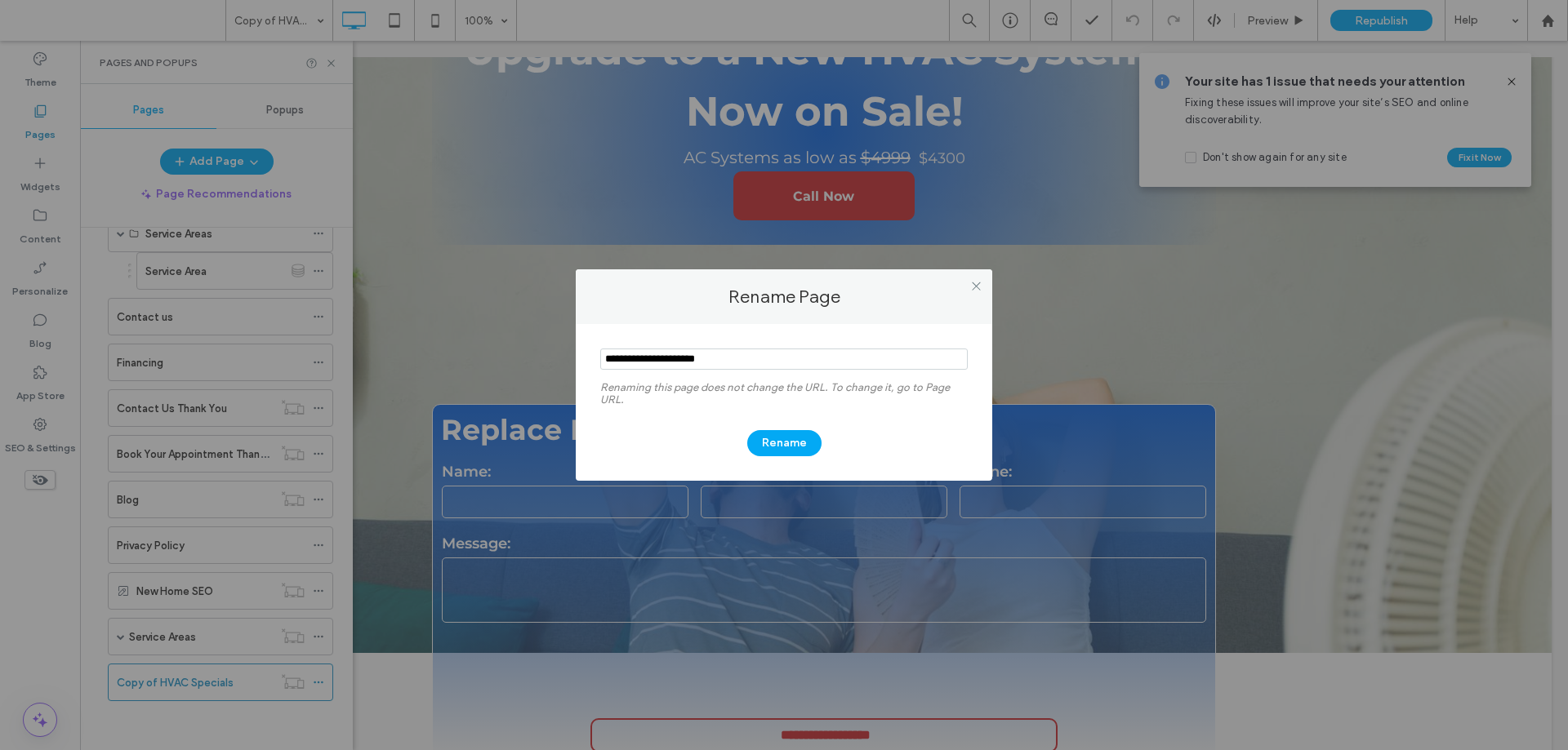
drag, startPoint x: 644, startPoint y: 359, endPoint x: 519, endPoint y: 356, distance: 125.0
click at [516, 347] on div "Rename Page Renaming this page does not change the URL. To change it, go to Pag…" at bounding box center [784, 375] width 1568 height 750
type input "**********"
click at [783, 438] on button "Rename" at bounding box center [784, 443] width 74 height 26
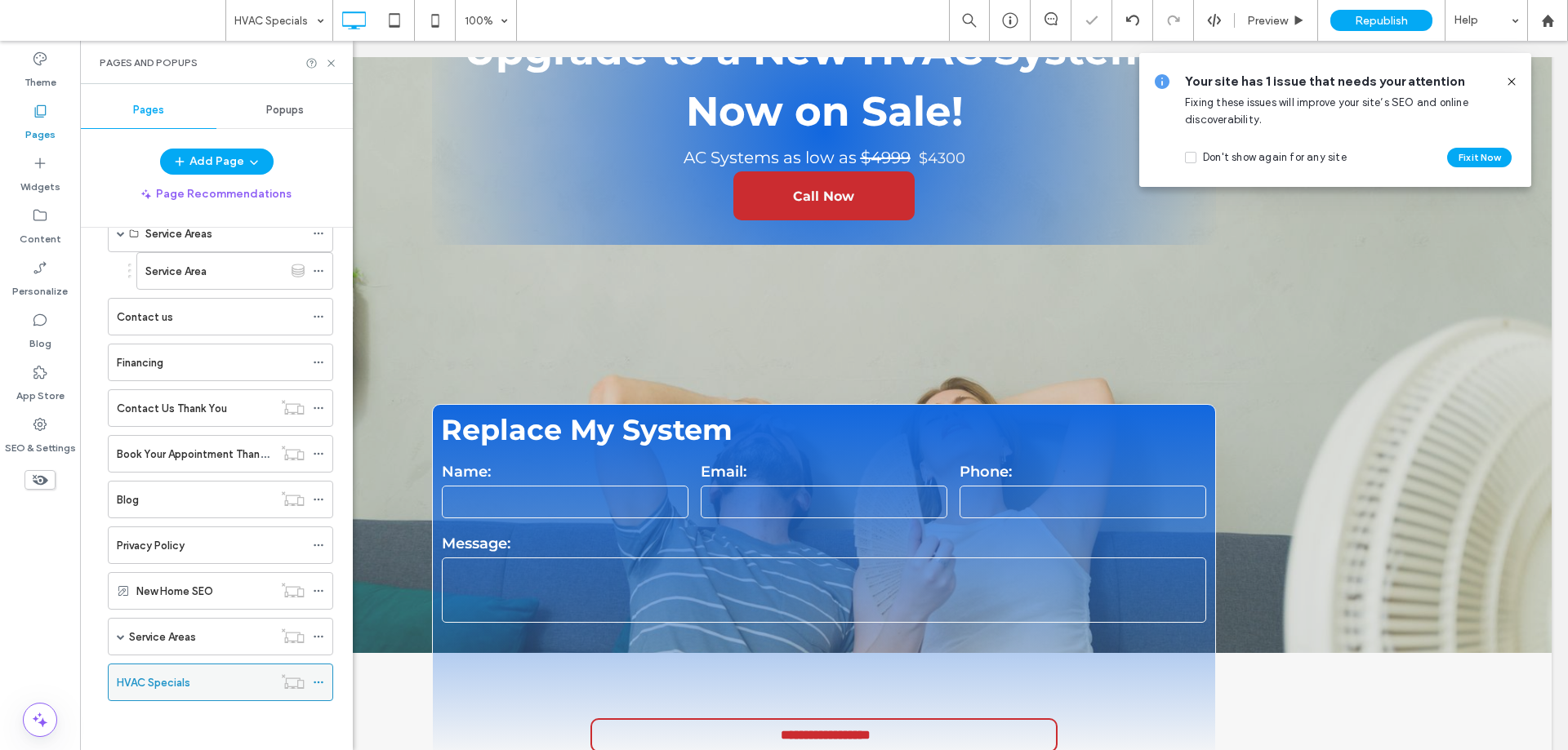
click at [315, 680] on icon at bounding box center [318, 682] width 12 height 12
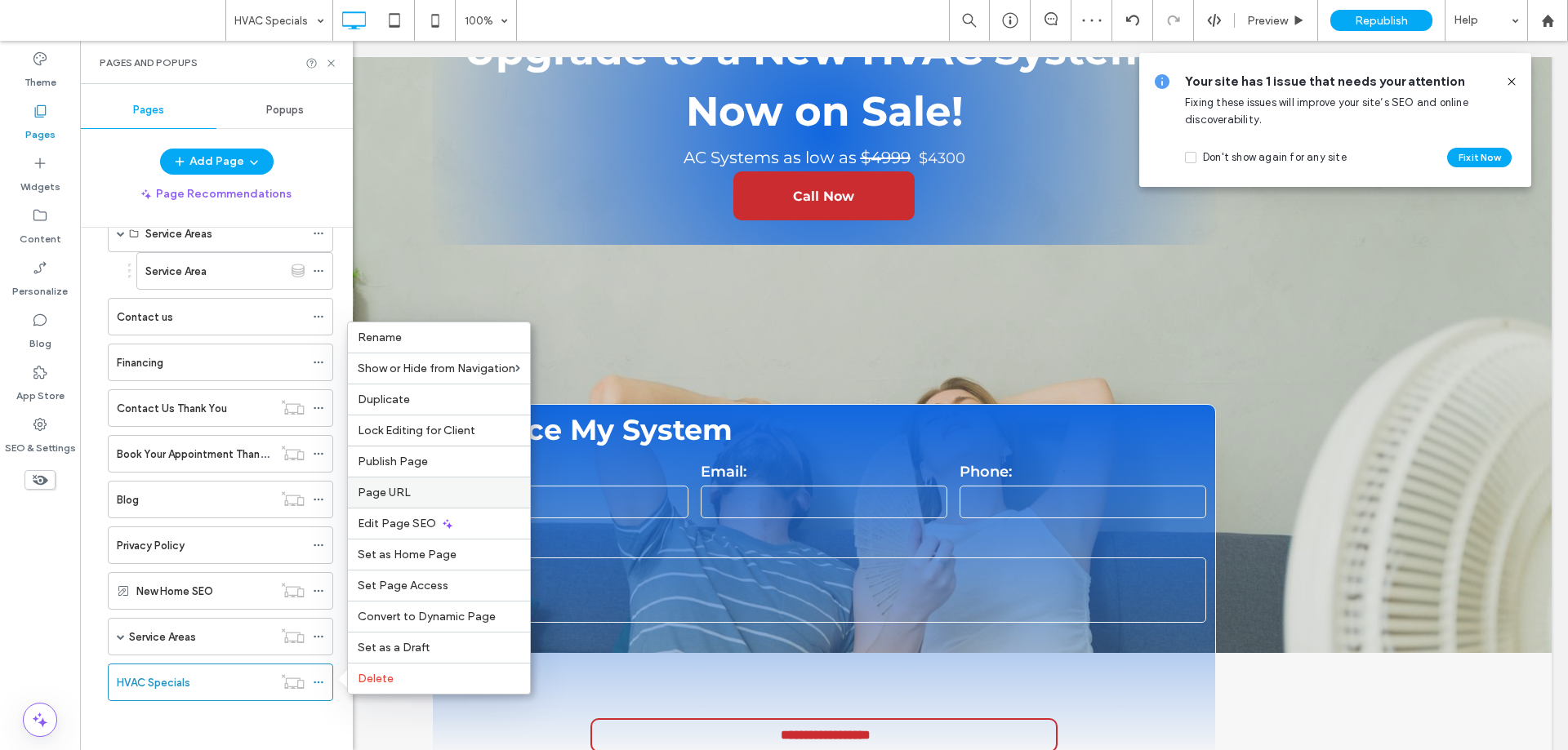
click at [414, 482] on div "Page URL" at bounding box center [439, 492] width 182 height 31
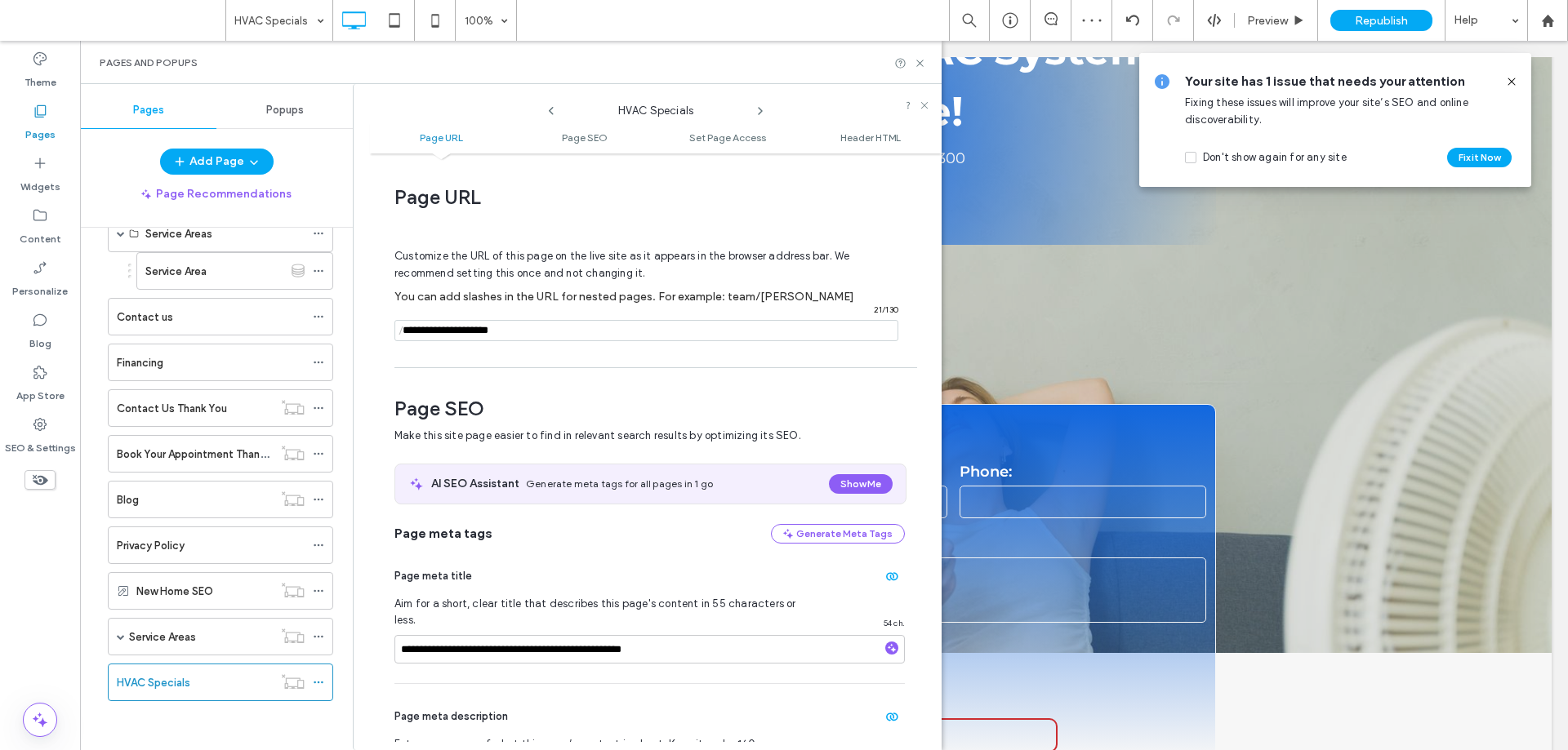
scroll to position [8, 0]
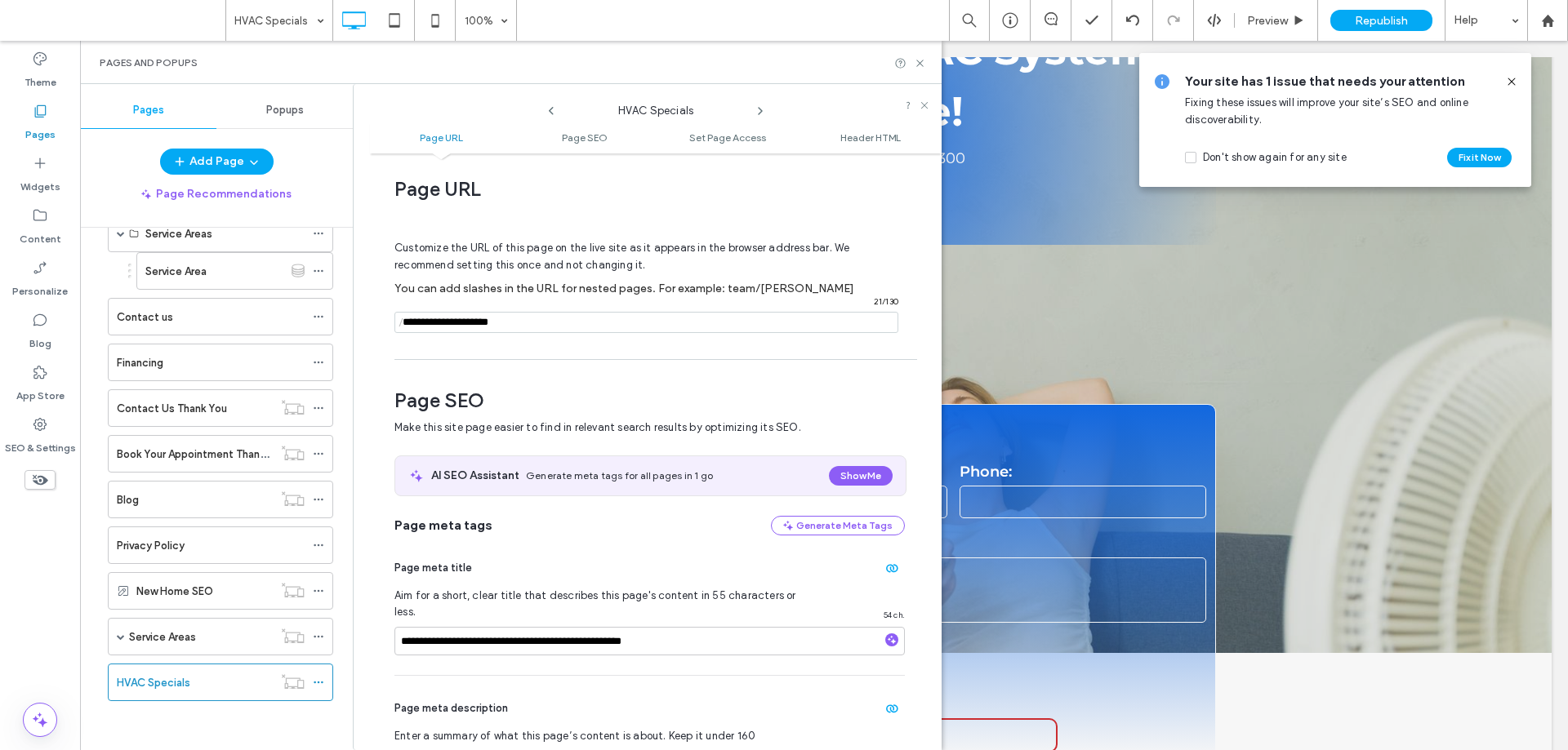
drag, startPoint x: 444, startPoint y: 320, endPoint x: 384, endPoint y: 323, distance: 60.1
click at [360, 310] on div "**********" at bounding box center [647, 417] width 589 height 666
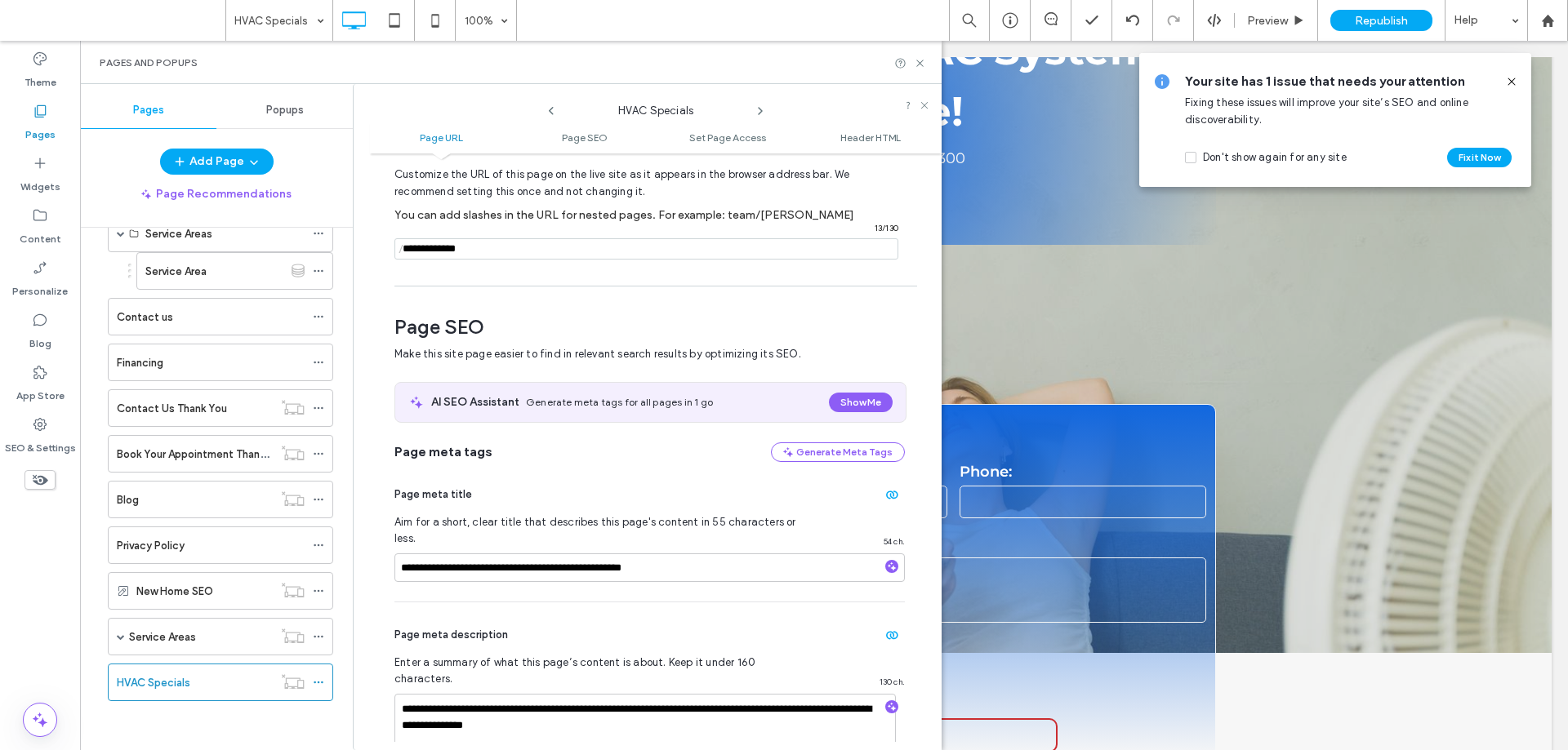
scroll to position [0, 0]
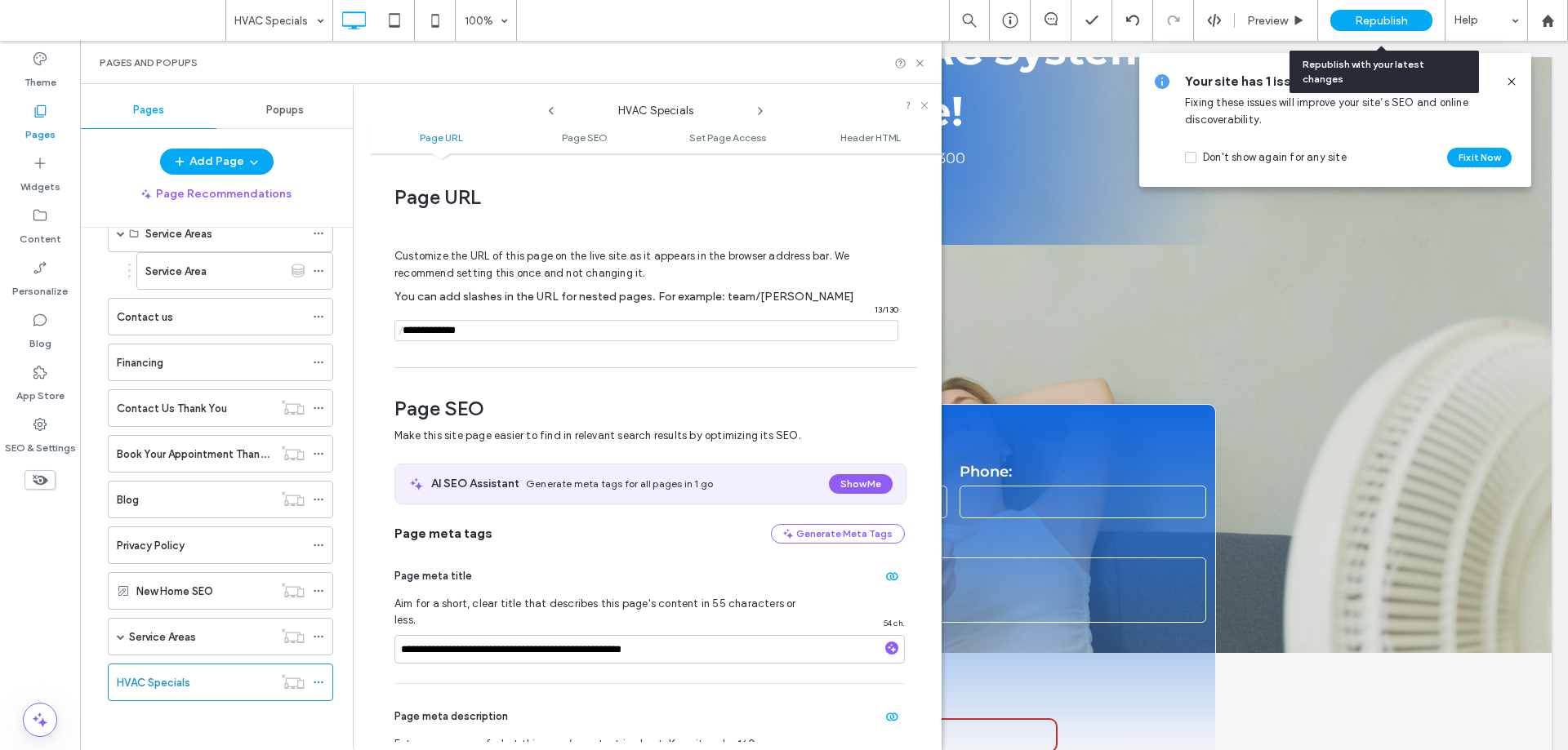
type input "**********"
drag, startPoint x: 1369, startPoint y: 23, endPoint x: 706, endPoint y: 57, distance: 663.9
click at [1367, 23] on div "HVAC Specials 100% Preview Republish Help Site Comments Team & Clients Automate…" at bounding box center [784, 375] width 1568 height 750
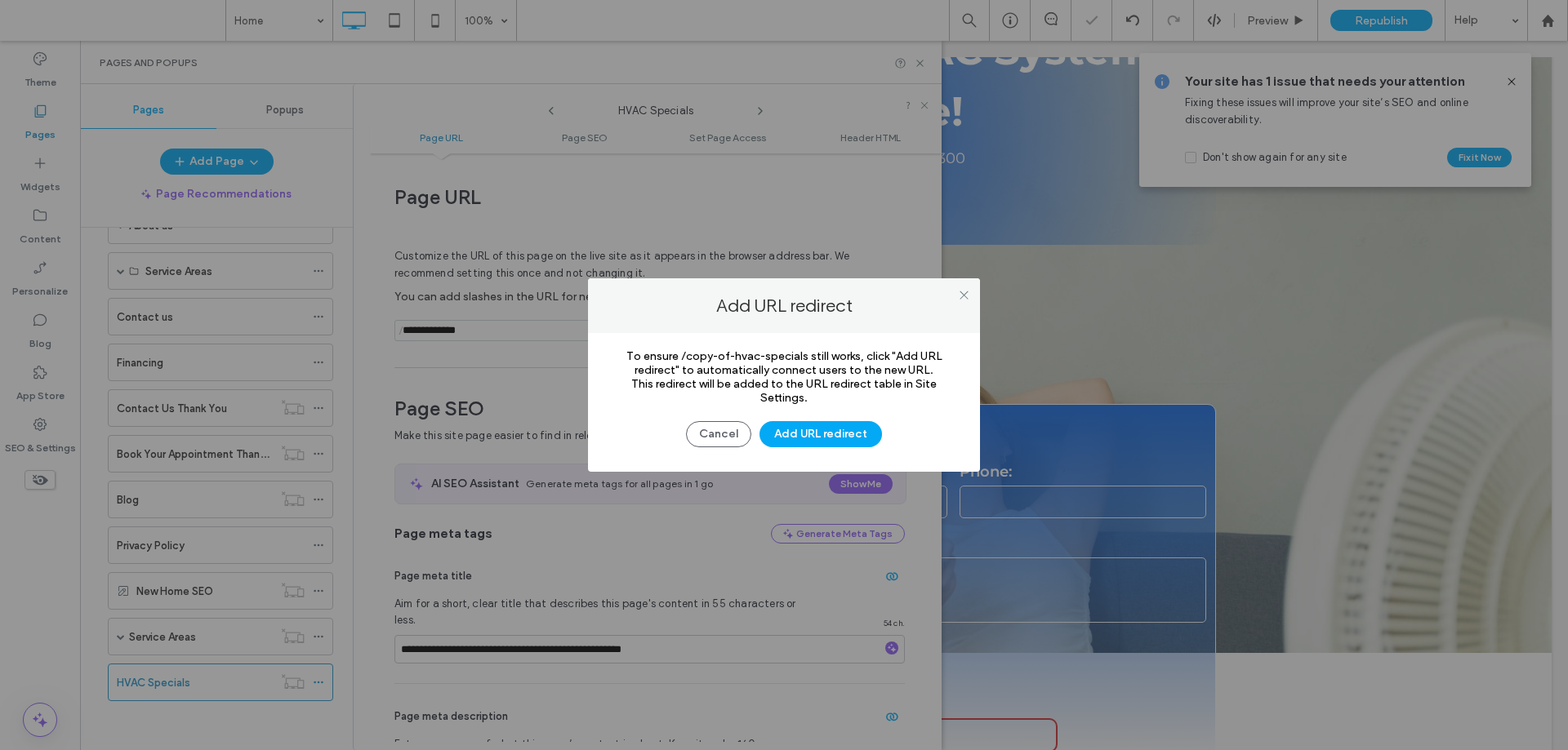
scroll to position [140, 0]
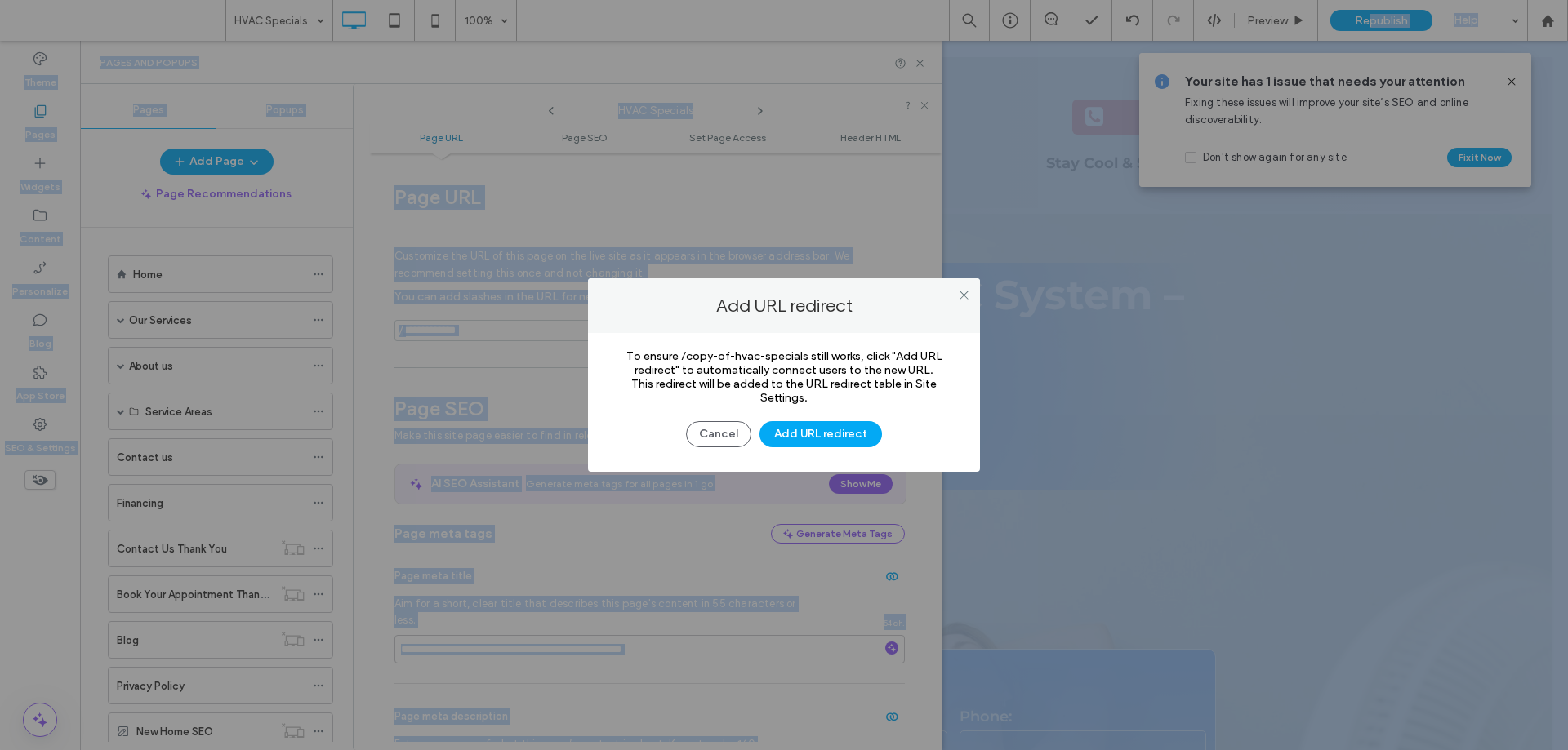
scroll to position [140, 0]
click at [809, 431] on button "Add URL redirect" at bounding box center [820, 434] width 122 height 26
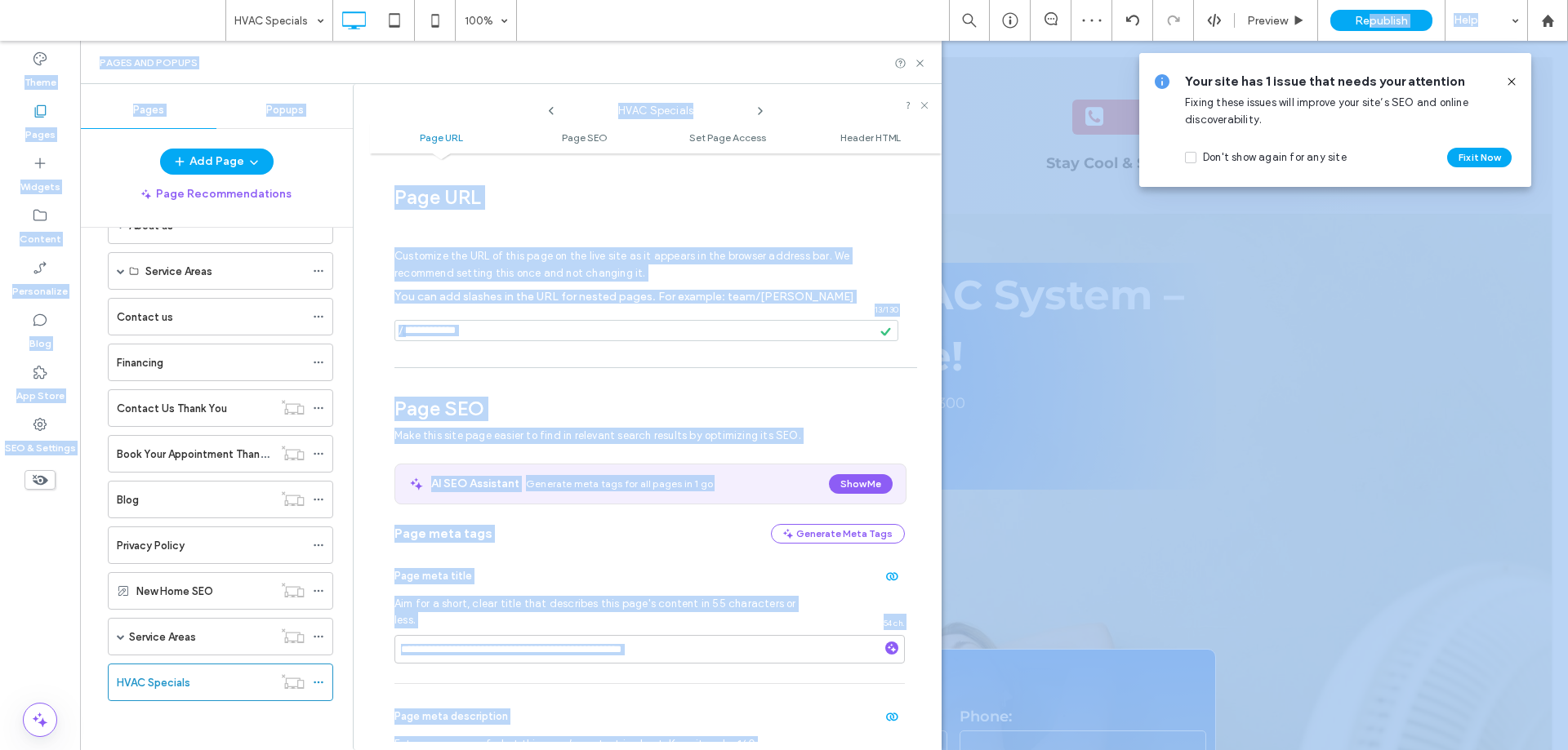
click at [14, 550] on div "Theme Pages Widgets Content Personalize Blog App Store SEO & Settings" at bounding box center [40, 396] width 80 height 710
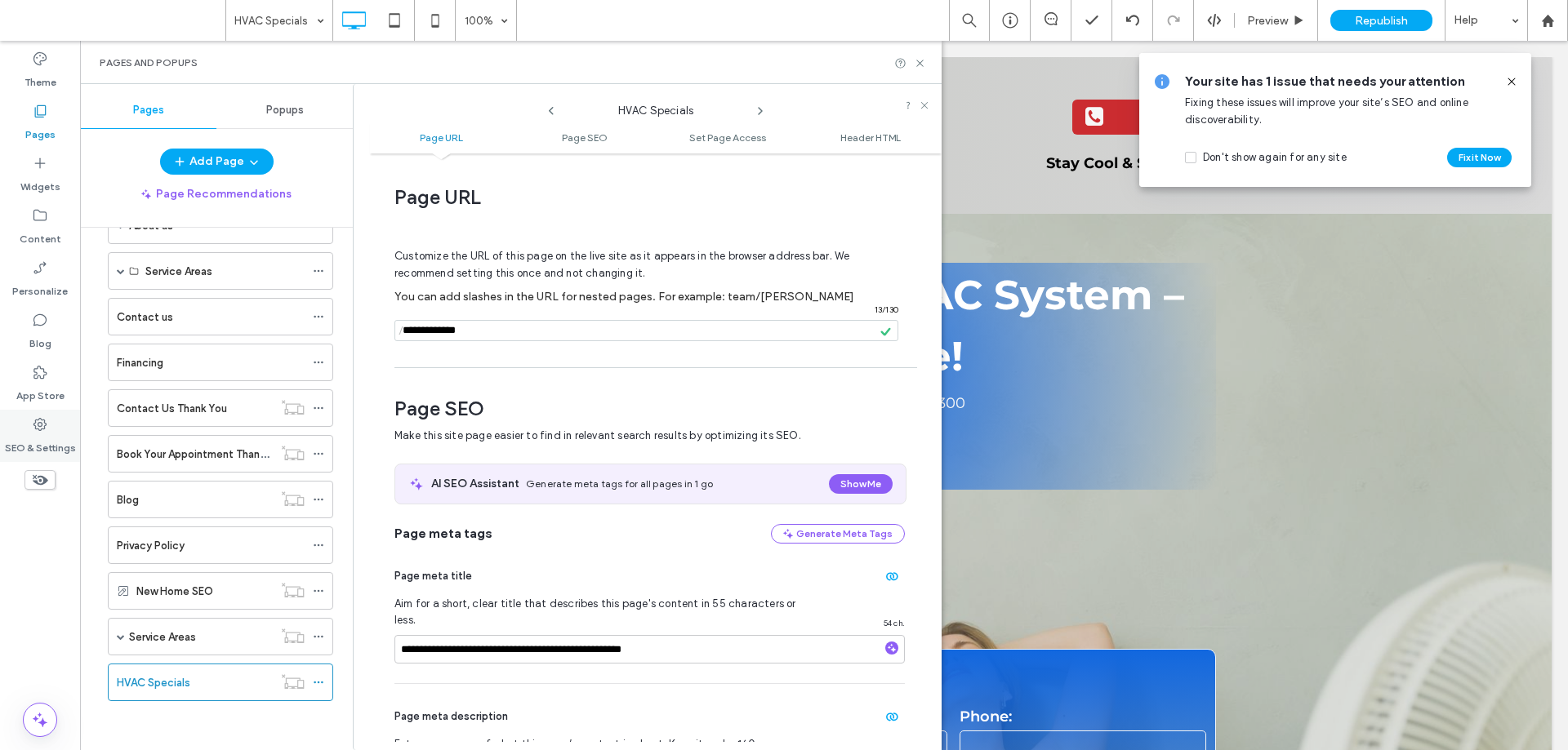
click at [34, 435] on label "SEO & Settings" at bounding box center [40, 445] width 71 height 23
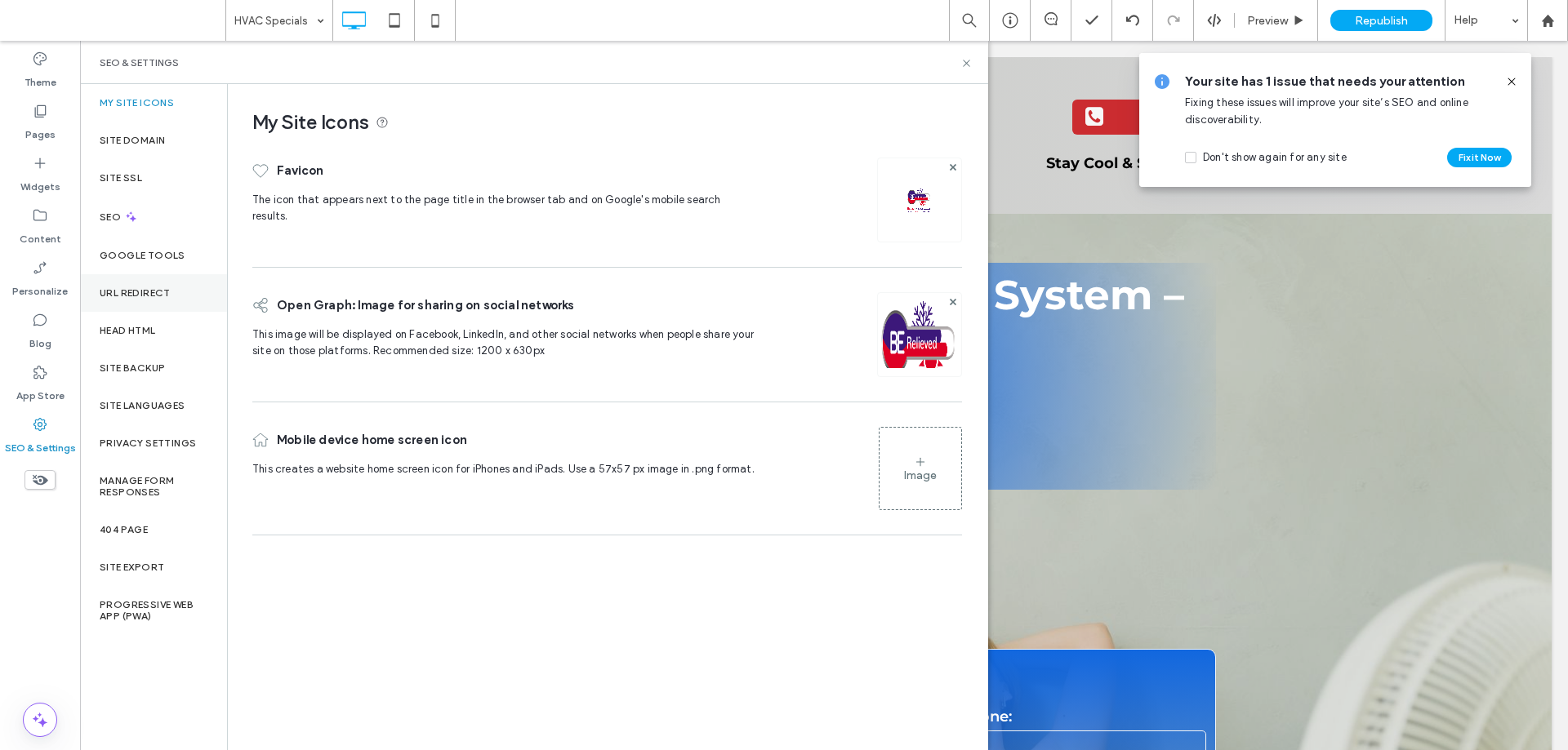
click at [166, 293] on label "URL Redirect" at bounding box center [136, 293] width 71 height 12
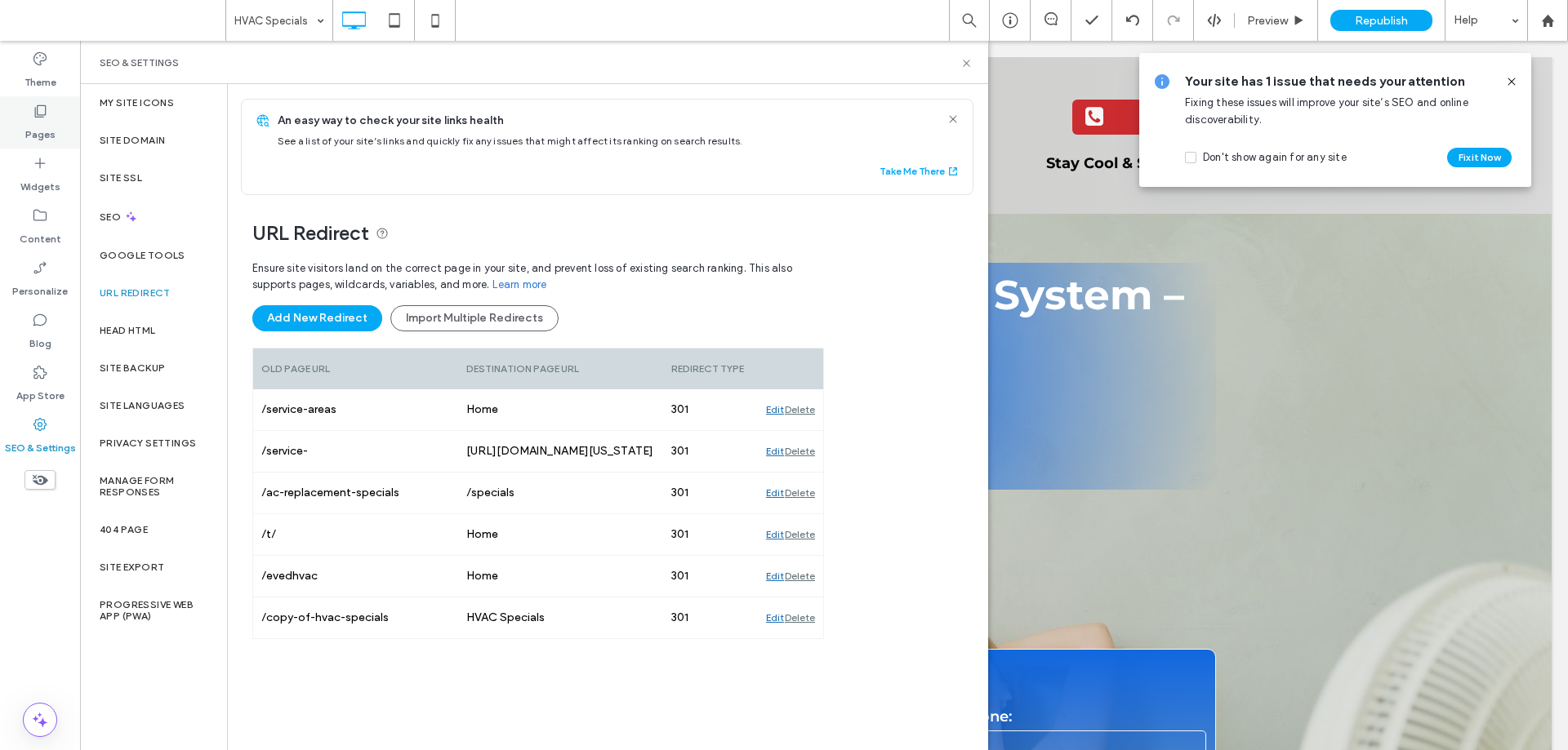
click at [37, 111] on icon at bounding box center [40, 111] width 16 height 16
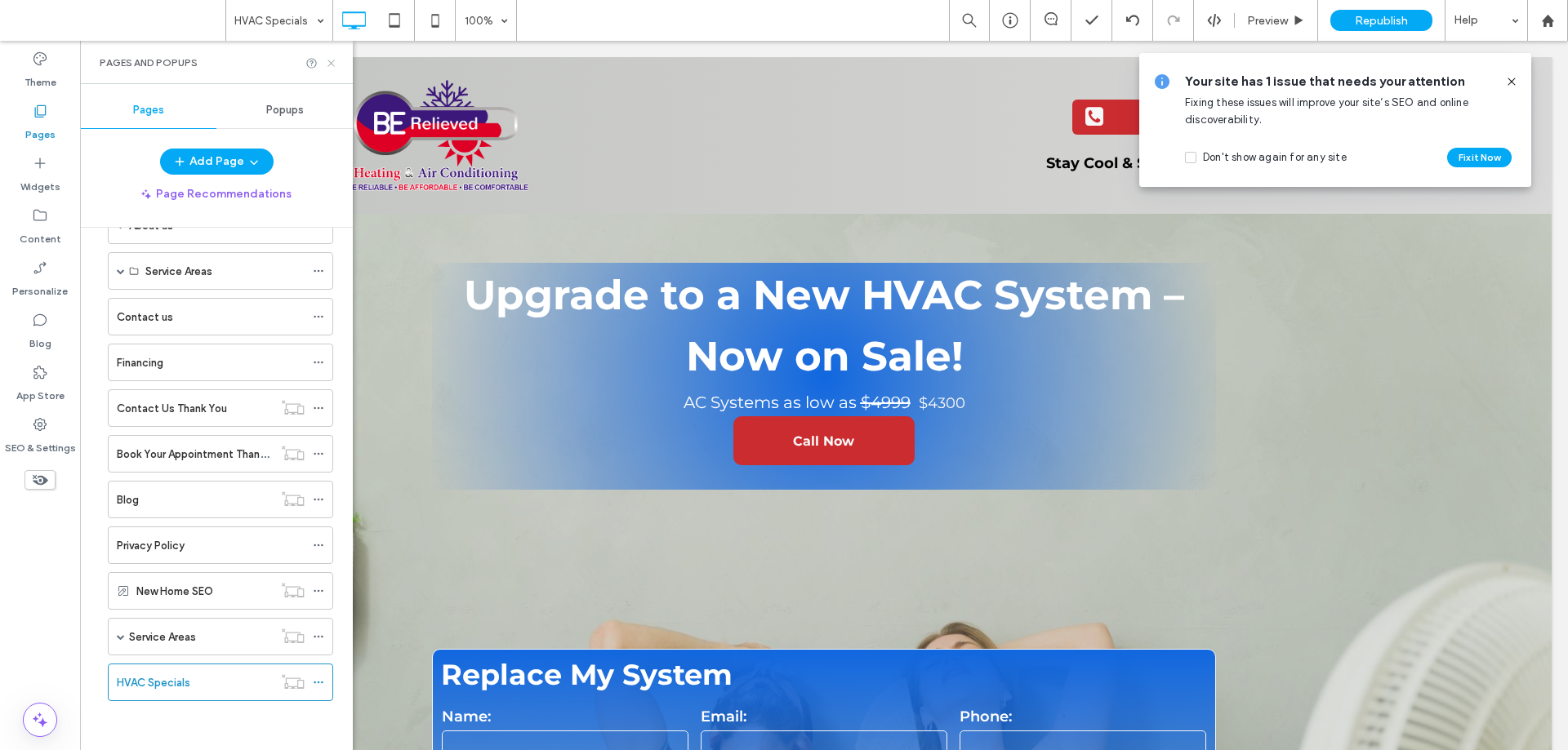
click at [329, 62] on icon at bounding box center [331, 63] width 13 height 12
